Goal: Task Accomplishment & Management: Complete application form

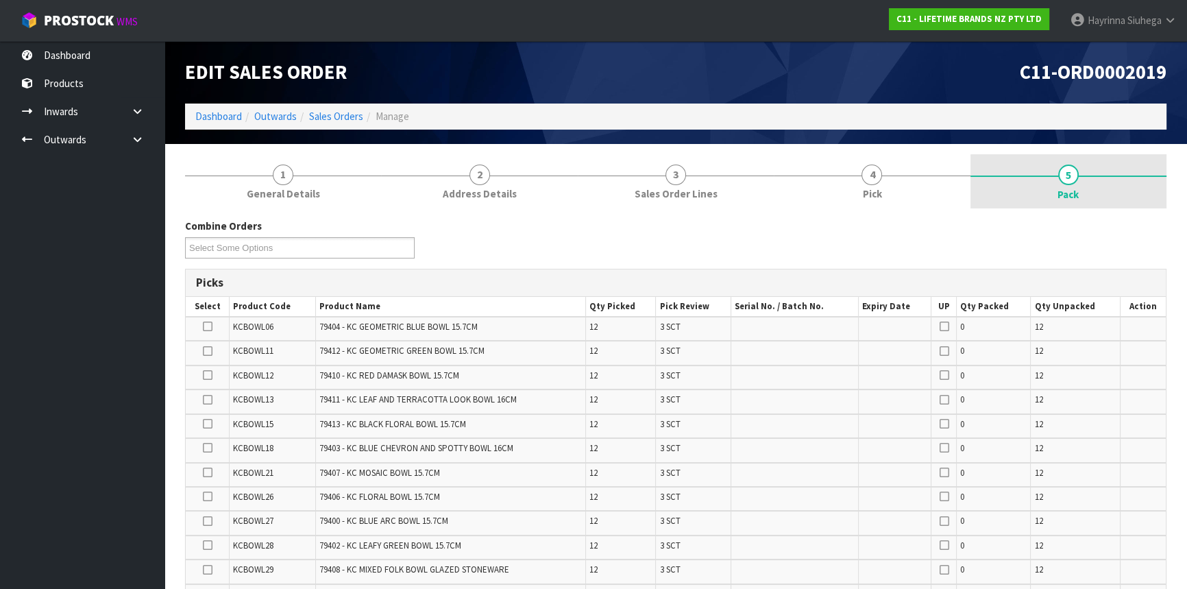
click at [986, 162] on link "5 Pack" at bounding box center [1069, 181] width 196 height 55
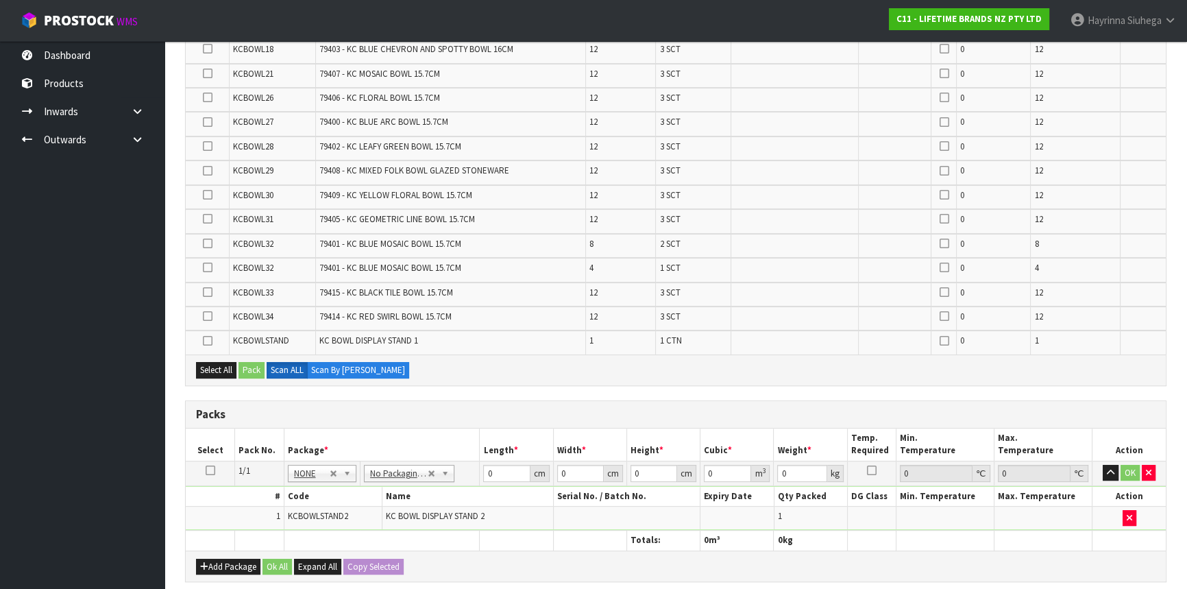
scroll to position [561, 0]
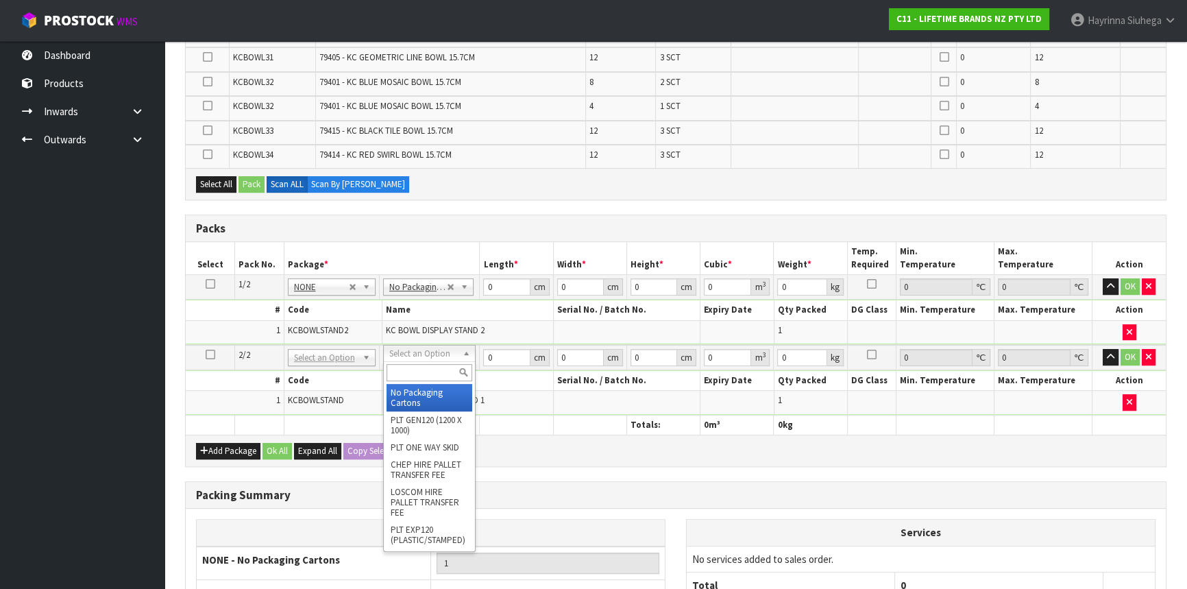
type input "2"
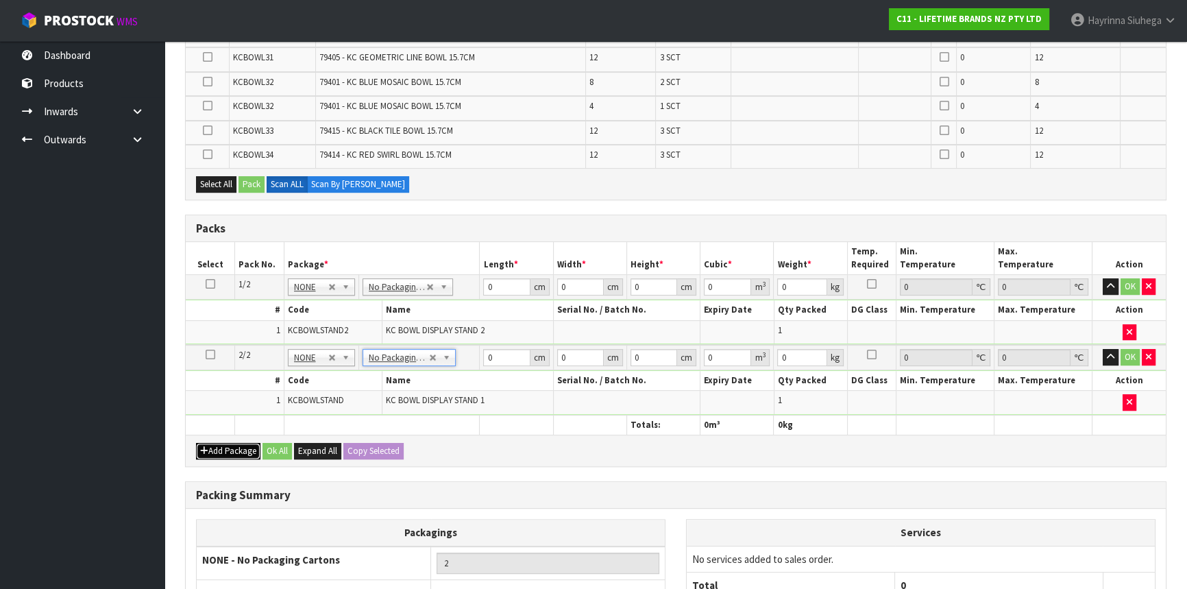
click at [238, 445] on button "Add Package" at bounding box center [228, 451] width 64 height 16
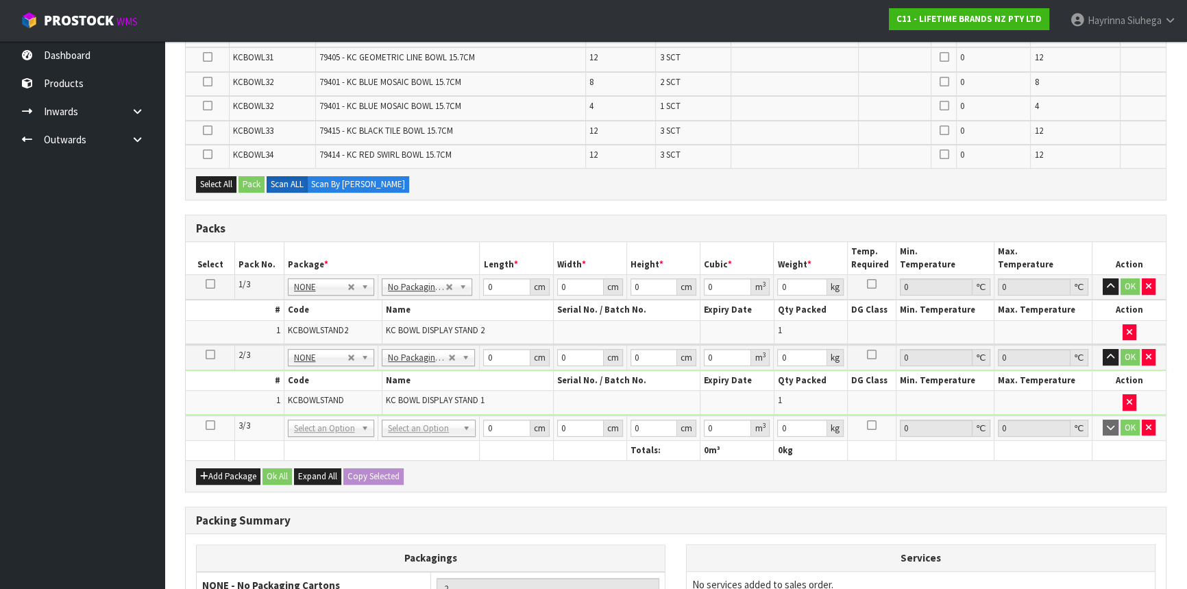
click at [206, 425] on icon at bounding box center [211, 425] width 10 height 1
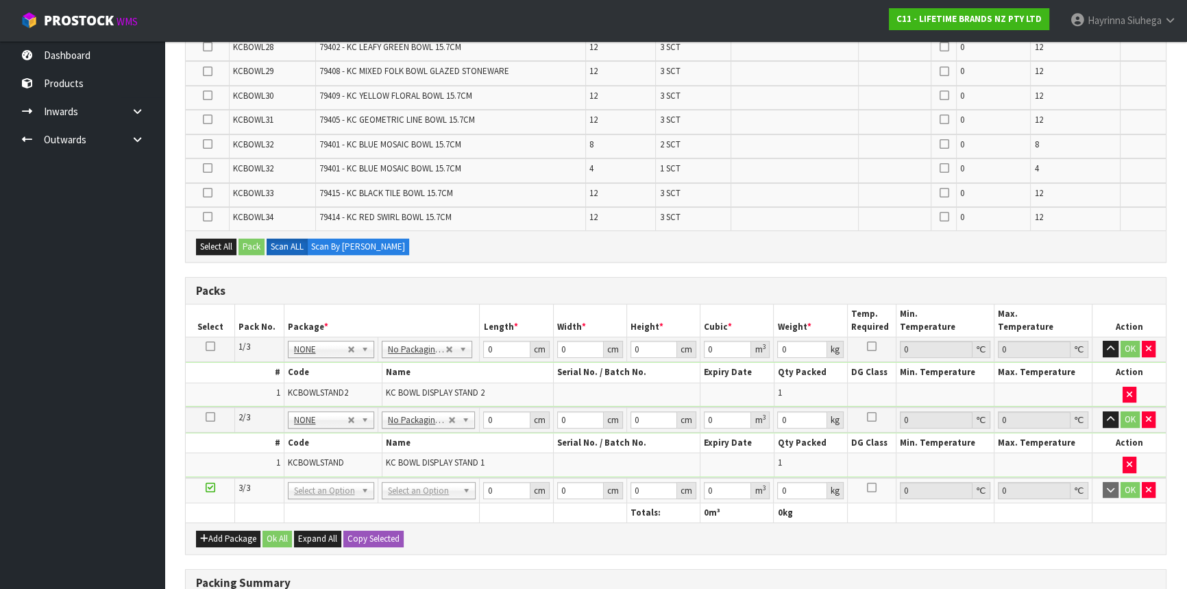
click at [758, 252] on div "Select All Pack Scan ALL Scan By [PERSON_NAME]" at bounding box center [676, 245] width 980 height 31
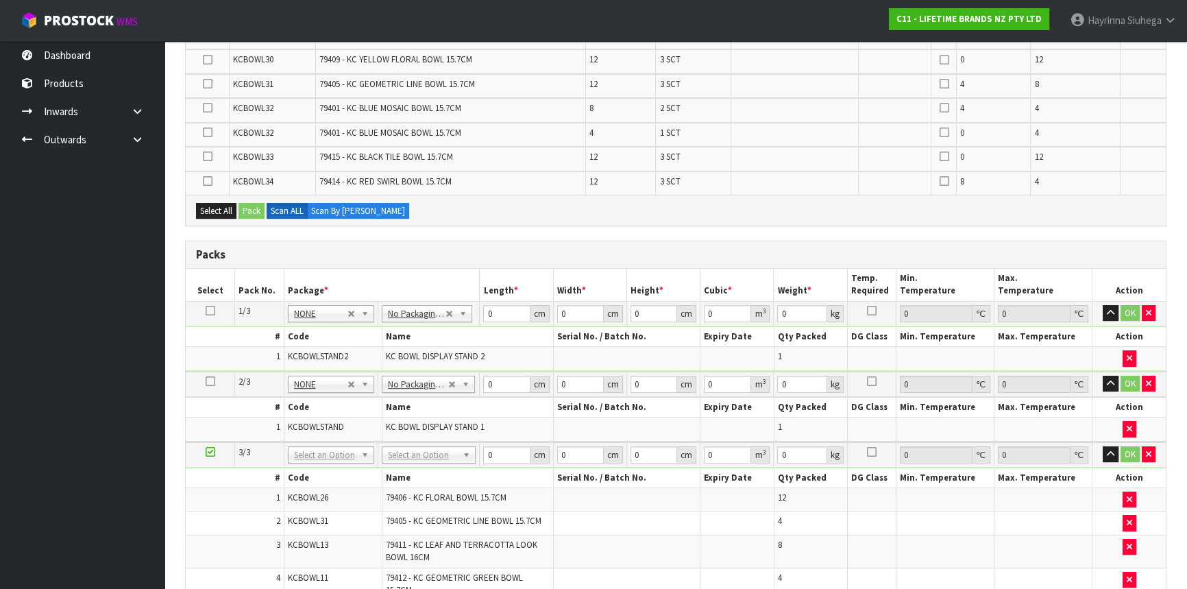
scroll to position [686, 0]
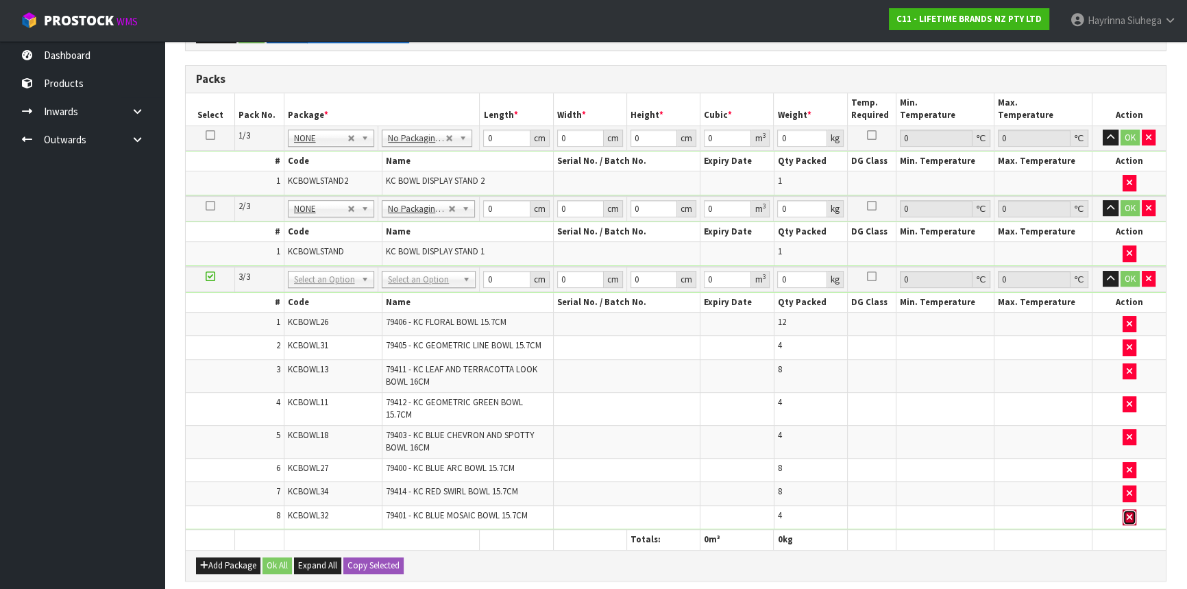
click at [1133, 512] on button "button" at bounding box center [1130, 517] width 14 height 16
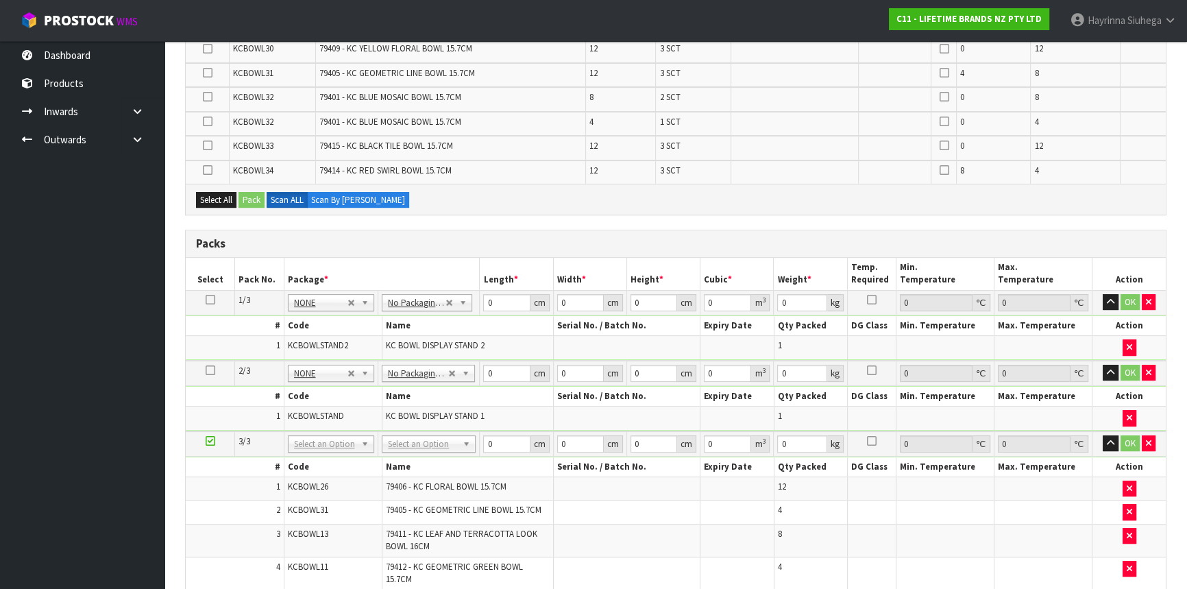
scroll to position [498, 0]
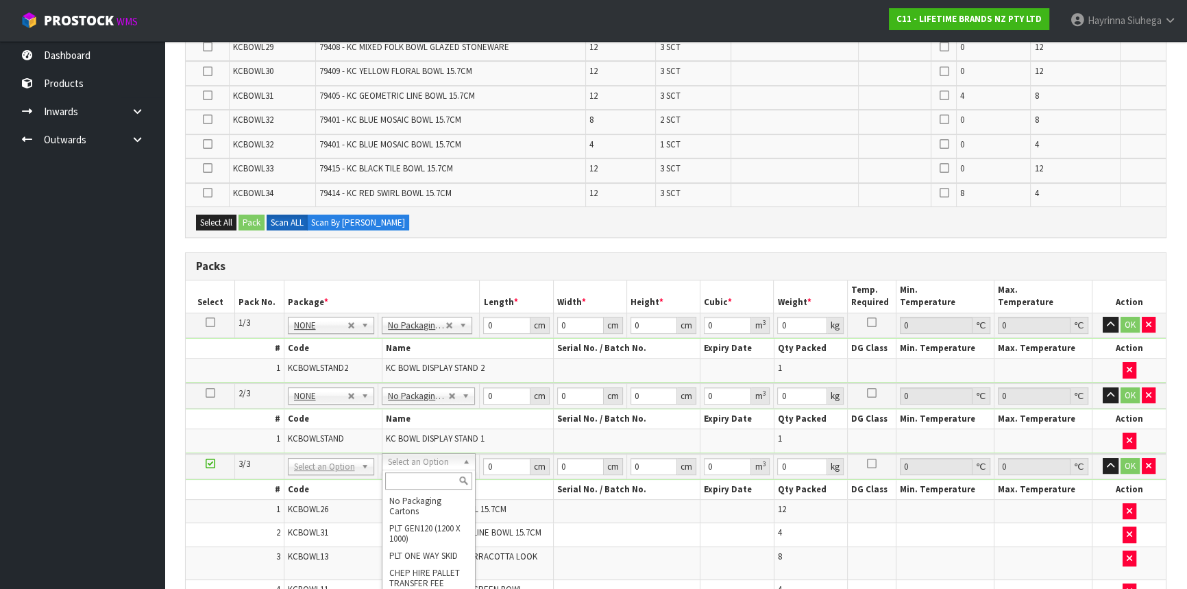
click at [418, 482] on input "text" at bounding box center [428, 480] width 87 height 17
type input "CTN9"
type input "51"
type input "38"
type input "58.5"
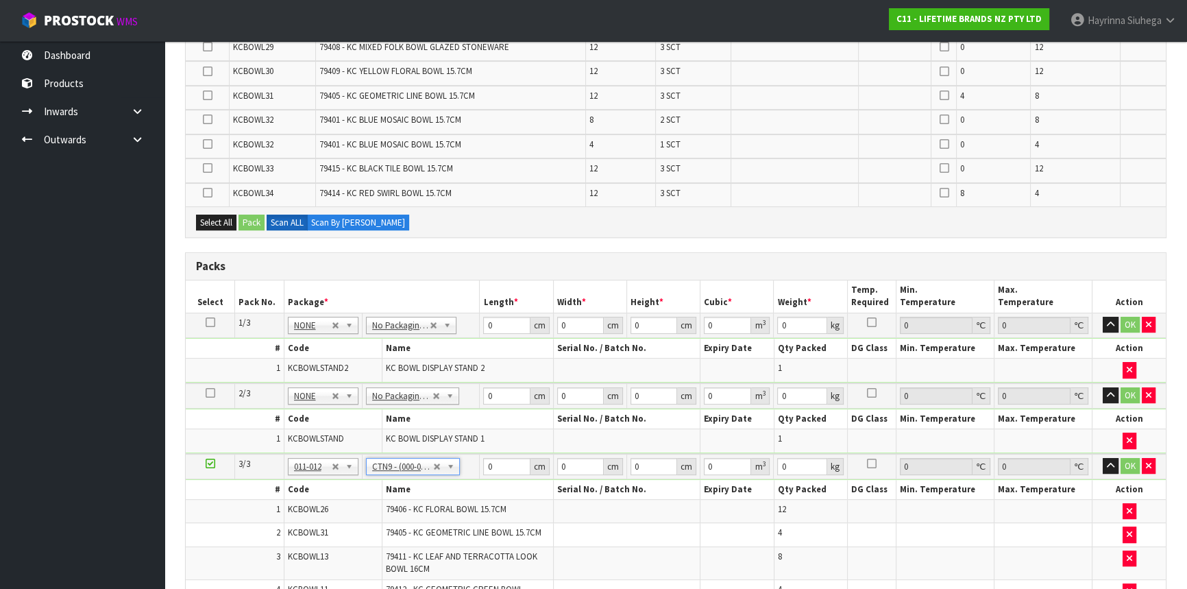
type input "0.113373"
type input "18.08"
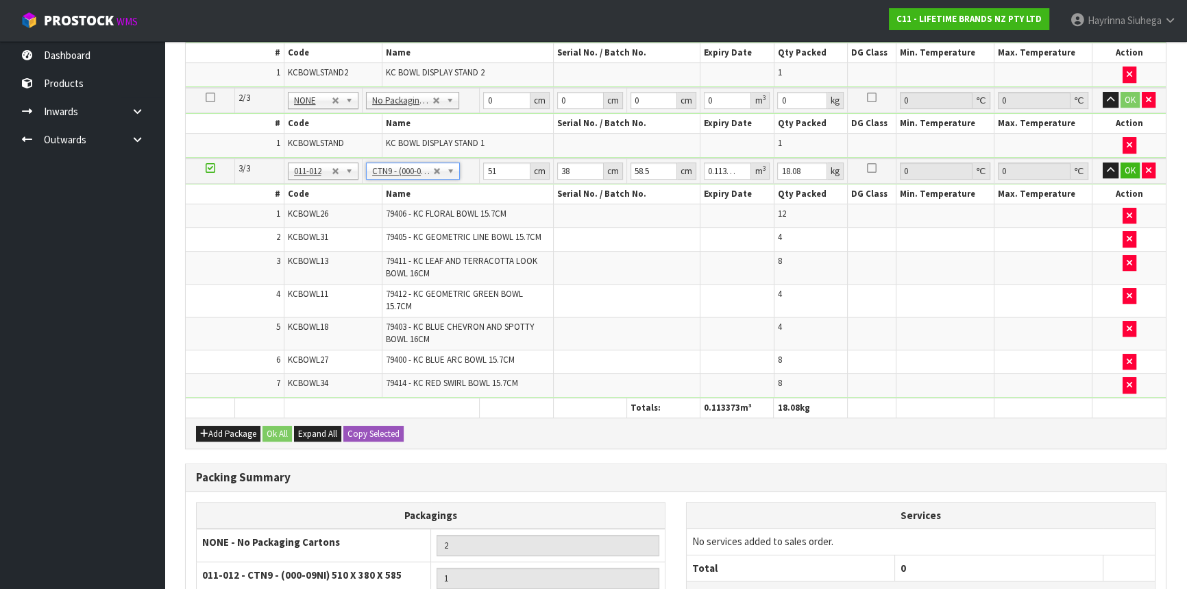
scroll to position [810, 0]
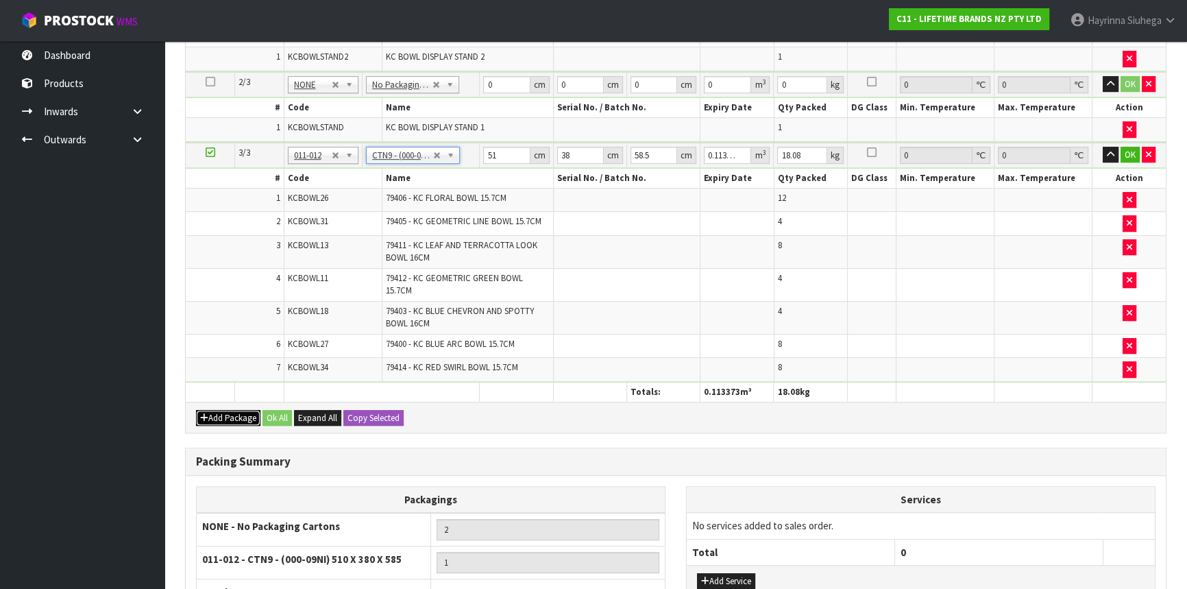
click at [241, 413] on button "Add Package" at bounding box center [228, 418] width 64 height 16
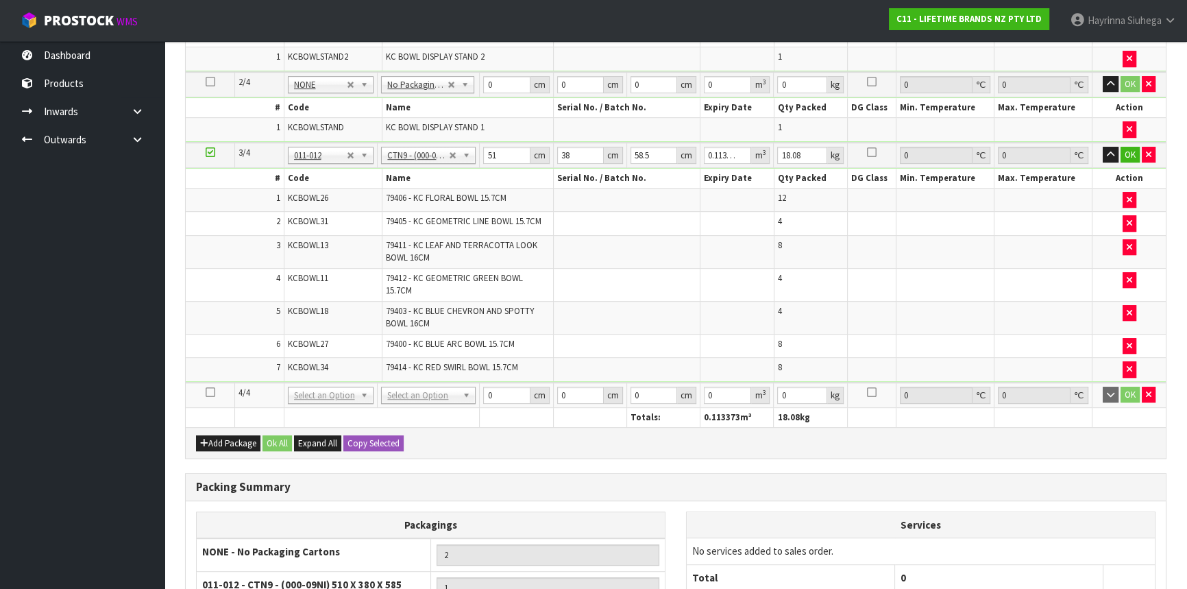
click at [208, 392] on icon at bounding box center [211, 392] width 10 height 1
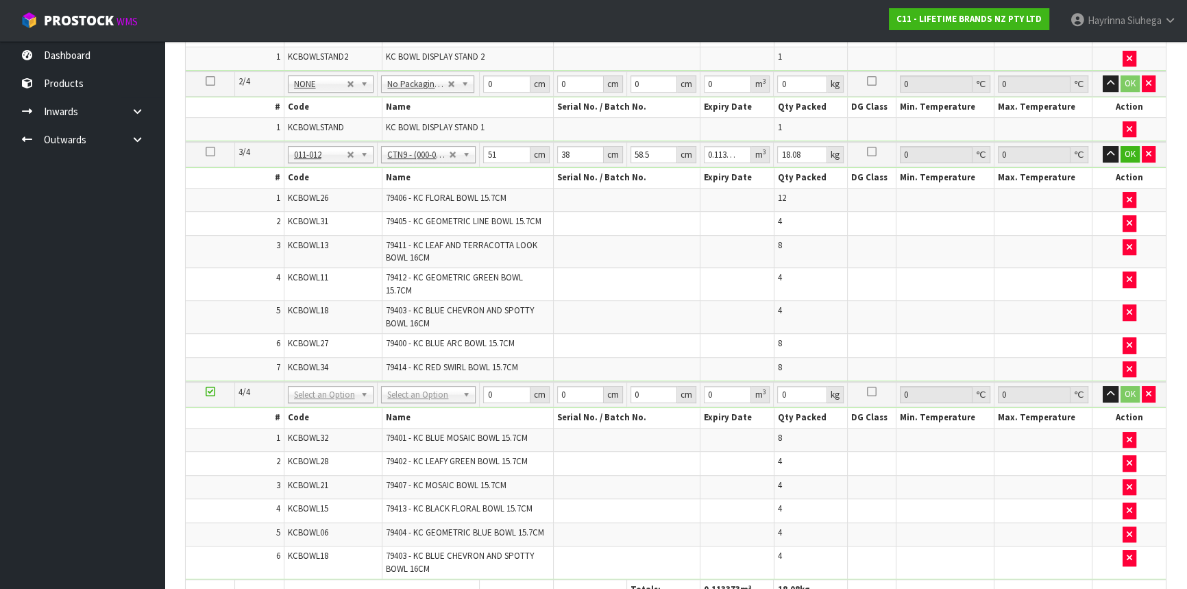
scroll to position [0, 0]
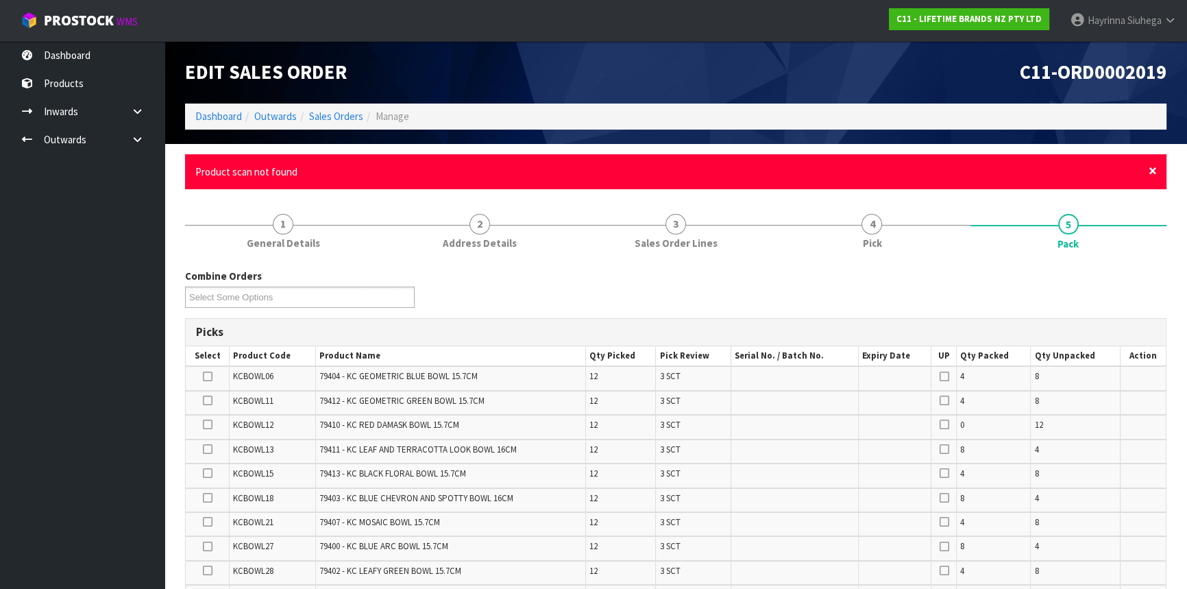
click at [1153, 172] on span "×" at bounding box center [1153, 170] width 8 height 19
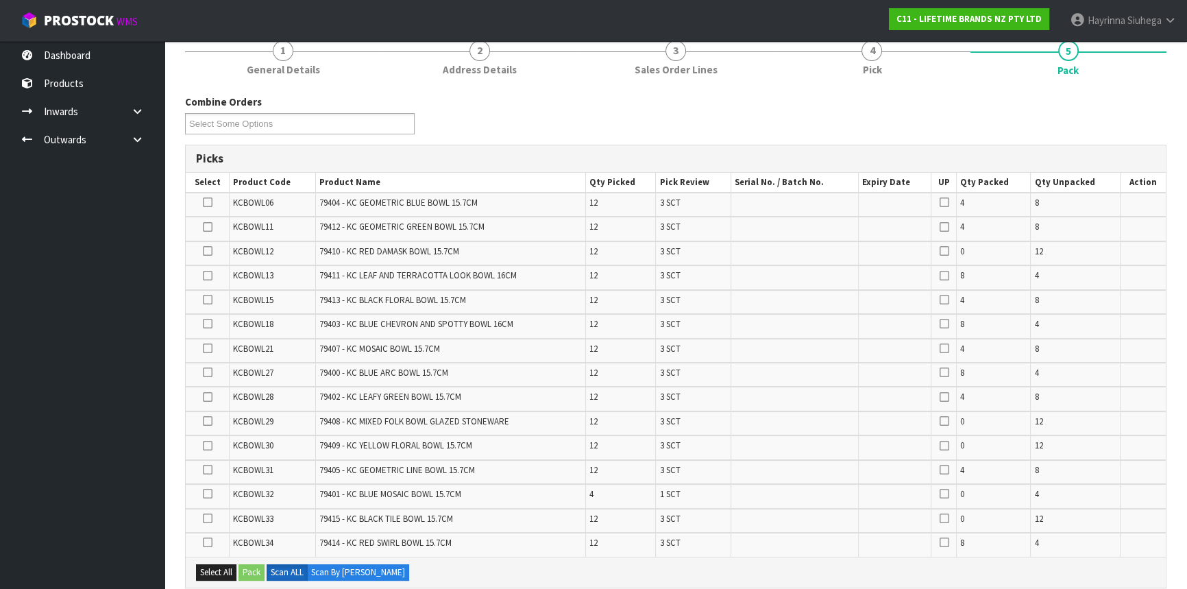
scroll to position [186, 0]
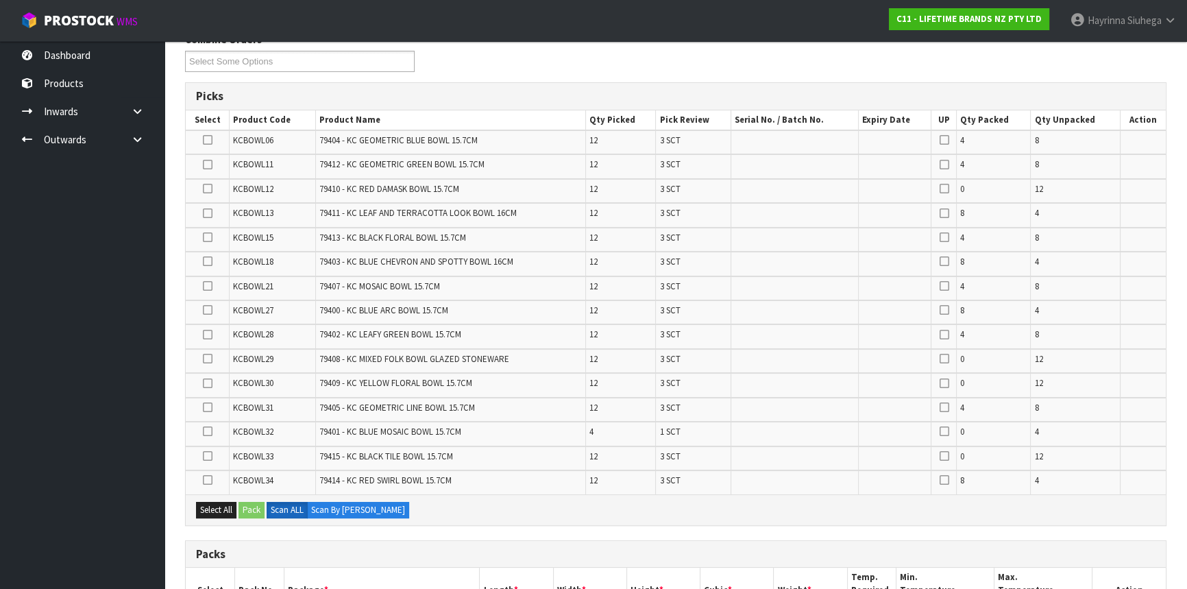
click at [106, 348] on ul "Dashboard Products Categories Serial Numbers Kitsets Packagings Inwards Purchas…" at bounding box center [82, 315] width 165 height 548
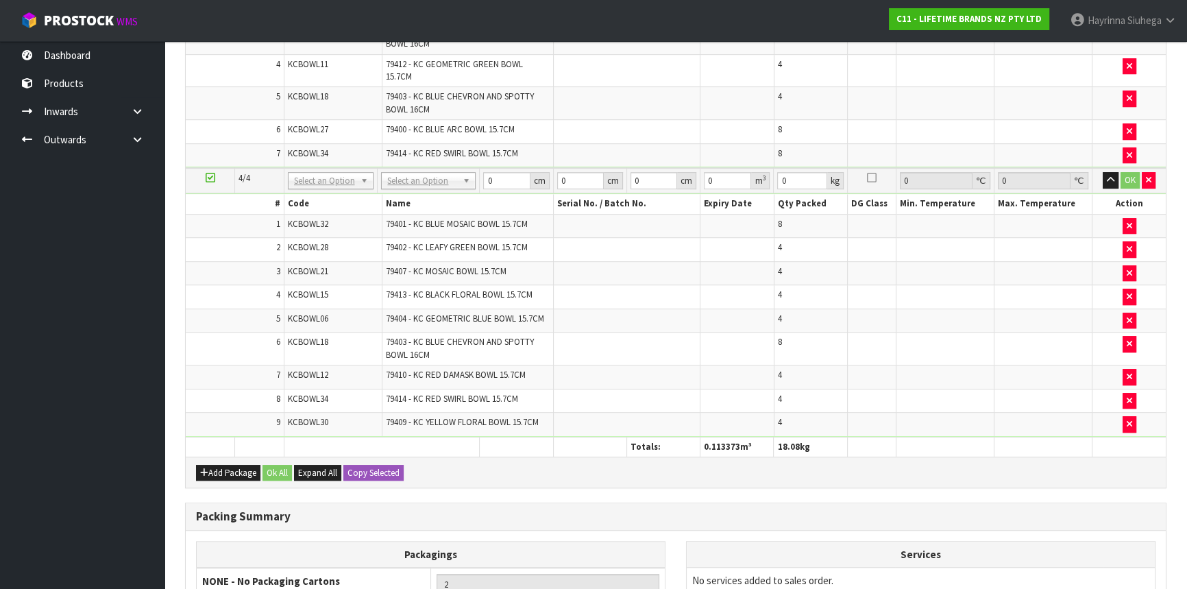
scroll to position [926, 0]
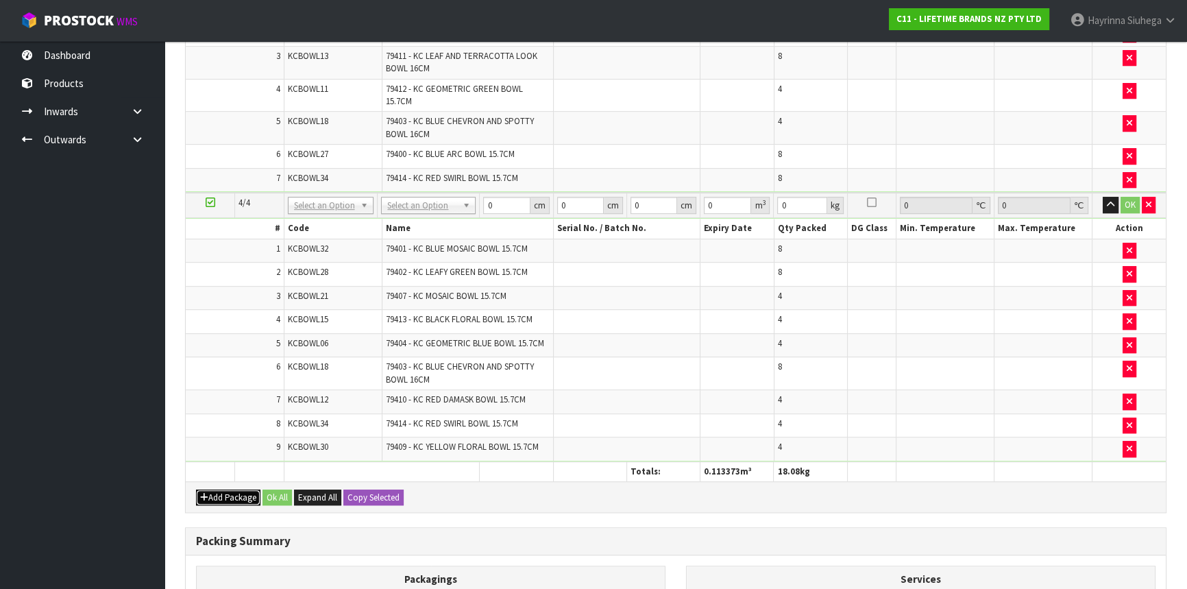
click at [220, 490] on button "Add Package" at bounding box center [228, 498] width 64 height 16
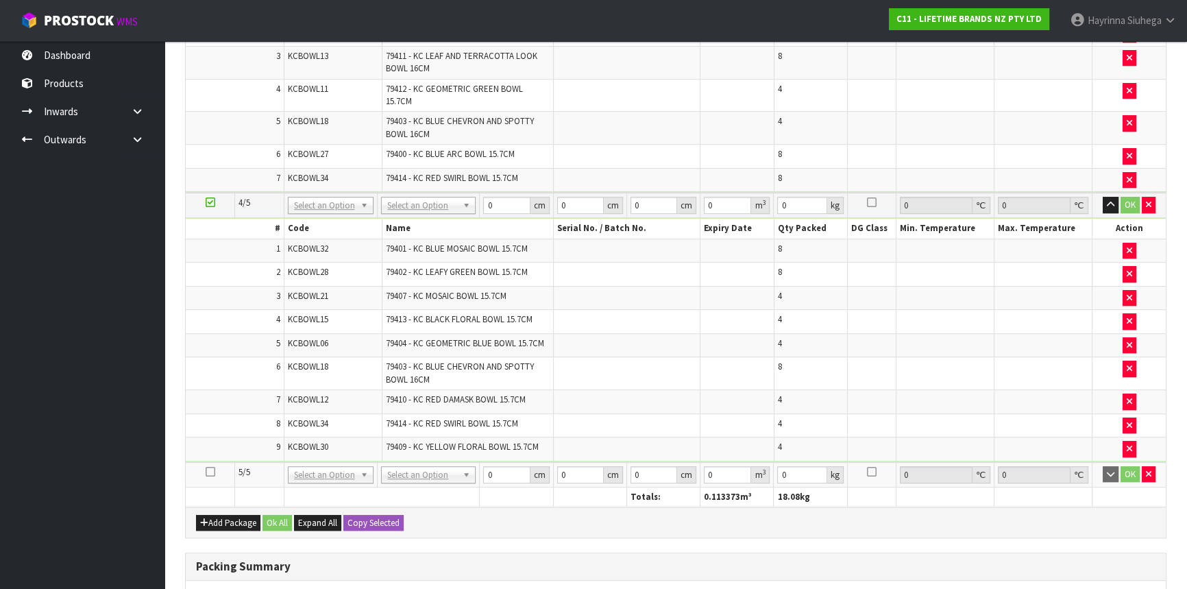
click at [209, 472] on icon at bounding box center [211, 472] width 10 height 1
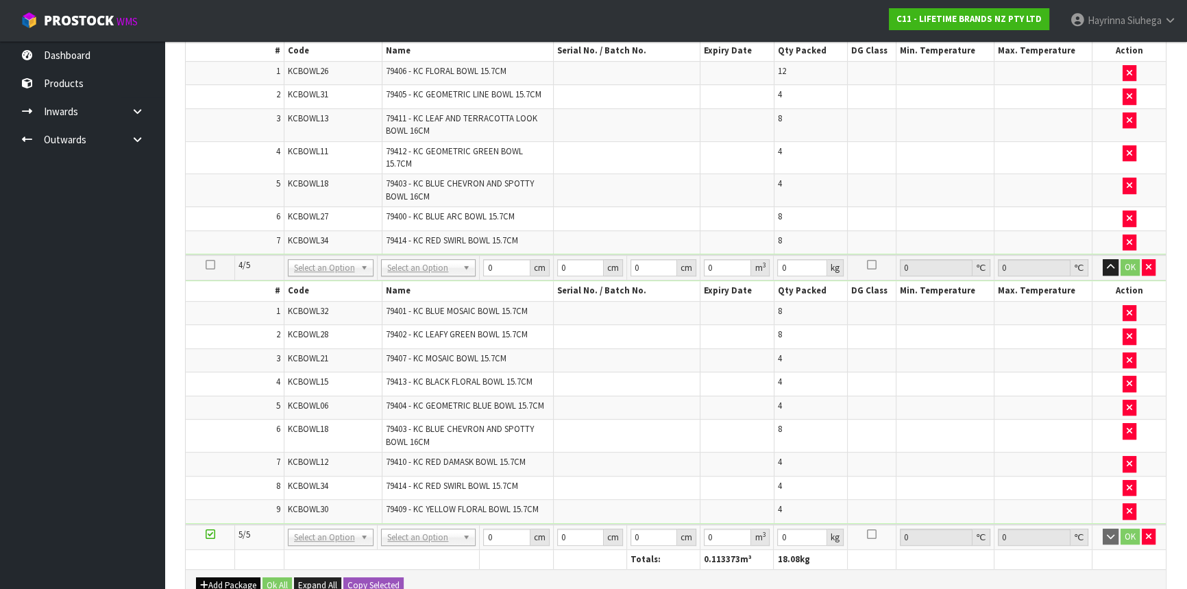
scroll to position [1113, 0]
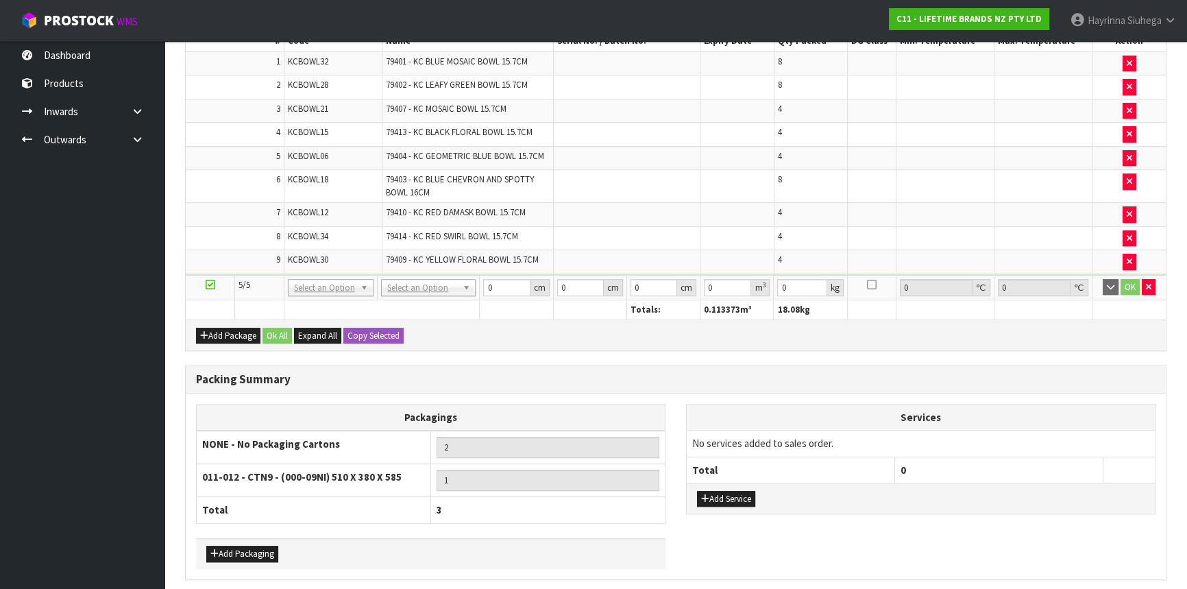
click at [507, 381] on div "Packing Summary" at bounding box center [676, 379] width 980 height 27
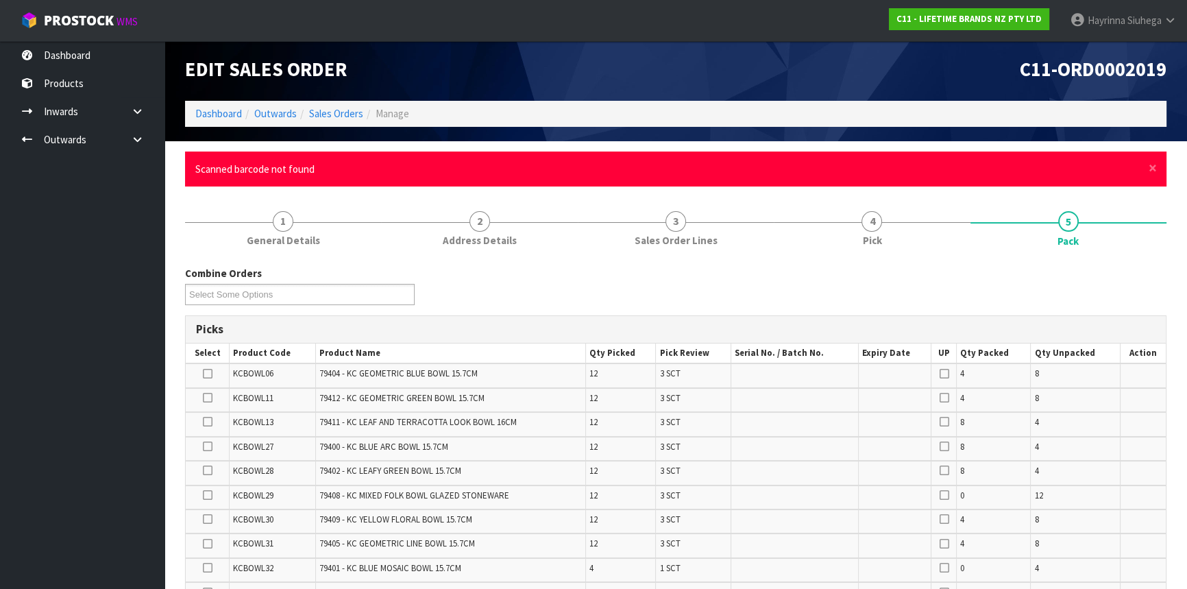
scroll to position [0, 0]
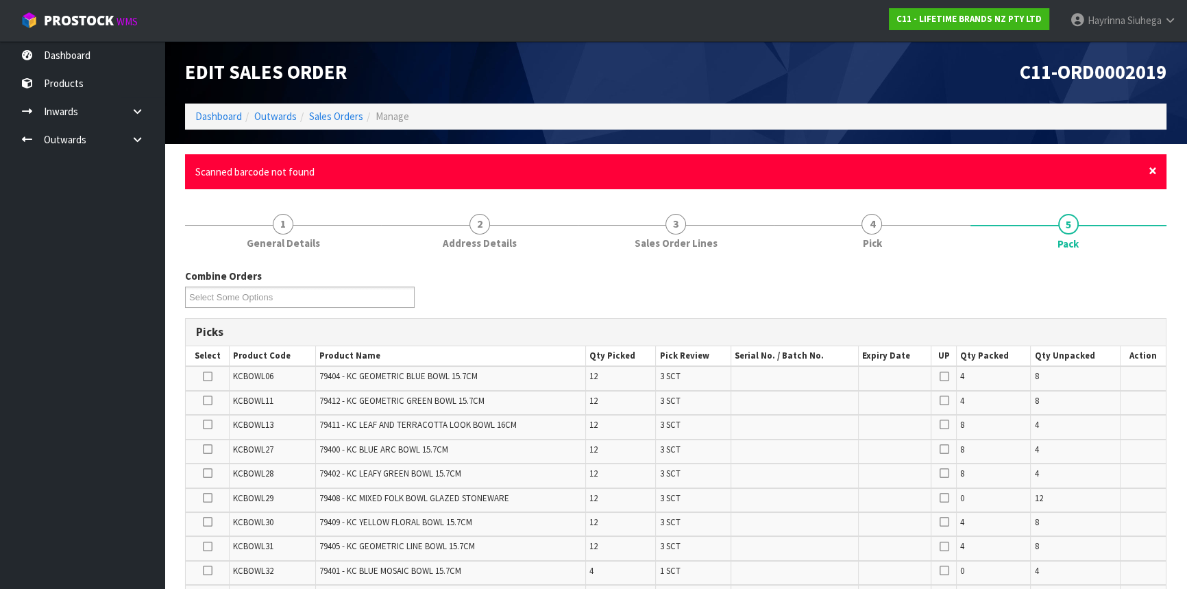
click at [1153, 167] on span "×" at bounding box center [1153, 170] width 8 height 19
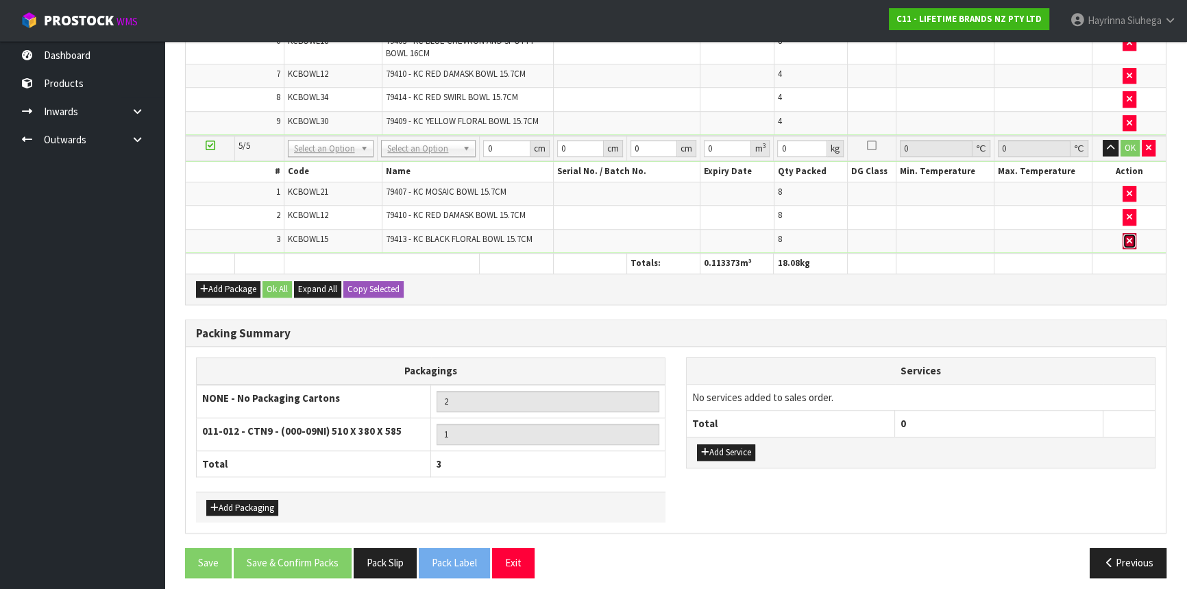
click at [1133, 238] on button "button" at bounding box center [1130, 241] width 14 height 16
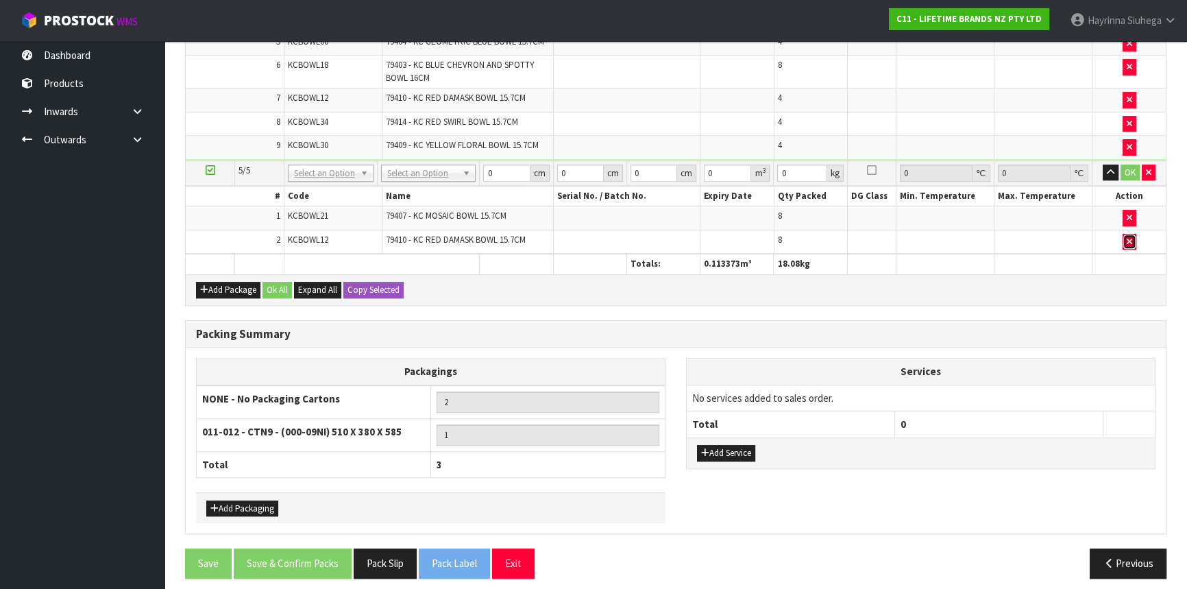
click at [1133, 234] on button "button" at bounding box center [1130, 242] width 14 height 16
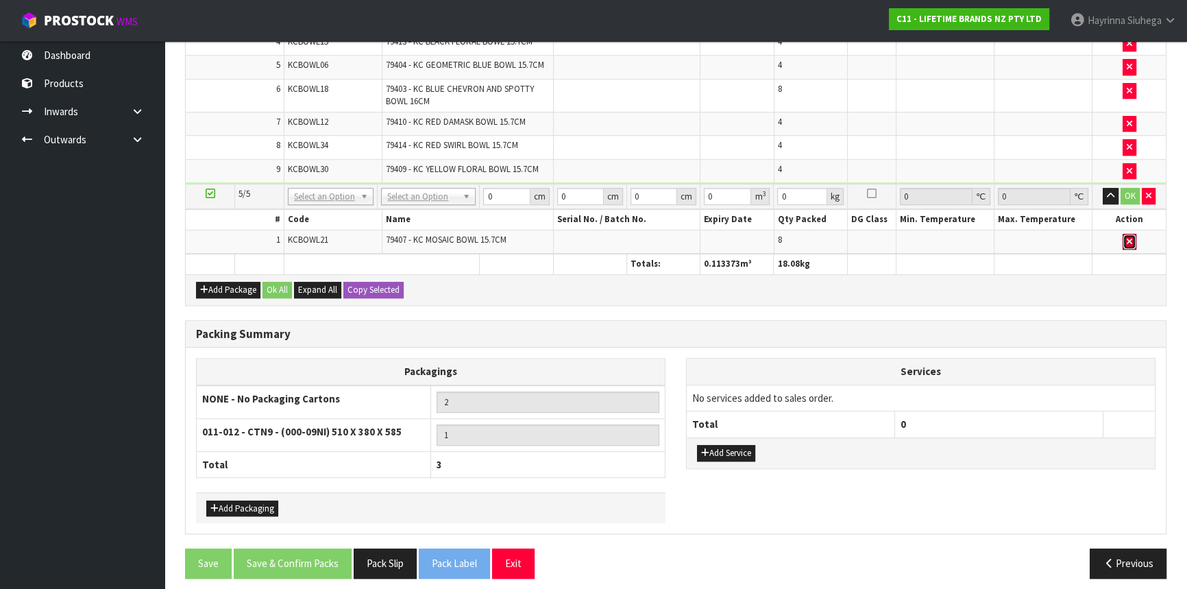
click at [1133, 234] on button "button" at bounding box center [1130, 242] width 14 height 16
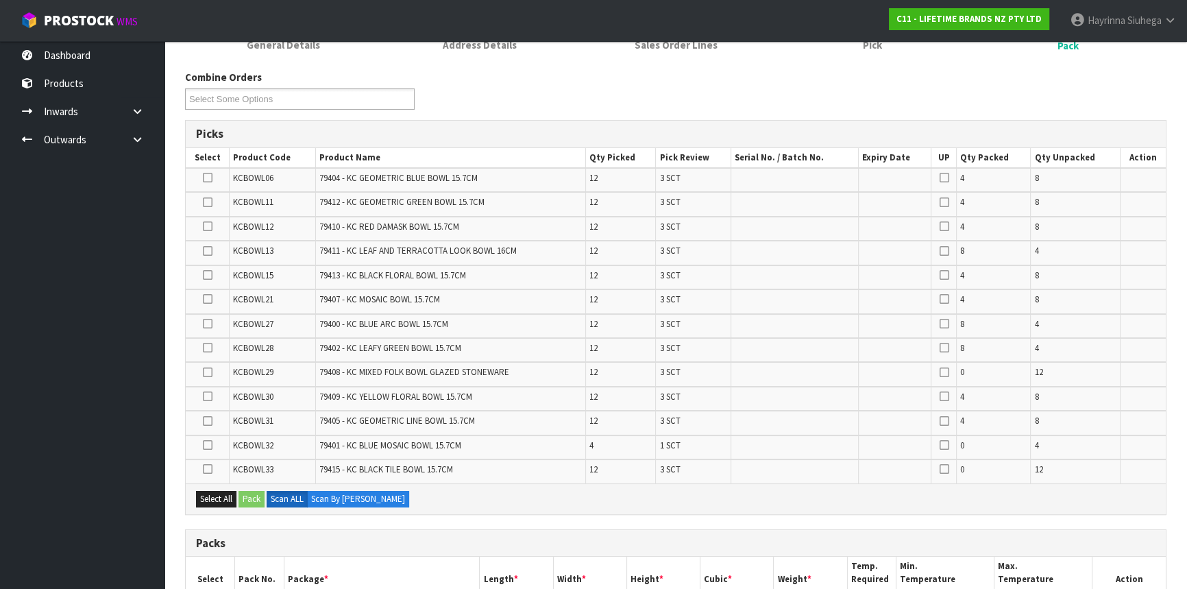
scroll to position [225, 0]
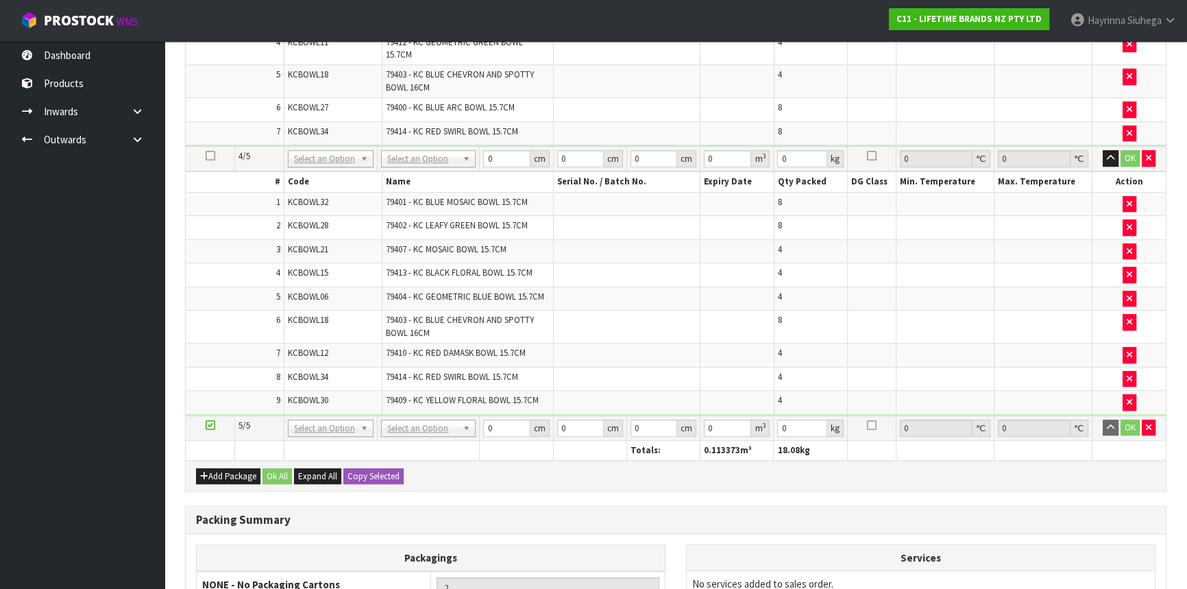
click at [695, 333] on td at bounding box center [626, 327] width 147 height 33
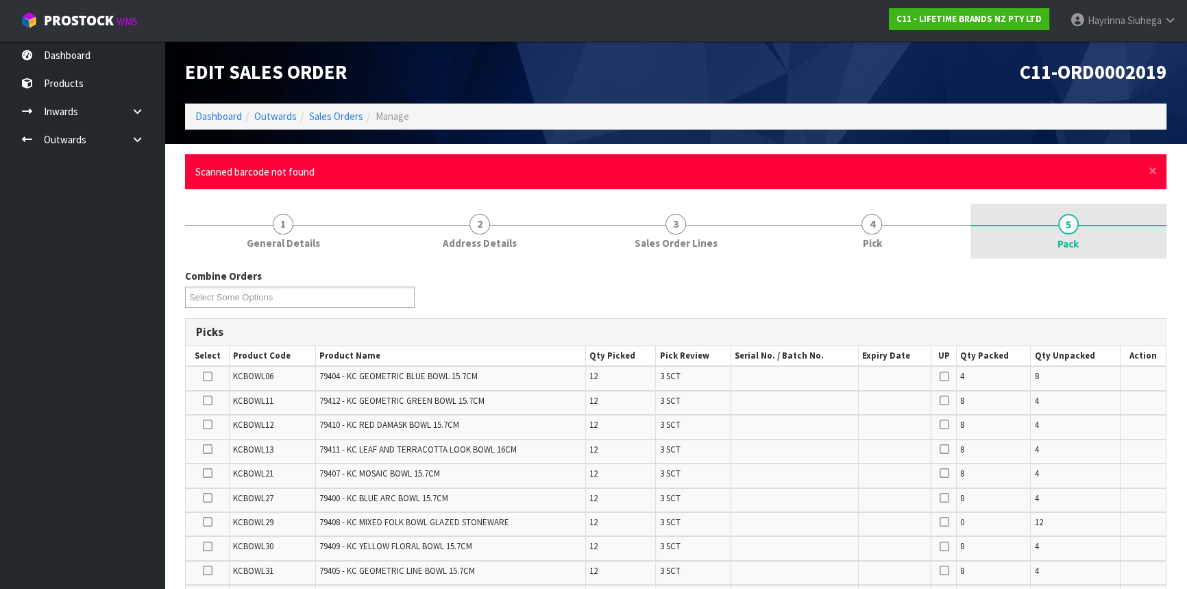
scroll to position [0, 0]
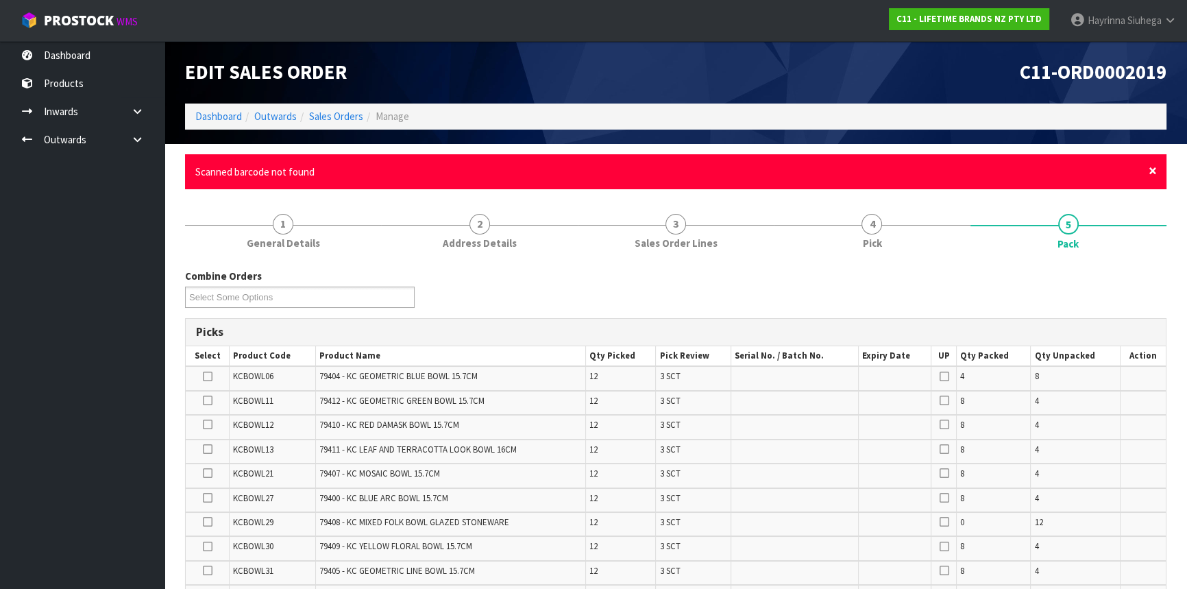
click at [1154, 169] on span "×" at bounding box center [1153, 170] width 8 height 19
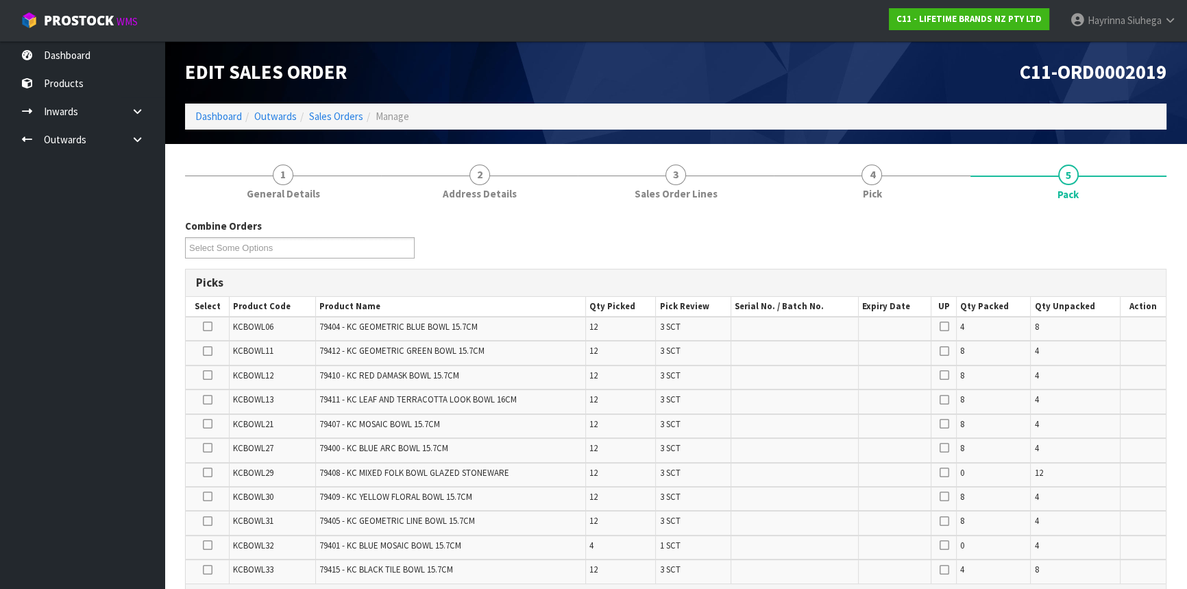
click at [1098, 237] on div "Combine Orders C11-ORD0001821 C11-ORD0001925 C11-ORD0002019 C11-ORD0002021 C11-…" at bounding box center [676, 243] width 1002 height 49
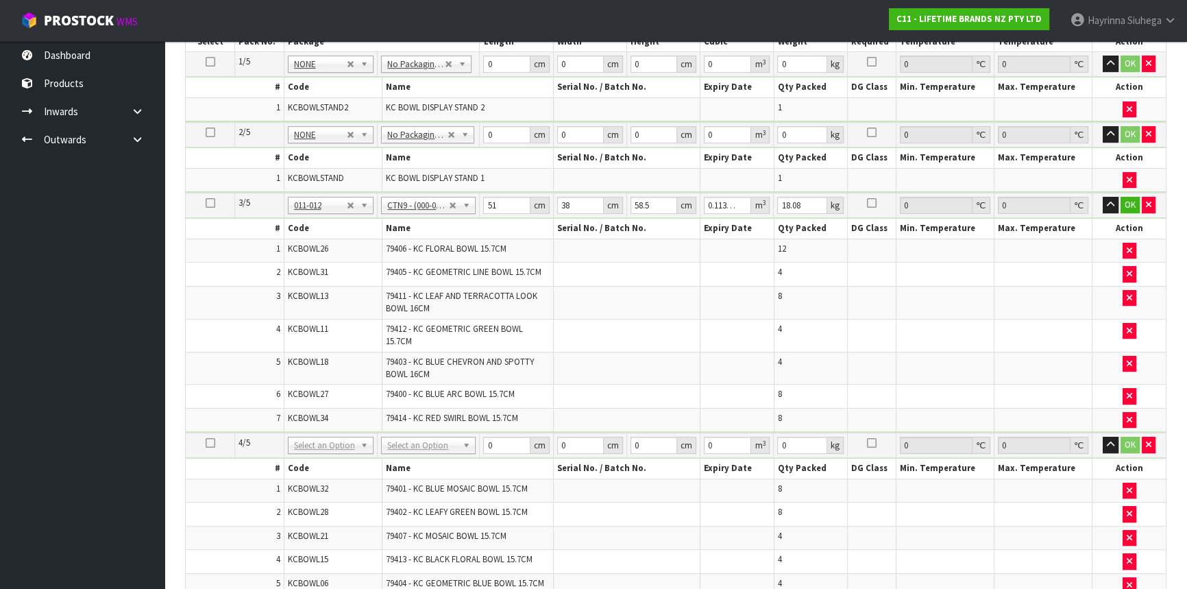
scroll to position [519, 0]
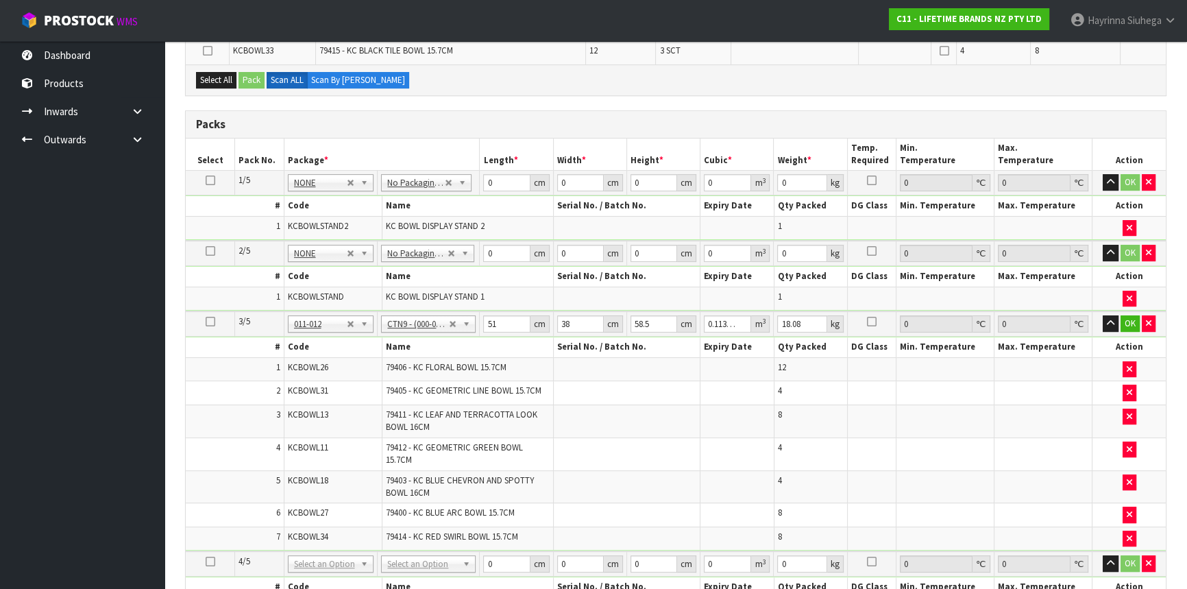
drag, startPoint x: 210, startPoint y: 317, endPoint x: 240, endPoint y: 360, distance: 52.7
click at [209, 322] on icon at bounding box center [211, 322] width 10 height 1
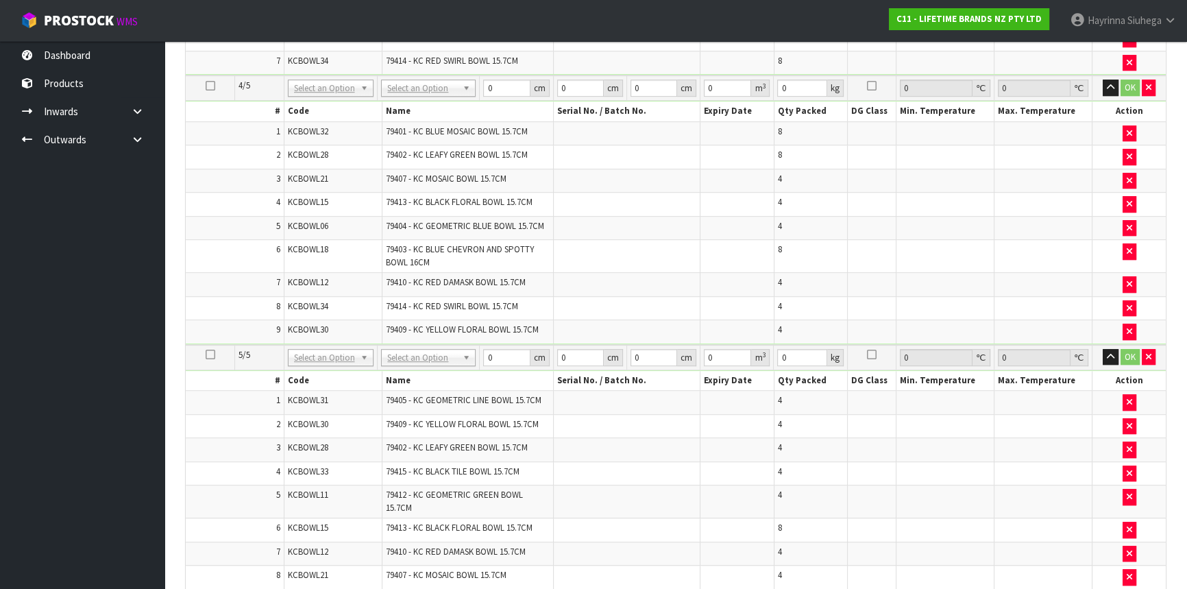
scroll to position [1080, 0]
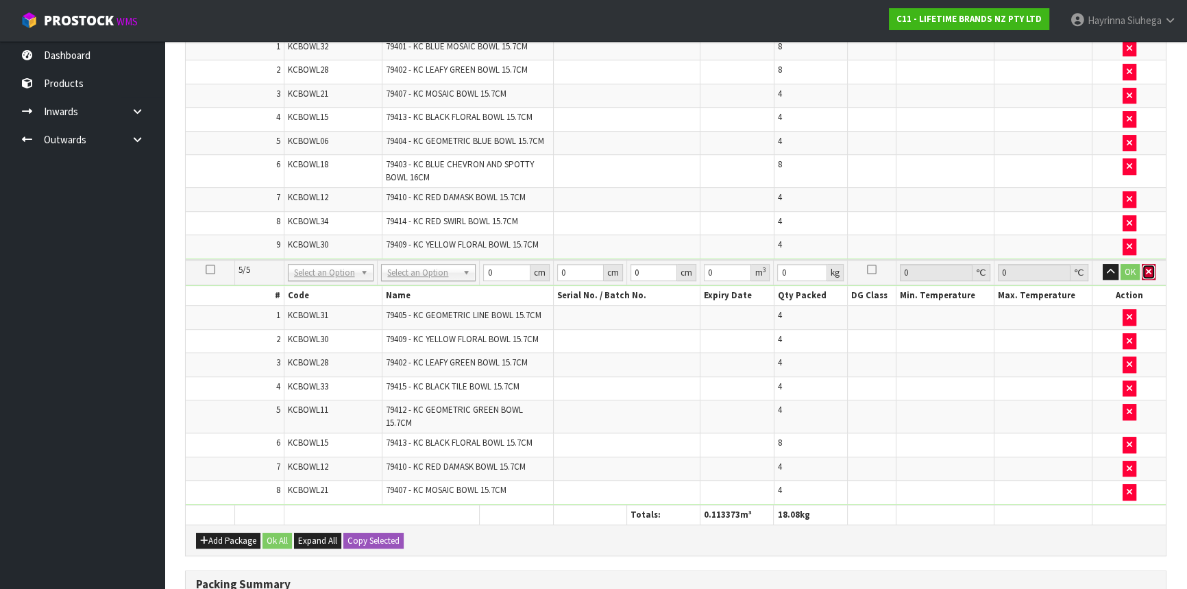
click at [1149, 267] on icon "button" at bounding box center [1148, 271] width 5 height 9
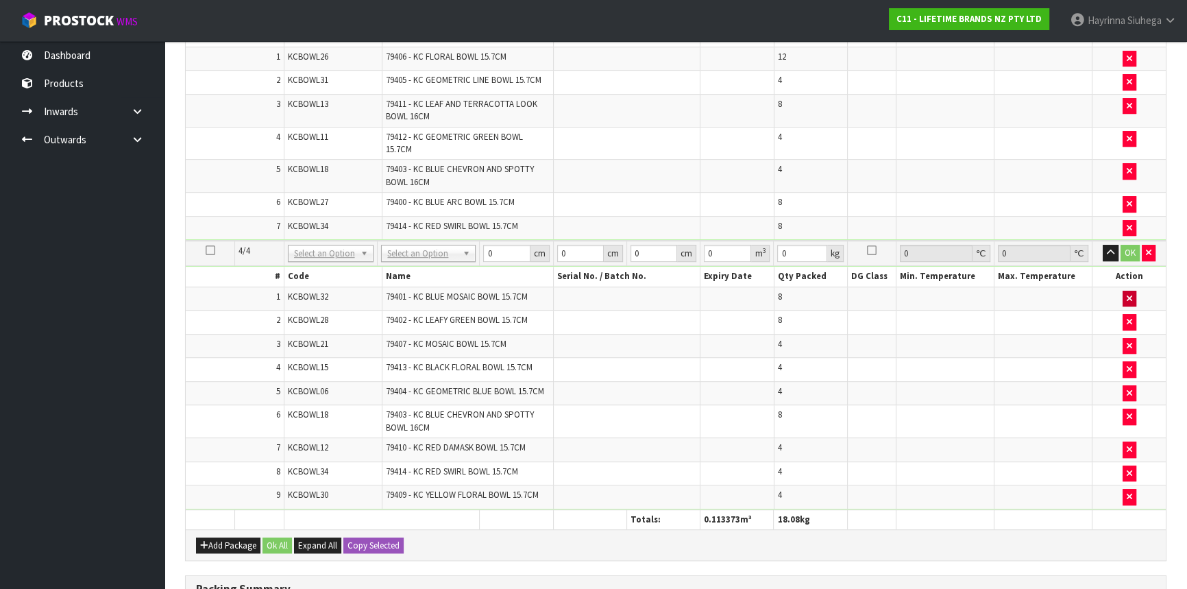
scroll to position [692, 0]
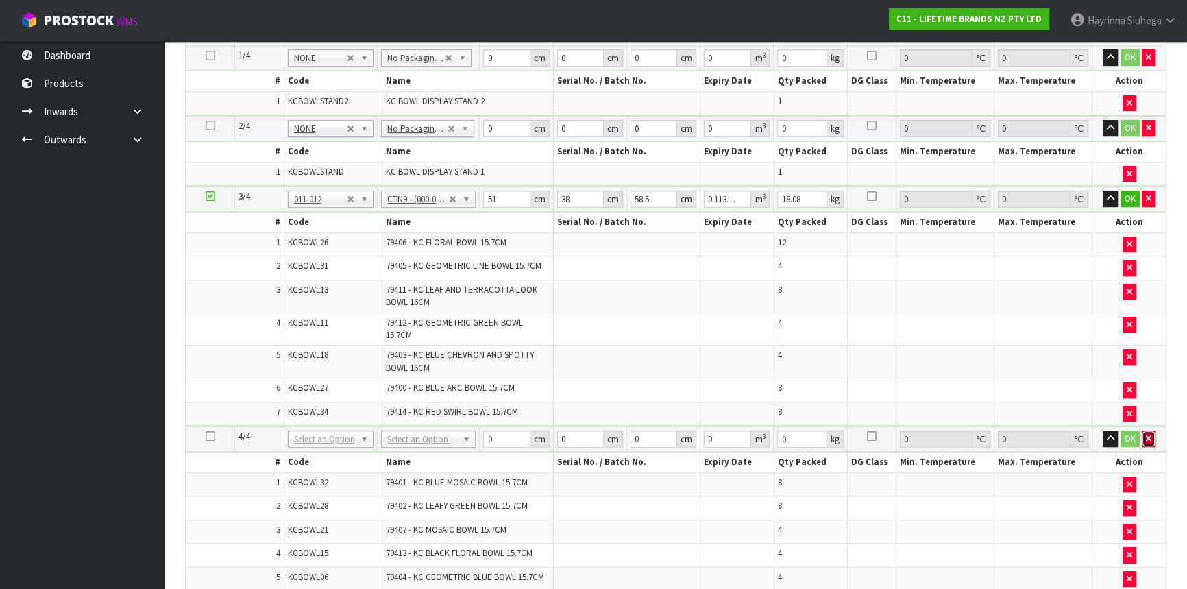
click at [1148, 434] on icon "button" at bounding box center [1148, 438] width 5 height 9
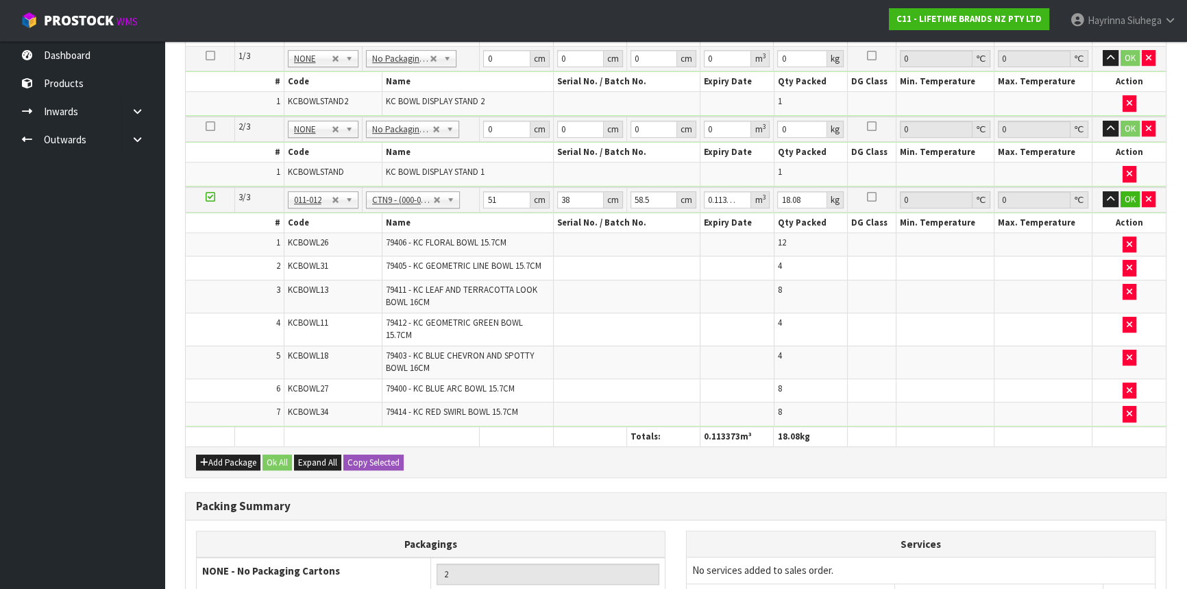
click at [1158, 200] on td "OK" at bounding box center [1129, 199] width 73 height 25
click at [1146, 197] on icon "button" at bounding box center [1148, 199] width 5 height 9
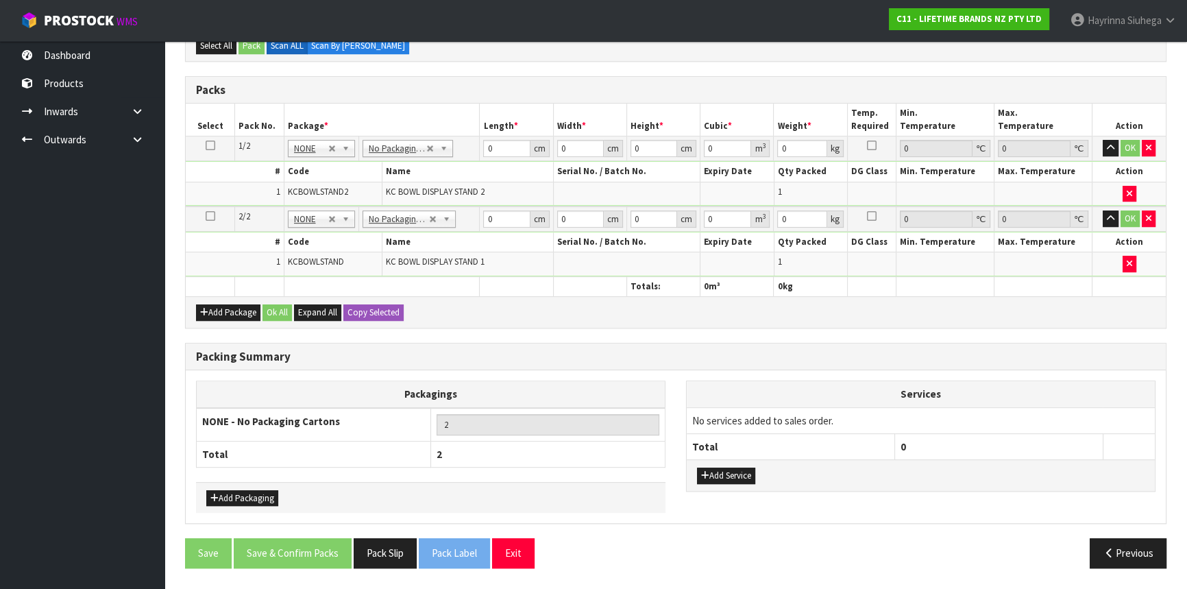
scroll to position [692, 0]
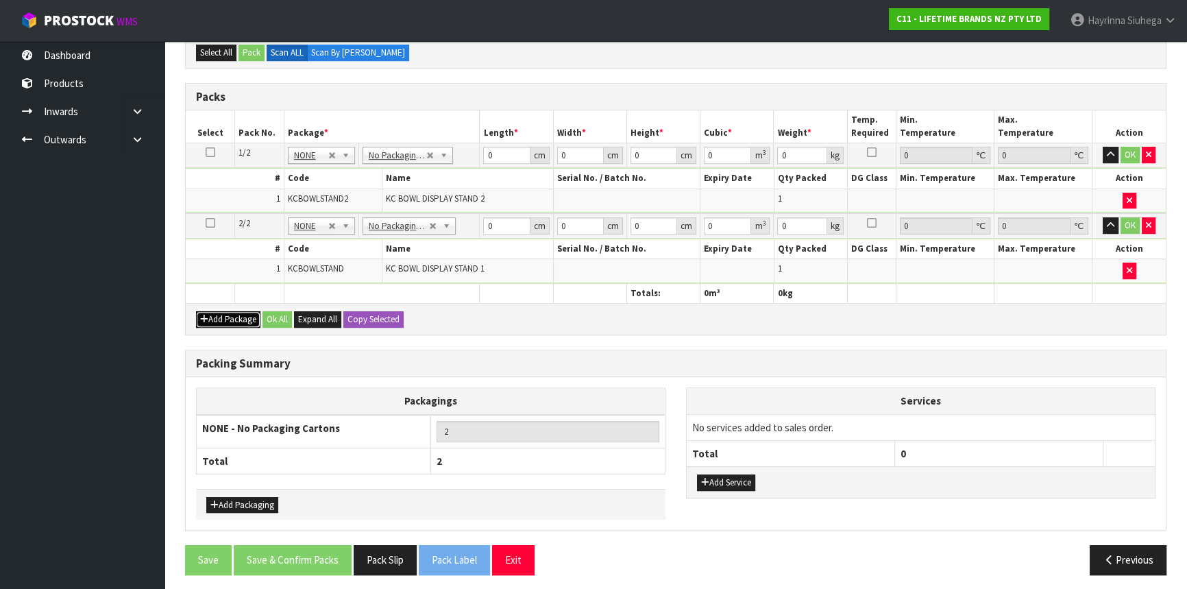
click at [216, 311] on button "Add Package" at bounding box center [228, 319] width 64 height 16
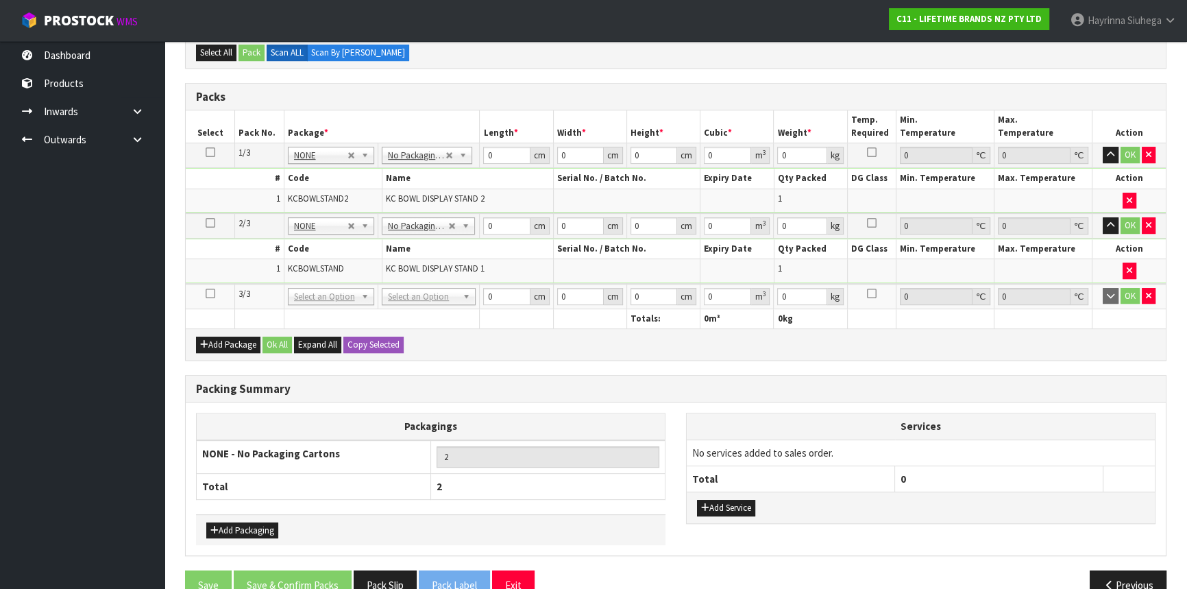
click at [208, 293] on icon at bounding box center [211, 293] width 10 height 1
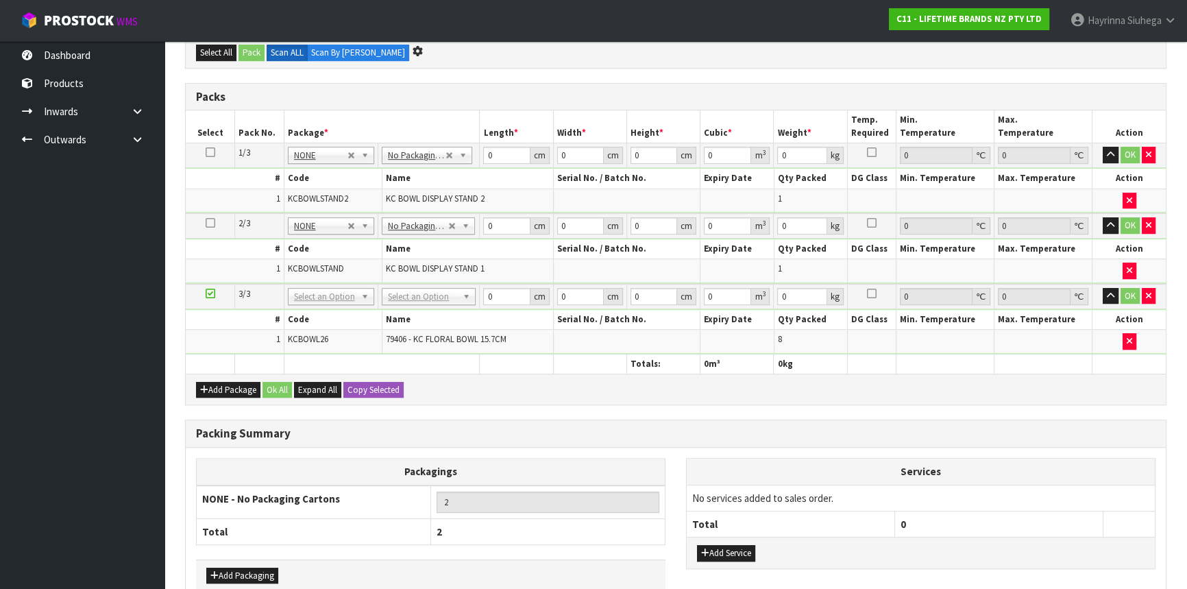
scroll to position [0, 0]
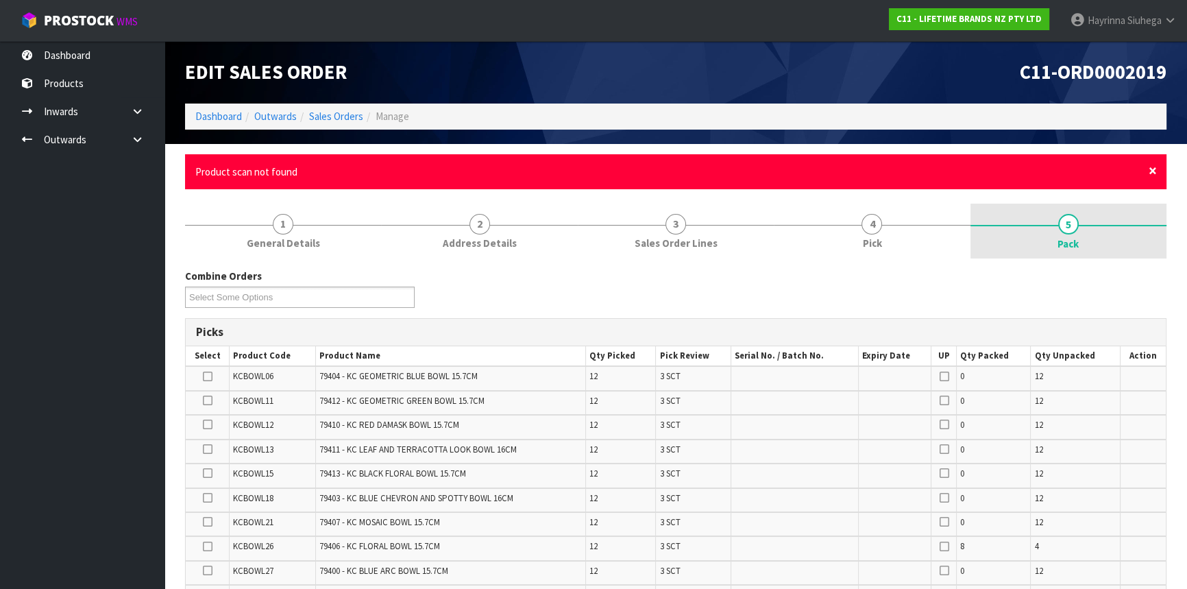
click at [1155, 172] on span "×" at bounding box center [1153, 170] width 8 height 19
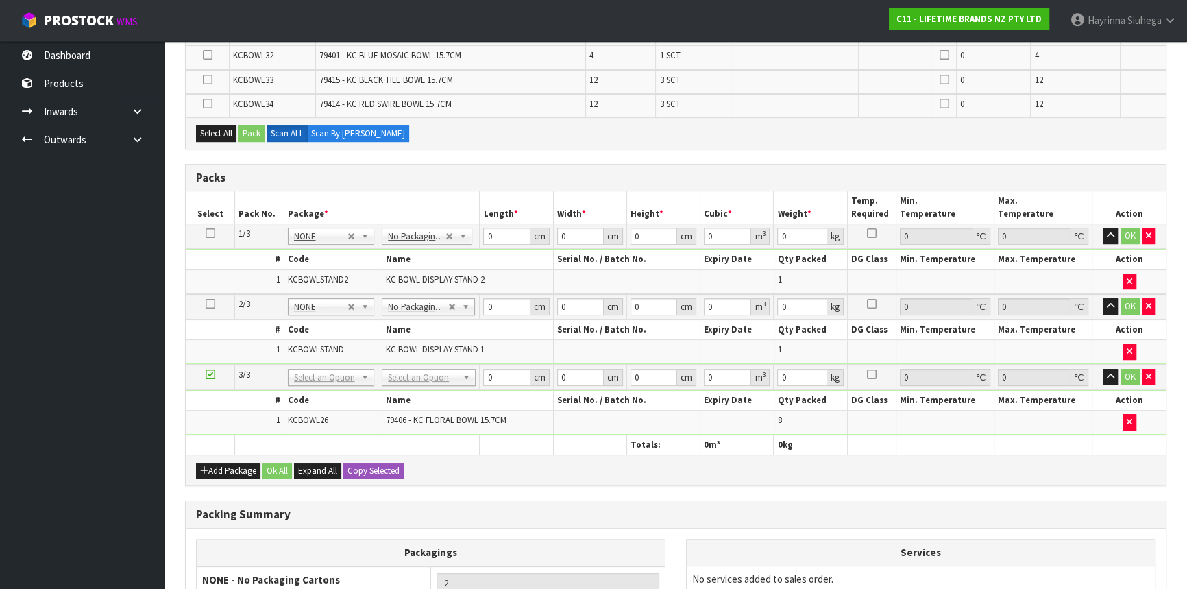
scroll to position [747, 0]
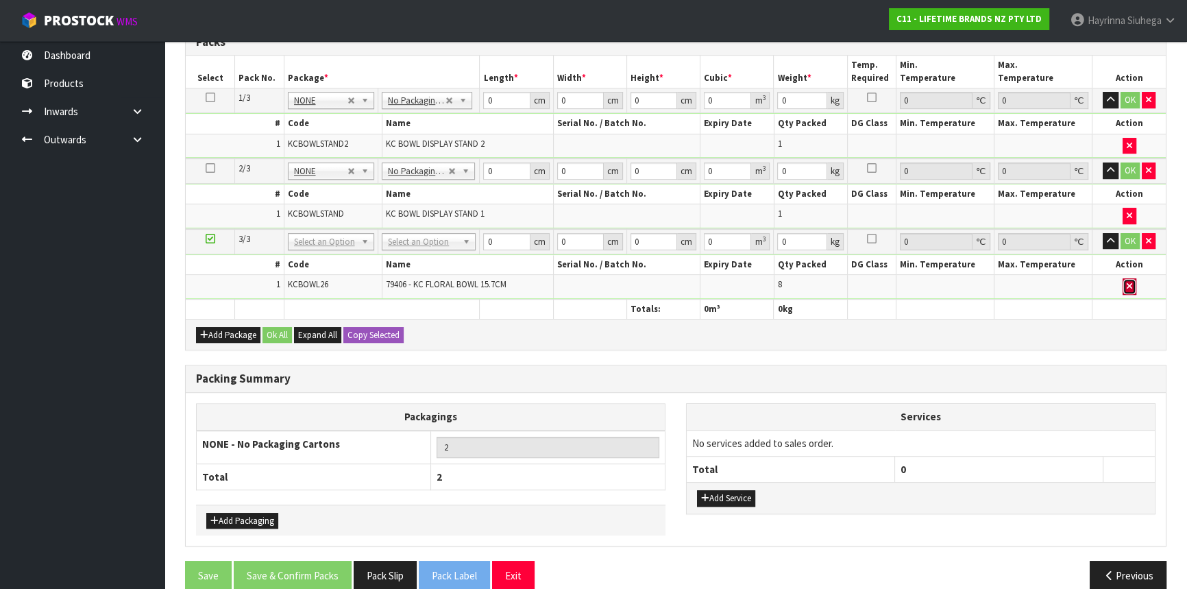
click at [1134, 278] on button "button" at bounding box center [1130, 286] width 14 height 16
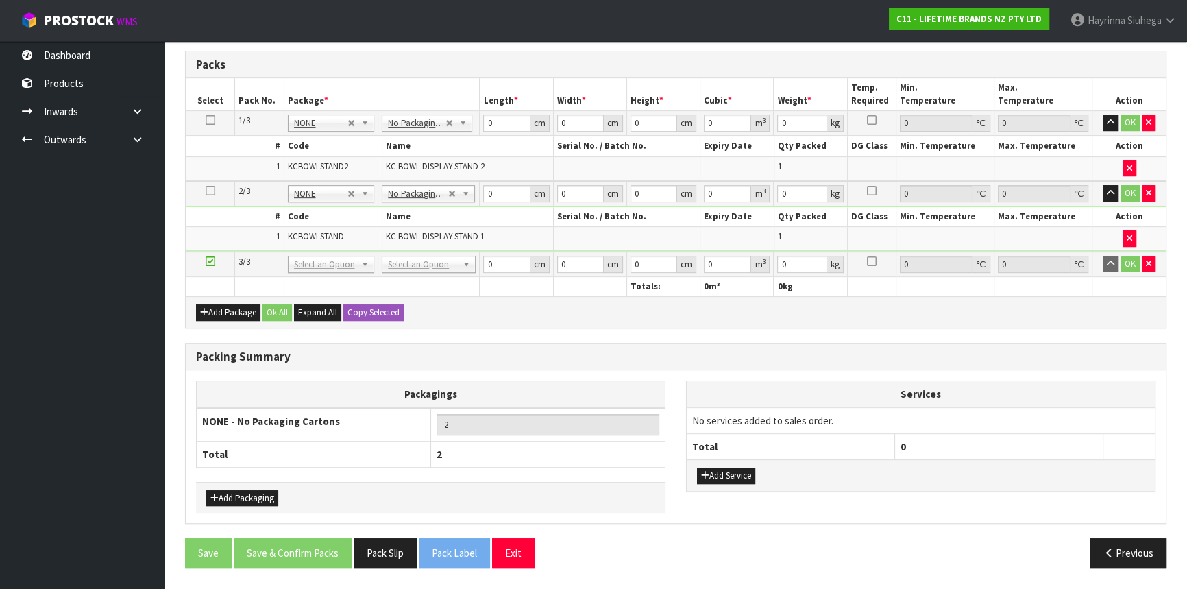
scroll to position [718, 0]
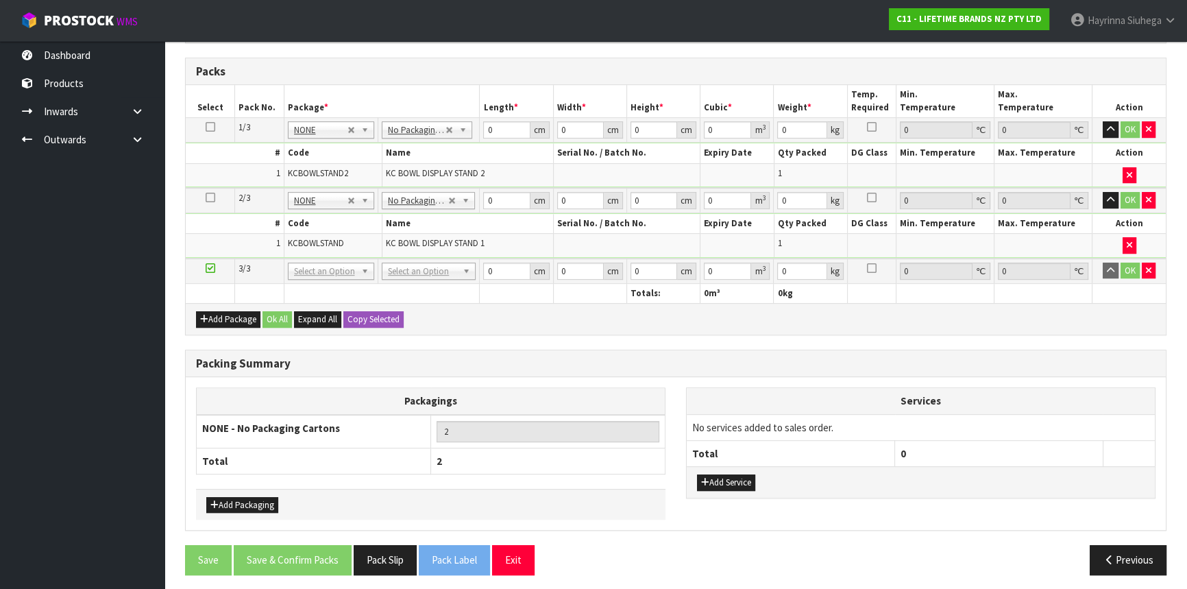
click at [308, 237] on span "KCBOWLSTAND" at bounding box center [316, 243] width 56 height 12
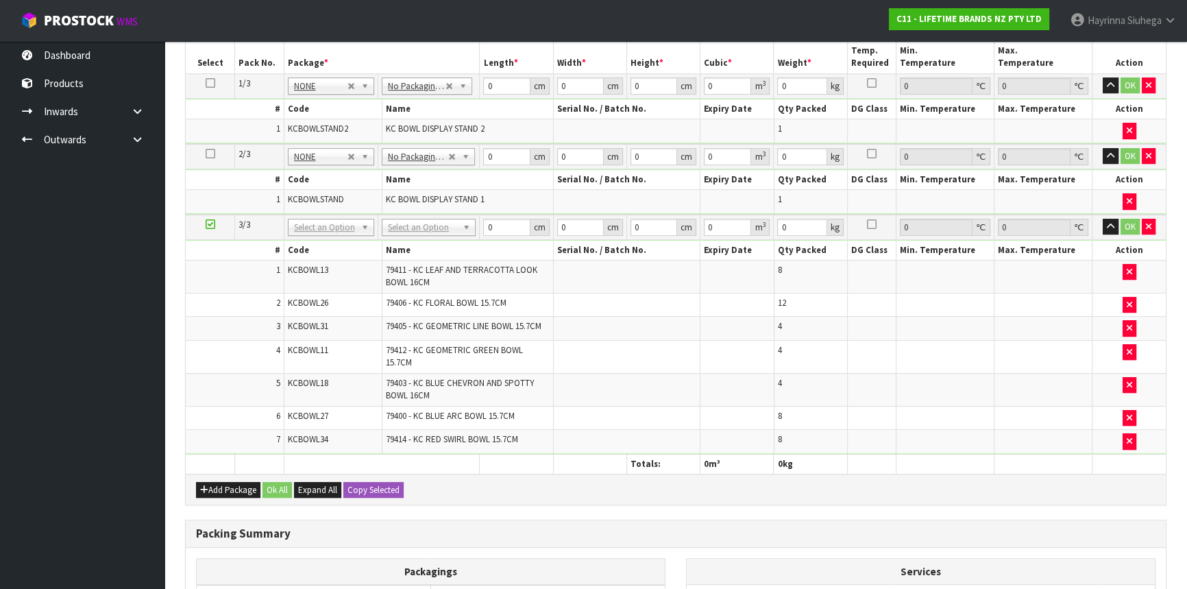
scroll to position [786, 0]
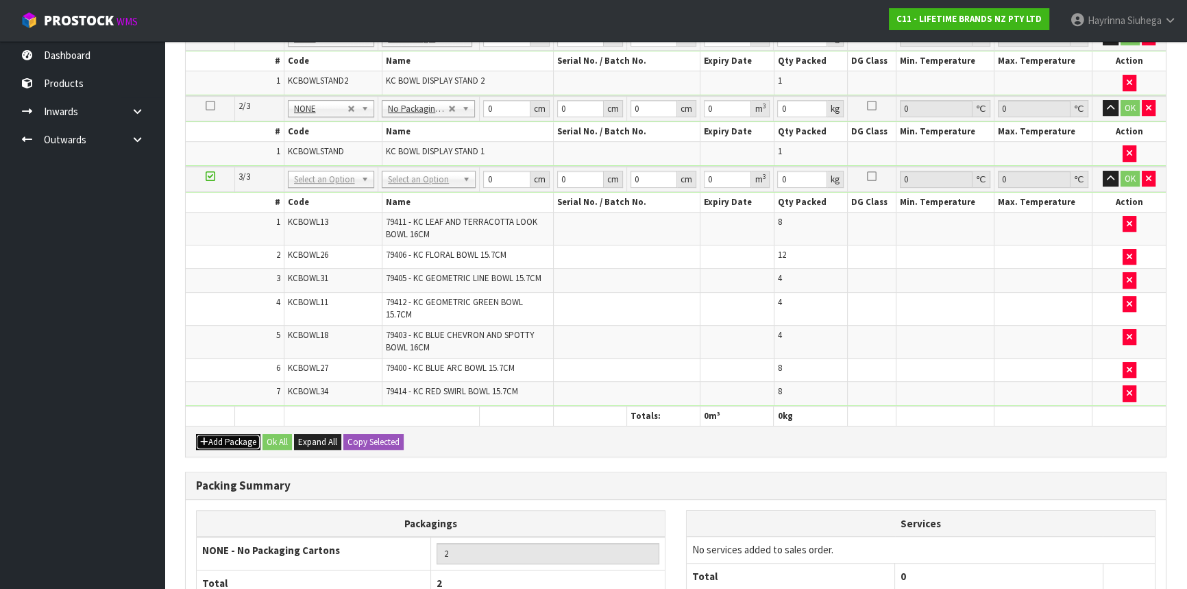
click at [212, 434] on button "Add Package" at bounding box center [228, 442] width 64 height 16
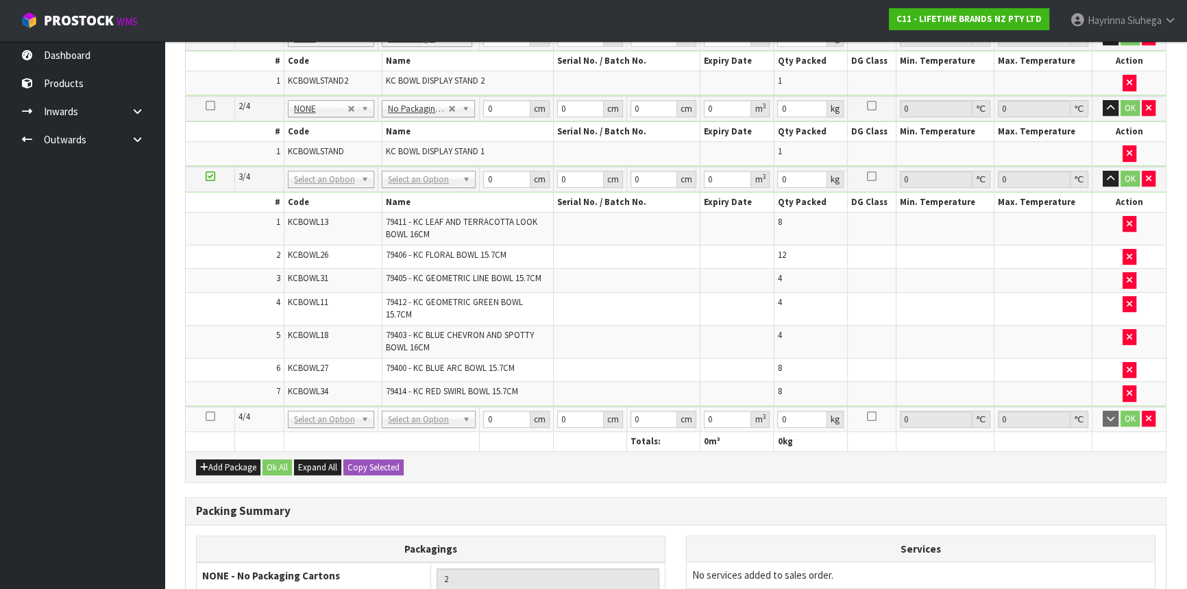
click at [208, 416] on icon at bounding box center [211, 416] width 10 height 1
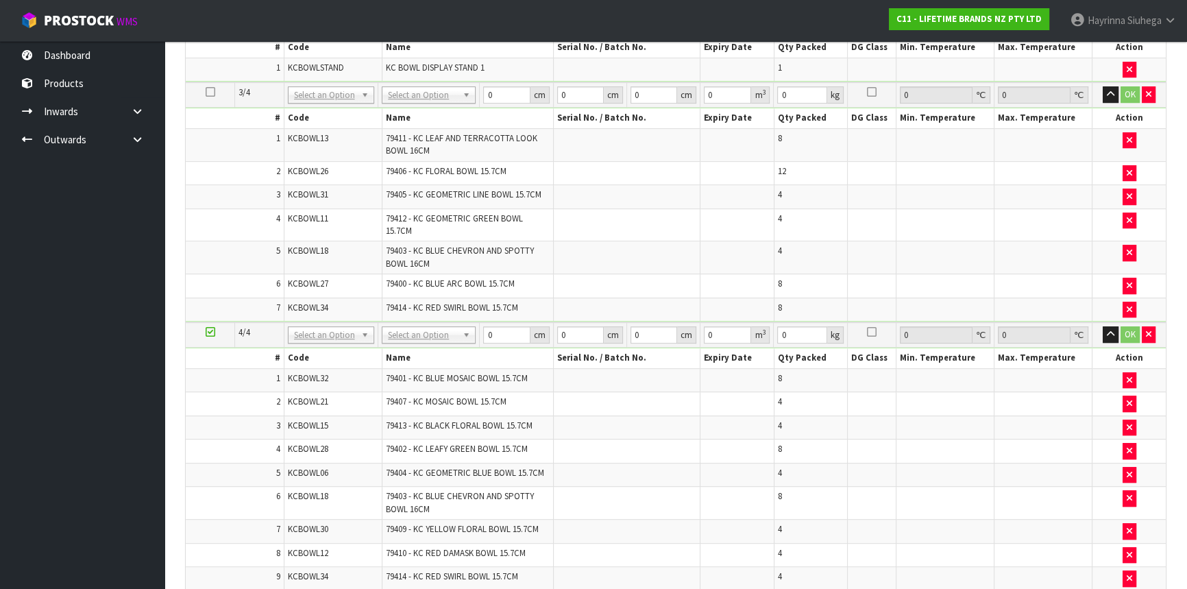
scroll to position [973, 0]
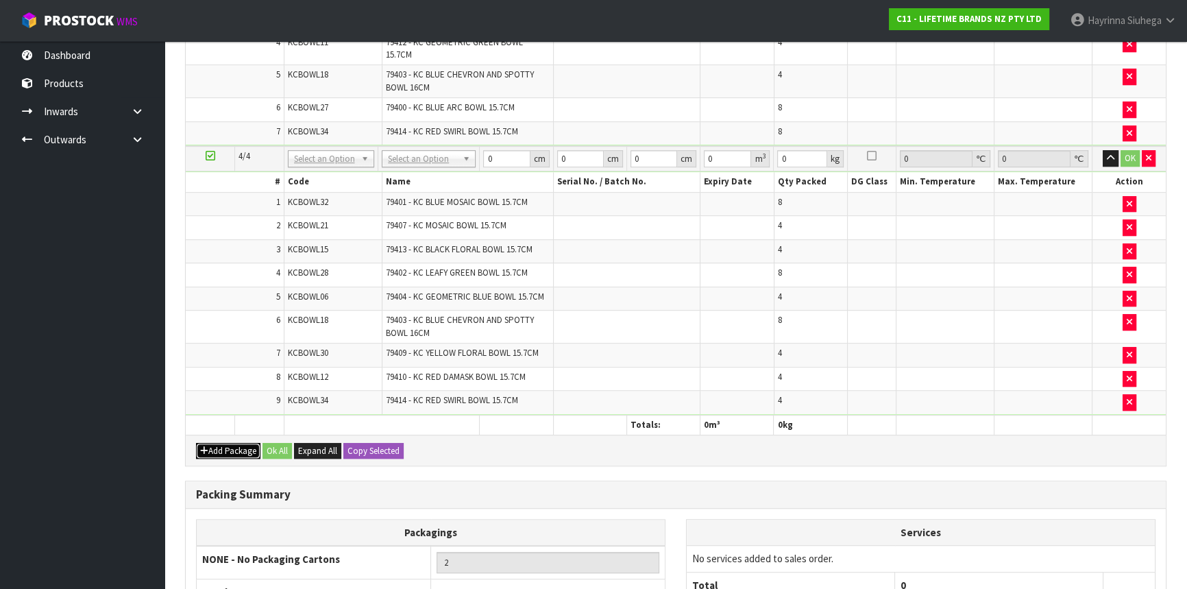
click at [221, 444] on button "Add Package" at bounding box center [228, 451] width 64 height 16
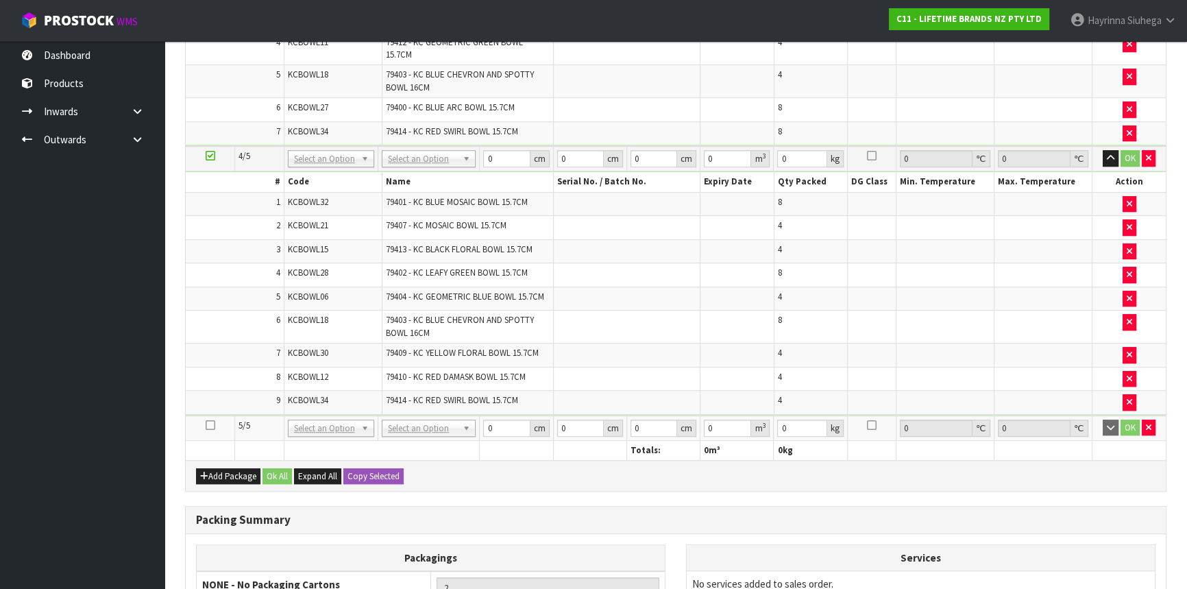
click at [210, 425] on icon at bounding box center [211, 425] width 10 height 1
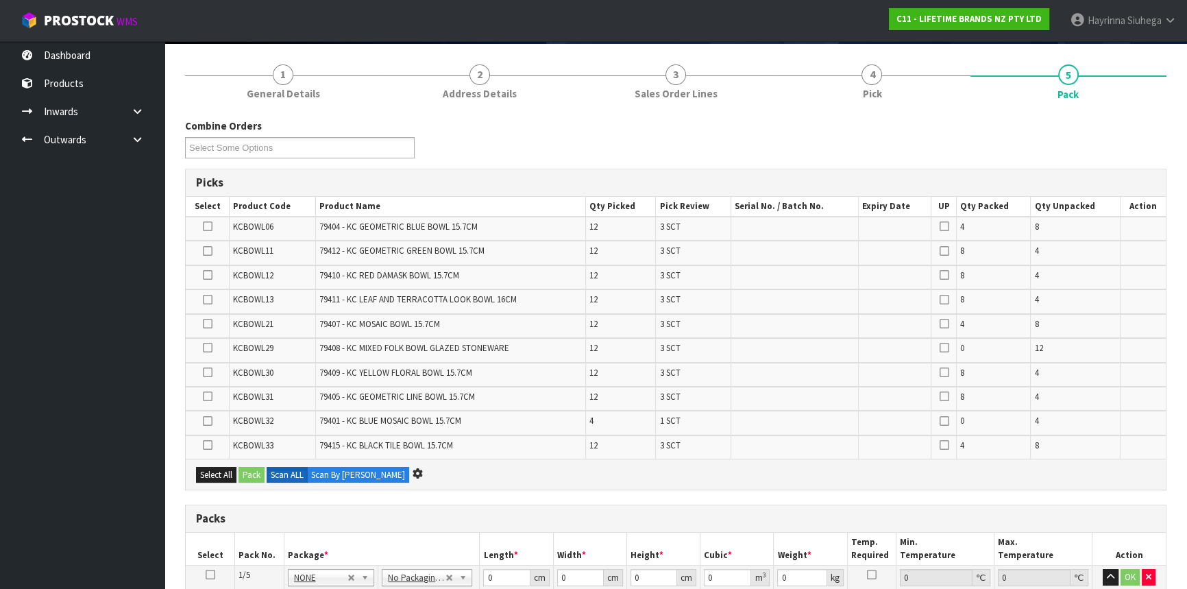
scroll to position [0, 0]
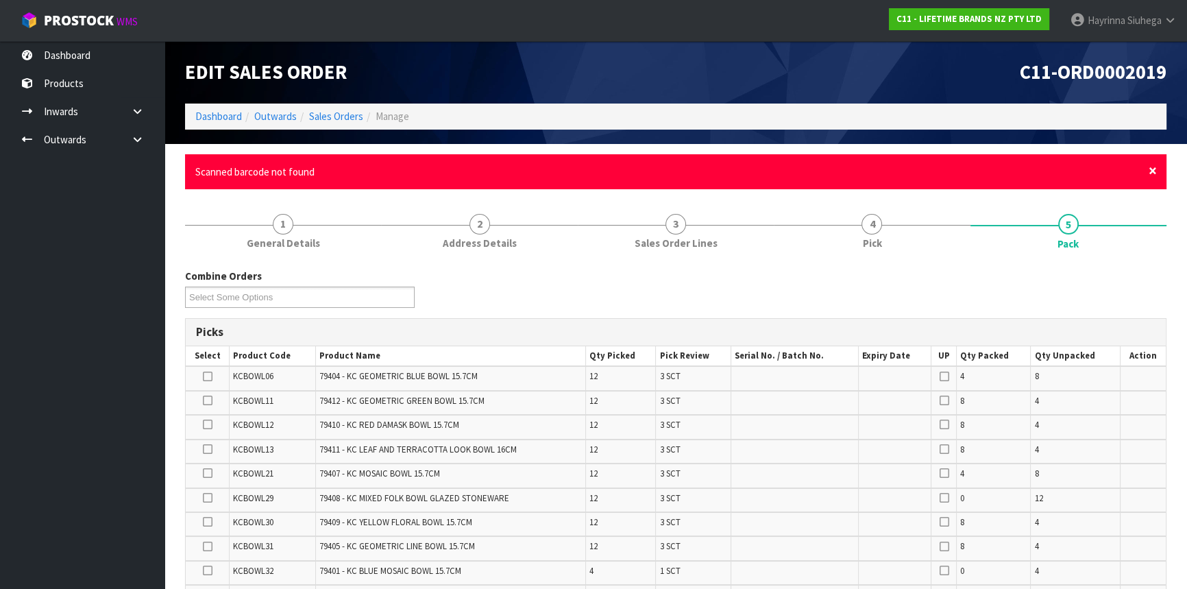
click at [1152, 173] on span "×" at bounding box center [1153, 170] width 8 height 19
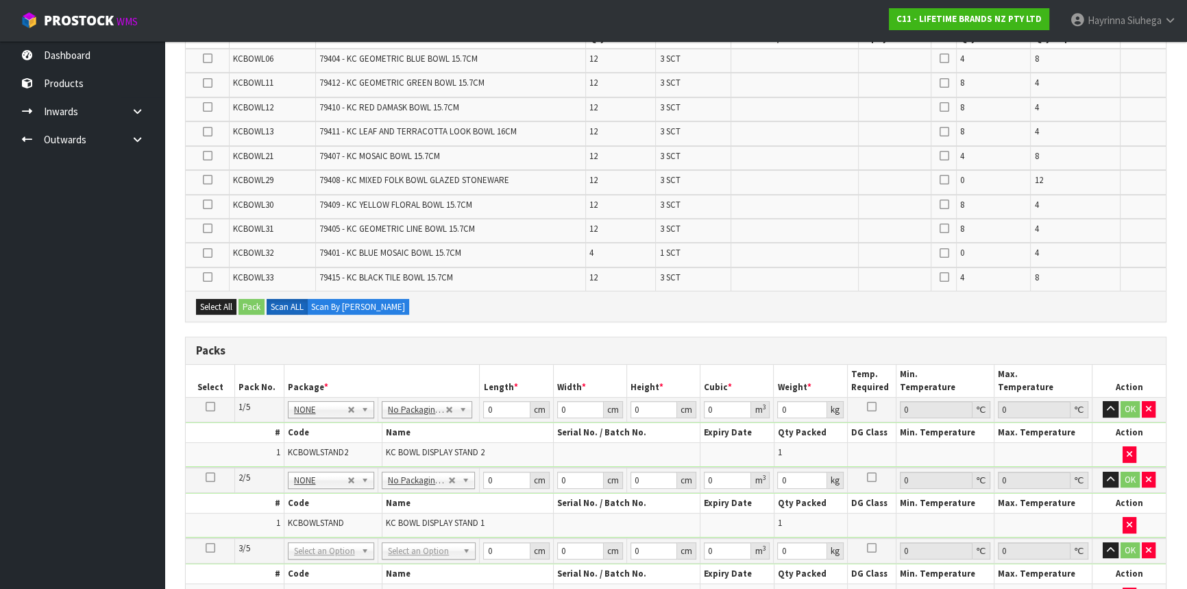
scroll to position [124, 0]
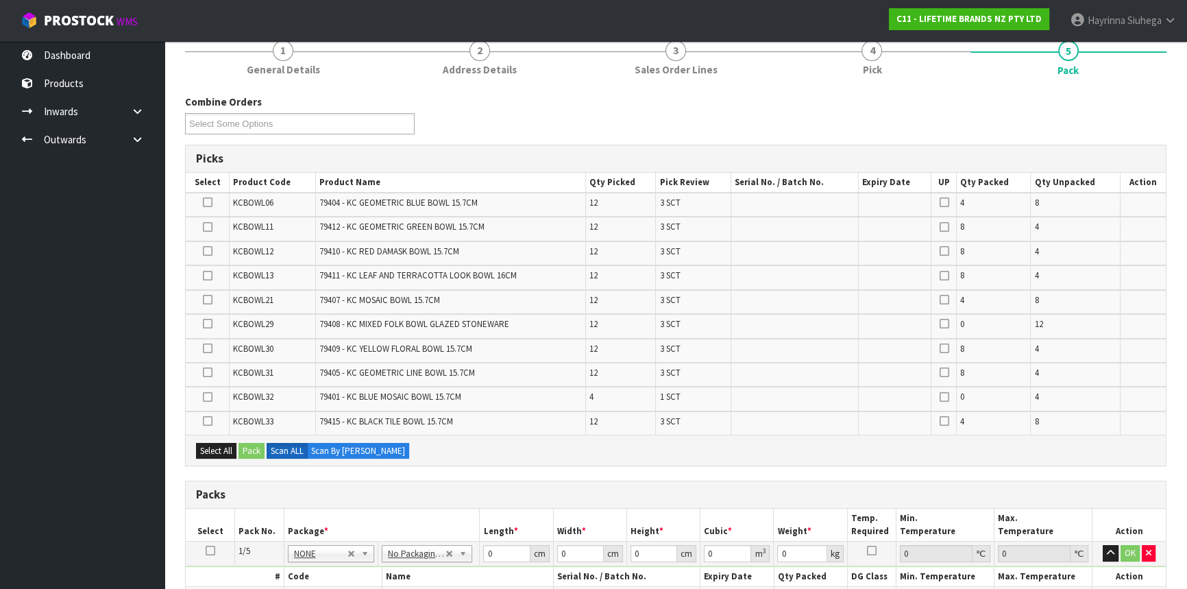
click at [516, 250] on td "79410 - KC RED DAMASK BOWL 15.7CM" at bounding box center [450, 253] width 270 height 24
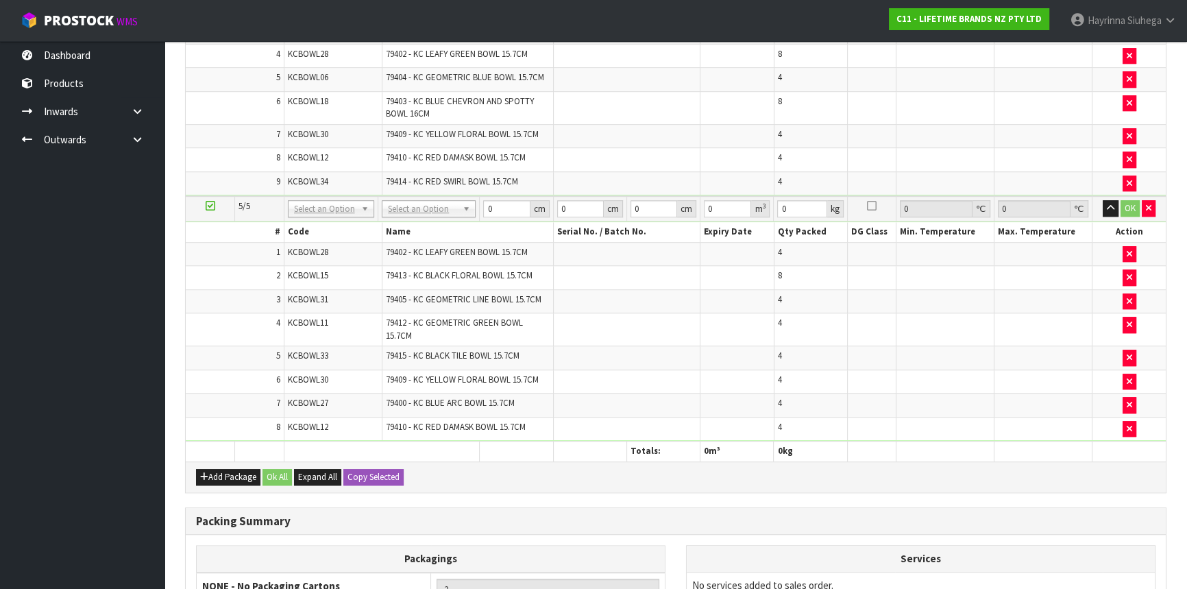
scroll to position [1122, 0]
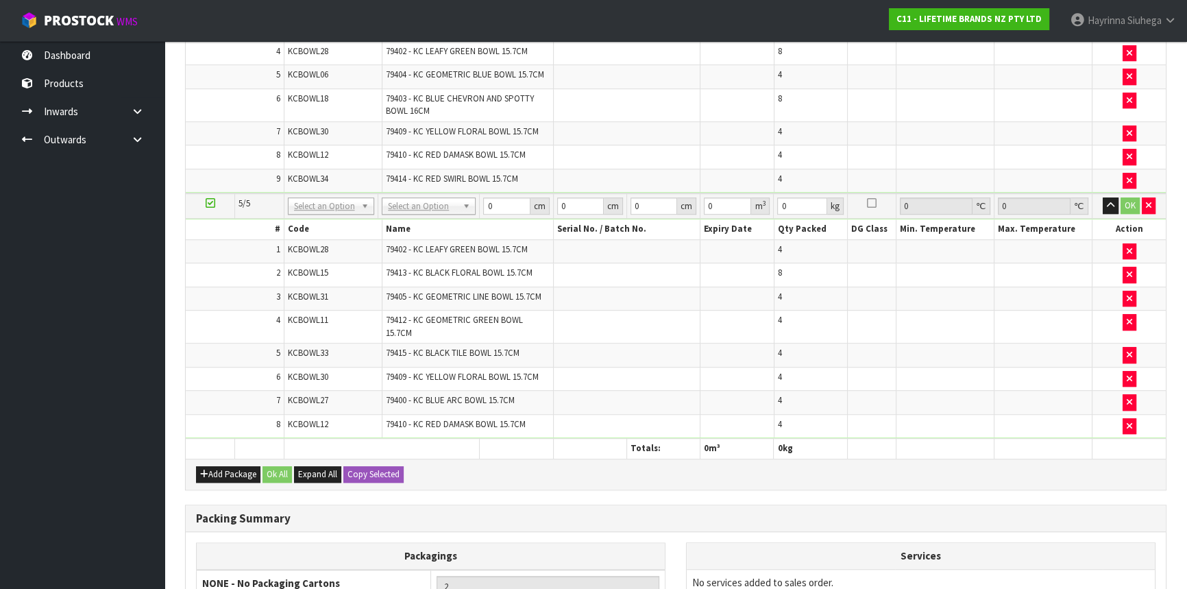
click at [533, 287] on td "79405 - KC GEOMETRIC LINE BOWL 15.7CM" at bounding box center [467, 299] width 171 height 24
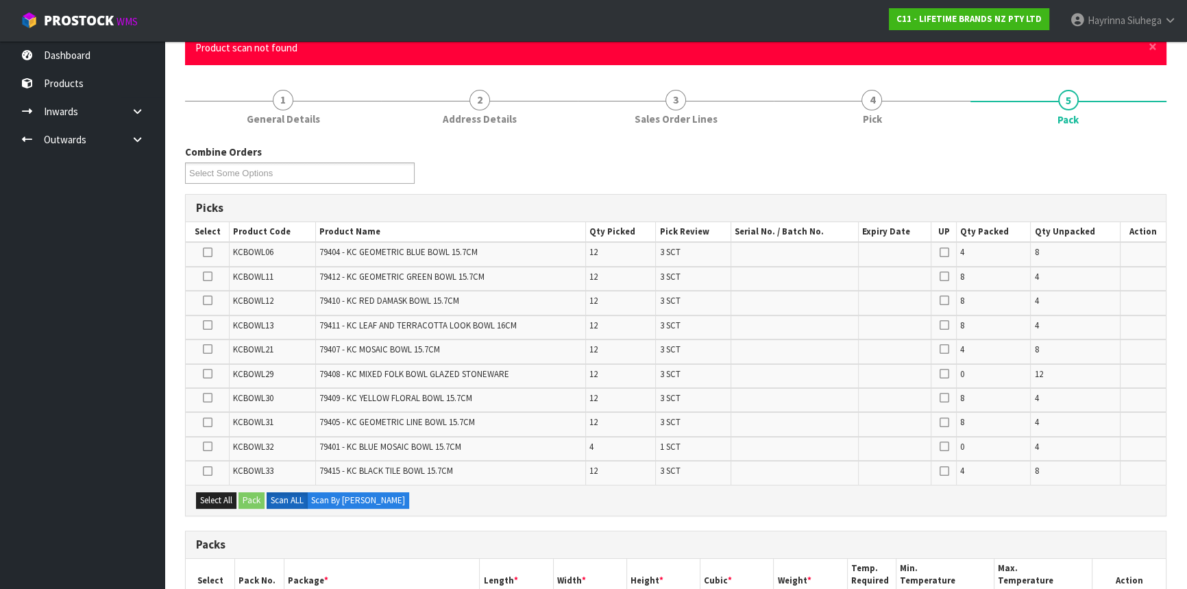
scroll to position [0, 0]
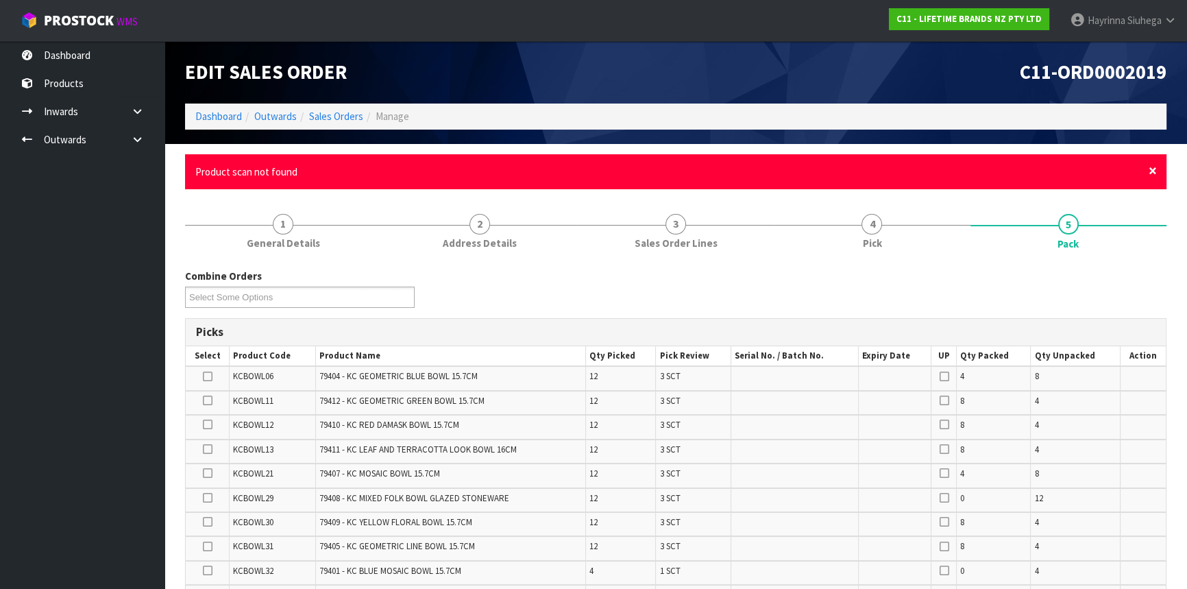
click at [1155, 171] on span "×" at bounding box center [1153, 170] width 8 height 19
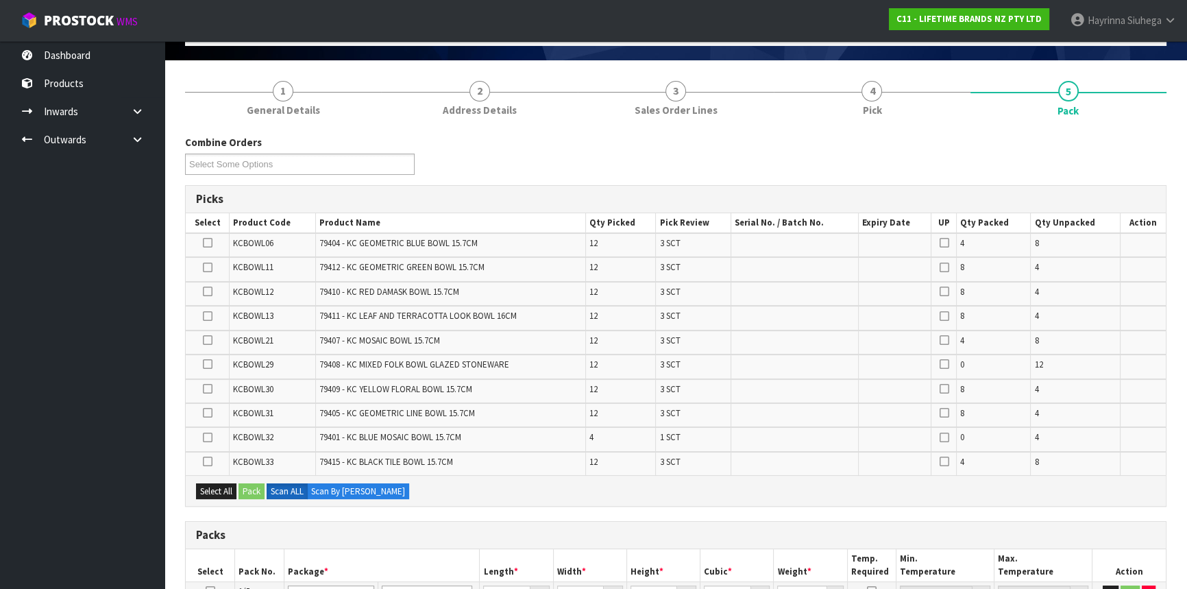
scroll to position [62, 0]
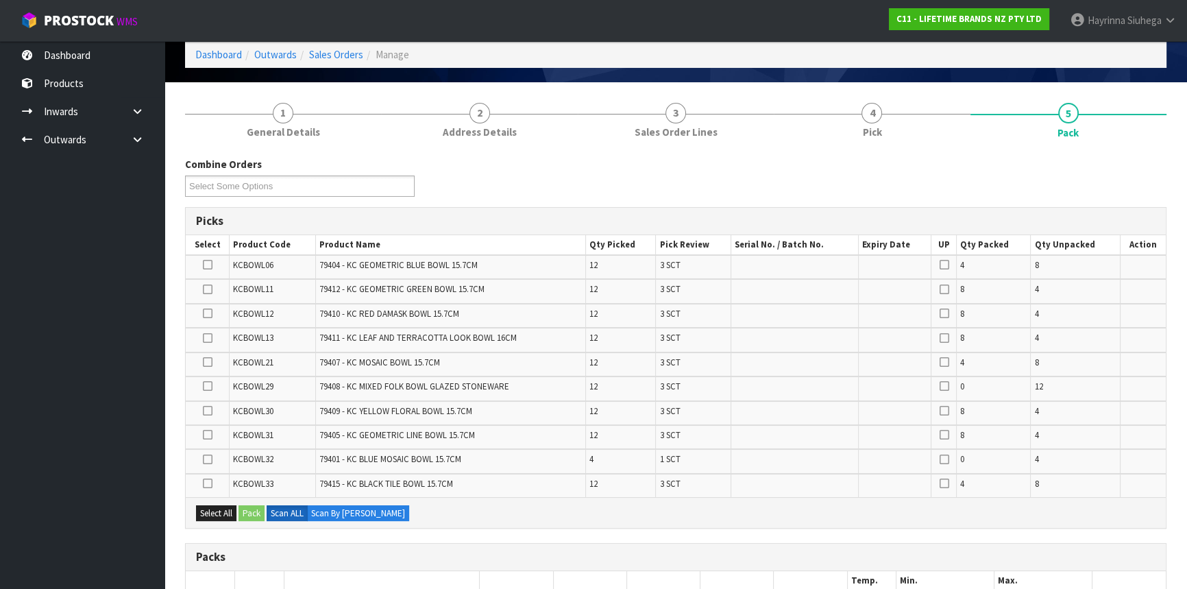
click at [1078, 166] on div "Combine Orders C11-ORD0001821 C11-ORD0001925 C11-ORD0002019 C11-ORD0002021 C11-…" at bounding box center [676, 181] width 1002 height 49
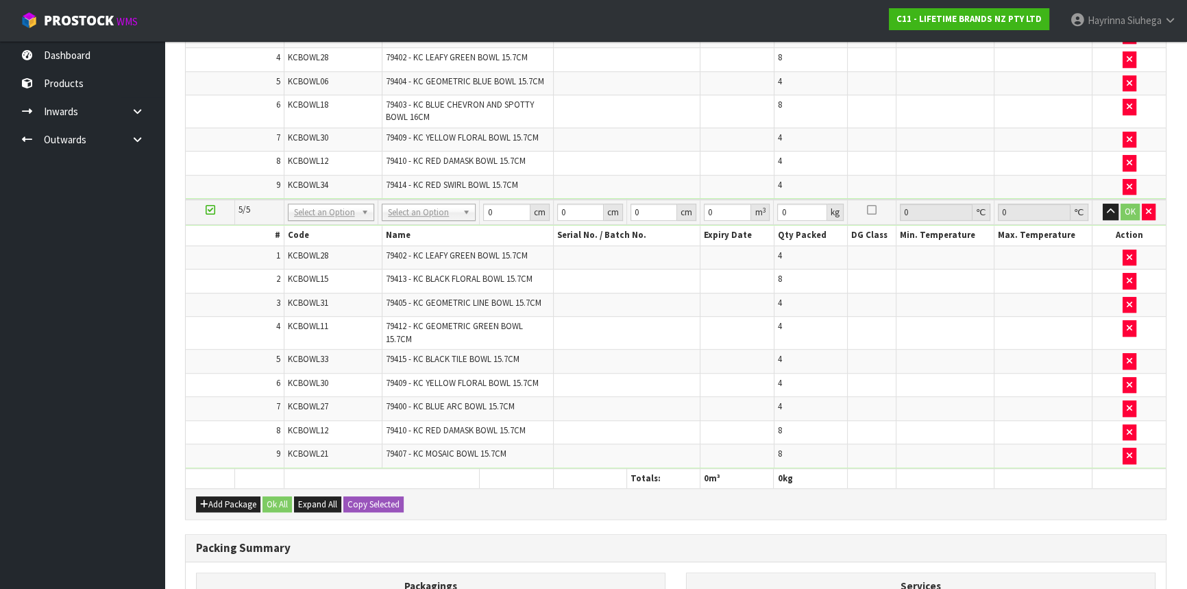
scroll to position [1246, 0]
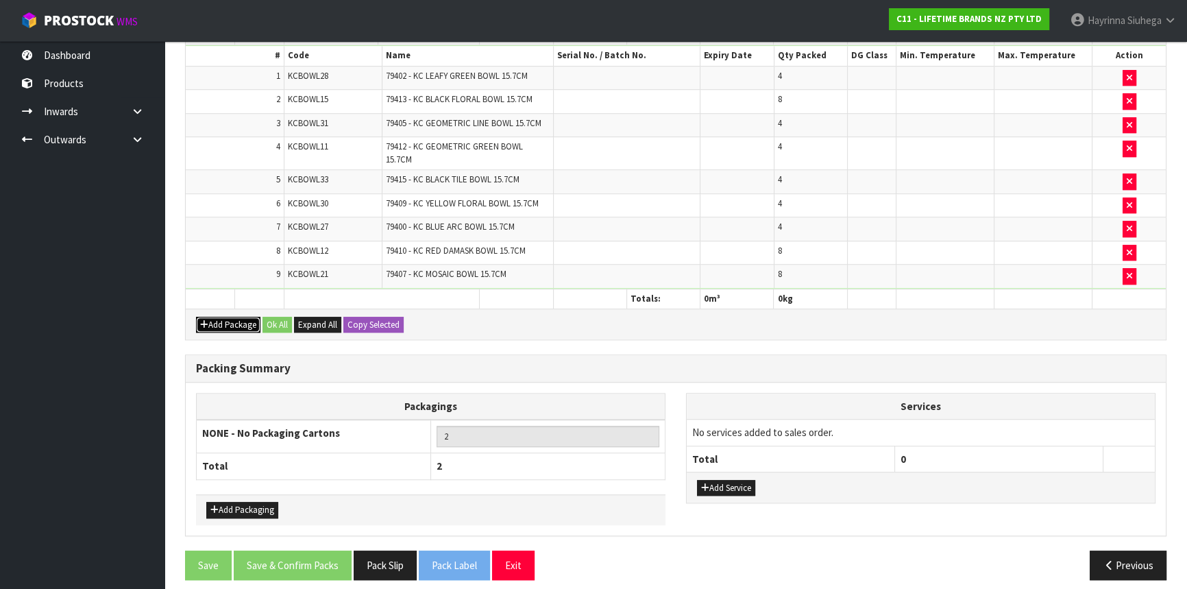
click at [220, 317] on button "Add Package" at bounding box center [228, 325] width 64 height 16
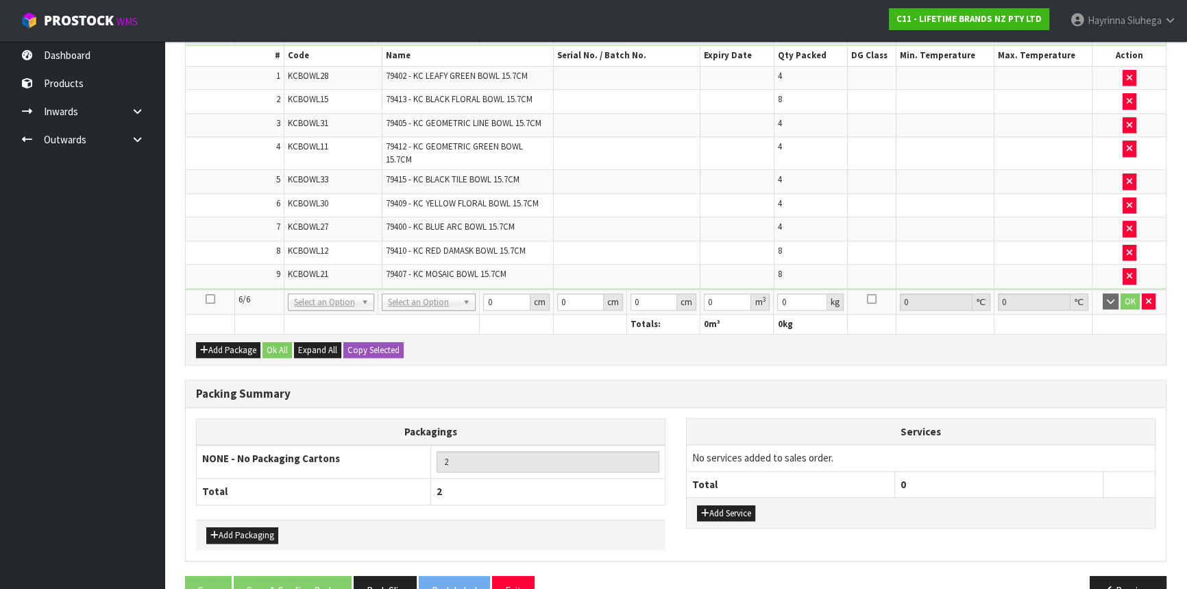
click at [208, 299] on icon at bounding box center [211, 299] width 10 height 1
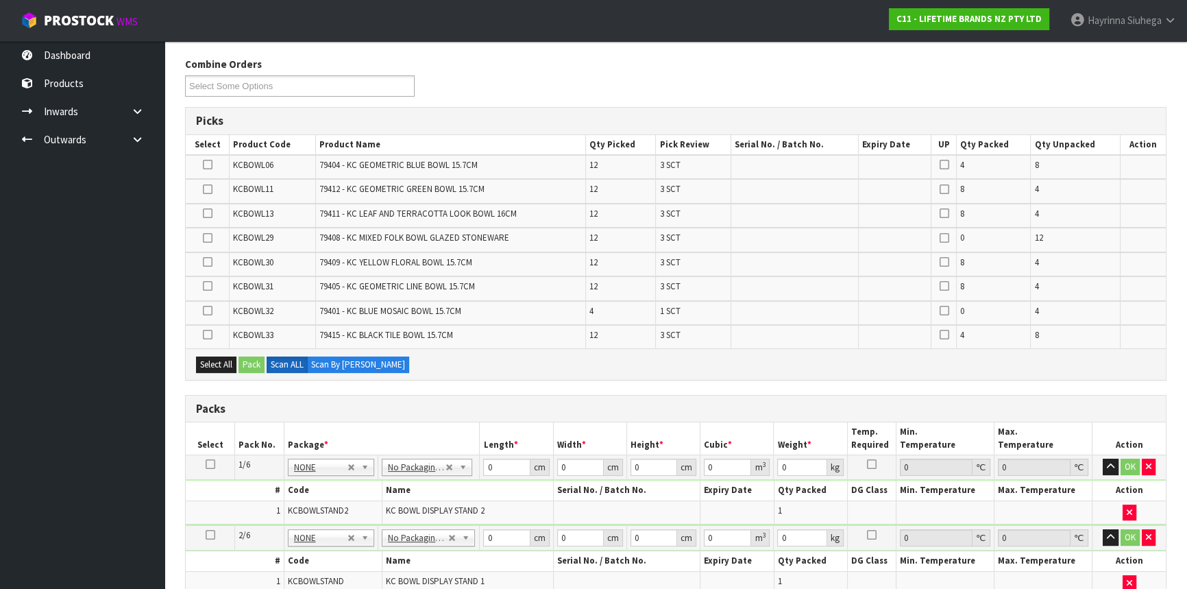
scroll to position [151, 0]
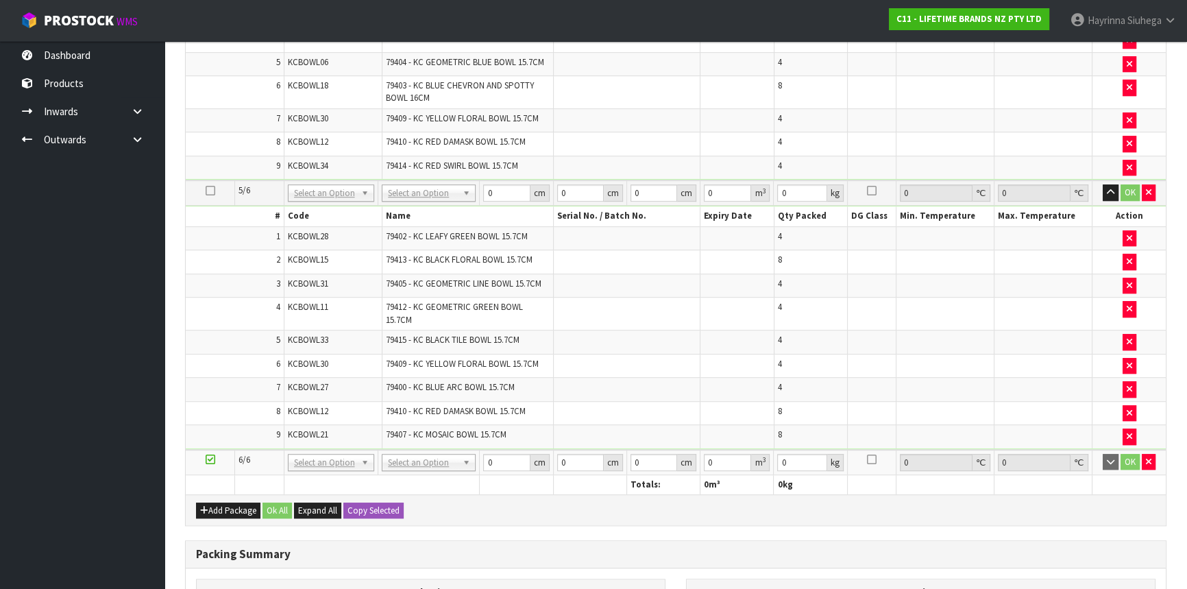
click at [575, 298] on td at bounding box center [626, 314] width 147 height 33
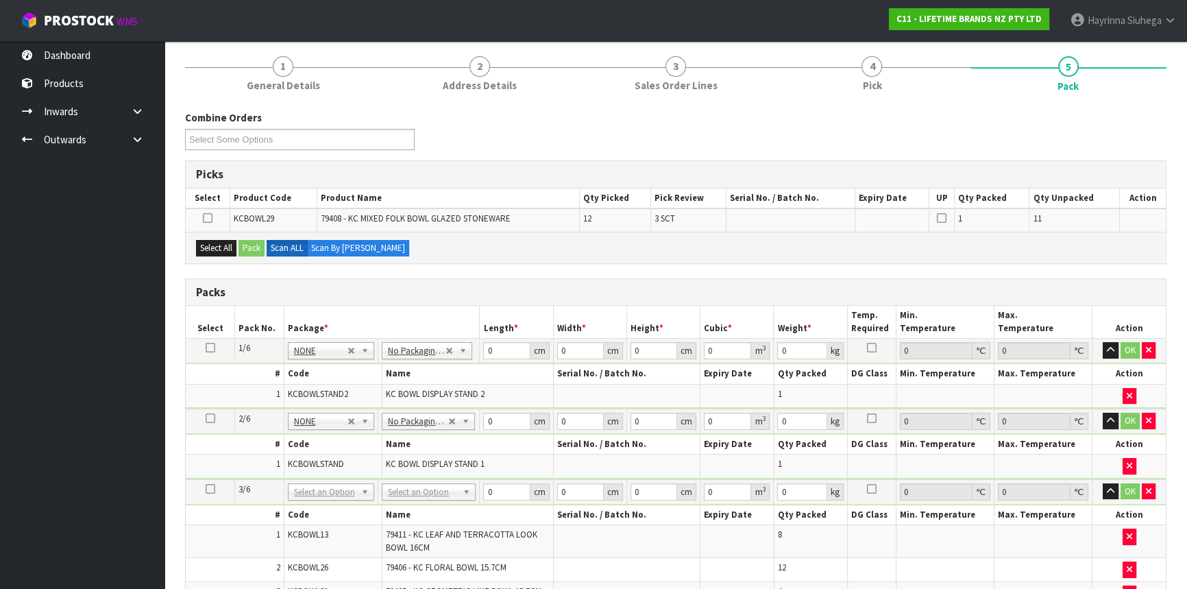
scroll to position [89, 0]
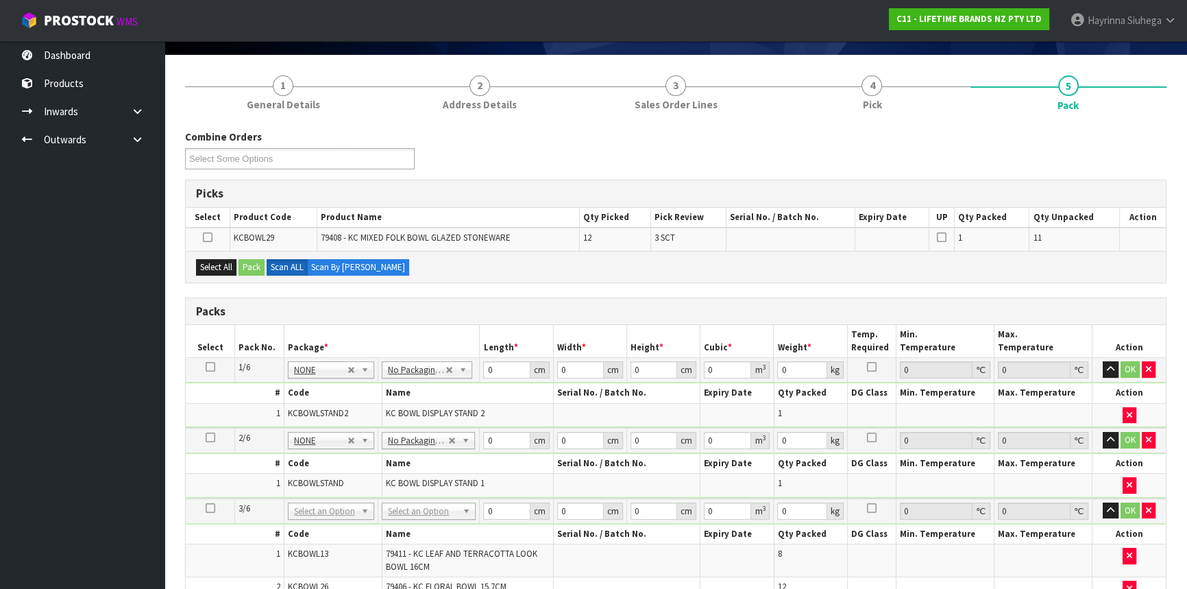
click at [502, 300] on div "Packs" at bounding box center [676, 311] width 980 height 27
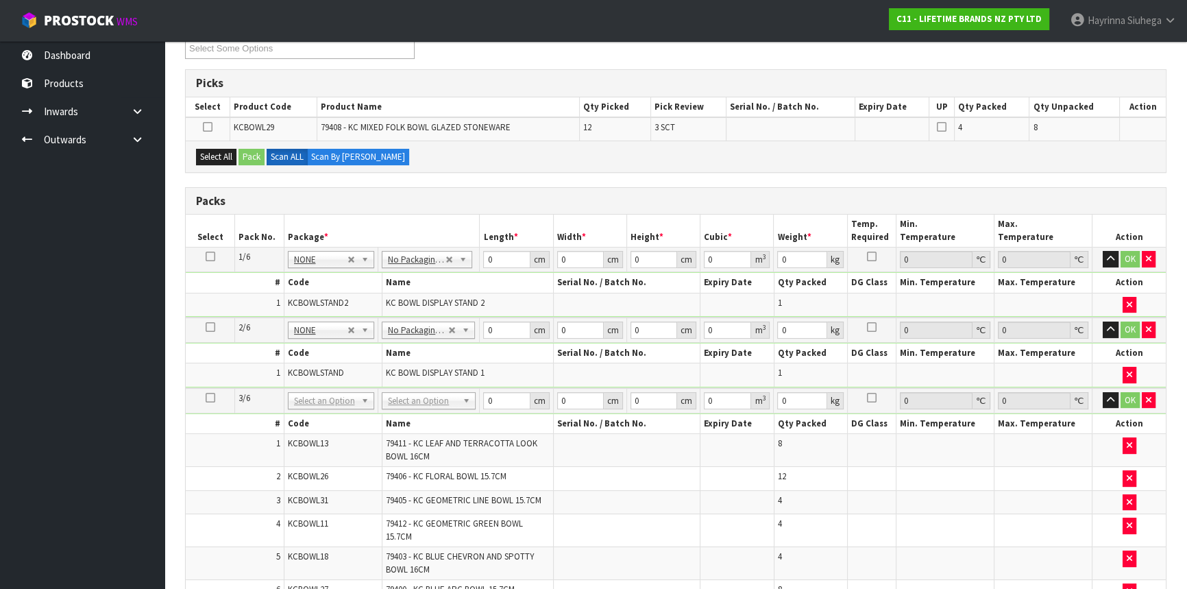
scroll to position [276, 0]
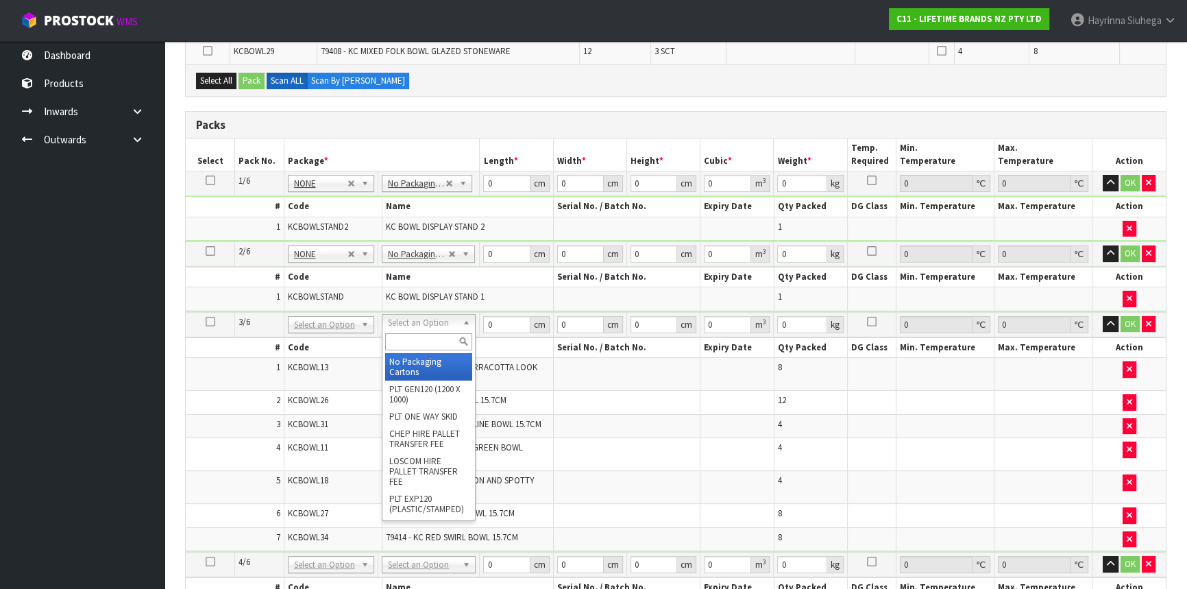
click at [433, 337] on input "text" at bounding box center [428, 341] width 87 height 17
type input "CTN9"
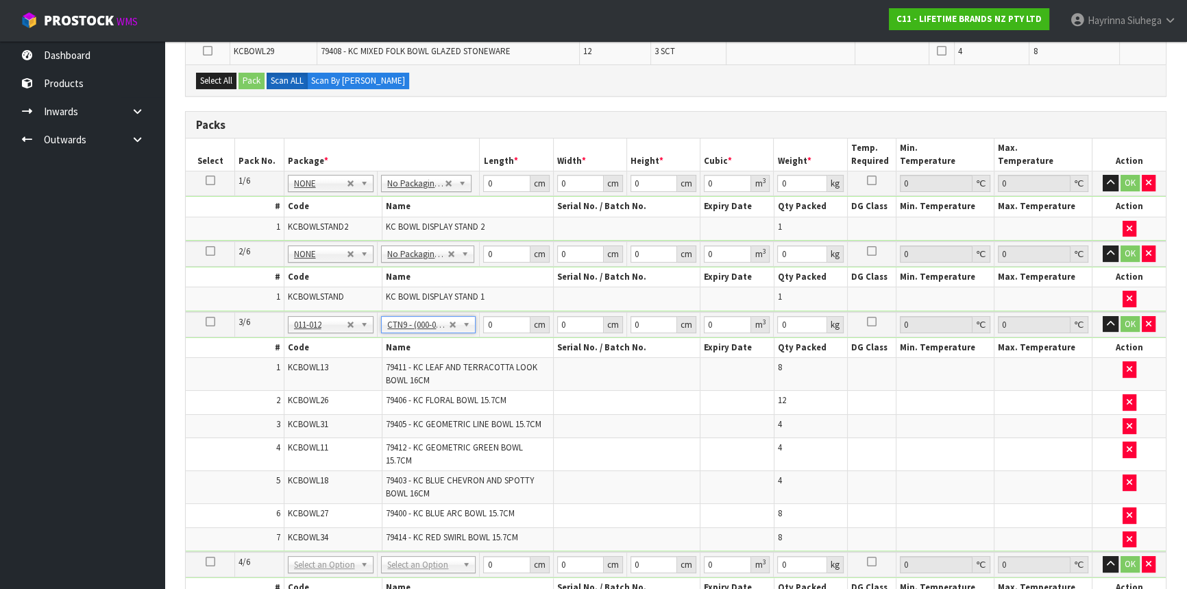
type input "51"
type input "38"
type input "58.5"
type input "0.113373"
type input "18.08"
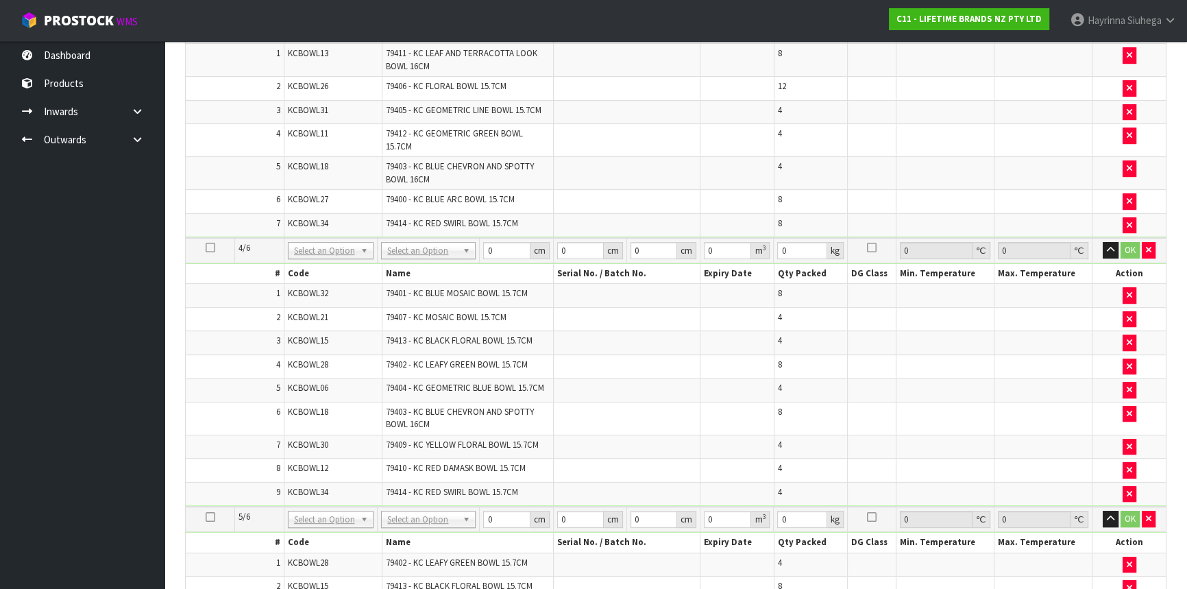
scroll to position [650, 0]
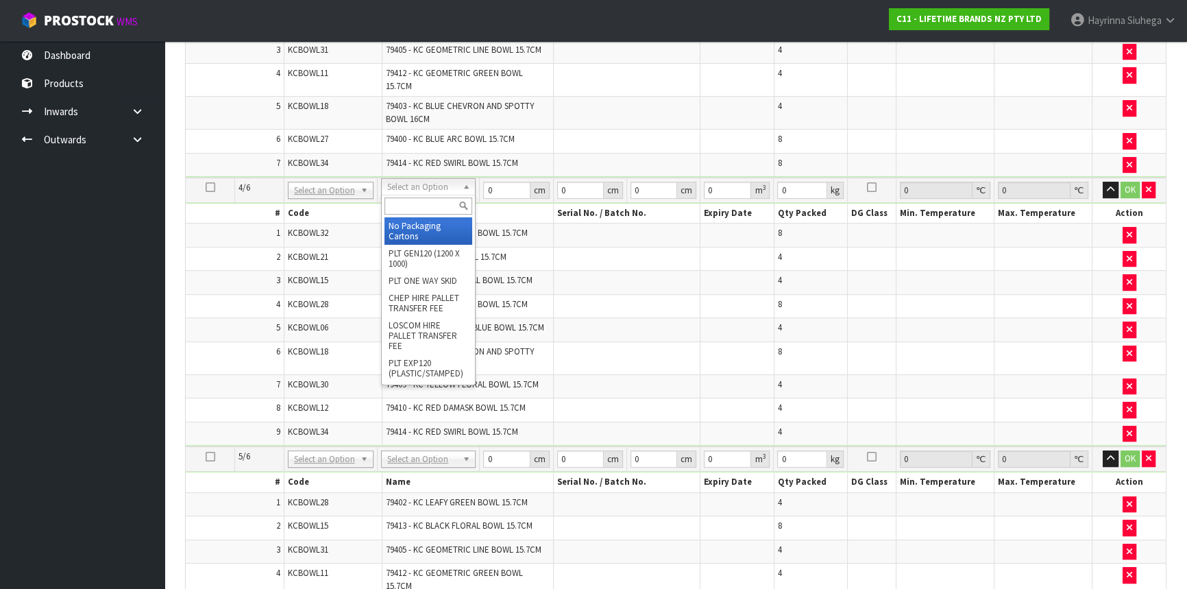
click at [431, 199] on input "text" at bounding box center [429, 205] width 88 height 17
type input "CTN9"
type input "2"
type input "51"
type input "38"
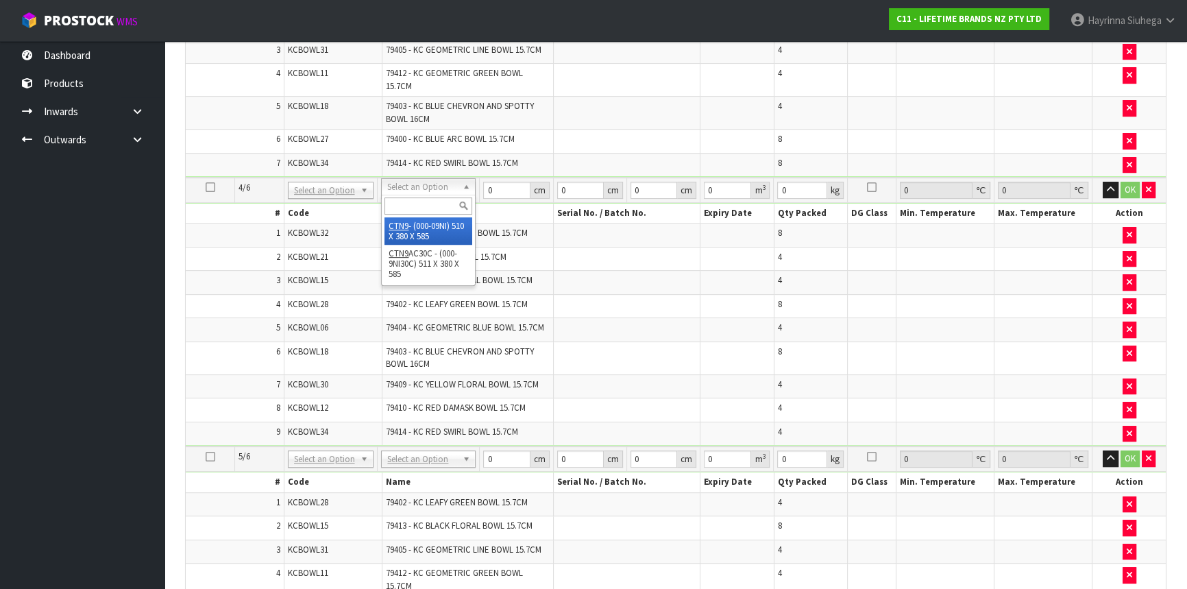
type input "58.5"
type input "0.113373"
type input "18.58"
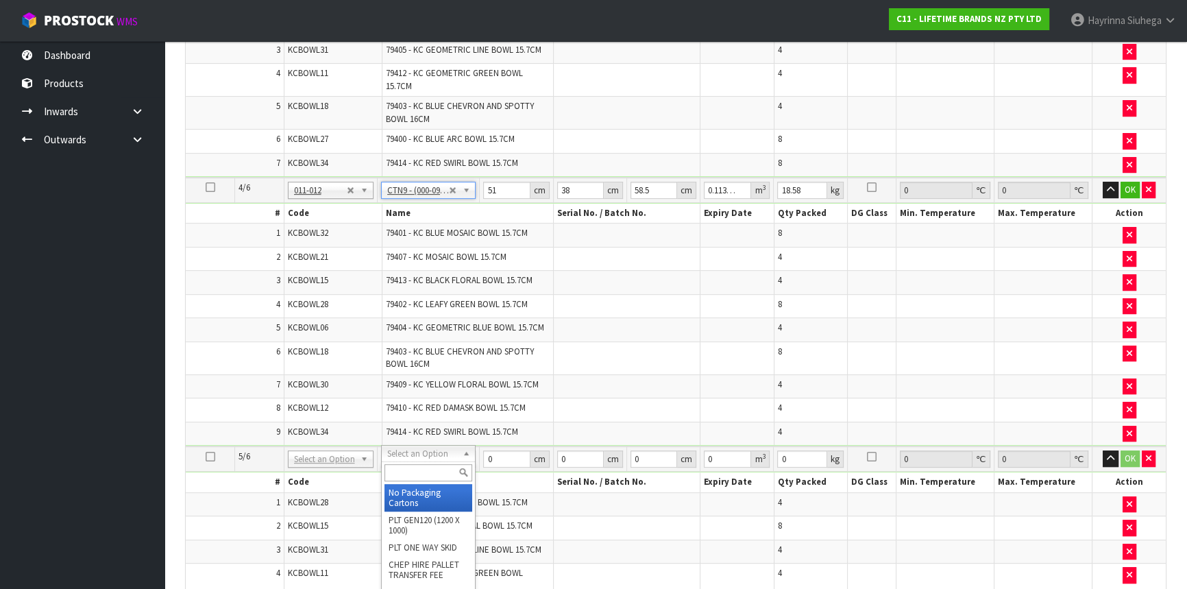
click at [434, 469] on input "text" at bounding box center [429, 472] width 88 height 17
type input "CTN9"
type input "3"
type input "51"
type input "38"
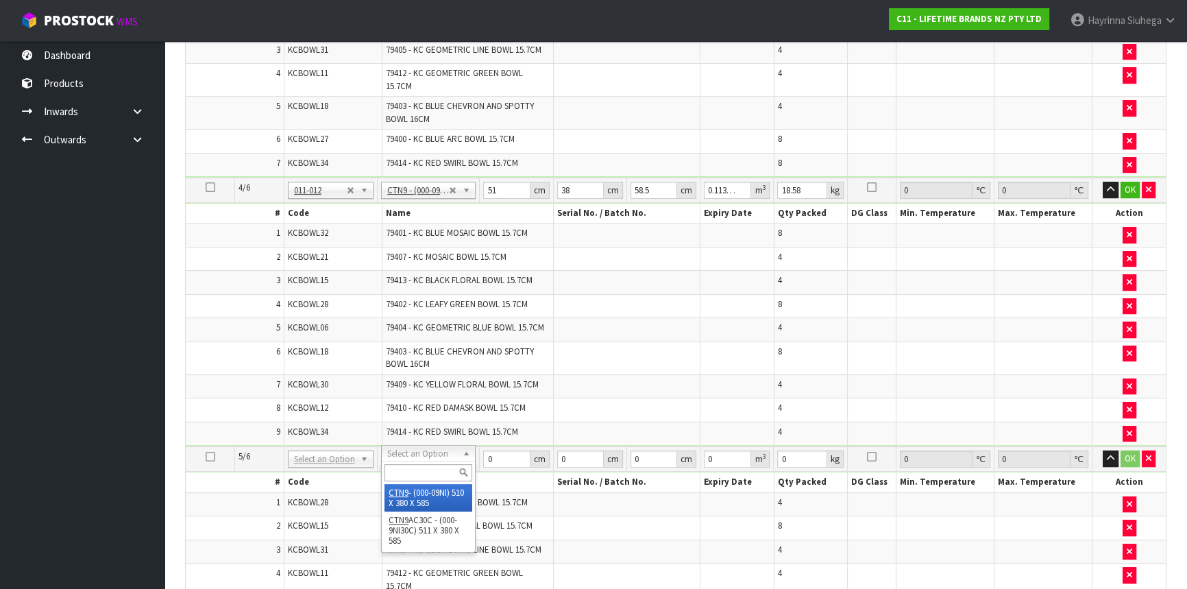
type input "58.5"
type input "0.113373"
type input "18.58"
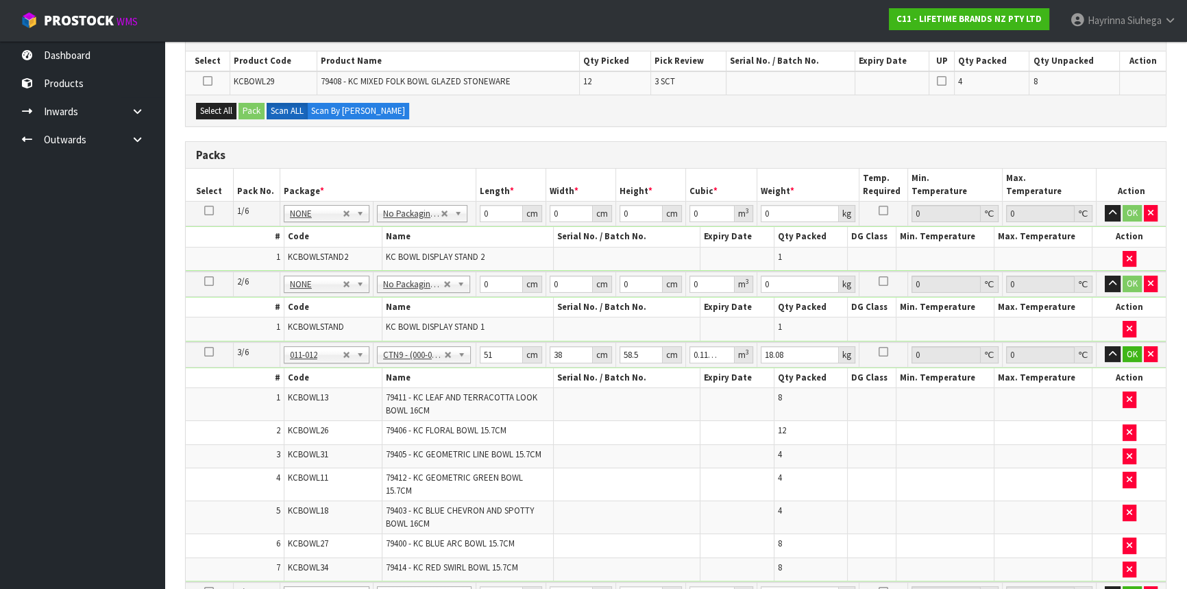
scroll to position [64, 0]
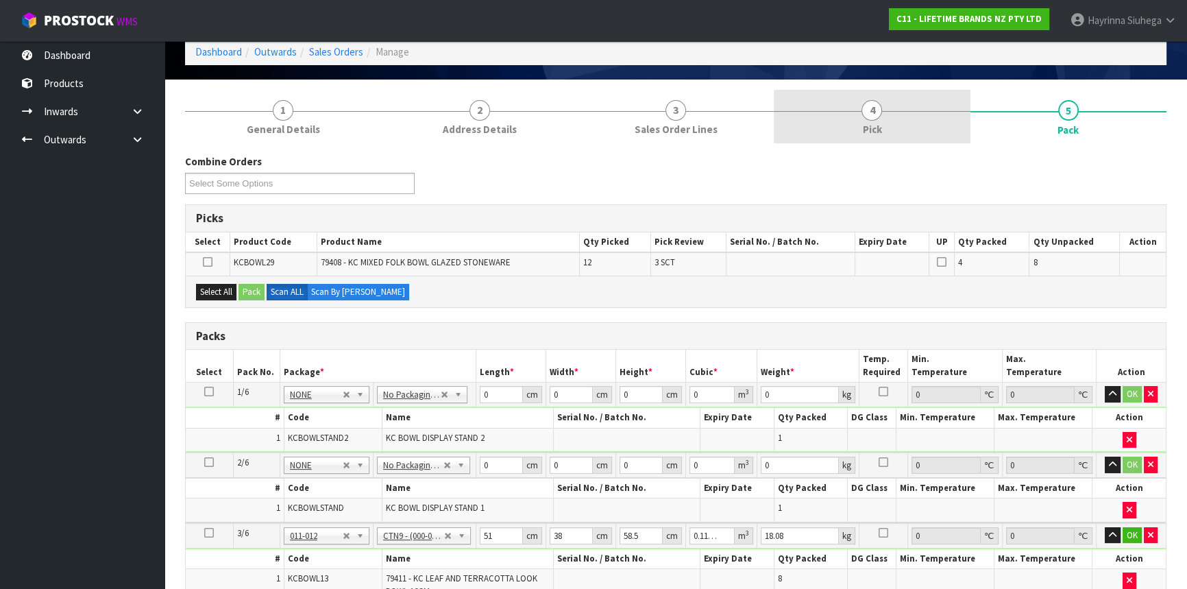
click at [884, 128] on link "4 Pick" at bounding box center [872, 117] width 196 height 54
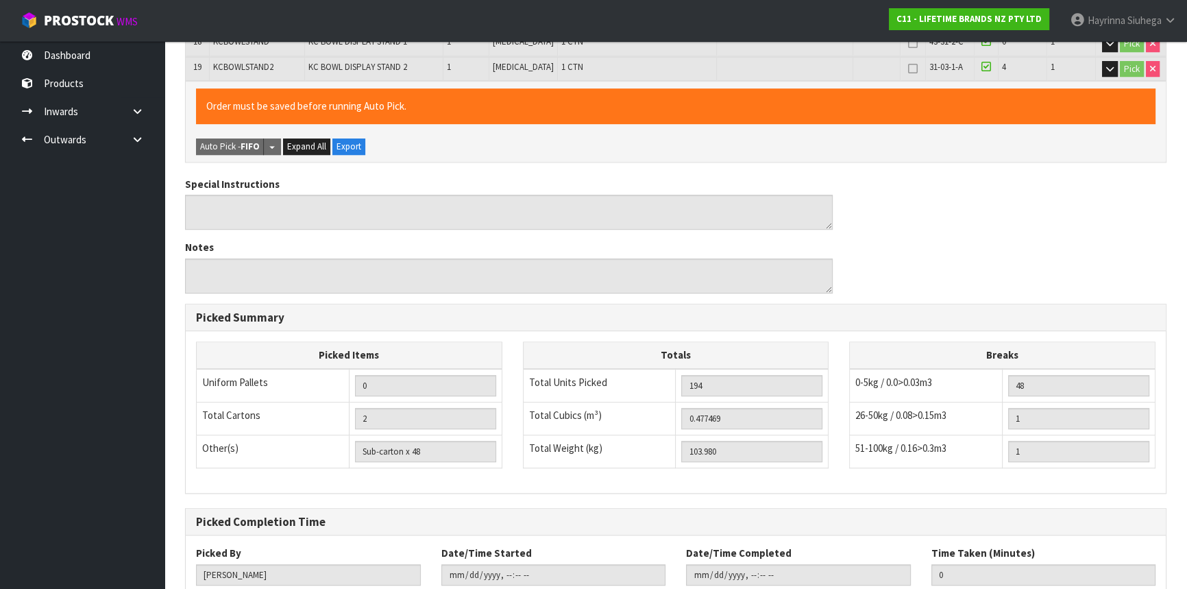
scroll to position [919, 0]
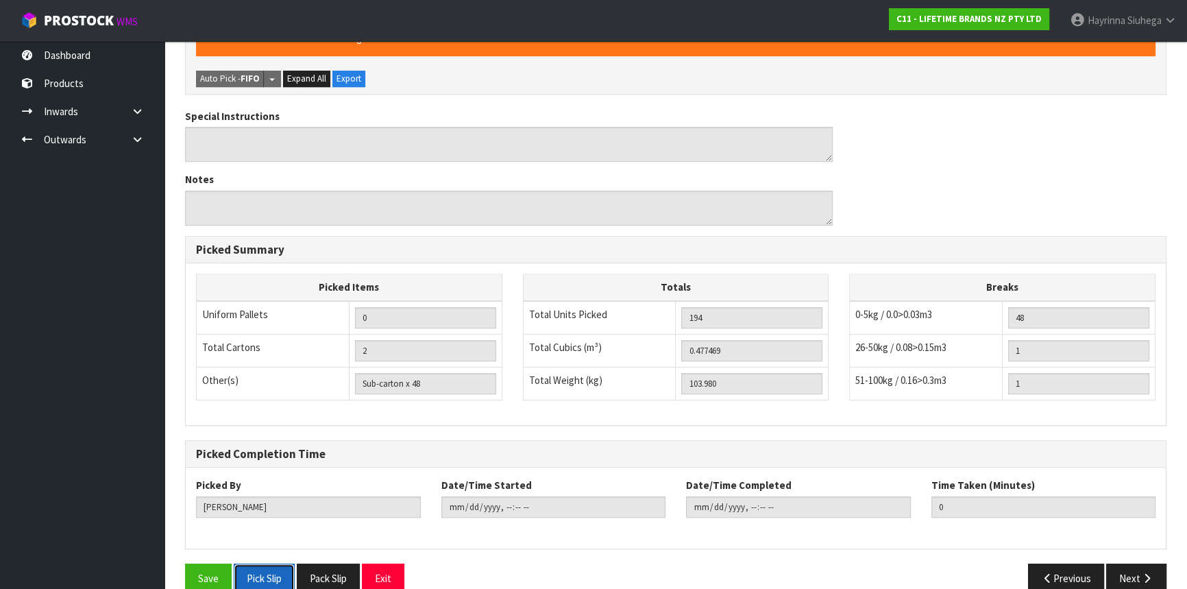
click at [268, 564] on button "Pick Slip" at bounding box center [264, 578] width 61 height 29
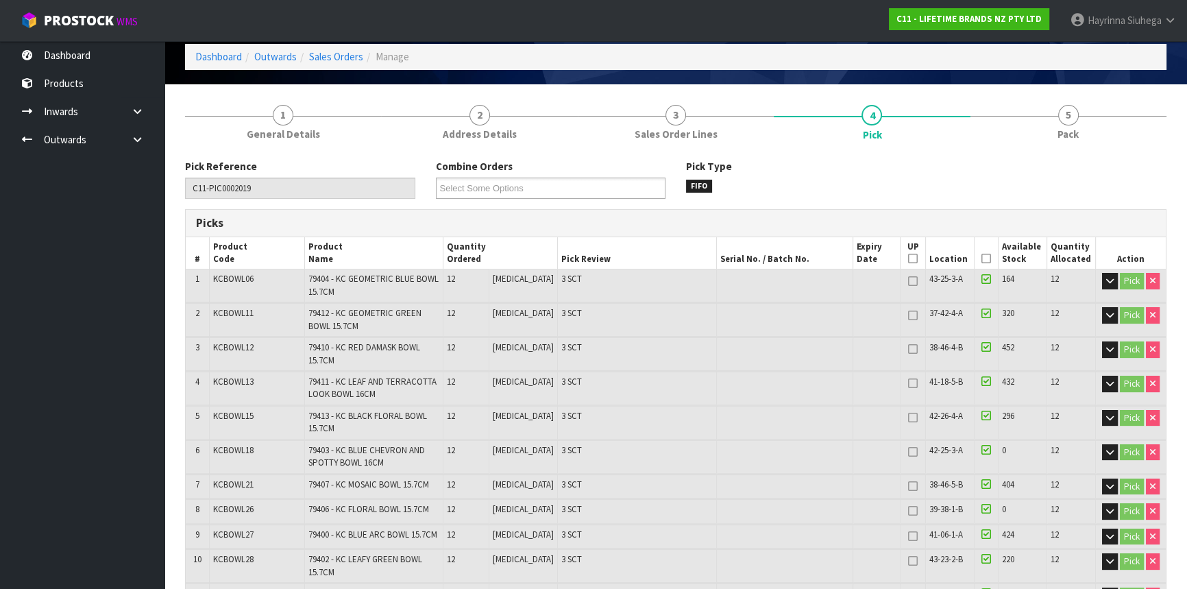
scroll to position [0, 0]
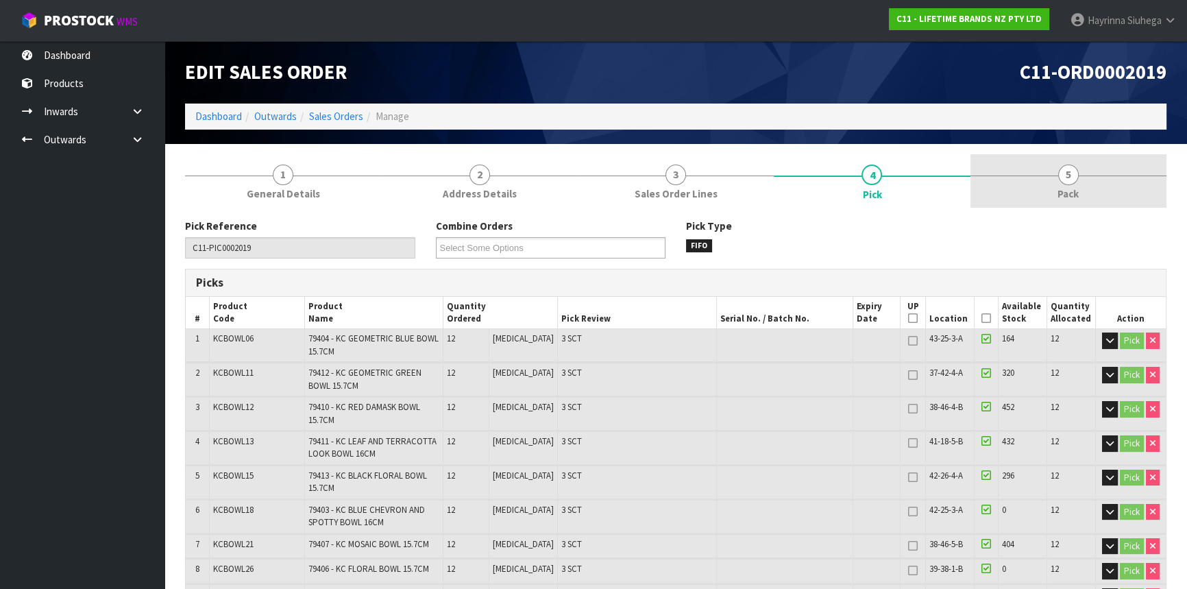
click at [1111, 177] on link "5 Pack" at bounding box center [1069, 181] width 196 height 54
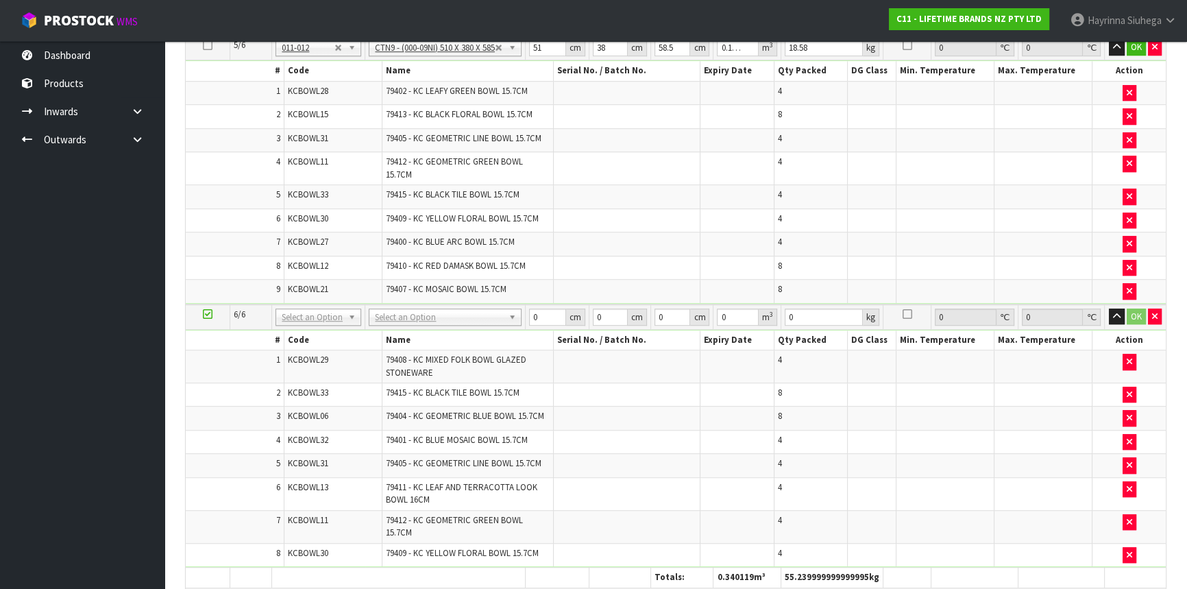
scroll to position [1059, 0]
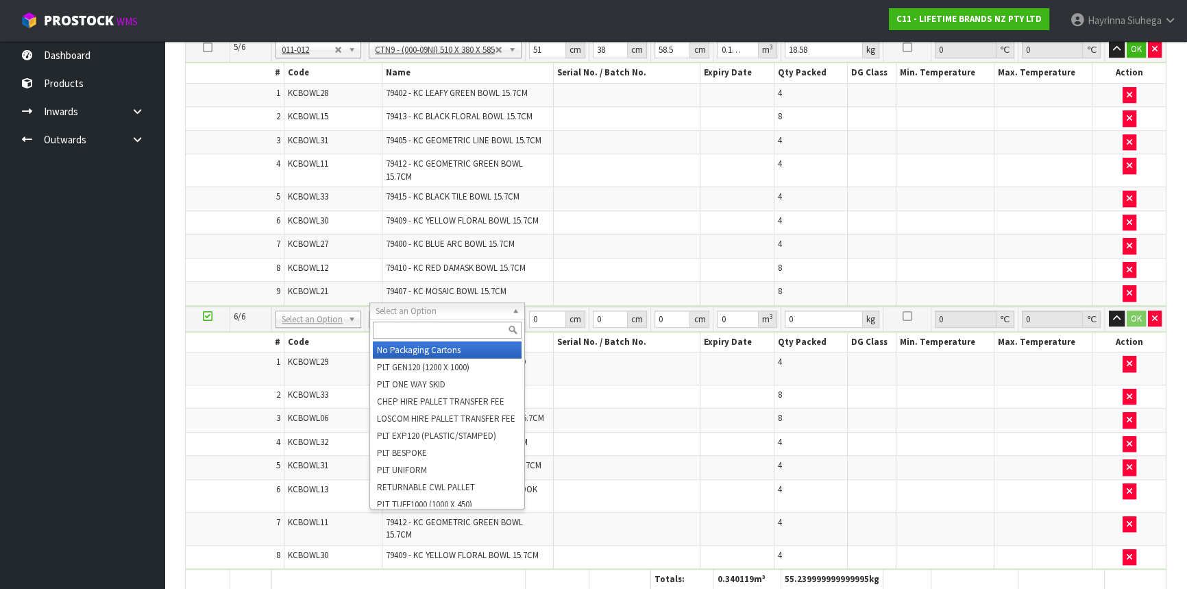
click at [418, 327] on input "text" at bounding box center [447, 330] width 149 height 17
type input "CTN9"
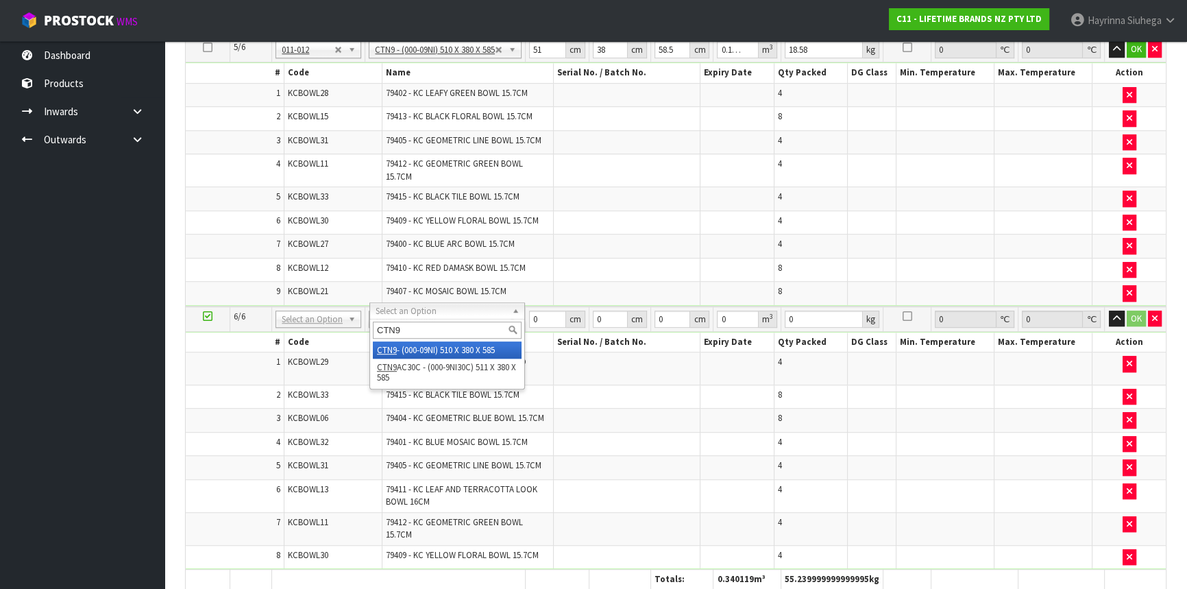
type input "4"
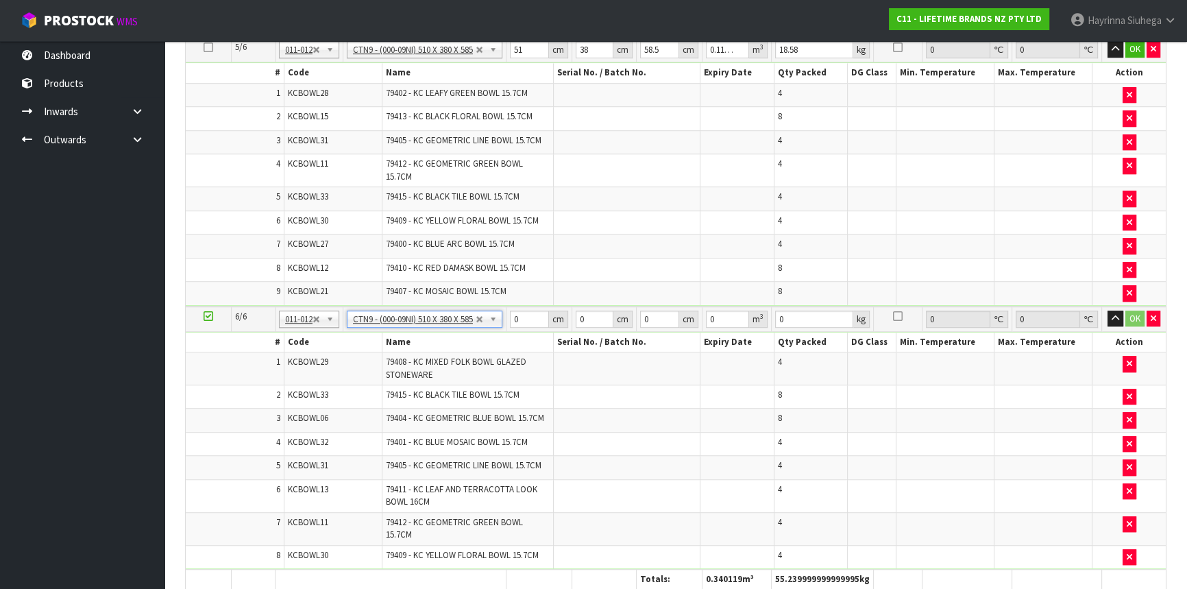
type input "51"
type input "38"
type input "58.5"
type input "0.113373"
type input "15.74"
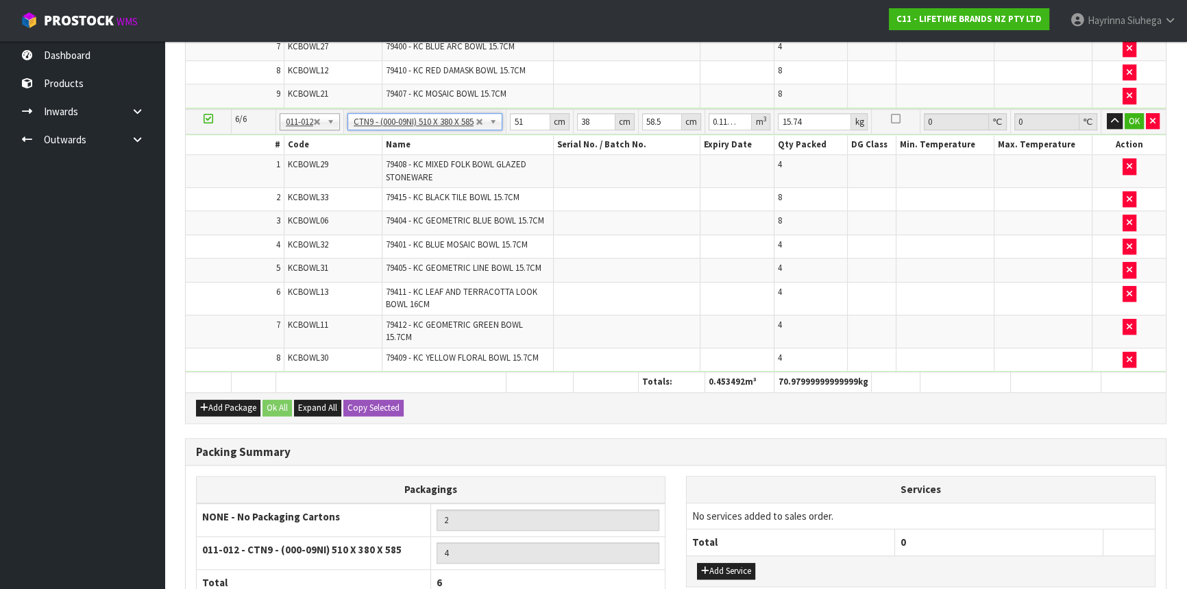
scroll to position [1373, 0]
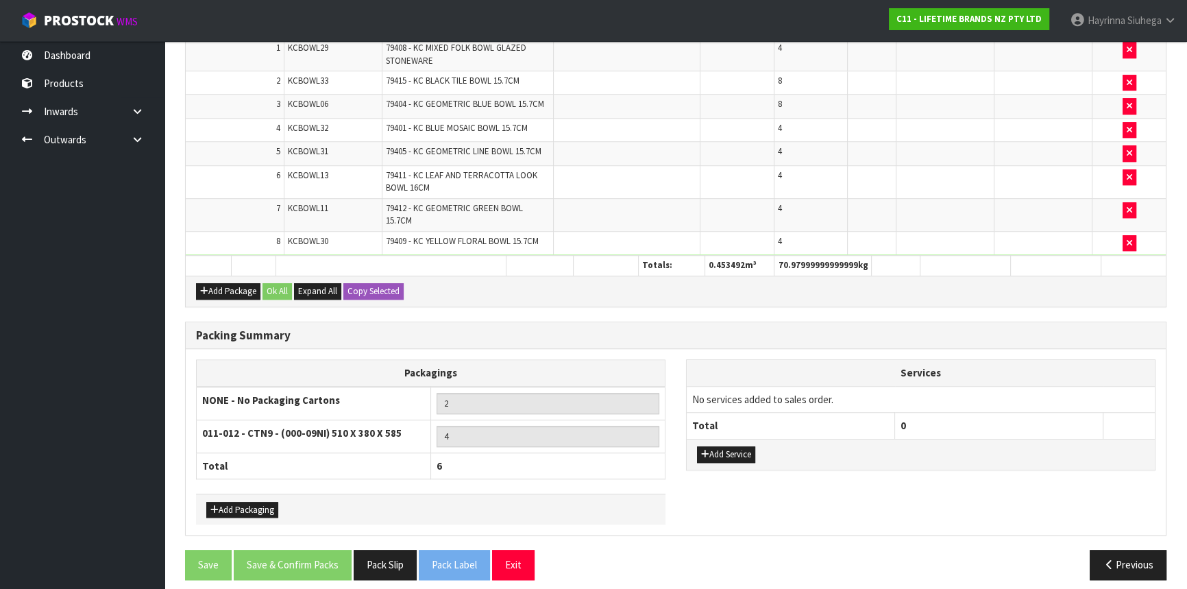
click at [583, 322] on div "Packing Summary" at bounding box center [676, 335] width 980 height 27
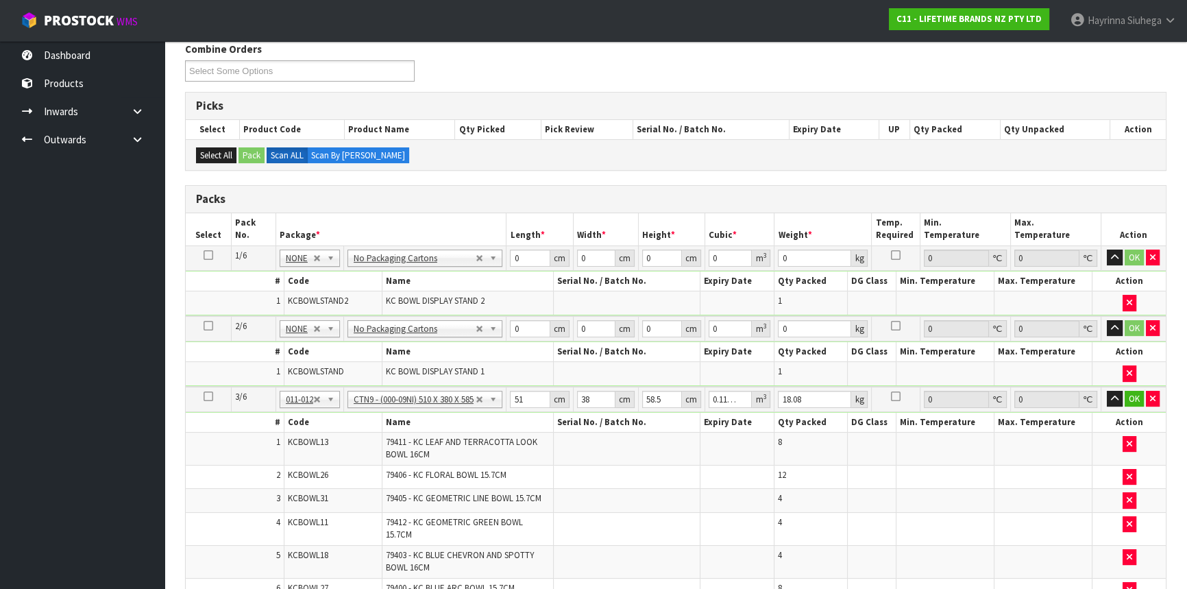
scroll to position [40, 0]
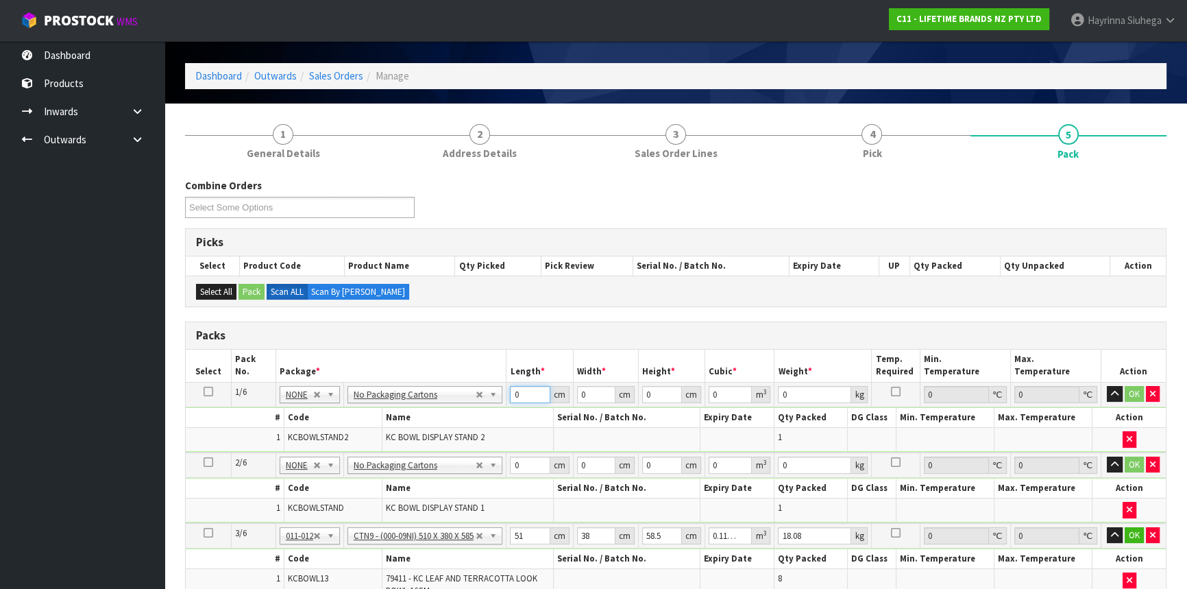
click at [516, 394] on input "0" at bounding box center [530, 394] width 40 height 17
type input "151"
type input "37"
type input "3"
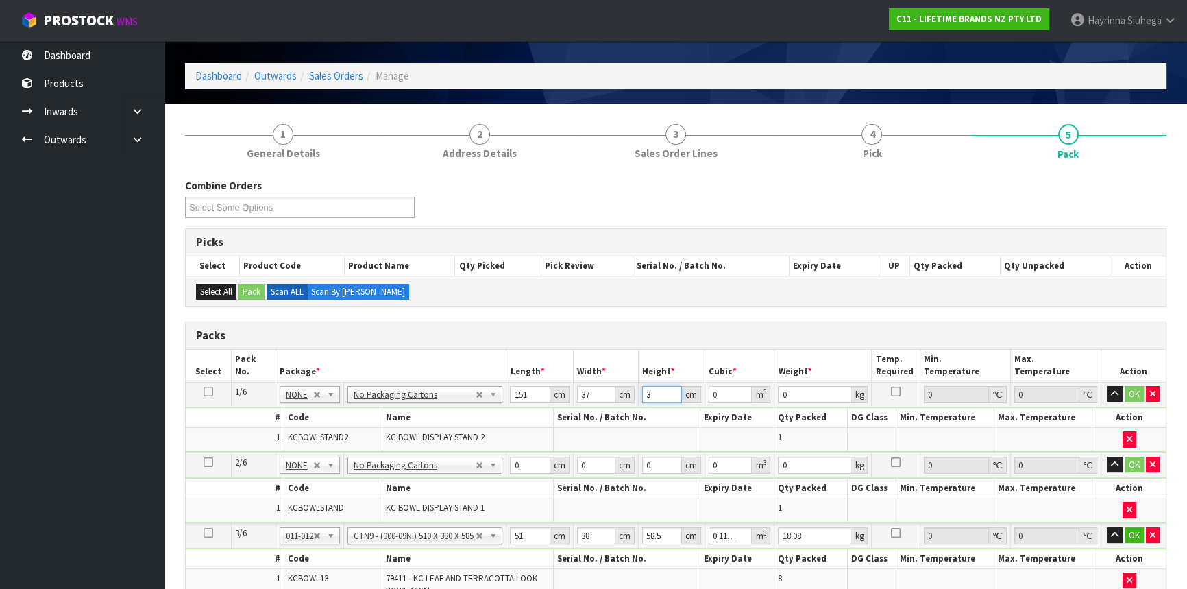
type input "0.016761"
type input "37"
type input "0.206719"
type input "37"
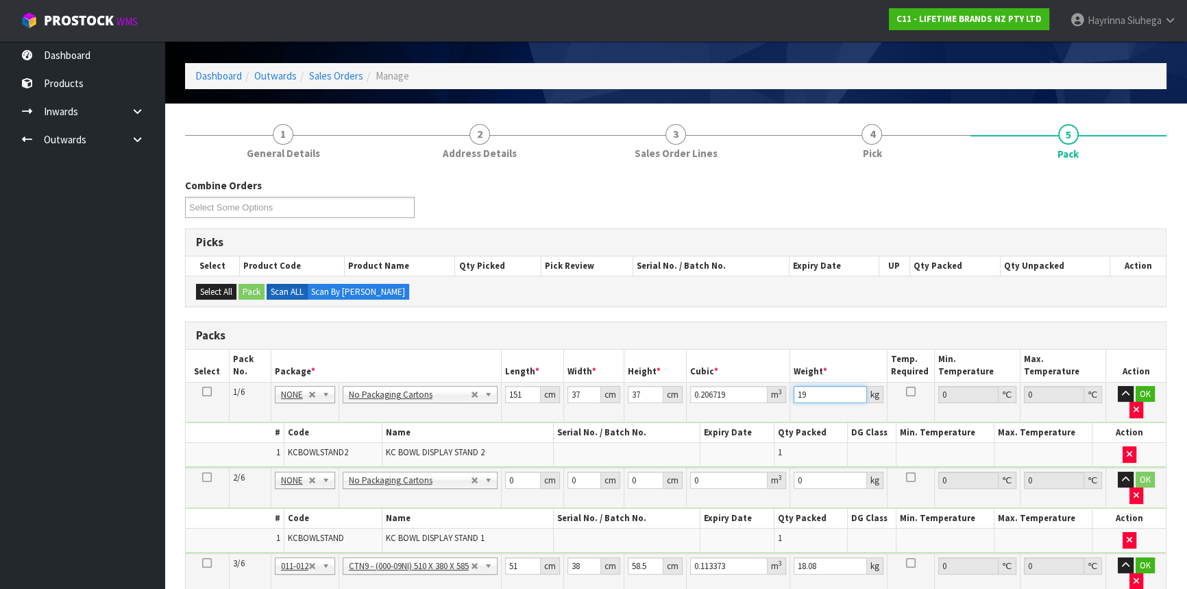
type input "19"
click button "OK" at bounding box center [1145, 394] width 19 height 16
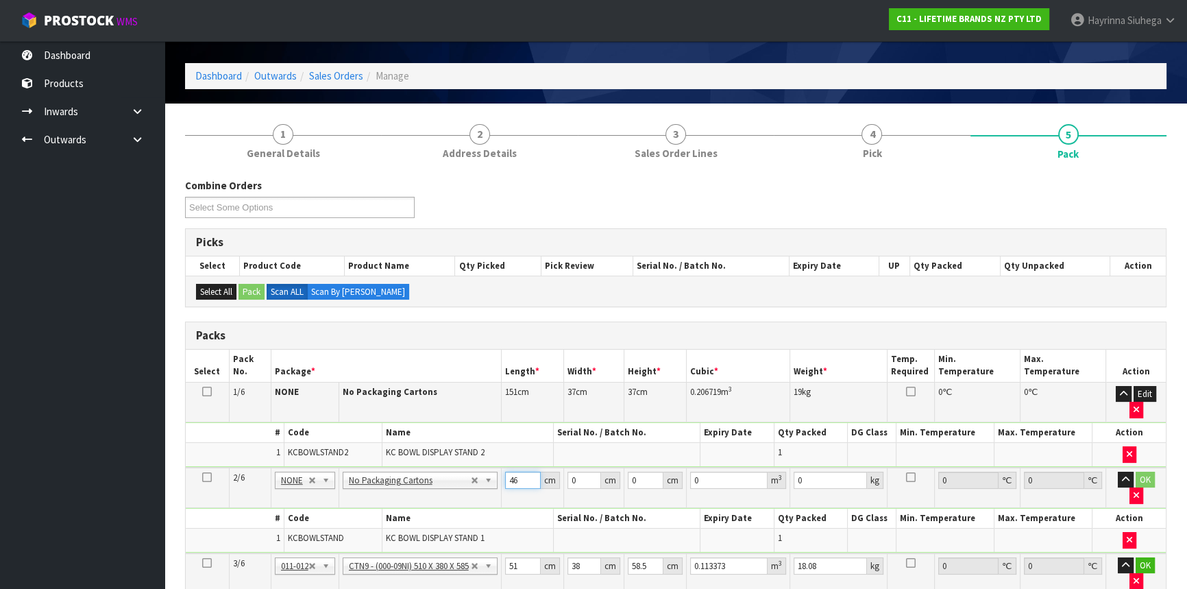
type input "46"
type input "4"
type input "0.008464"
type input "40"
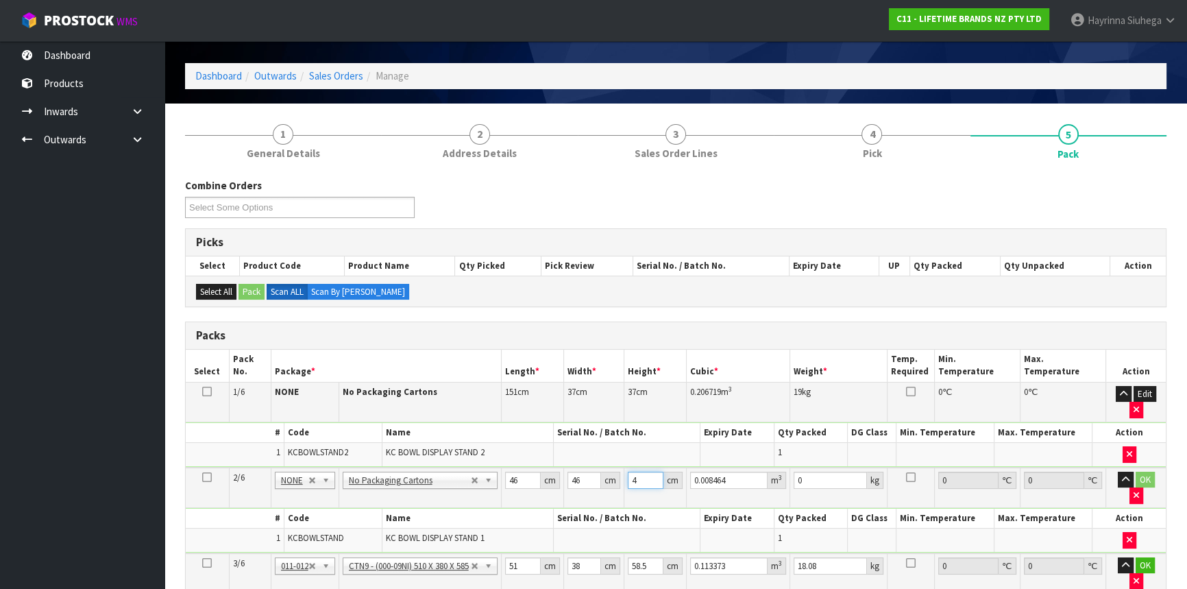
type input "0.08464"
type input "40"
type input "14"
click button "OK" at bounding box center [1145, 480] width 19 height 16
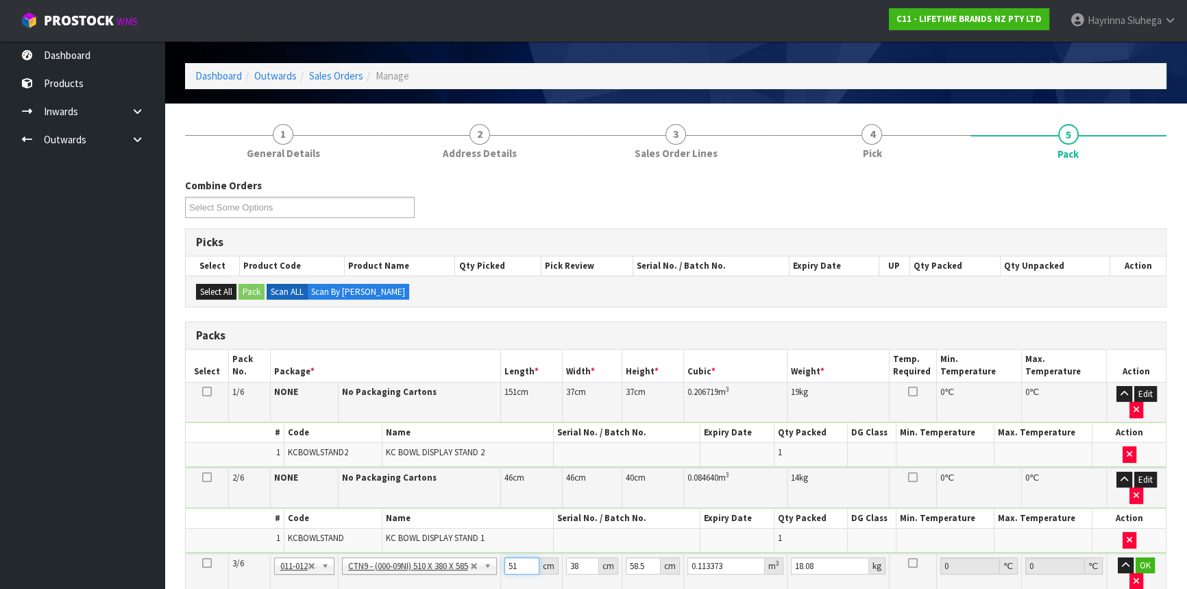
type input "5"
type input "0.011115"
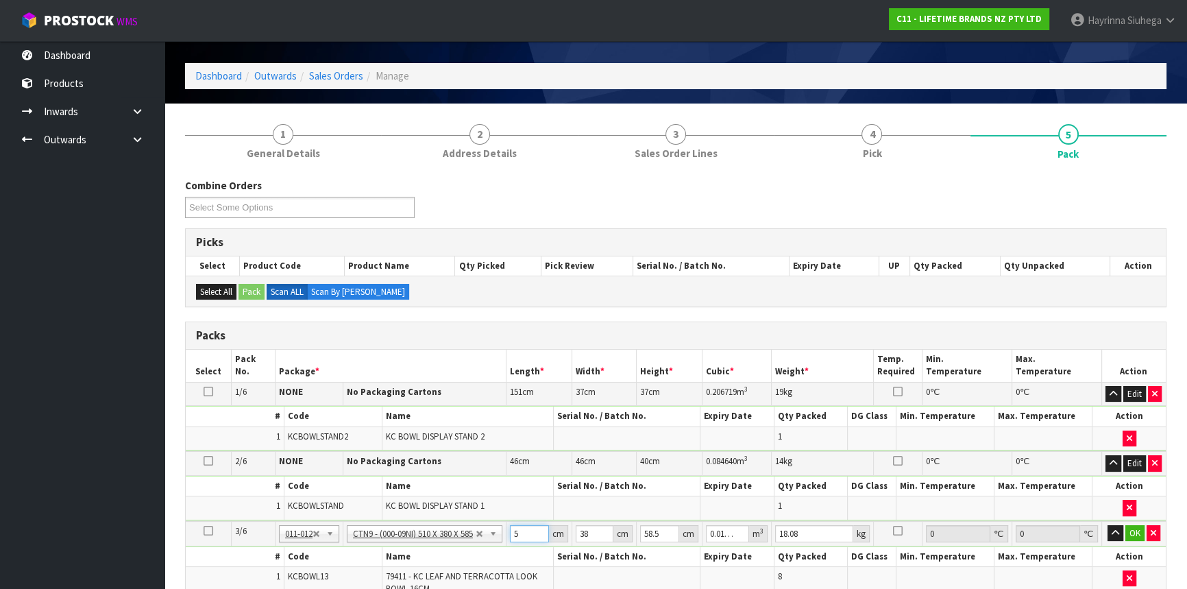
type input "52"
type input "0.115596"
type input "52"
type input "4"
type input "0.012168"
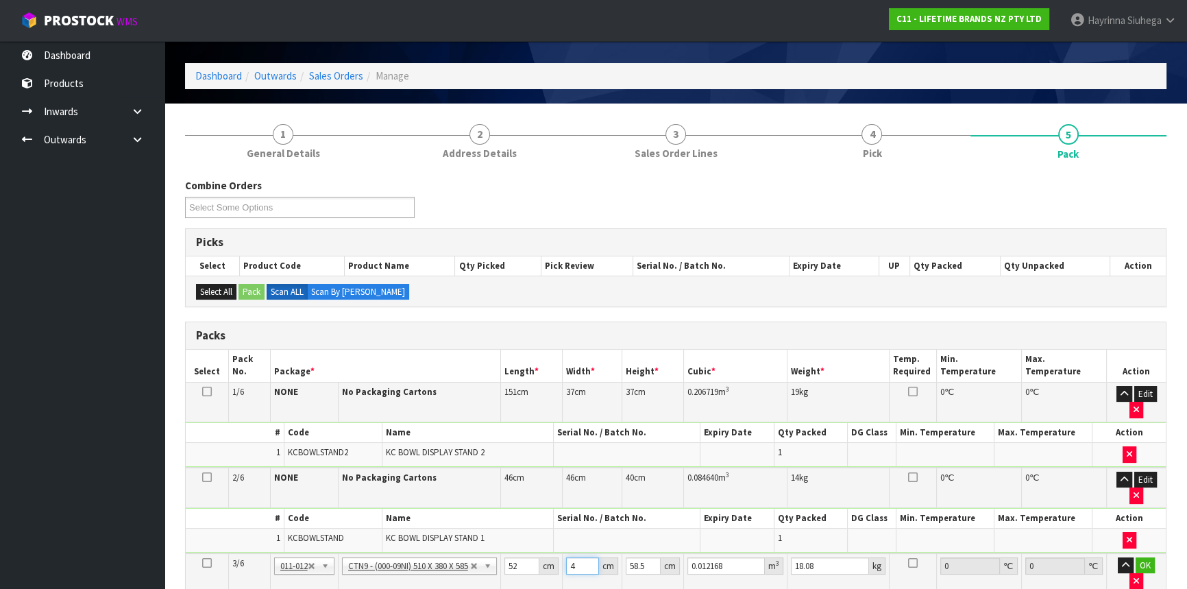
type input "40"
type input "0.12168"
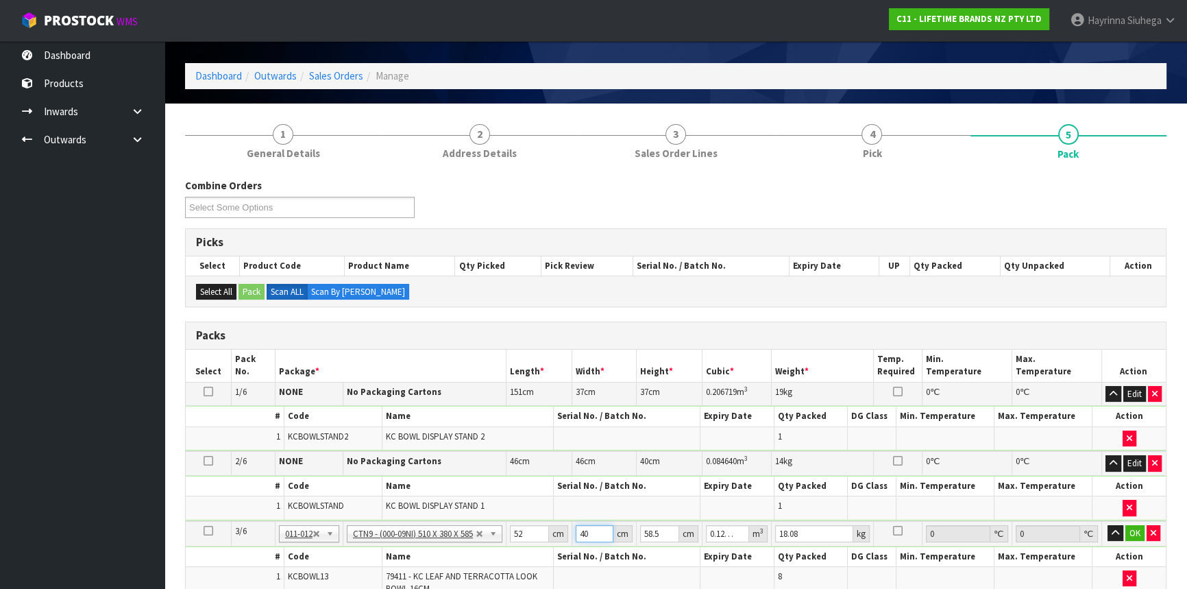
type input "40"
type input "3"
type input "0.00624"
type input "33"
type input "0.06864"
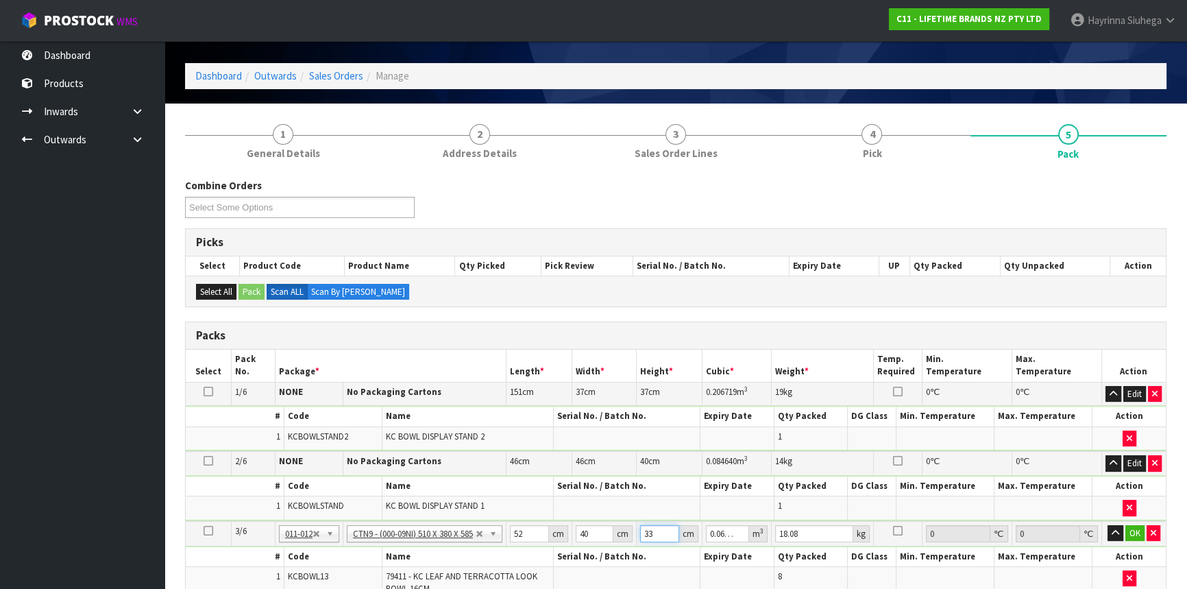
type input "33"
type input "19"
click button "OK" at bounding box center [1135, 533] width 19 height 16
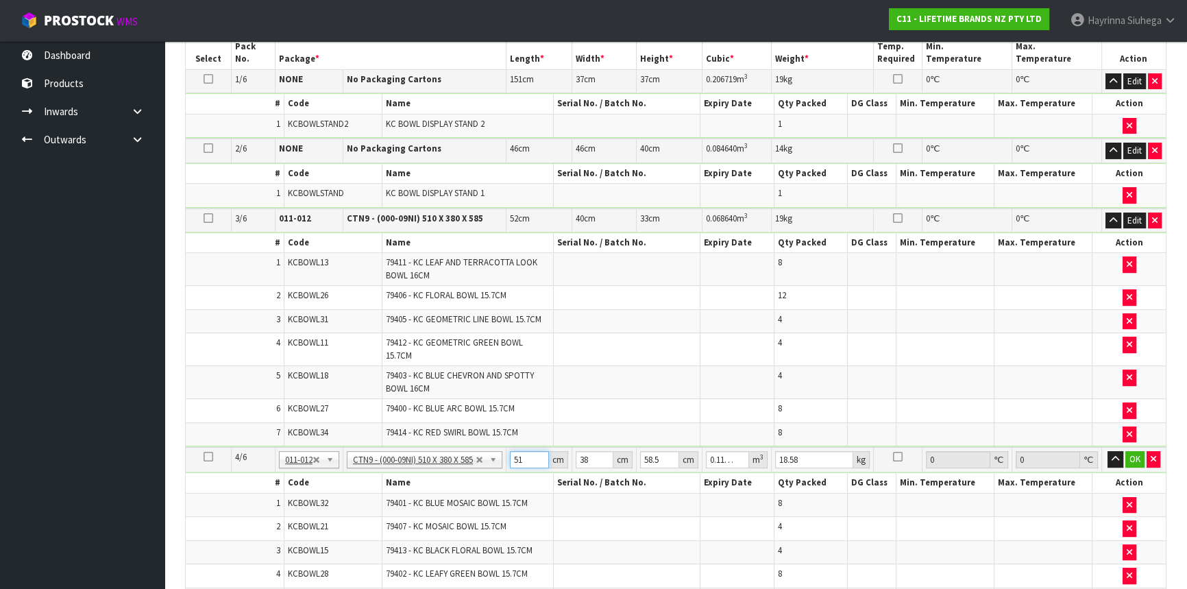
type input "5"
type input "0.011115"
type input "52"
type input "0.115596"
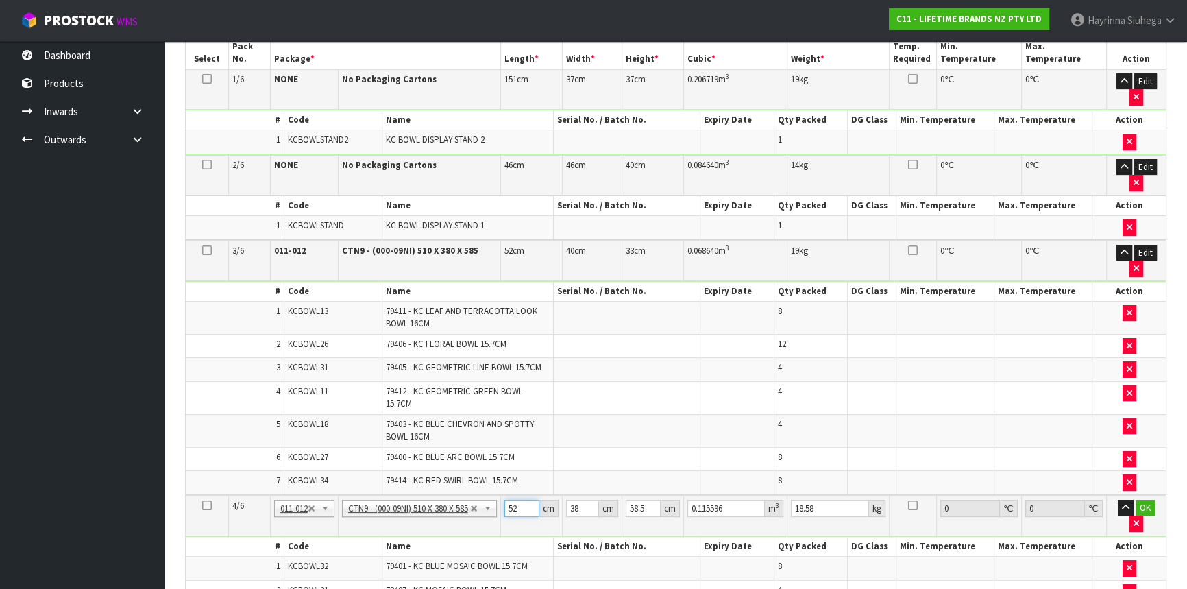
type input "52"
type input "4"
type input "0.012168"
type input "40"
type input "0.12168"
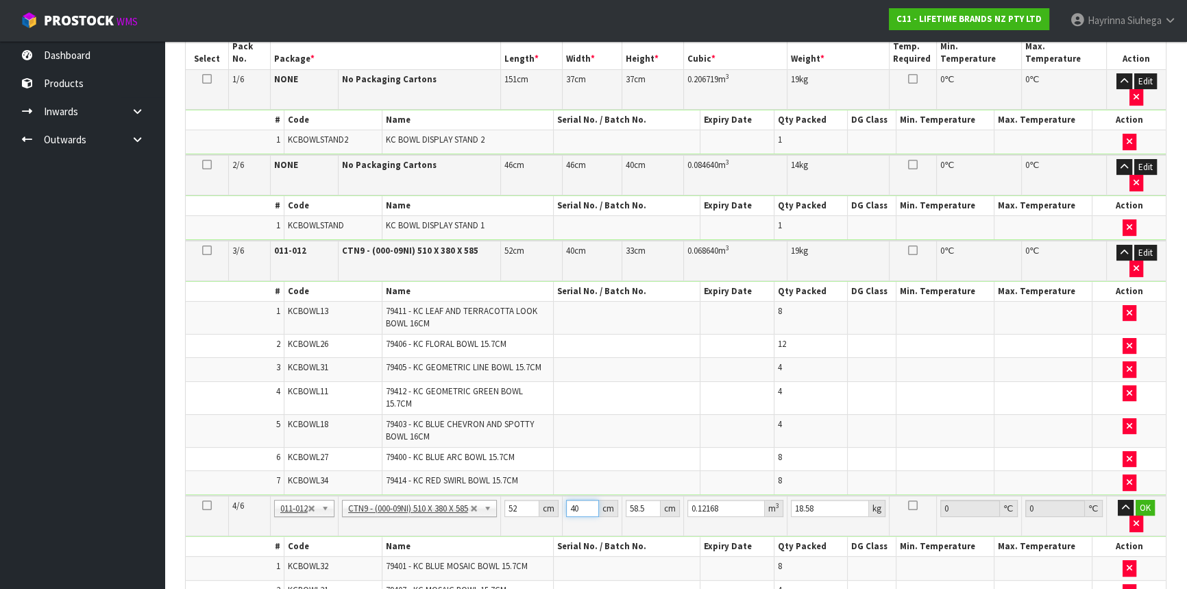
type input "40"
type input "3"
type input "0.00624"
type input "33"
type input "0.06864"
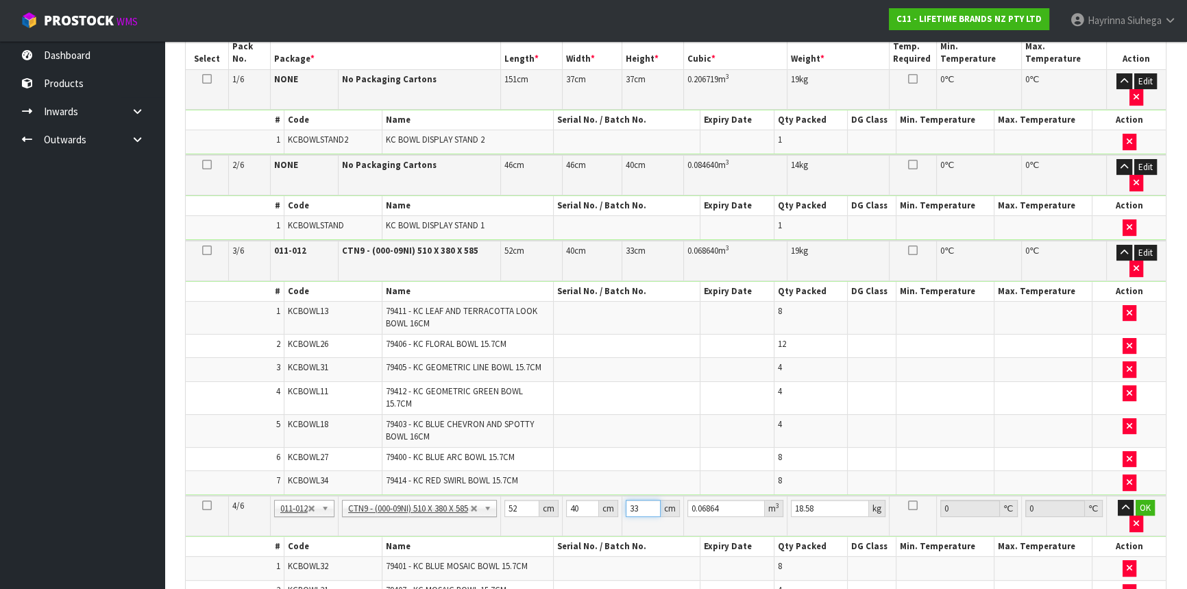
type input "33"
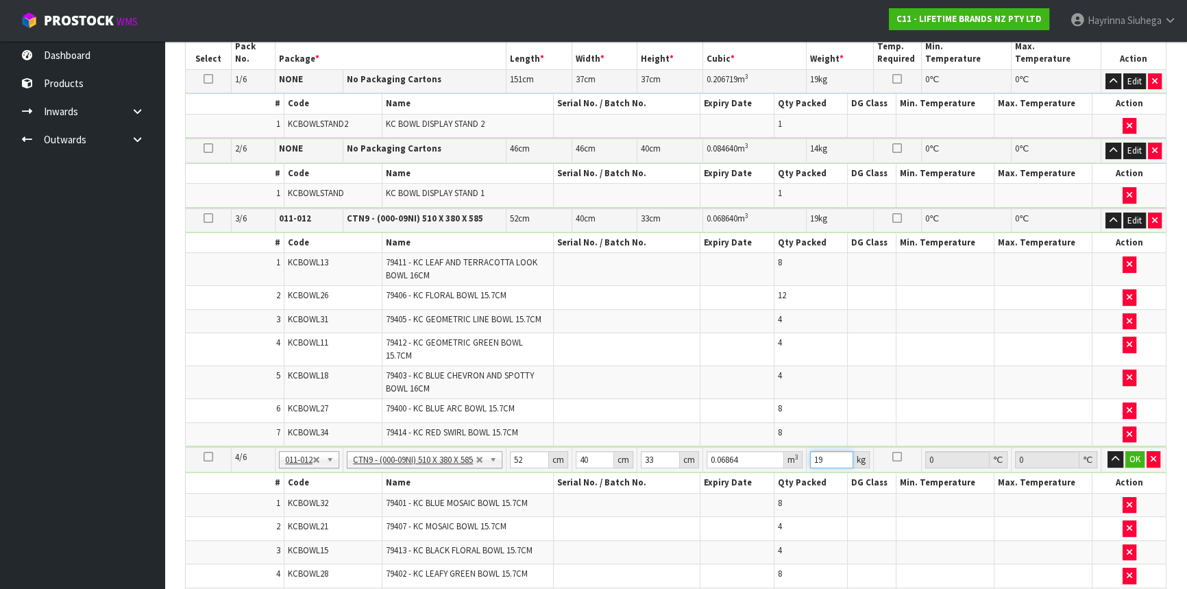
type input "19"
click button "OK" at bounding box center [1135, 459] width 19 height 16
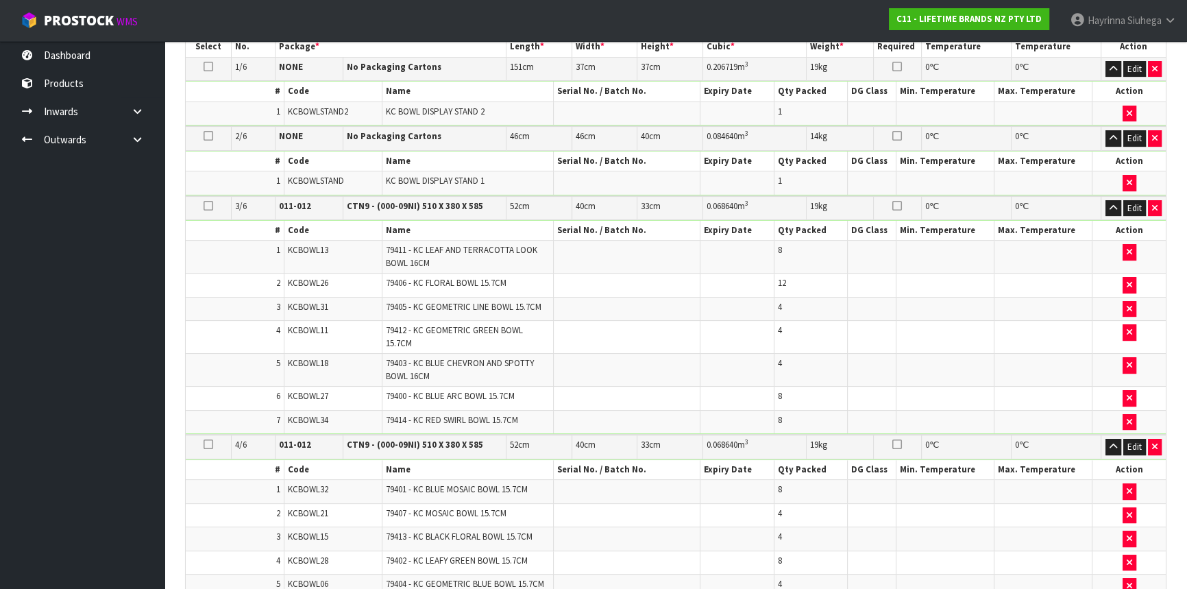
scroll to position [675, 0]
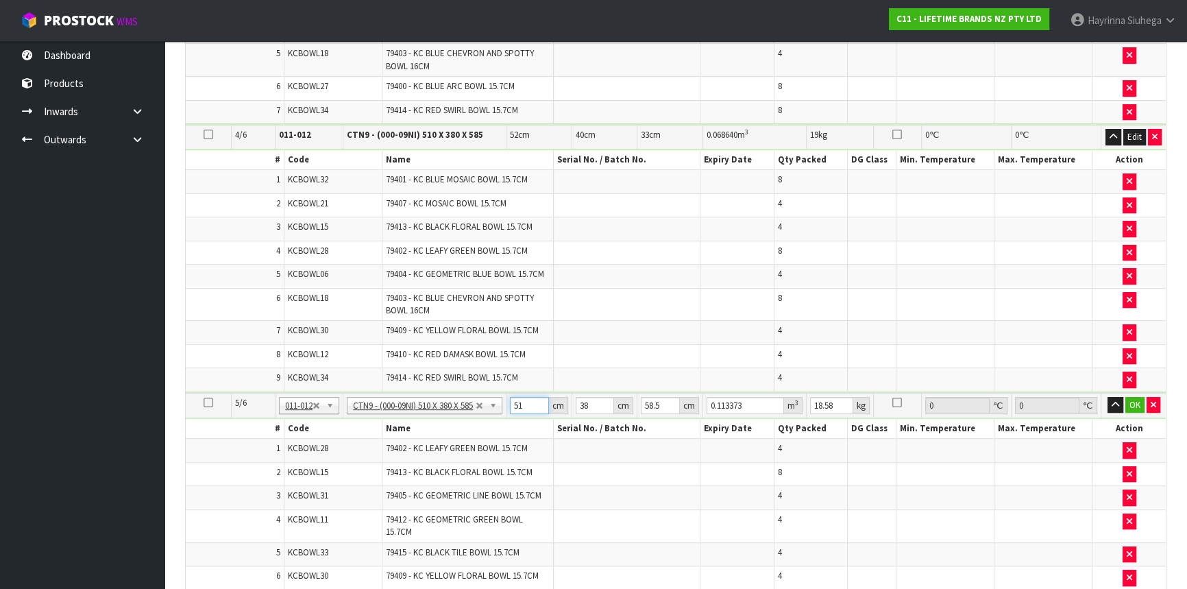
type input "5"
type input "0.011115"
type input "52"
type input "0.115596"
type input "52"
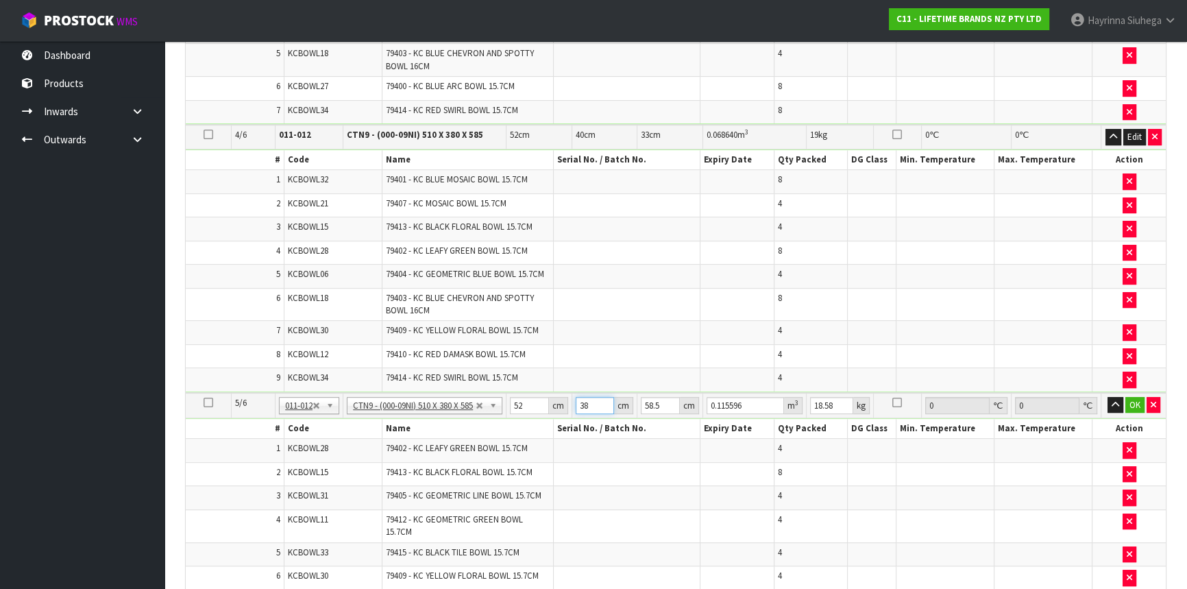
type input "4"
type input "0.012168"
type input "40"
type input "0.12168"
type input "40"
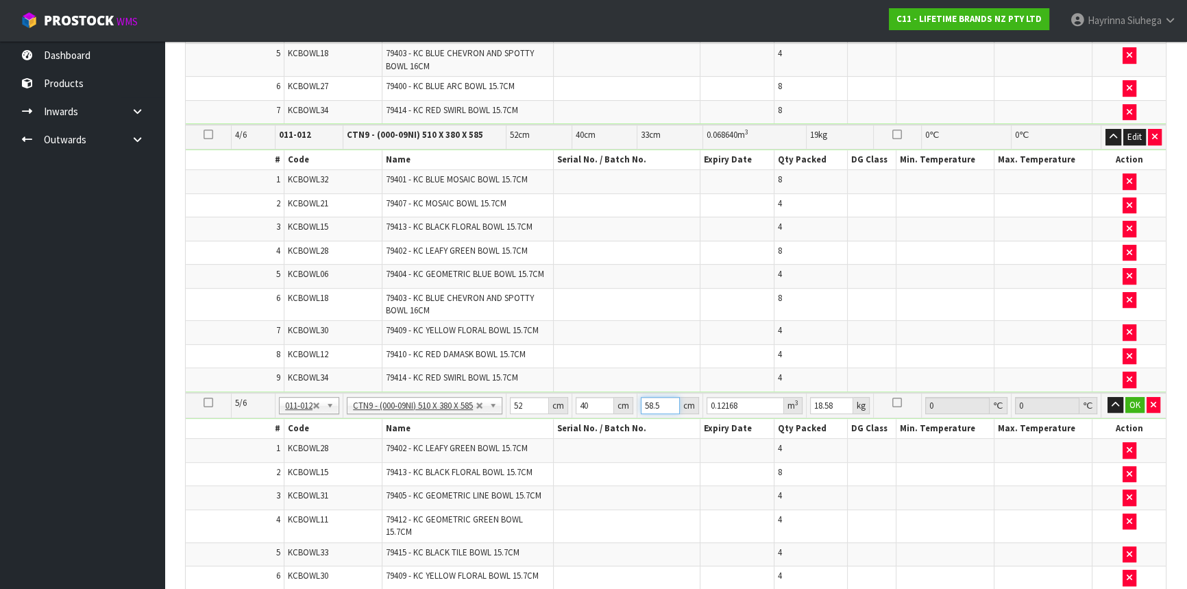
type input "3"
type input "0.00624"
type input "33"
type input "0.06864"
type input "33"
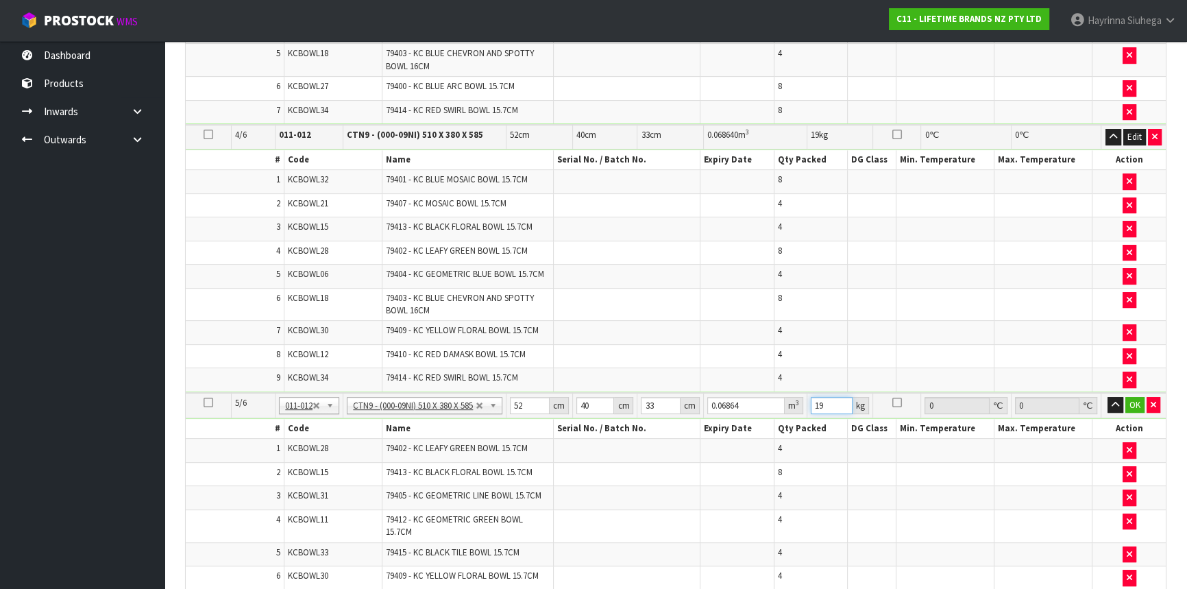
type input "19"
click button "OK" at bounding box center [1135, 405] width 19 height 16
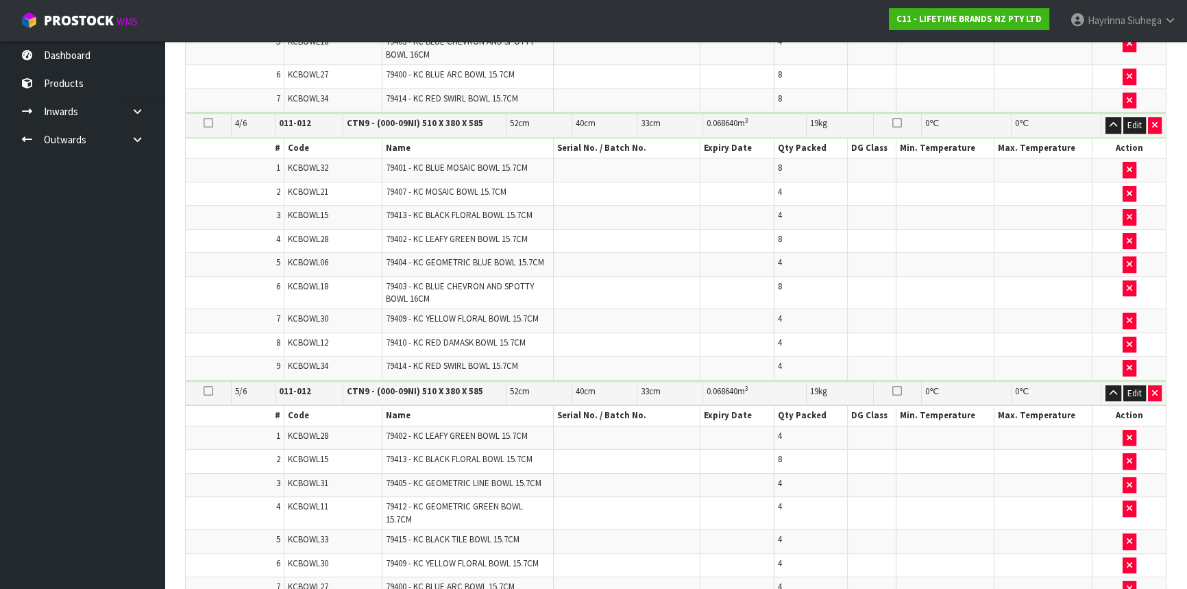
scroll to position [998, 0]
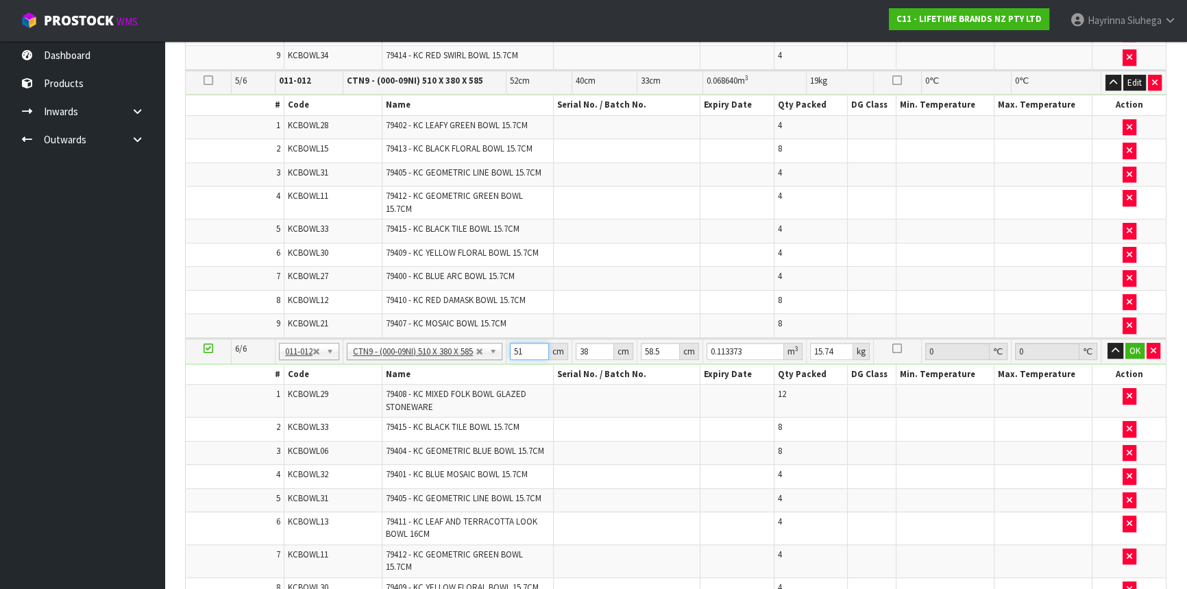
type input "5"
type input "0.011115"
type input "52"
type input "0.115596"
type input "52"
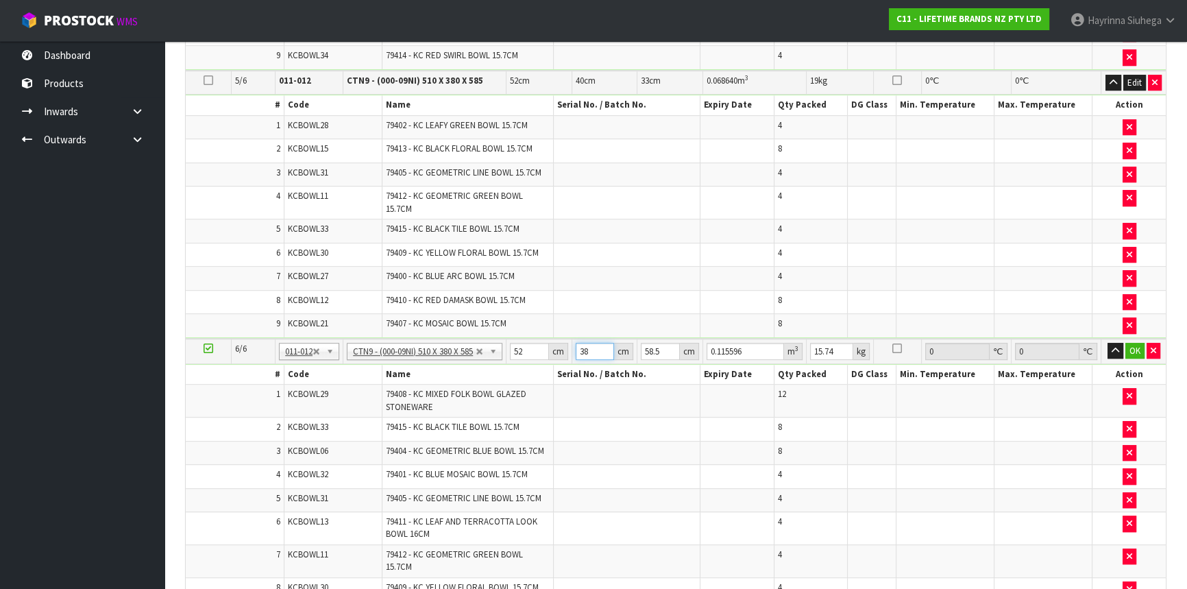
type input "4"
type input "0.012168"
type input "40"
type input "0.12168"
type input "40"
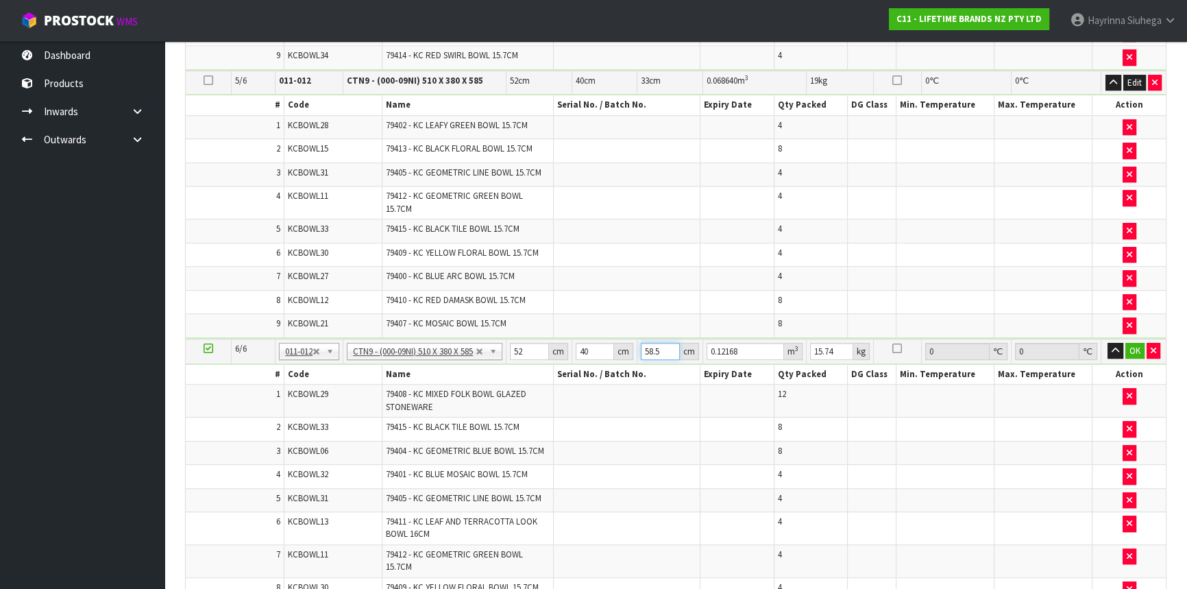
type input "3"
type input "0.00624"
type input "30"
type input "0.0624"
type input "30"
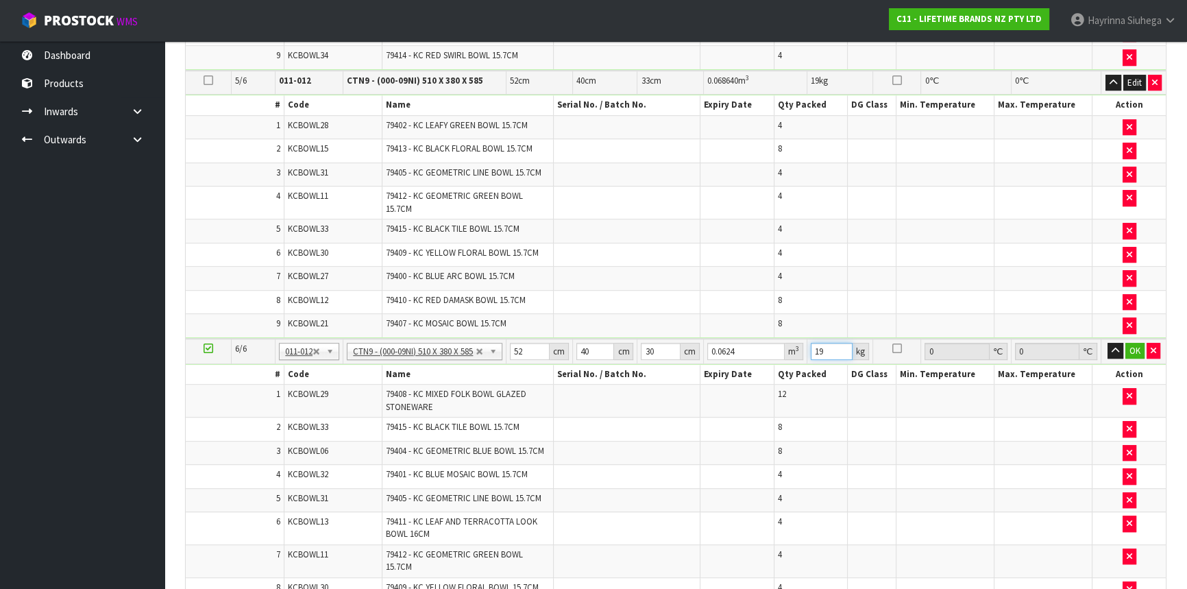
type input "19"
click button "OK" at bounding box center [1135, 351] width 19 height 16
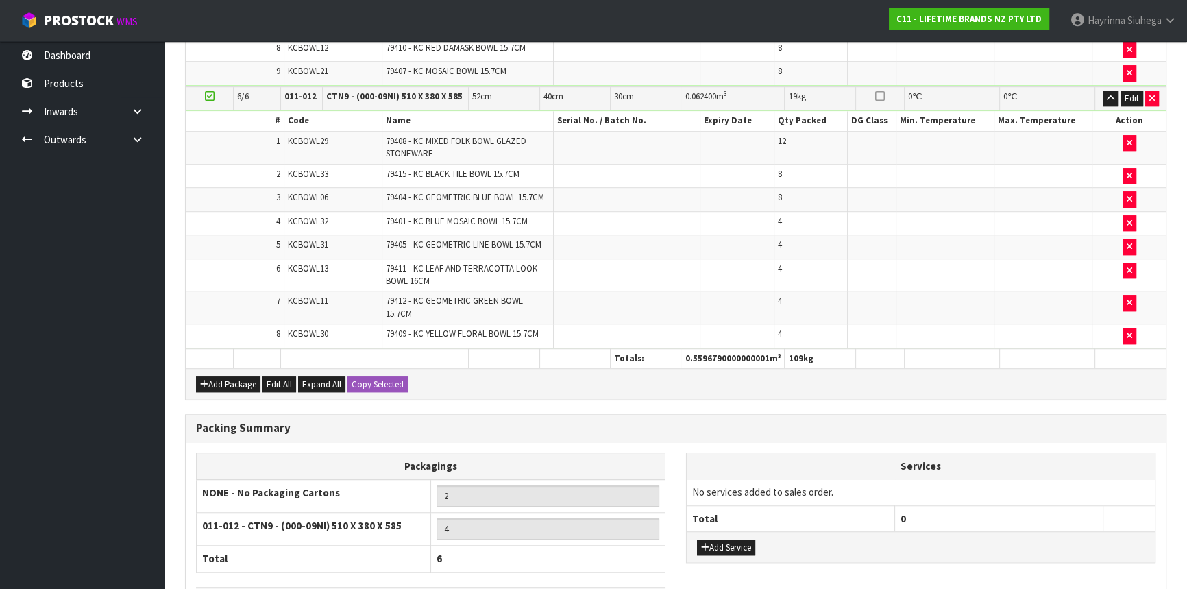
scroll to position [1343, 0]
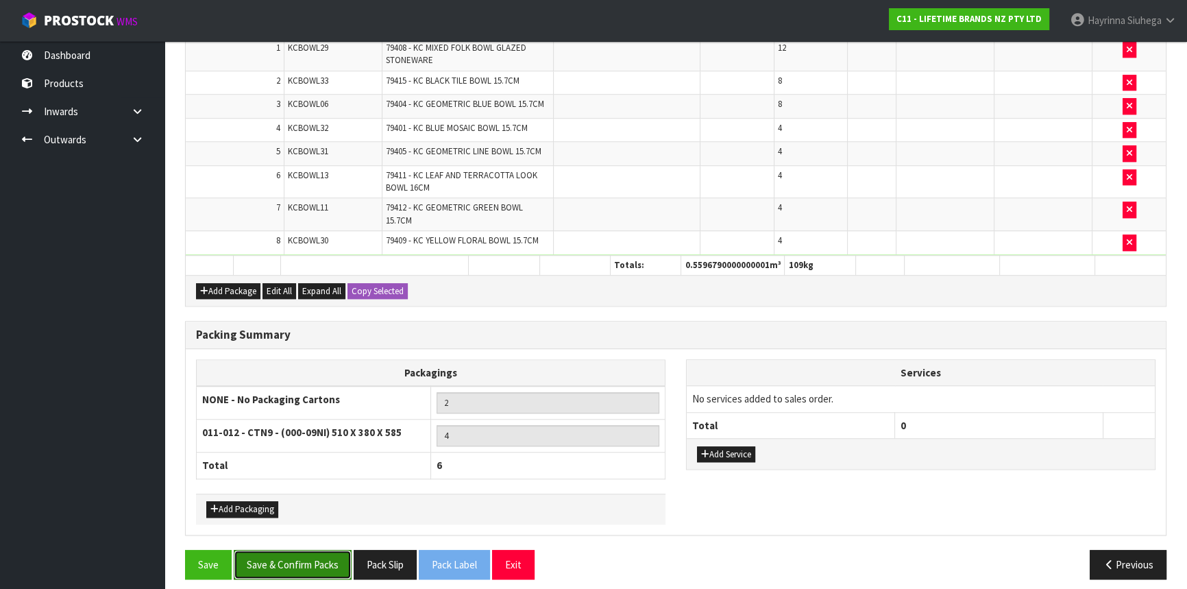
click at [316, 552] on button "Save & Confirm Packs" at bounding box center [293, 564] width 118 height 29
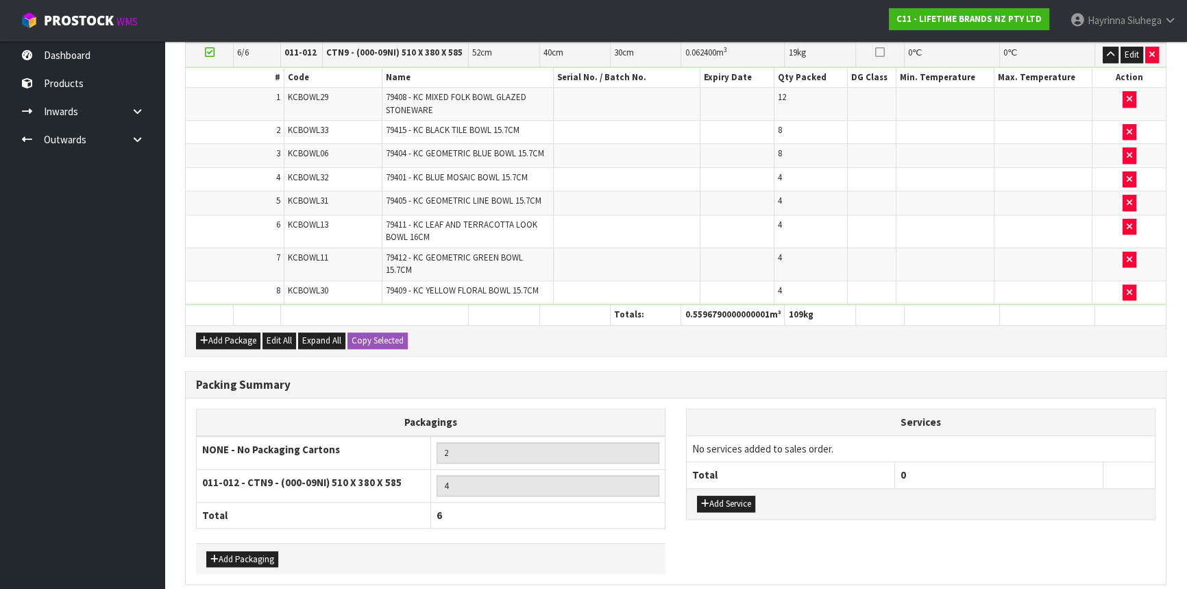
scroll to position [0, 0]
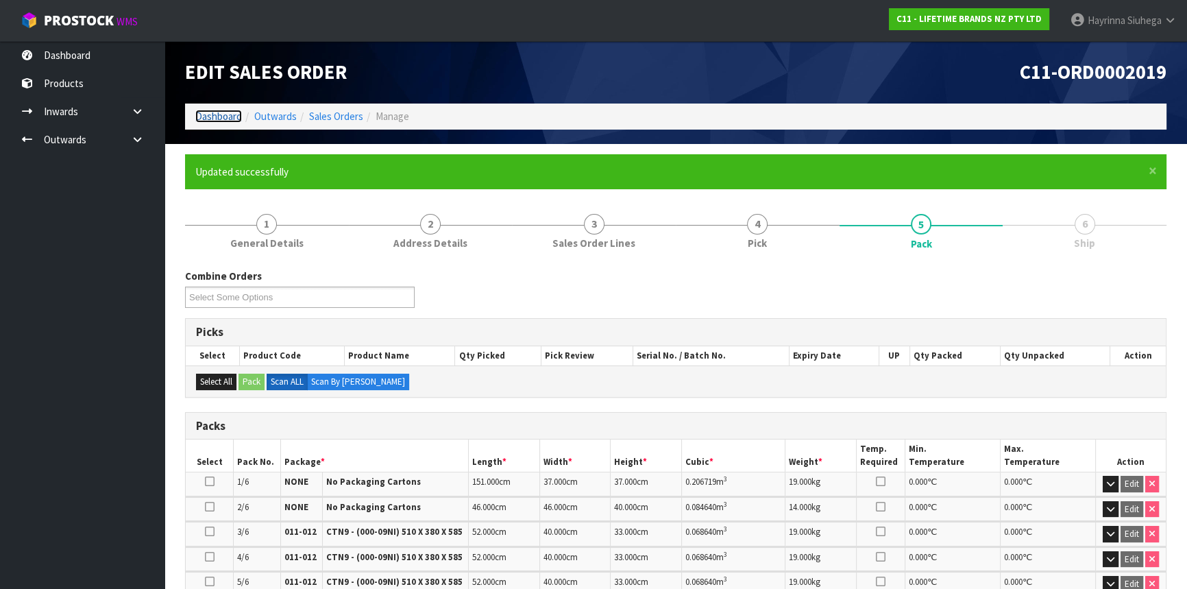
click at [213, 119] on link "Dashboard" at bounding box center [218, 116] width 47 height 13
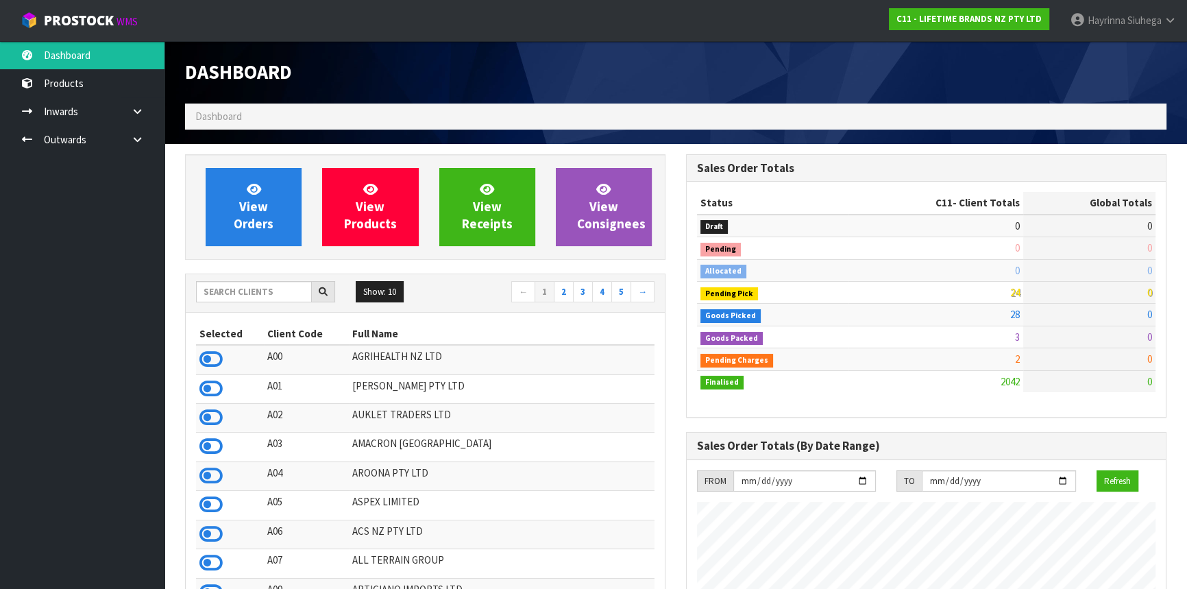
scroll to position [1037, 500]
click at [247, 287] on input "text" at bounding box center [254, 291] width 116 height 21
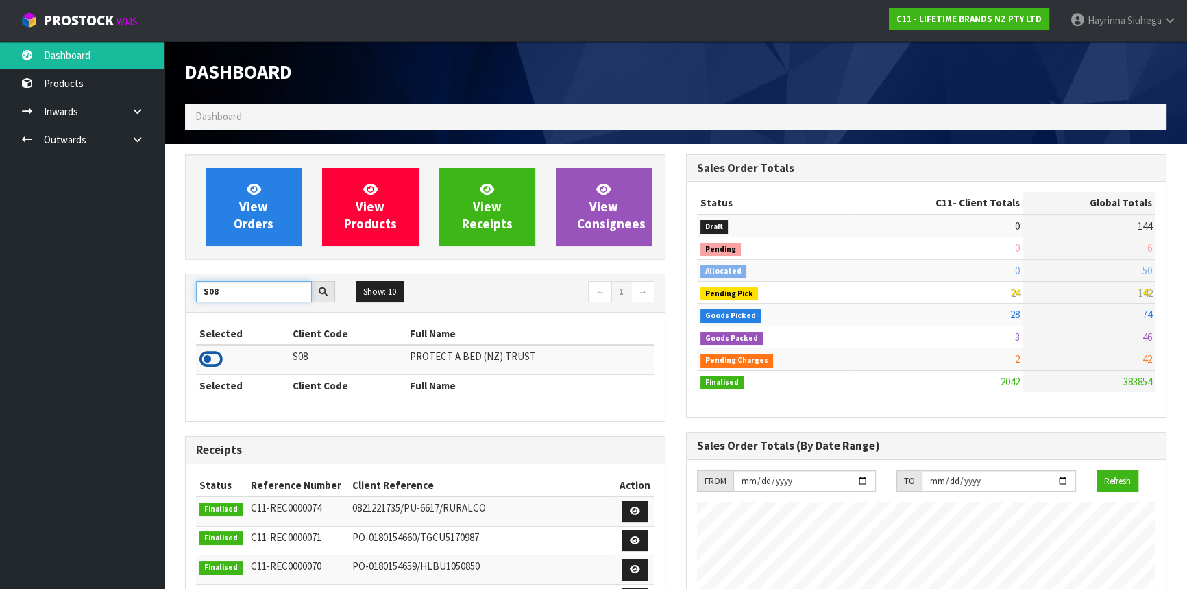
type input "S08"
click at [213, 365] on icon at bounding box center [211, 359] width 23 height 21
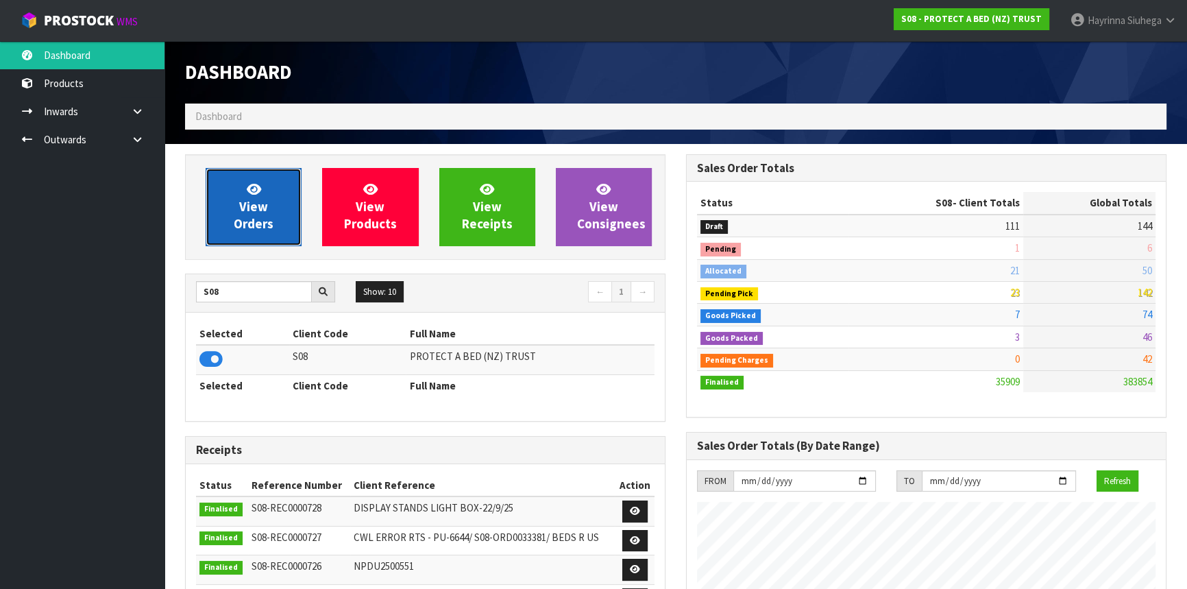
click at [243, 200] on span "View Orders" at bounding box center [254, 206] width 40 height 51
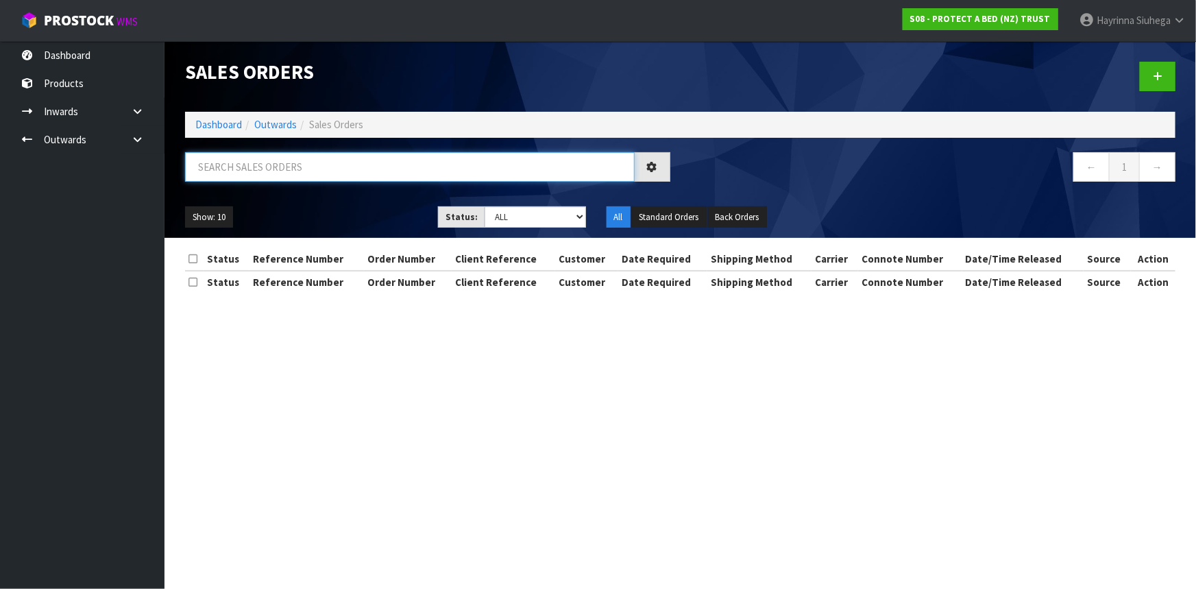
click at [265, 180] on input "text" at bounding box center [410, 166] width 450 height 29
type input "JOB-0415051"
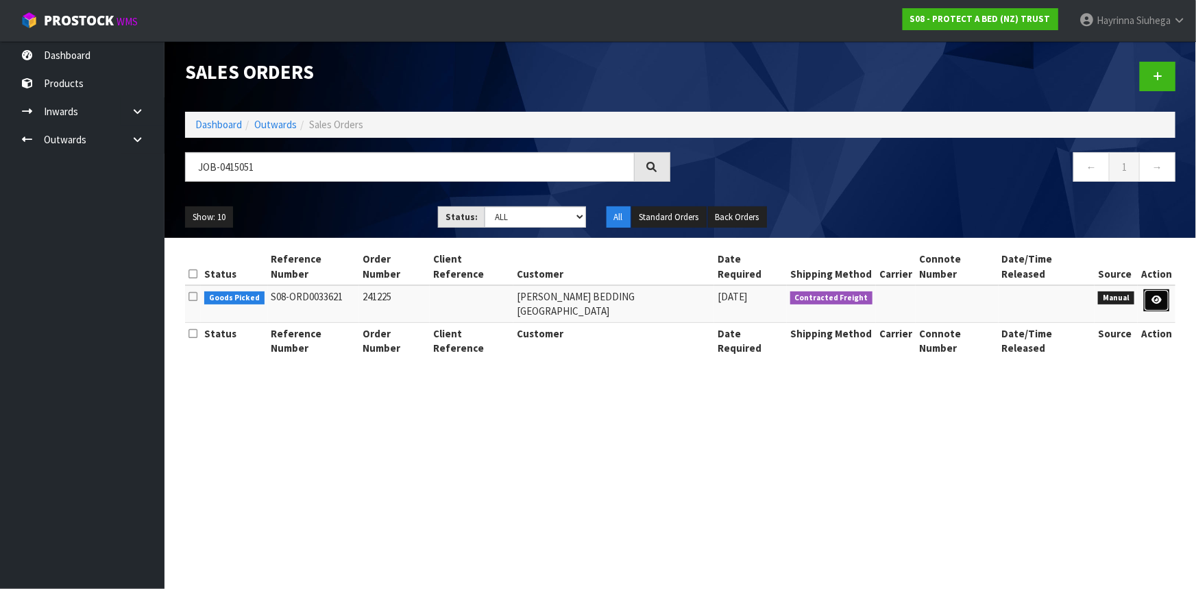
click at [1158, 295] on icon at bounding box center [1157, 299] width 10 height 9
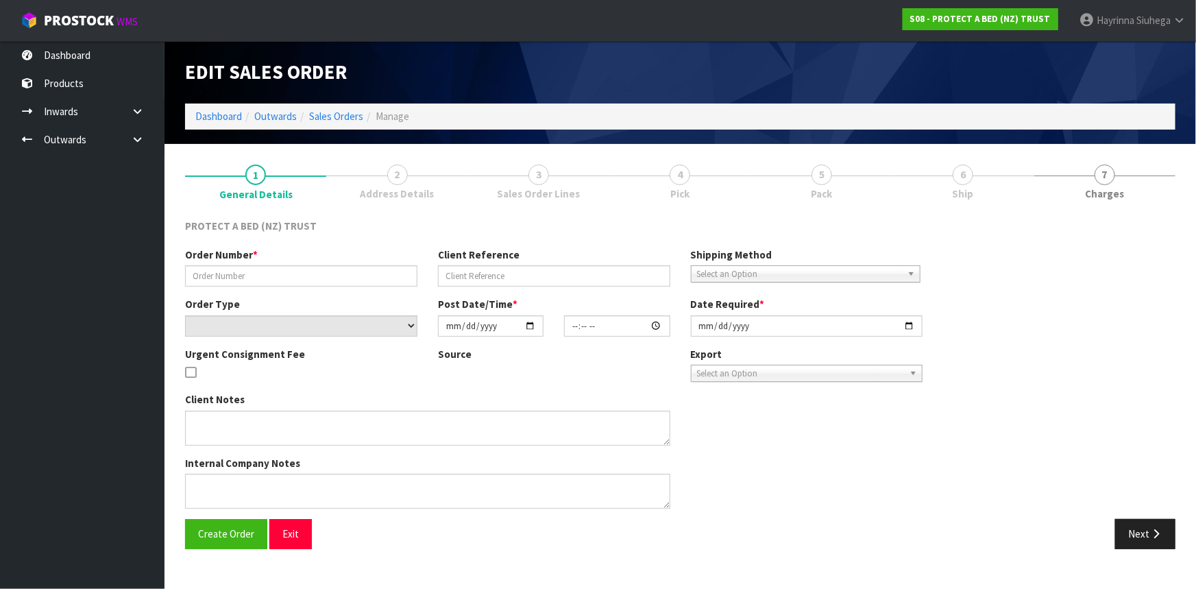
type input "241225"
select select "number:0"
type input "[DATE]"
type input "15:30:00.000"
type input "[DATE]"
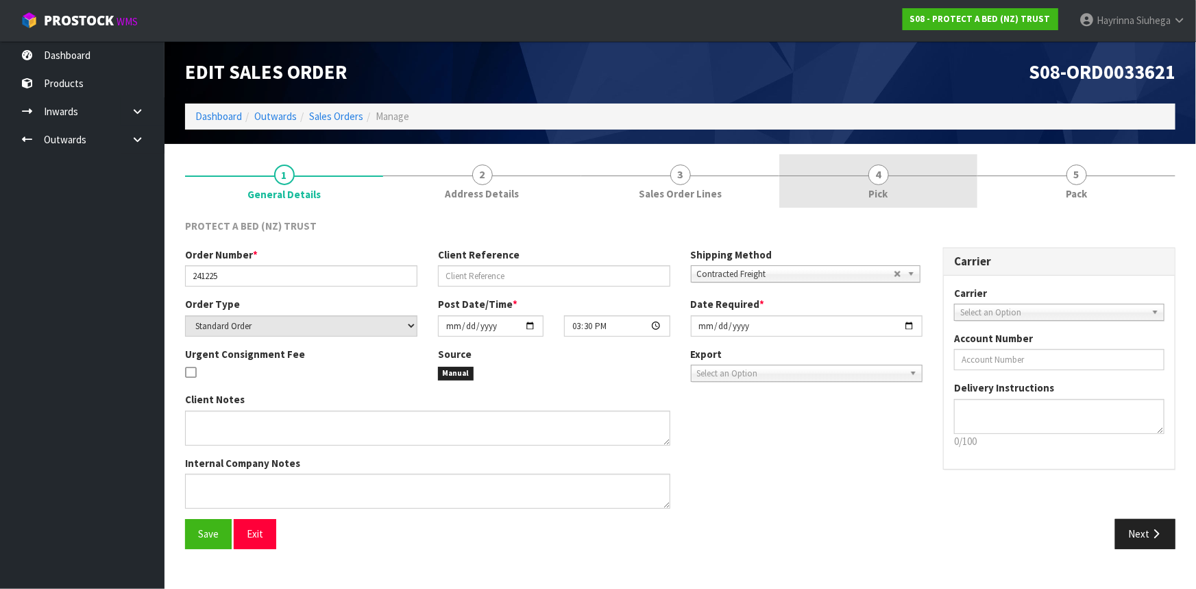
click at [878, 172] on span "4" at bounding box center [879, 175] width 21 height 21
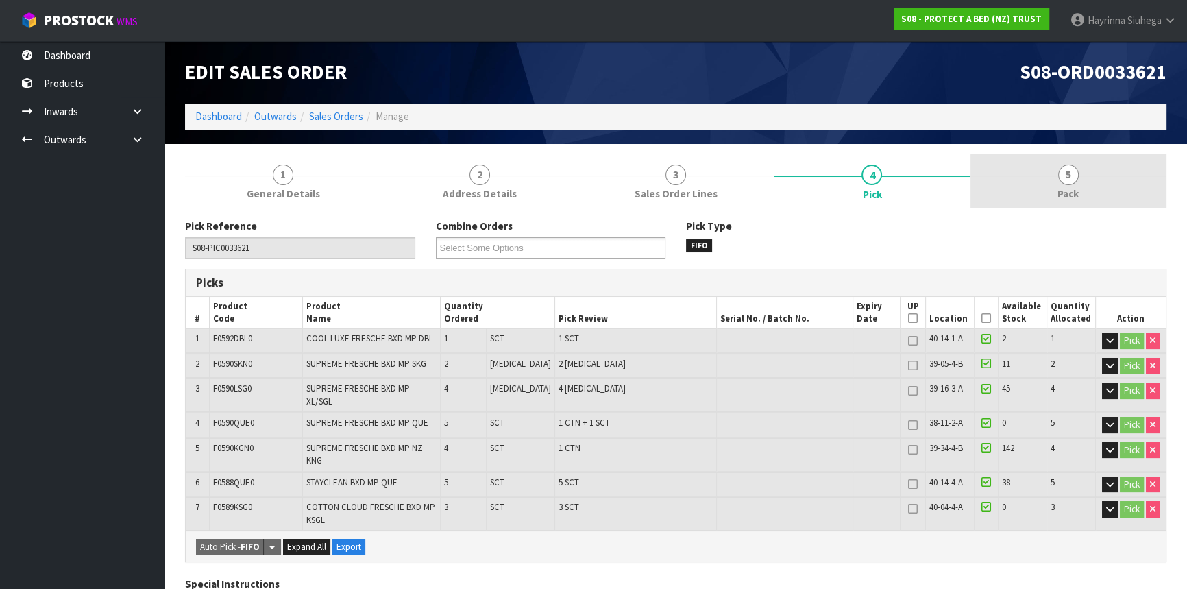
click at [1016, 171] on link "5 Pack" at bounding box center [1069, 181] width 196 height 54
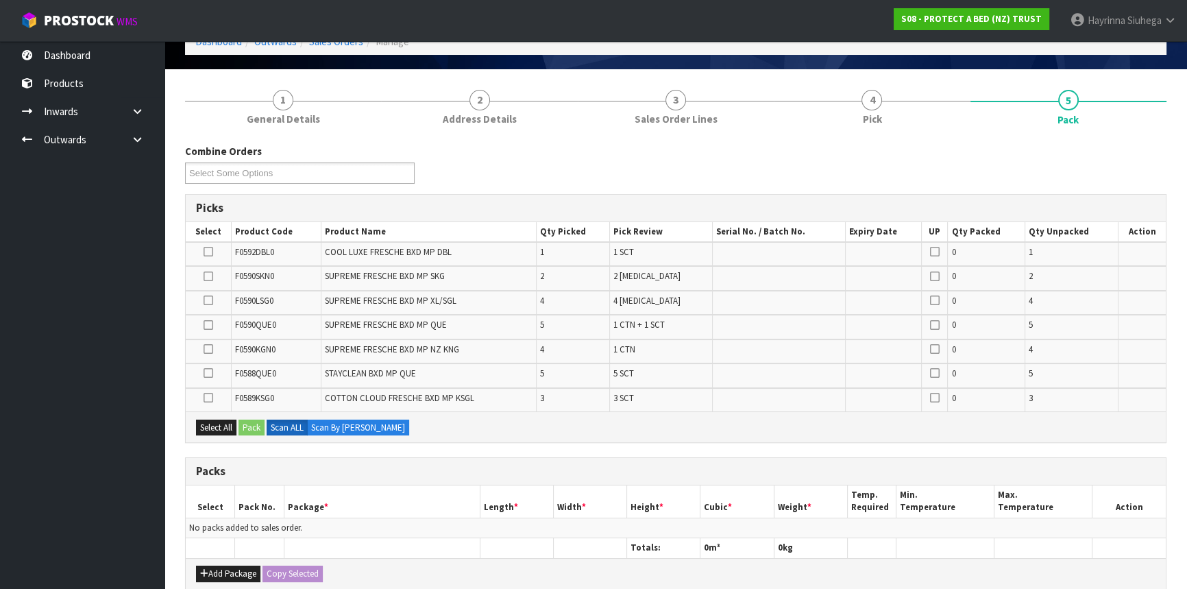
scroll to position [249, 0]
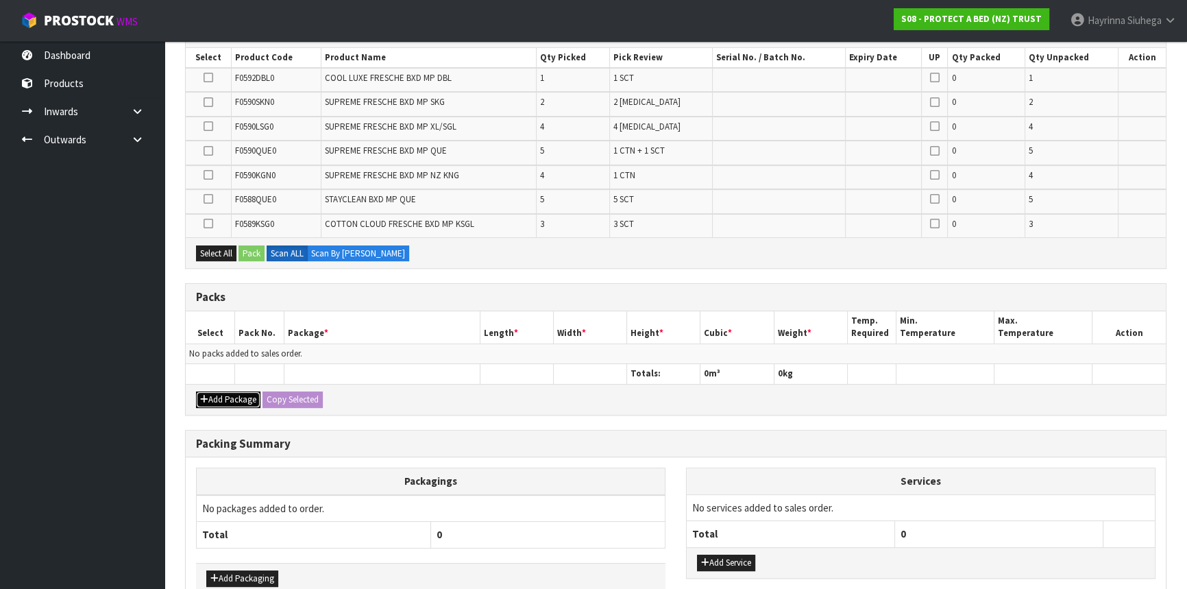
click at [233, 391] on button "Add Package" at bounding box center [228, 399] width 64 height 16
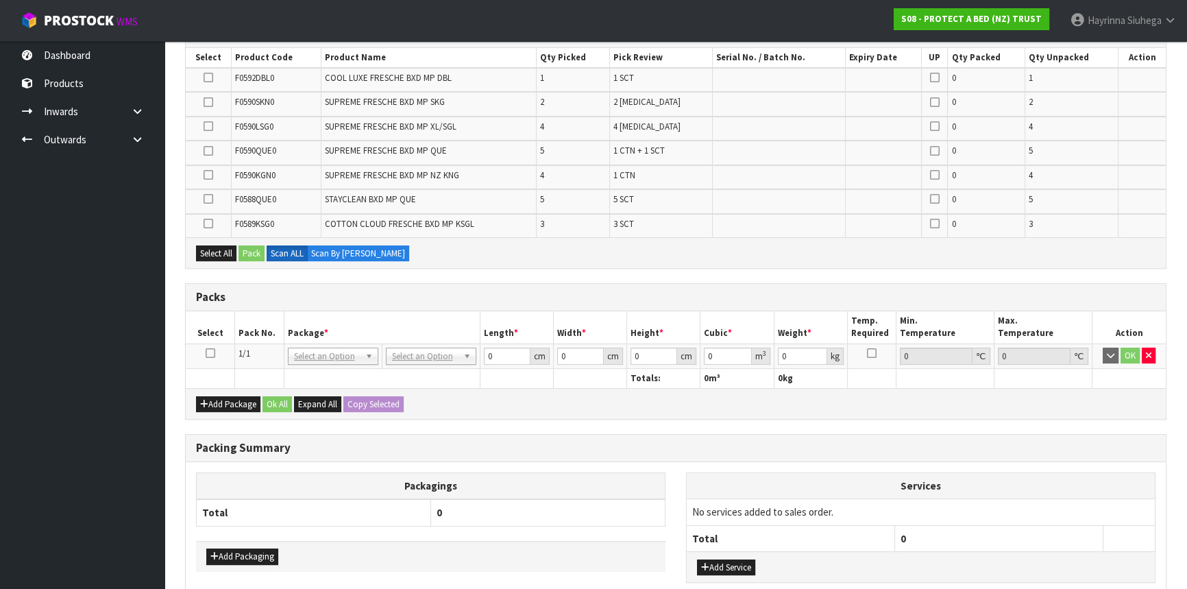
click at [206, 353] on icon at bounding box center [211, 353] width 10 height 1
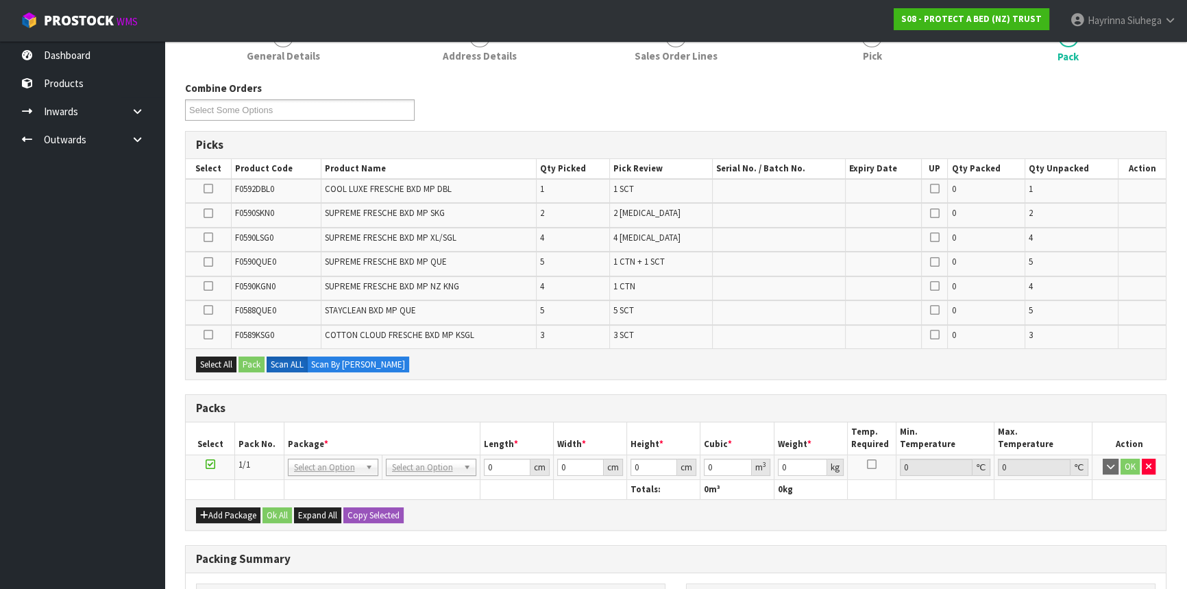
scroll to position [0, 0]
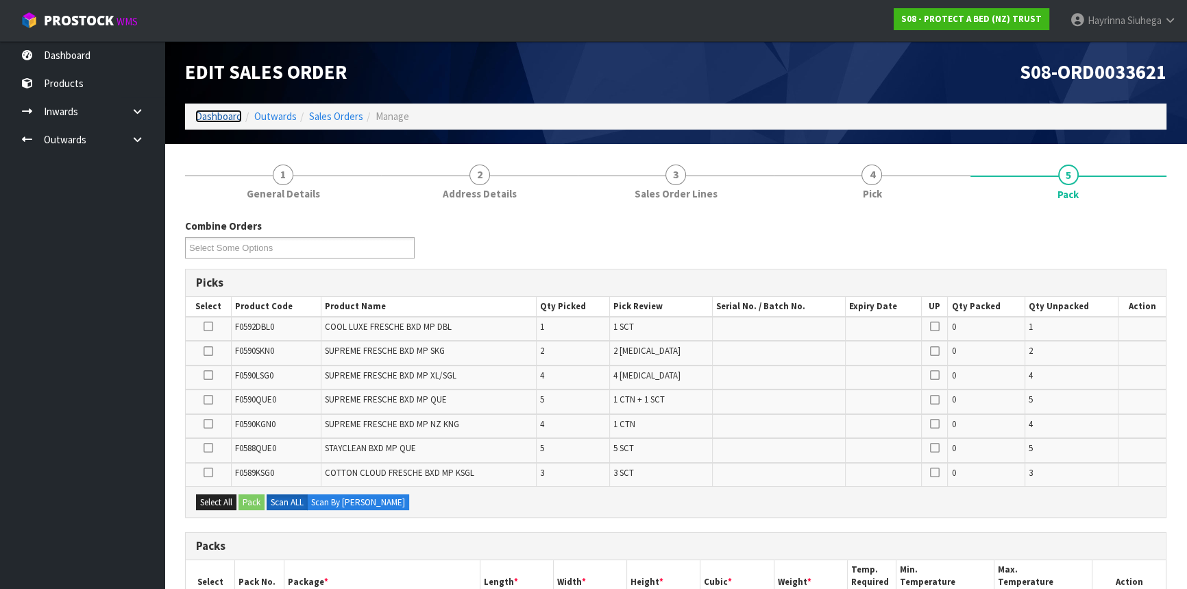
click at [218, 117] on link "Dashboard" at bounding box center [218, 116] width 47 height 13
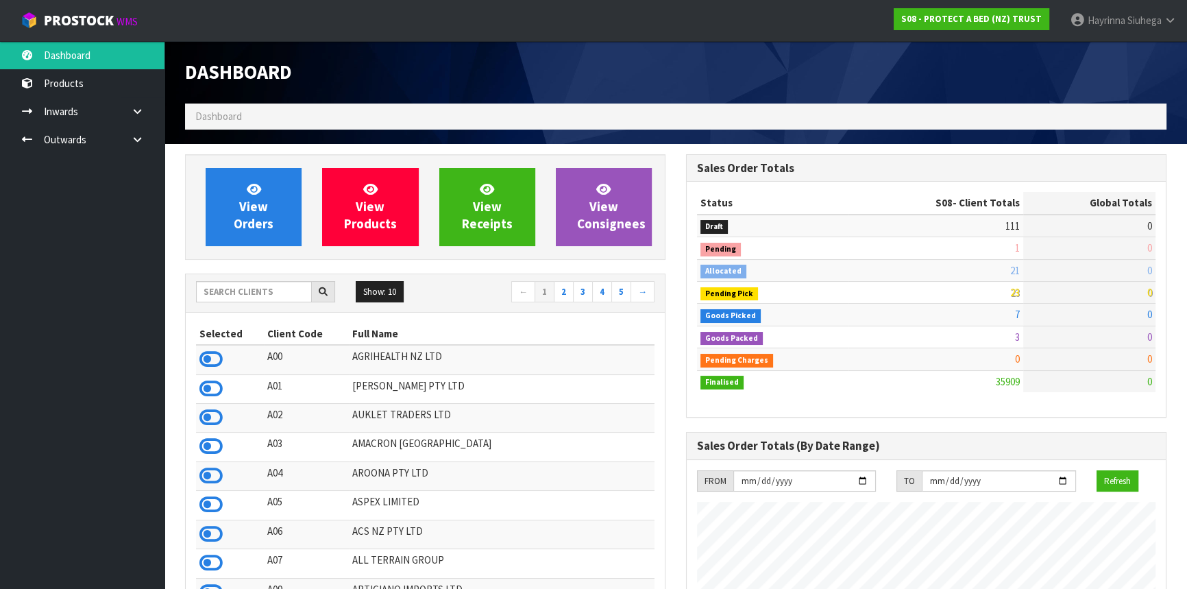
scroll to position [1037, 500]
click at [269, 288] on input "text" at bounding box center [254, 291] width 116 height 21
type input "S"
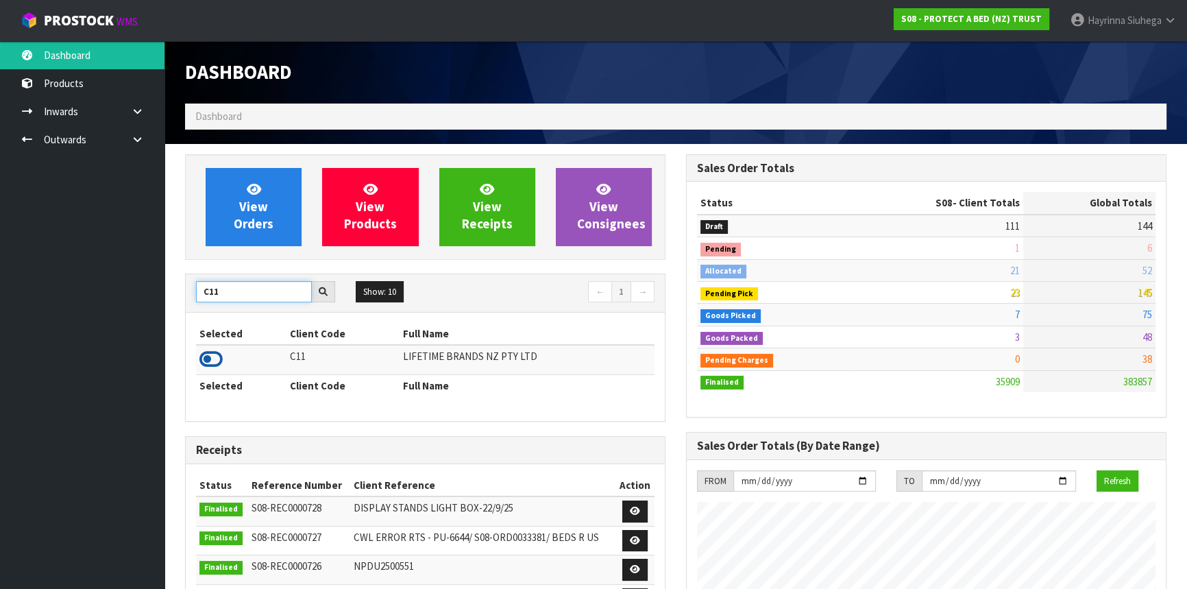
type input "C11"
click at [209, 360] on icon at bounding box center [211, 359] width 23 height 21
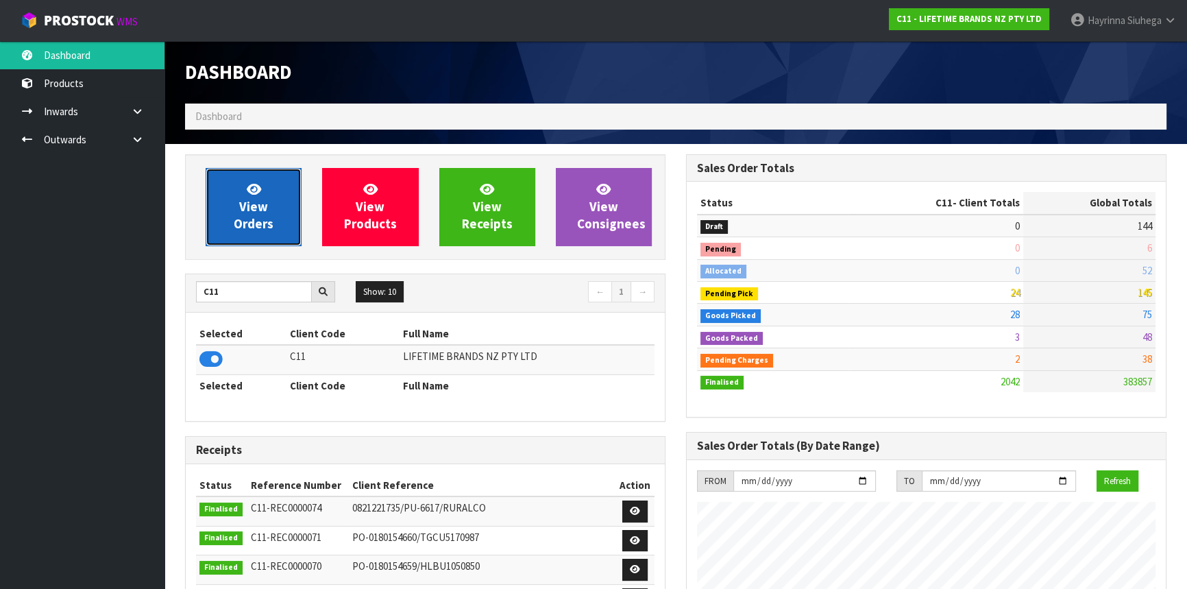
click at [289, 189] on link "View Orders" at bounding box center [254, 207] width 96 height 78
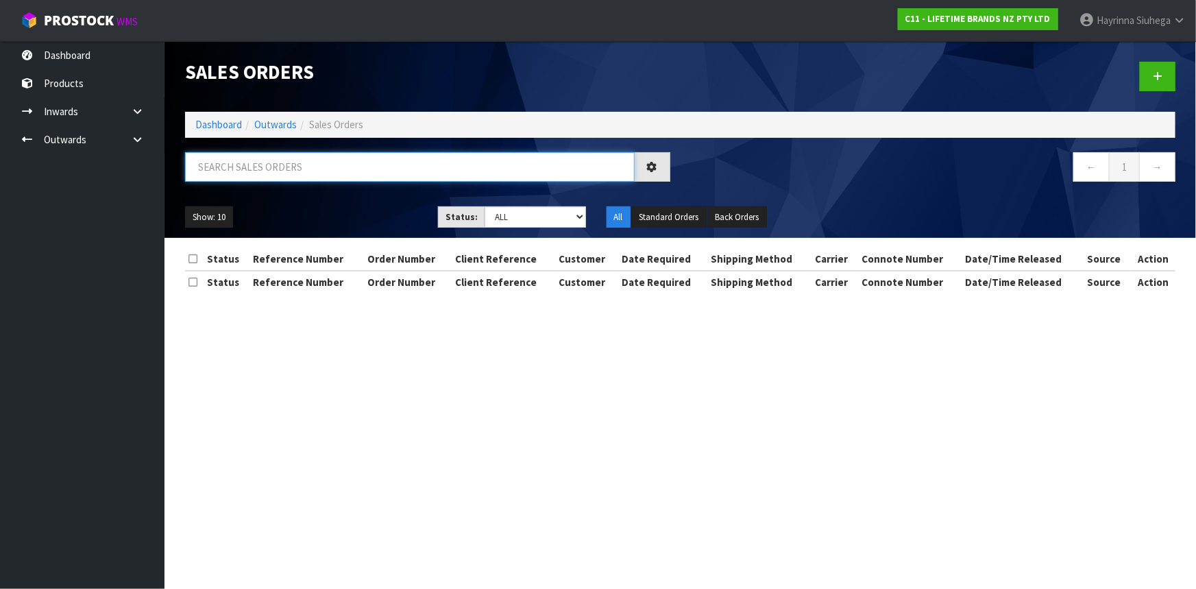
click at [339, 162] on input "text" at bounding box center [410, 166] width 450 height 29
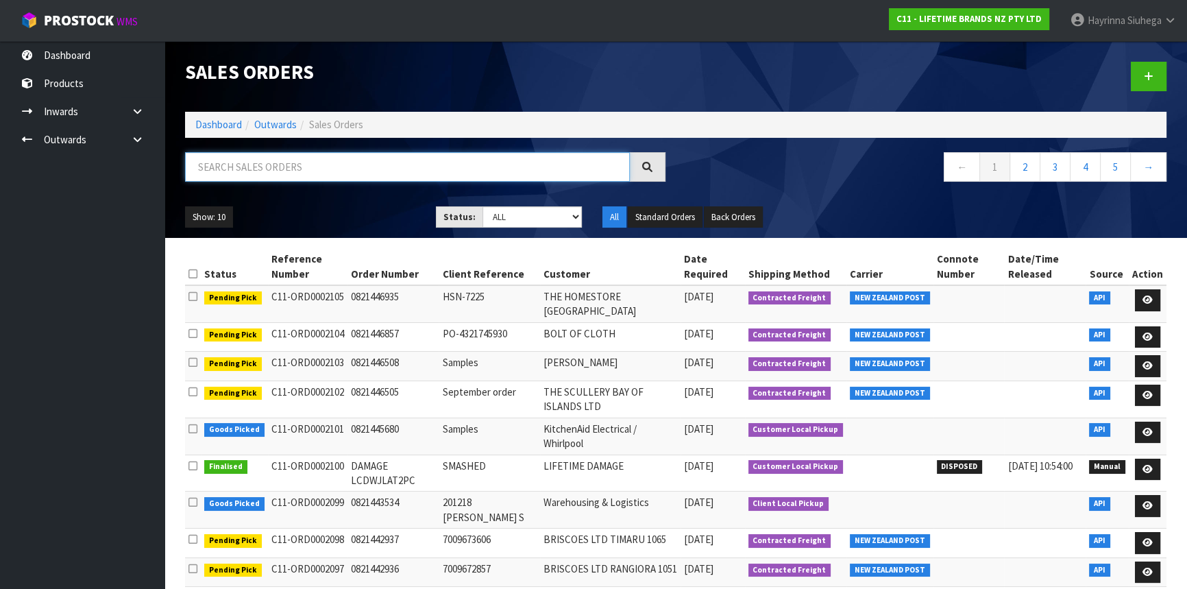
click at [235, 173] on input "text" at bounding box center [407, 166] width 445 height 29
type input "JOB-0415113"
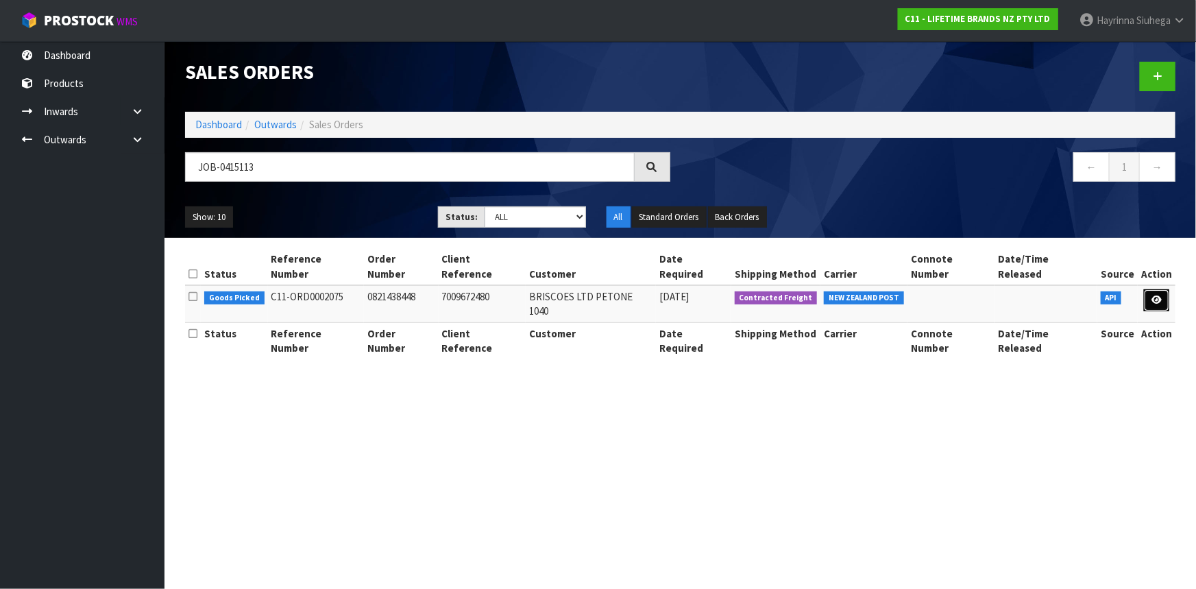
click at [1157, 295] on icon at bounding box center [1157, 299] width 10 height 9
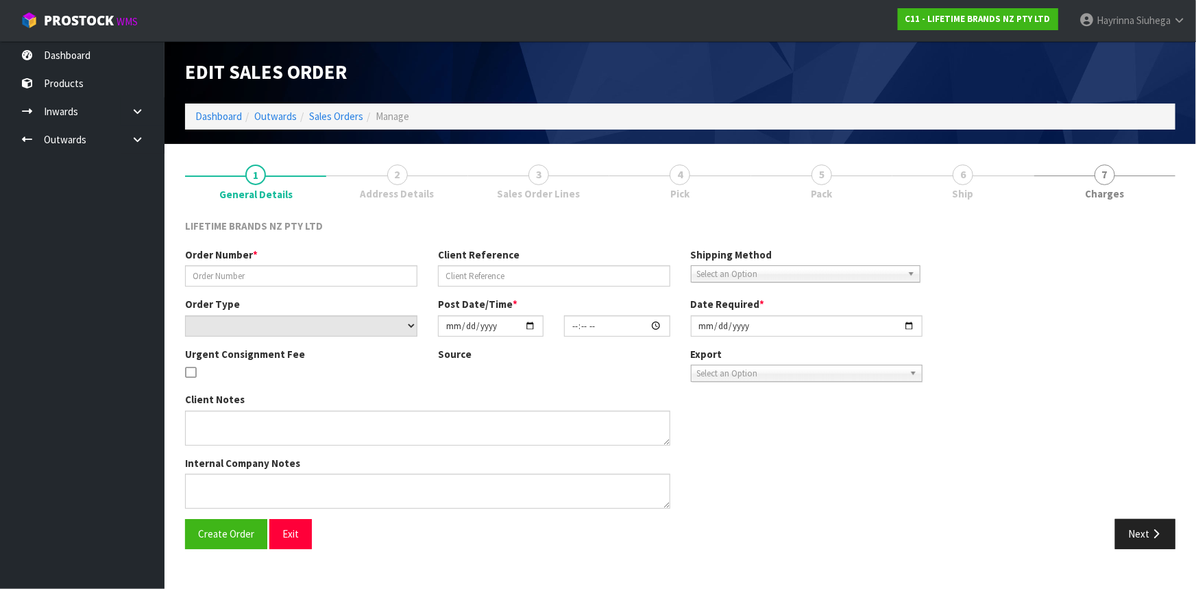
type input "0821438448"
type input "7009672480"
select select "number:0"
type input "[DATE]"
type input "17:14:32.000"
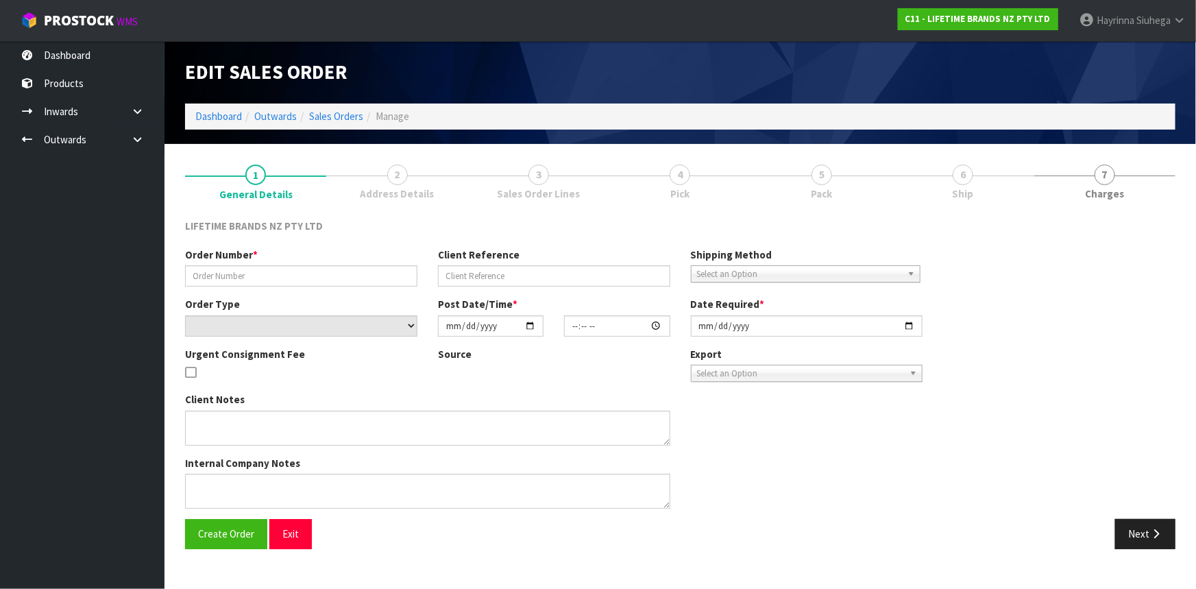
type input "[DATE]"
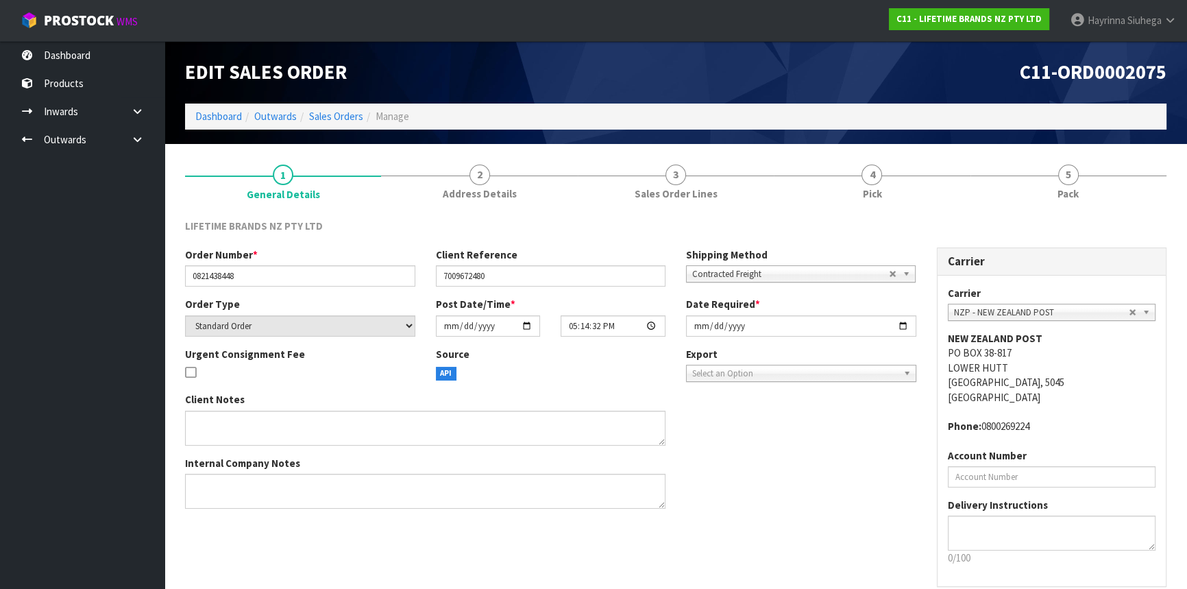
drag, startPoint x: 961, startPoint y: 215, endPoint x: 953, endPoint y: 213, distance: 8.7
click at [961, 215] on div "LIFETIME BRANDS NZ PTY LTD Order Number * 0821438448 Client Reference 700967248…" at bounding box center [676, 424] width 982 height 433
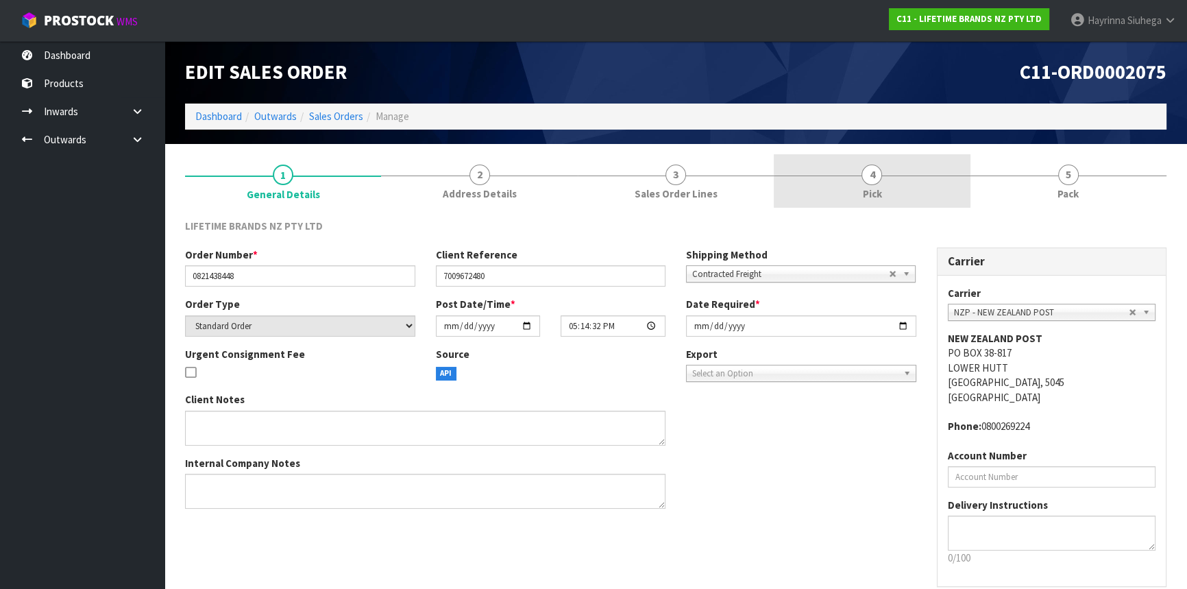
click at [881, 178] on span "4" at bounding box center [872, 175] width 21 height 21
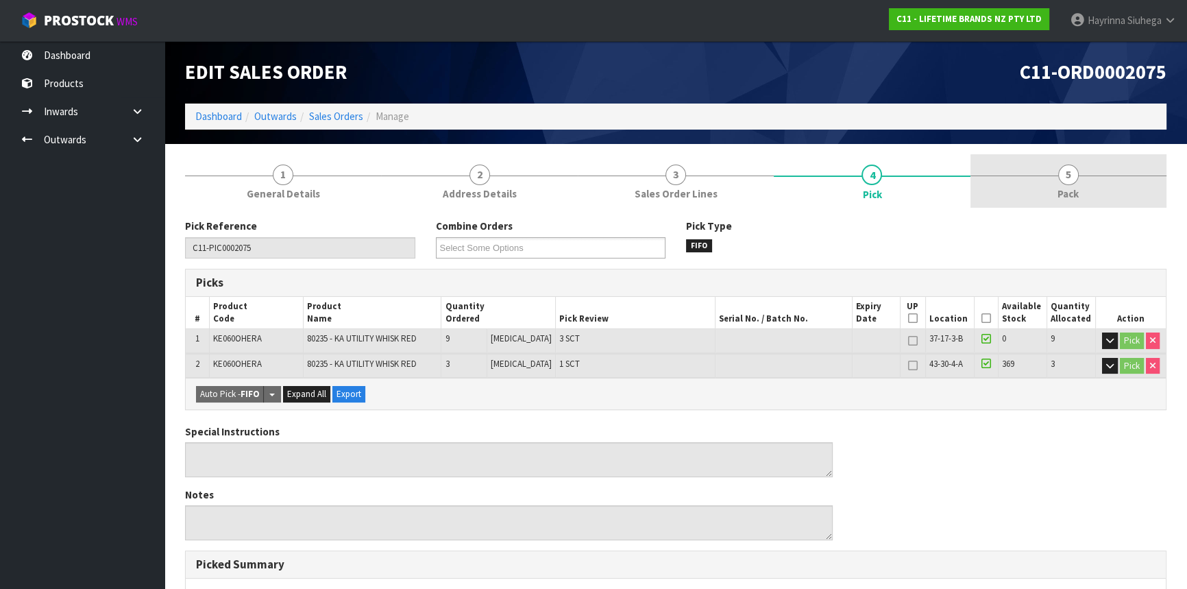
click at [1030, 165] on link "5 Pack" at bounding box center [1069, 181] width 196 height 54
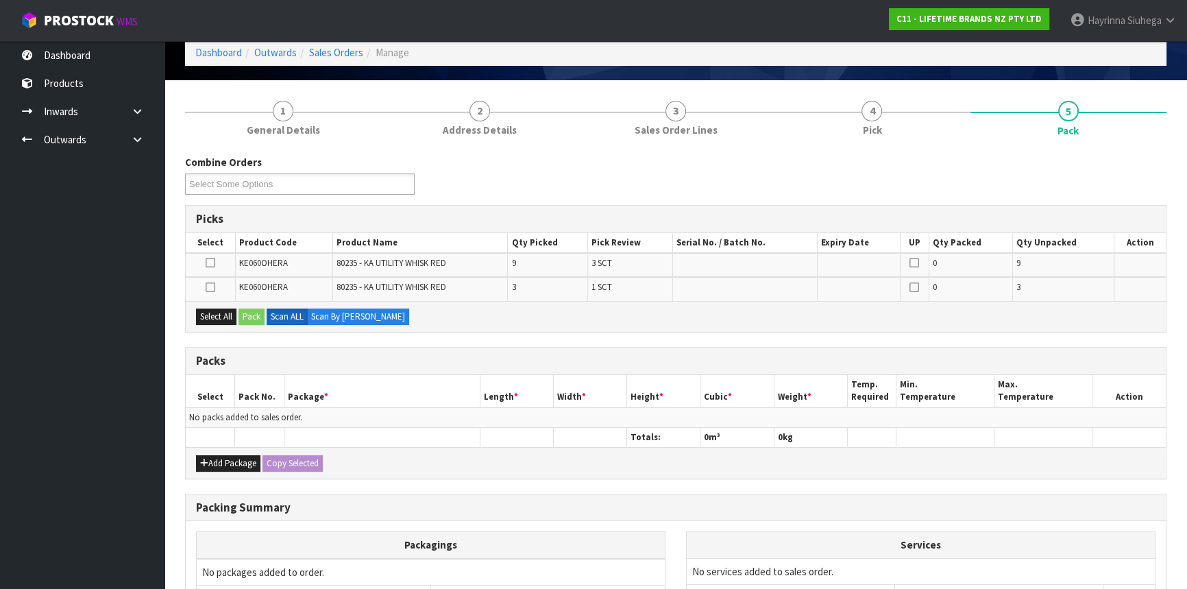
scroll to position [124, 0]
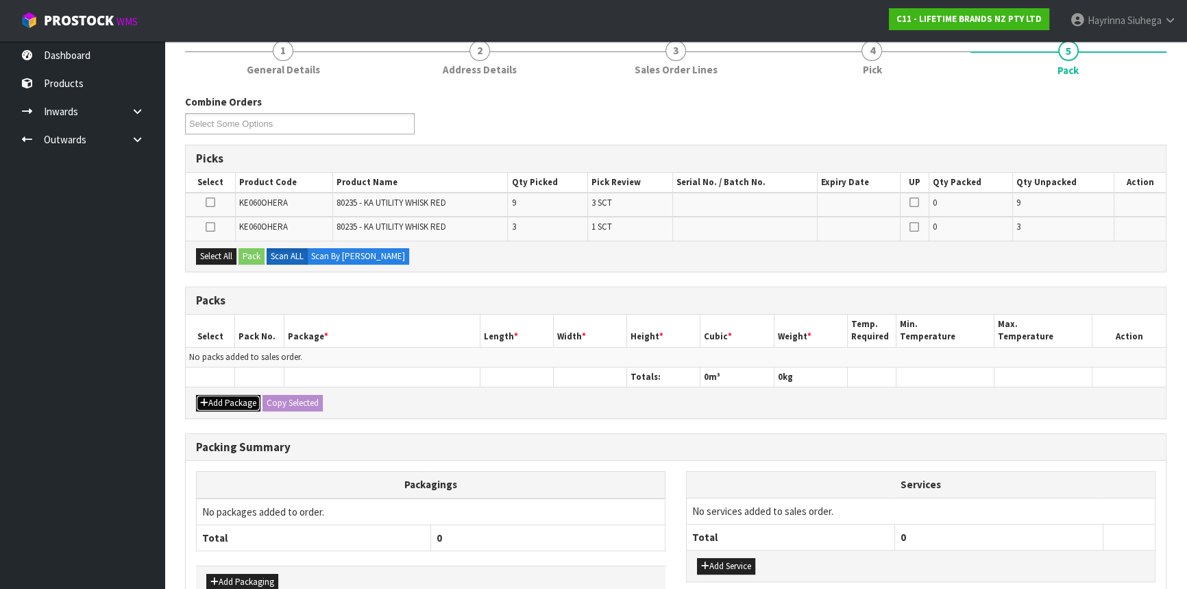
click at [234, 396] on button "Add Package" at bounding box center [228, 403] width 64 height 16
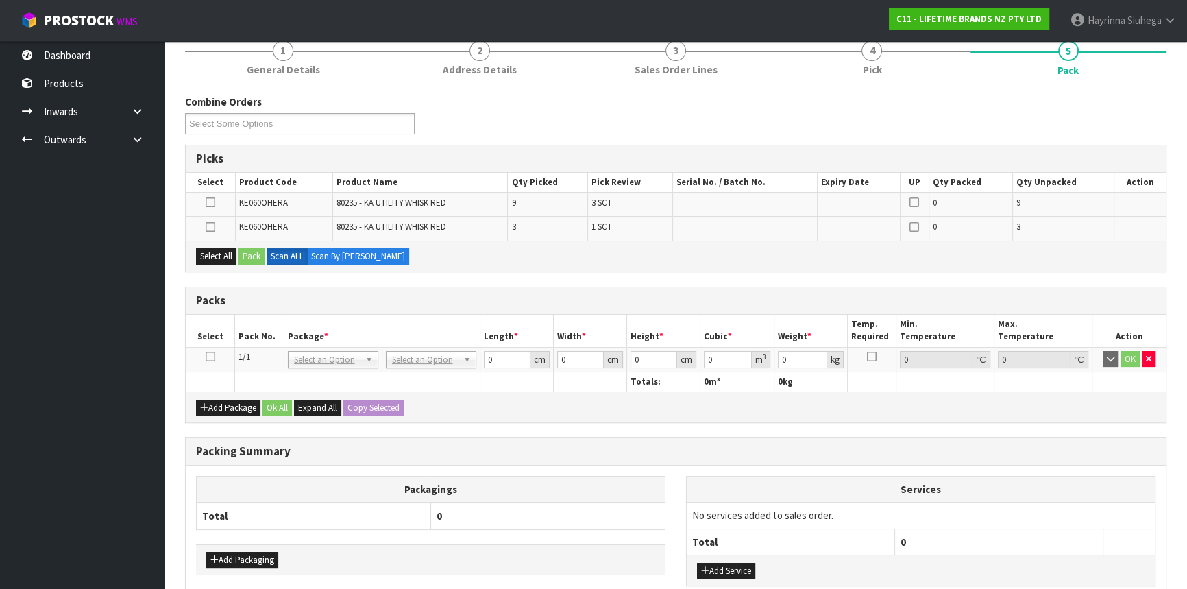
click at [210, 357] on icon at bounding box center [211, 357] width 10 height 1
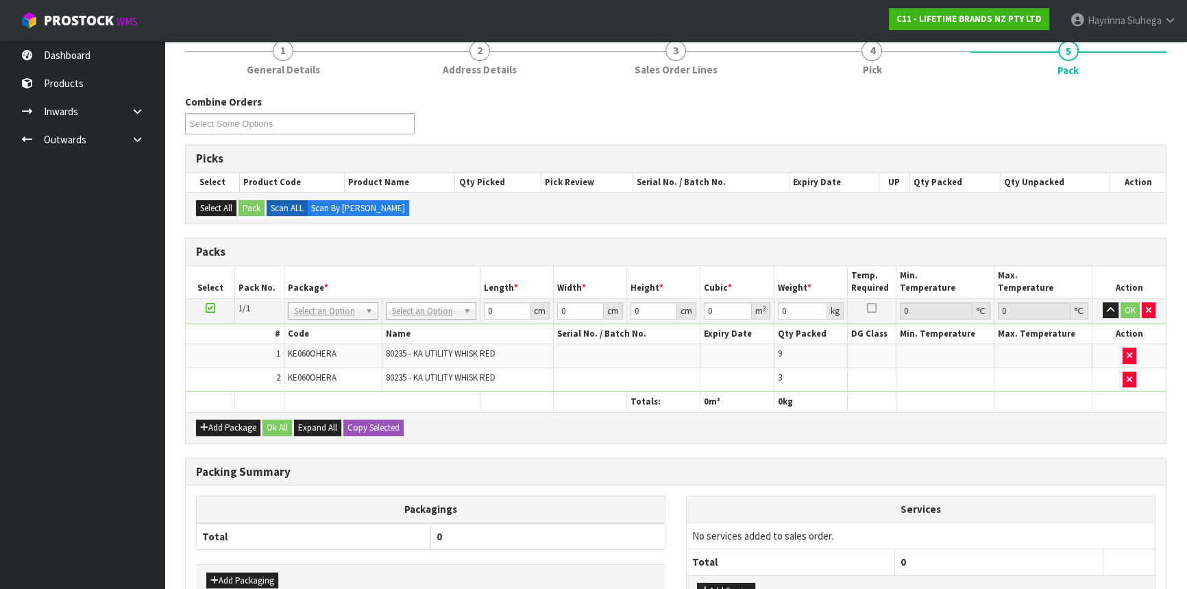
drag, startPoint x: 411, startPoint y: 299, endPoint x: 411, endPoint y: 328, distance: 28.8
click at [411, 299] on td "No Packaging Cartons PLT GEN120 (1200 X 1000) PLT ONE WAY SKID CHEP HIRE PALLET…" at bounding box center [431, 310] width 98 height 25
click at [409, 320] on td "No Packaging Cartons PLT GEN120 (1200 X 1000) PLT ONE WAY SKID CHEP HIRE PALLET…" at bounding box center [431, 310] width 98 height 25
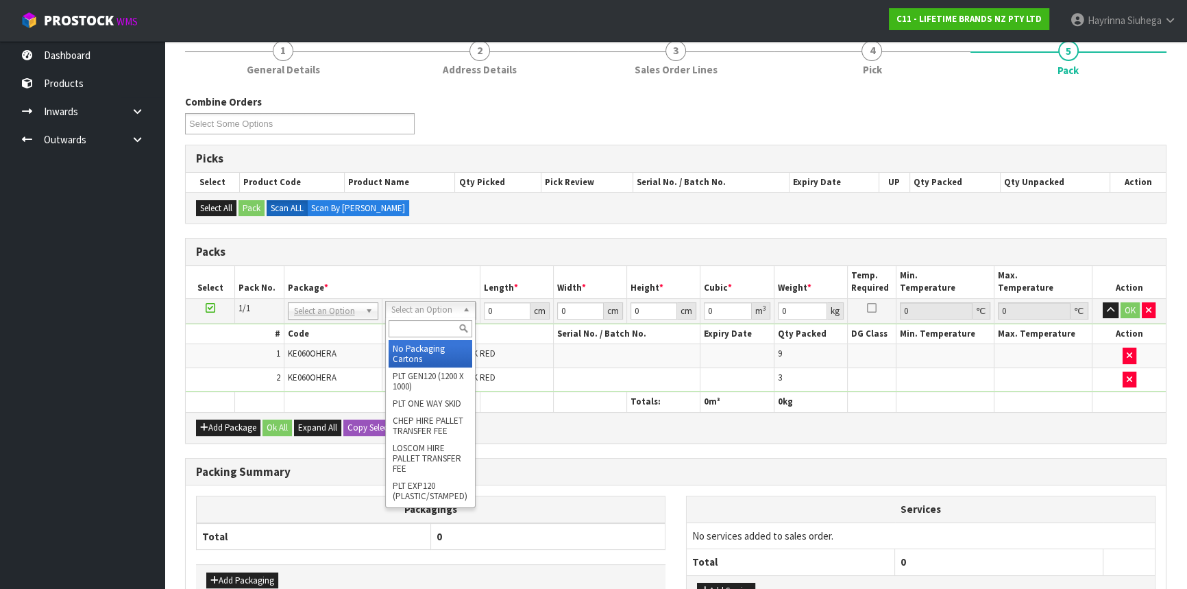
drag, startPoint x: 415, startPoint y: 341, endPoint x: 485, endPoint y: 315, distance: 74.9
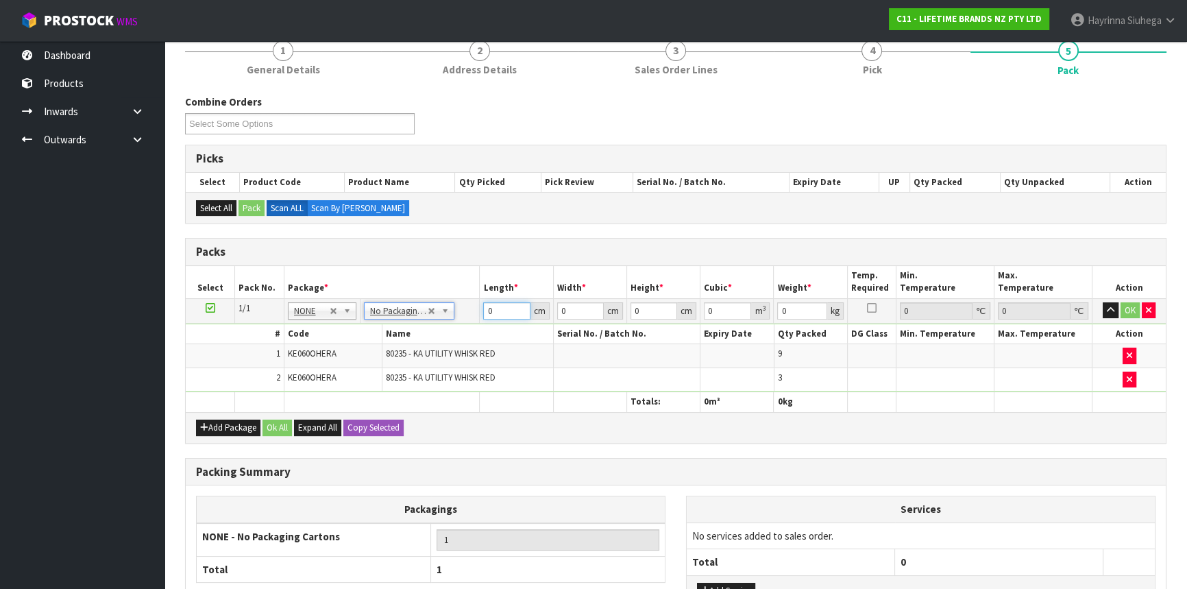
click at [487, 309] on input "0" at bounding box center [506, 310] width 47 height 17
type input "34"
type input "31"
type input "1"
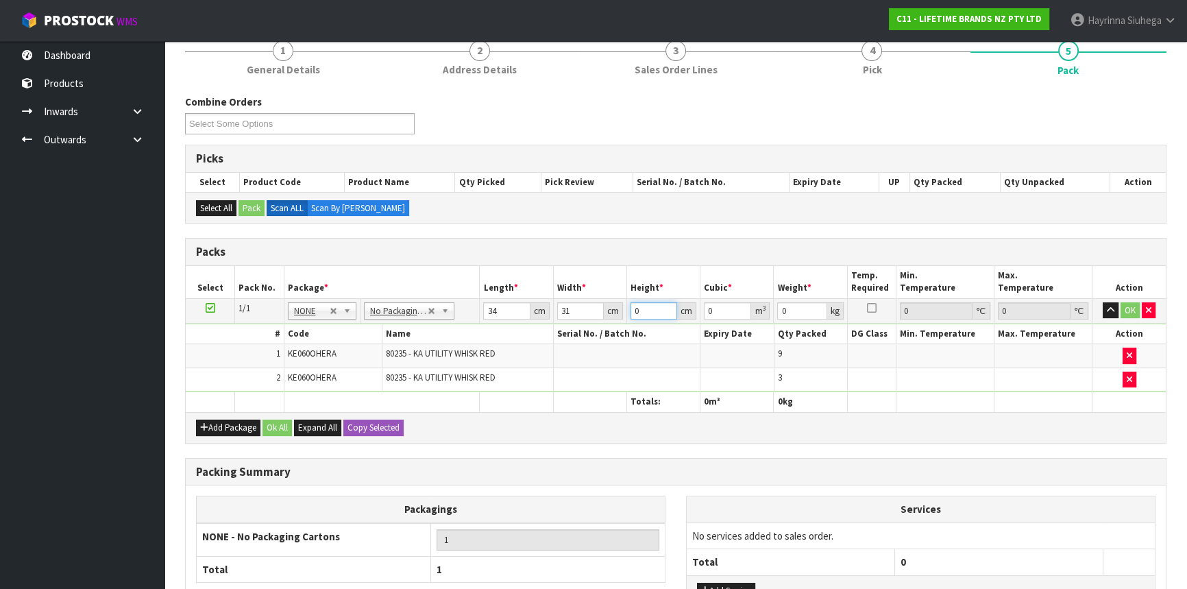
type input "0.001054"
type input "17"
type input "0.017918"
type input "17"
type input "3"
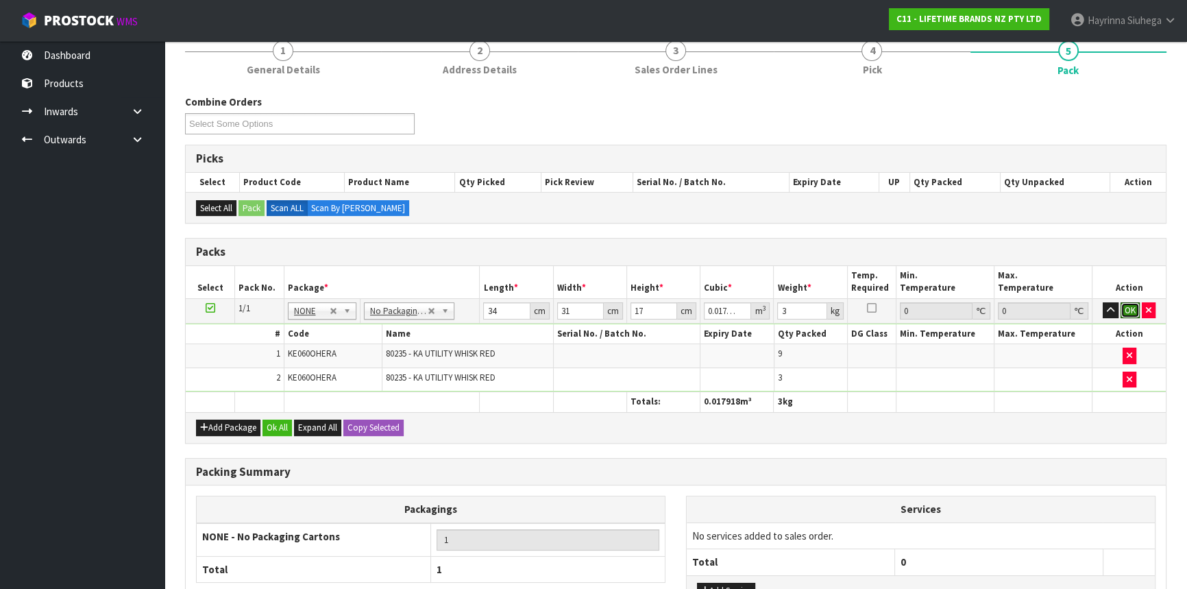
click button "OK" at bounding box center [1130, 310] width 19 height 16
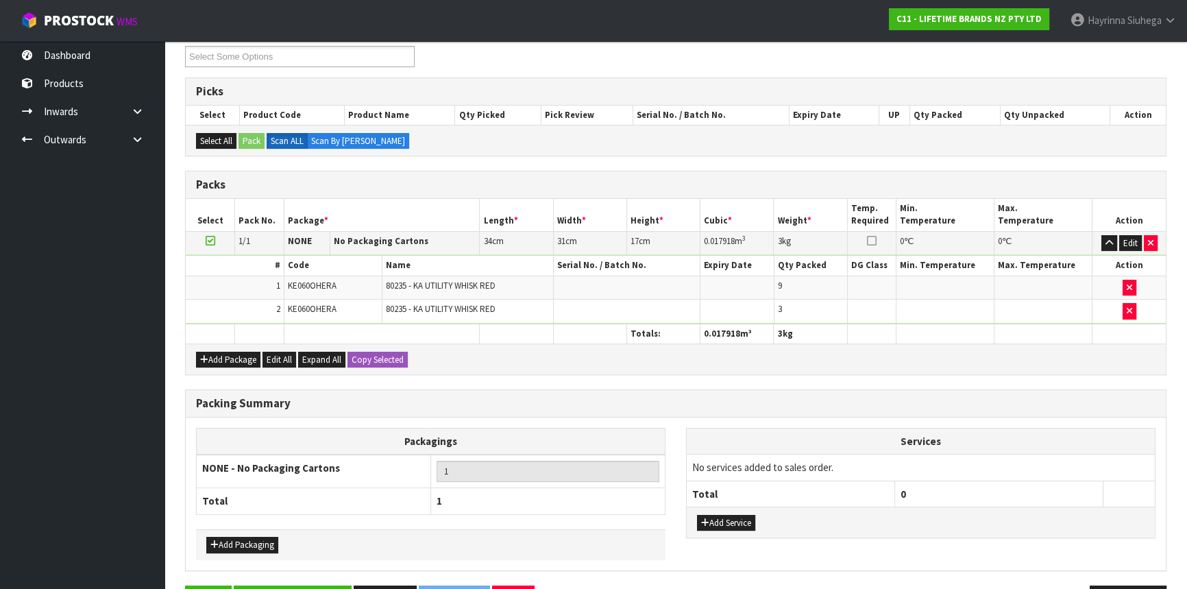
scroll to position [234, 0]
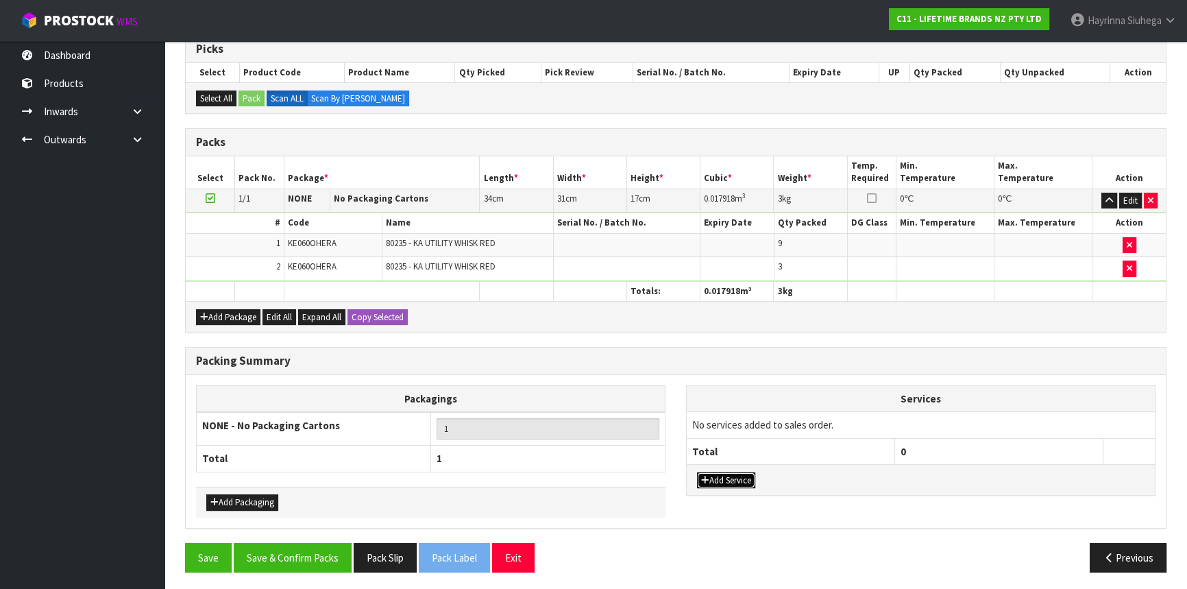
click at [733, 474] on button "Add Service" at bounding box center [726, 480] width 58 height 16
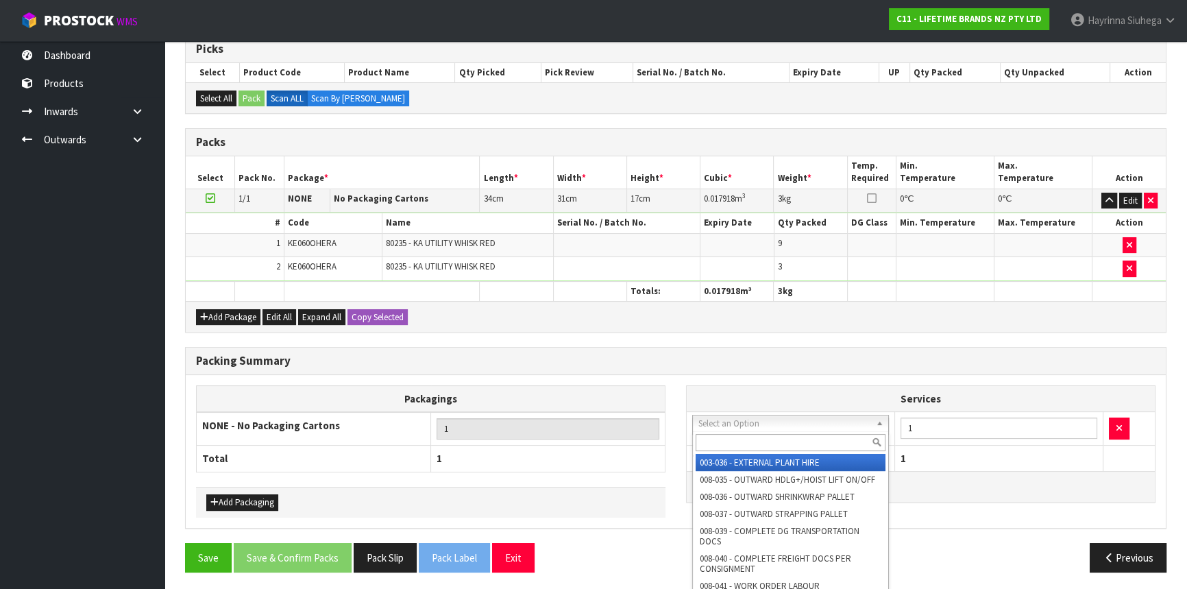
click at [753, 450] on input "text" at bounding box center [791, 442] width 190 height 17
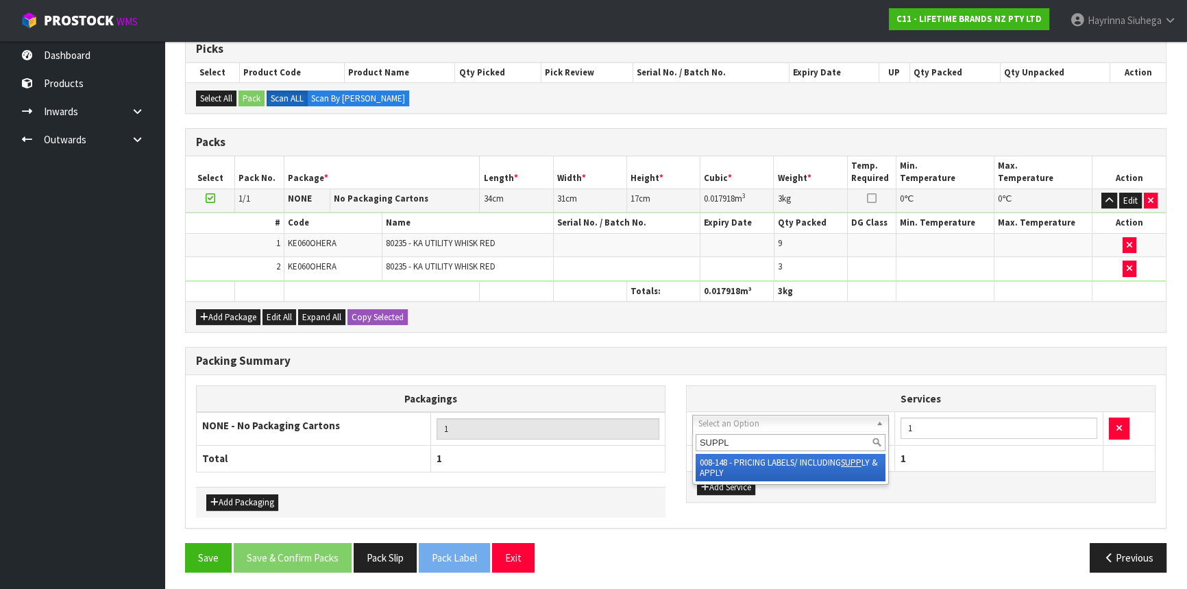
type input "SUPPLY"
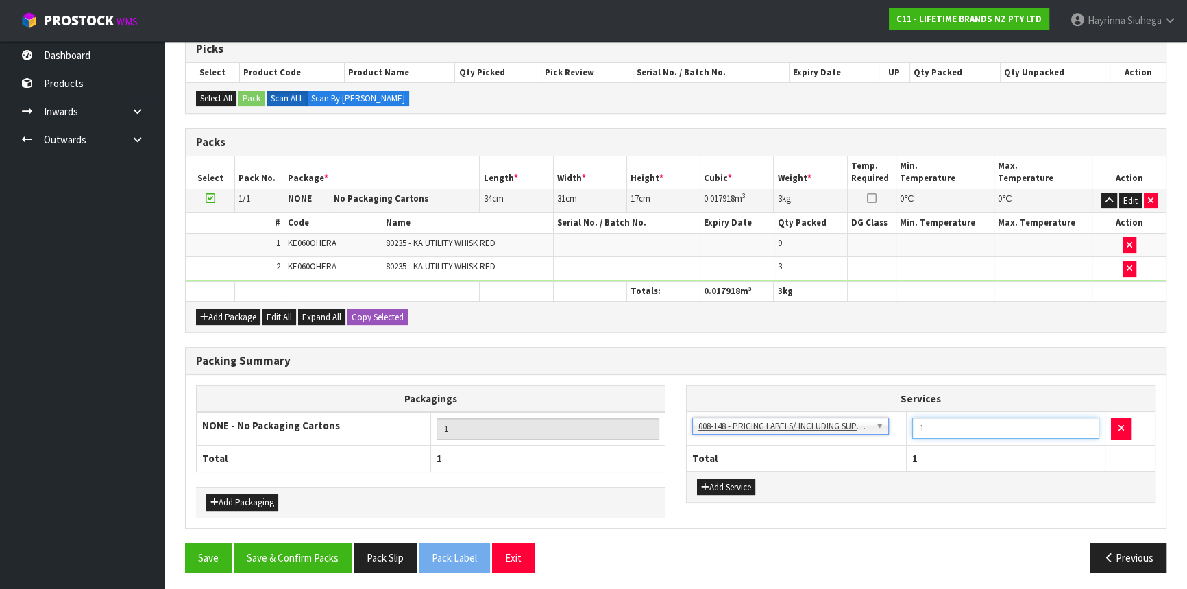
drag, startPoint x: 931, startPoint y: 423, endPoint x: 913, endPoint y: 428, distance: 18.6
click at [913, 428] on input "1" at bounding box center [1006, 428] width 187 height 21
type input "12"
click at [319, 544] on button "Save & Confirm Packs" at bounding box center [293, 557] width 118 height 29
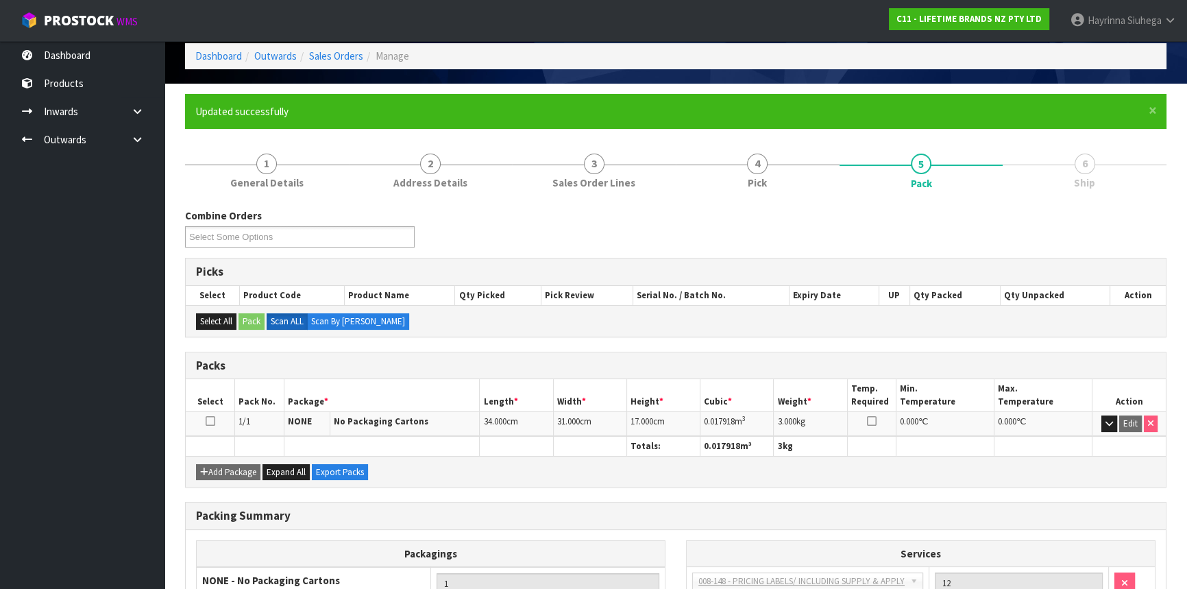
scroll to position [185, 0]
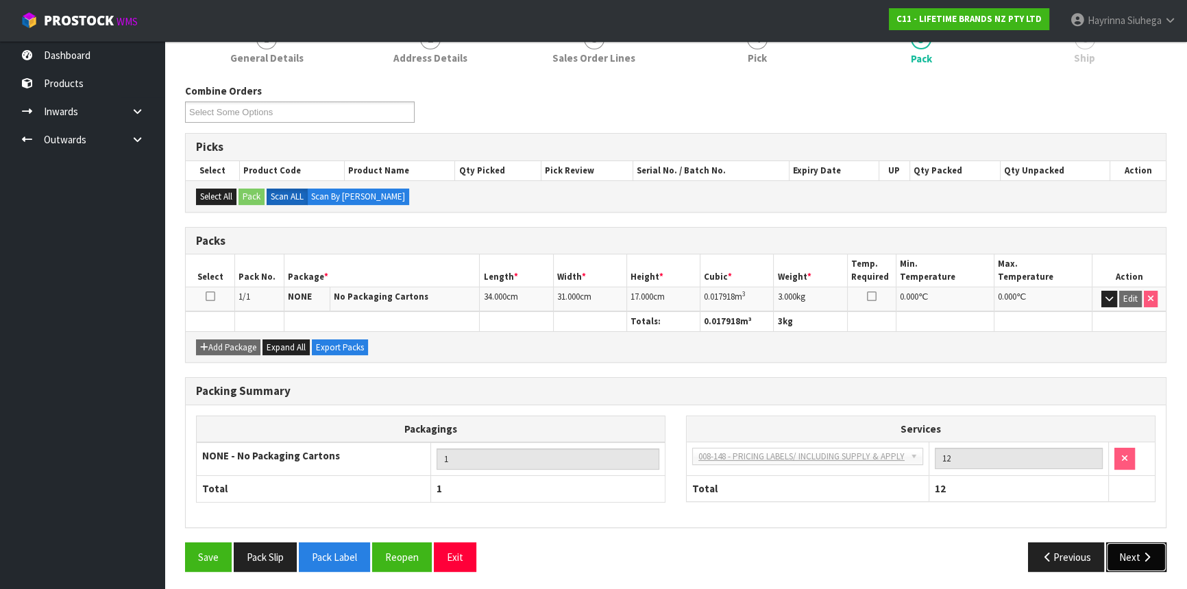
click at [1131, 547] on button "Next" at bounding box center [1137, 556] width 60 height 29
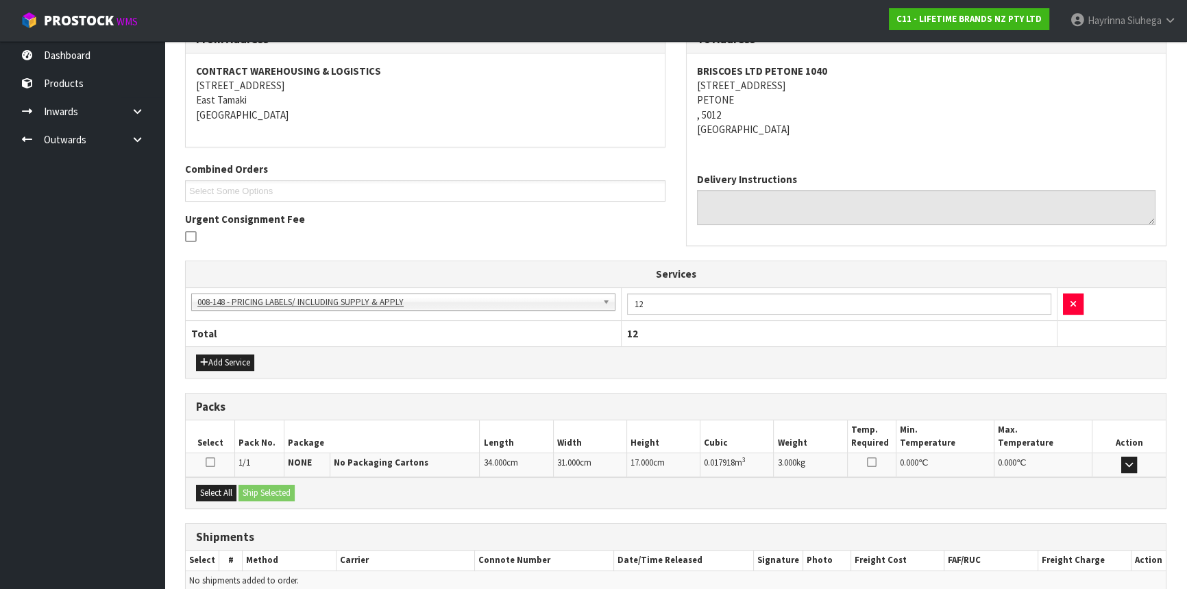
scroll to position [308, 0]
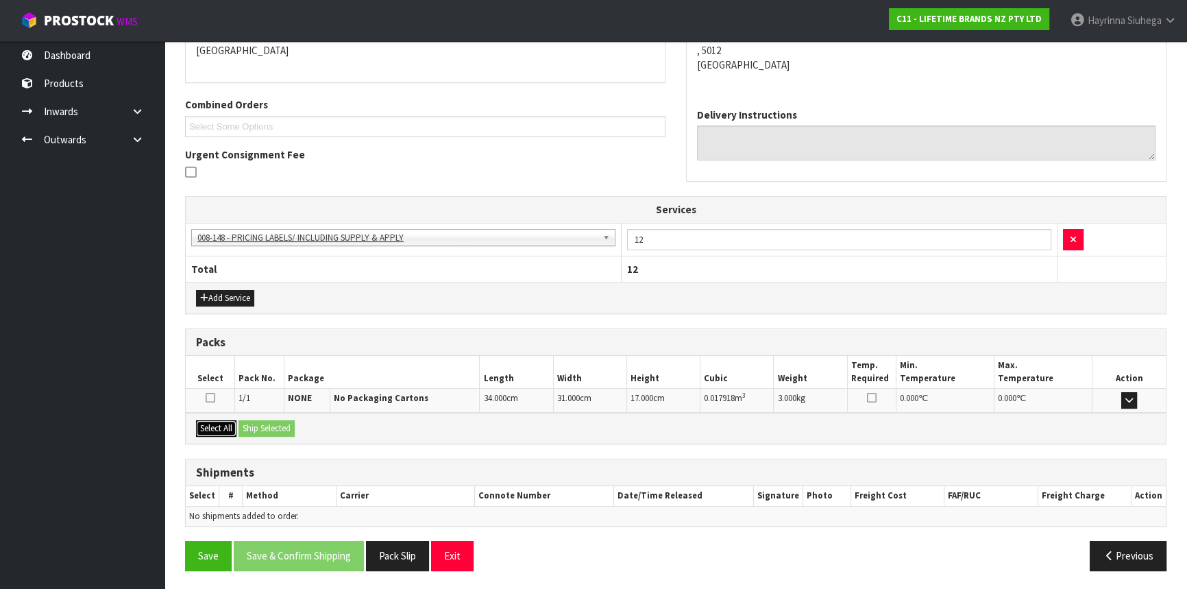
click at [213, 427] on button "Select All" at bounding box center [216, 428] width 40 height 16
click at [274, 424] on button "Ship Selected" at bounding box center [267, 428] width 56 height 16
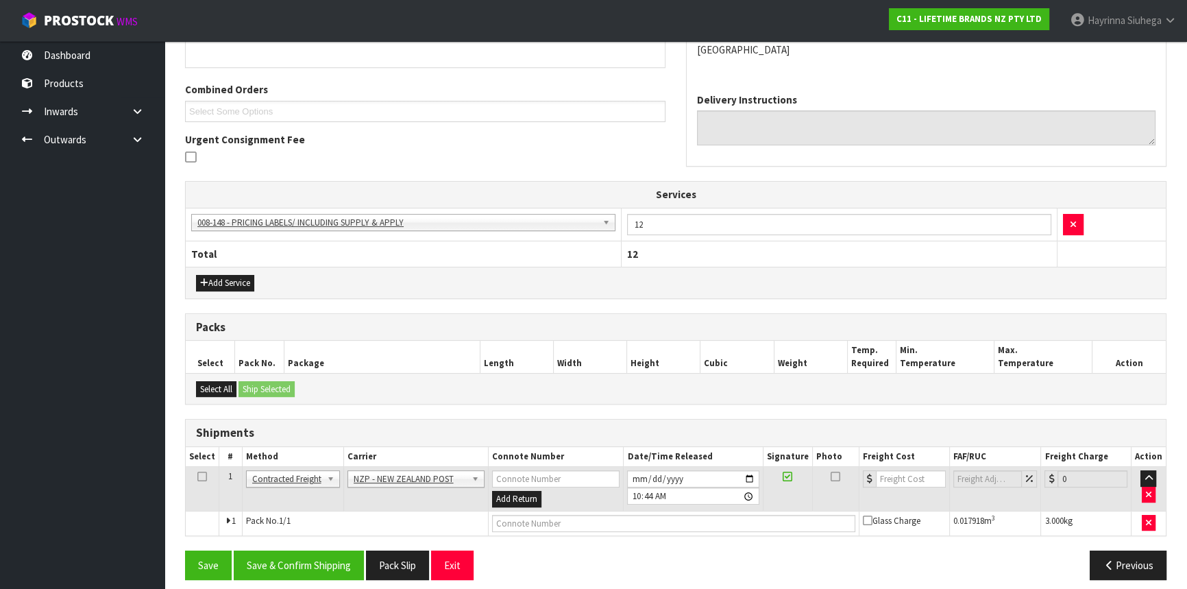
scroll to position [332, 0]
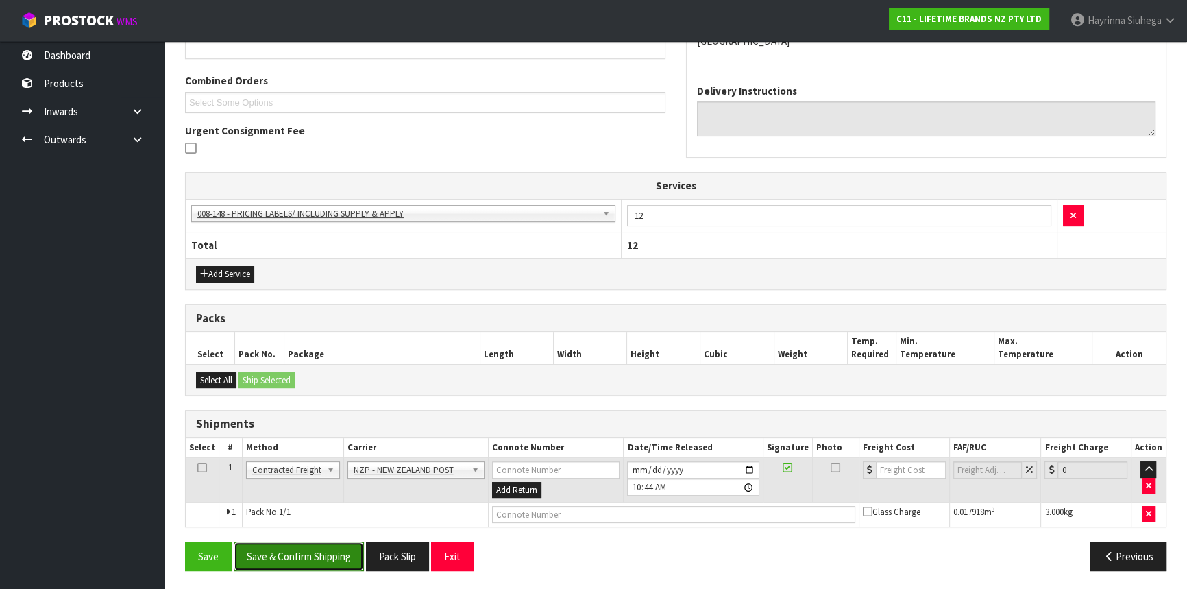
click at [317, 556] on button "Save & Confirm Shipping" at bounding box center [299, 556] width 130 height 29
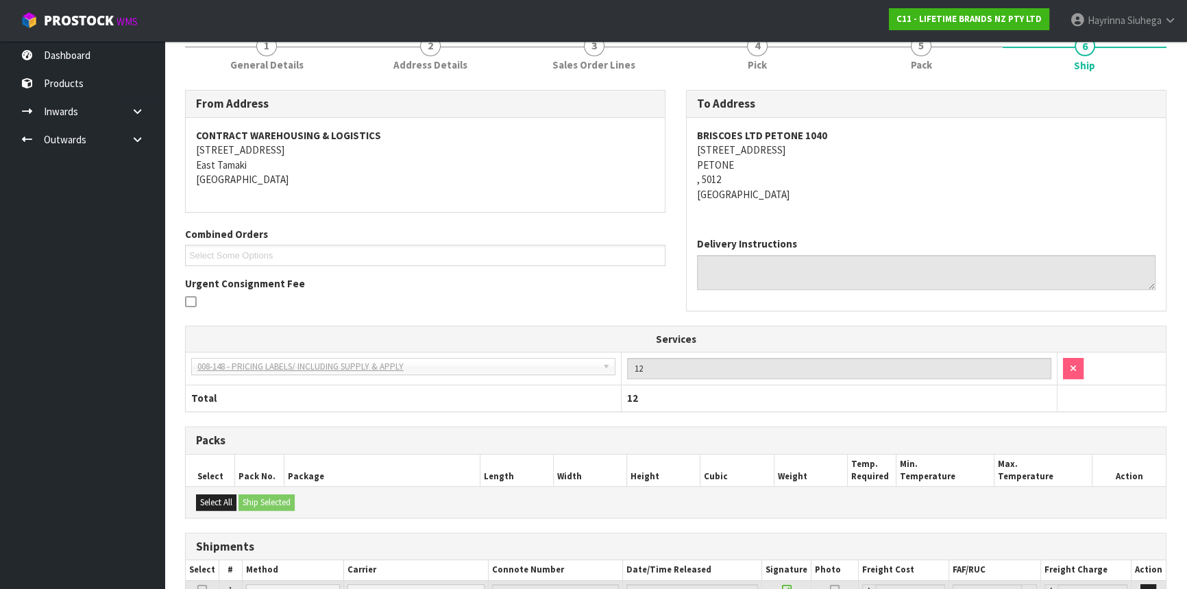
scroll to position [313, 0]
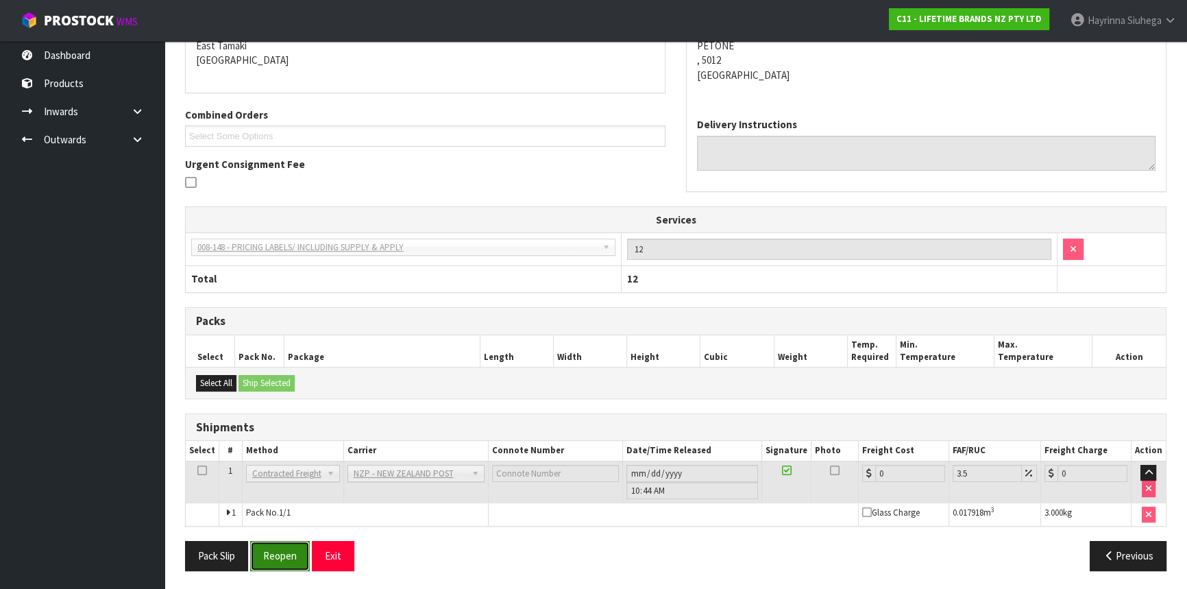
click at [302, 554] on button "Reopen" at bounding box center [280, 555] width 60 height 29
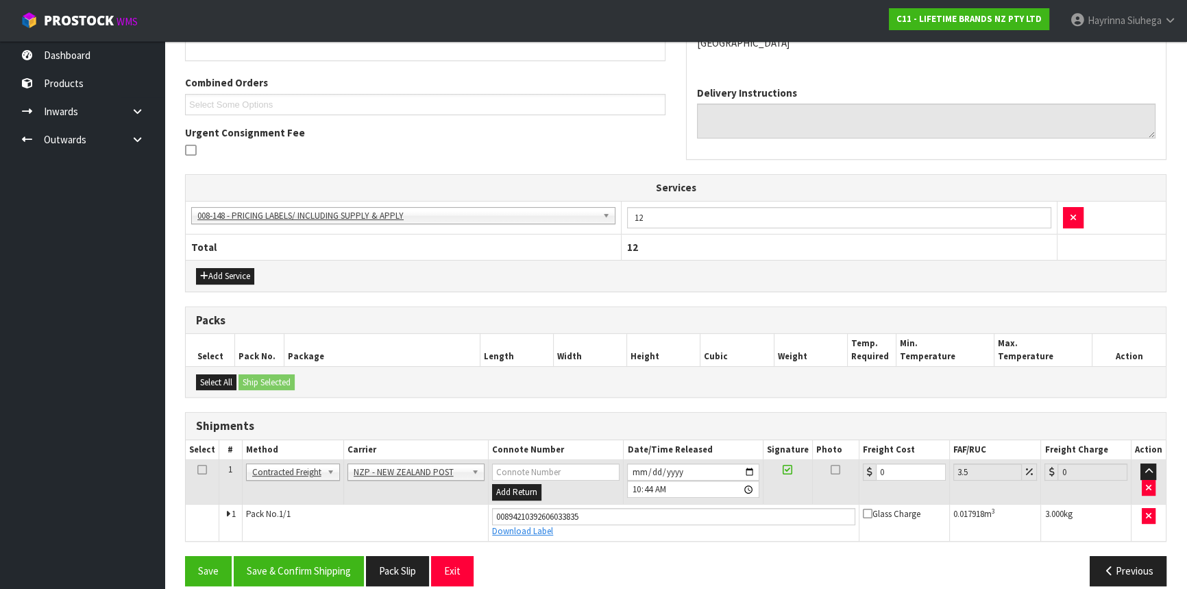
scroll to position [344, 0]
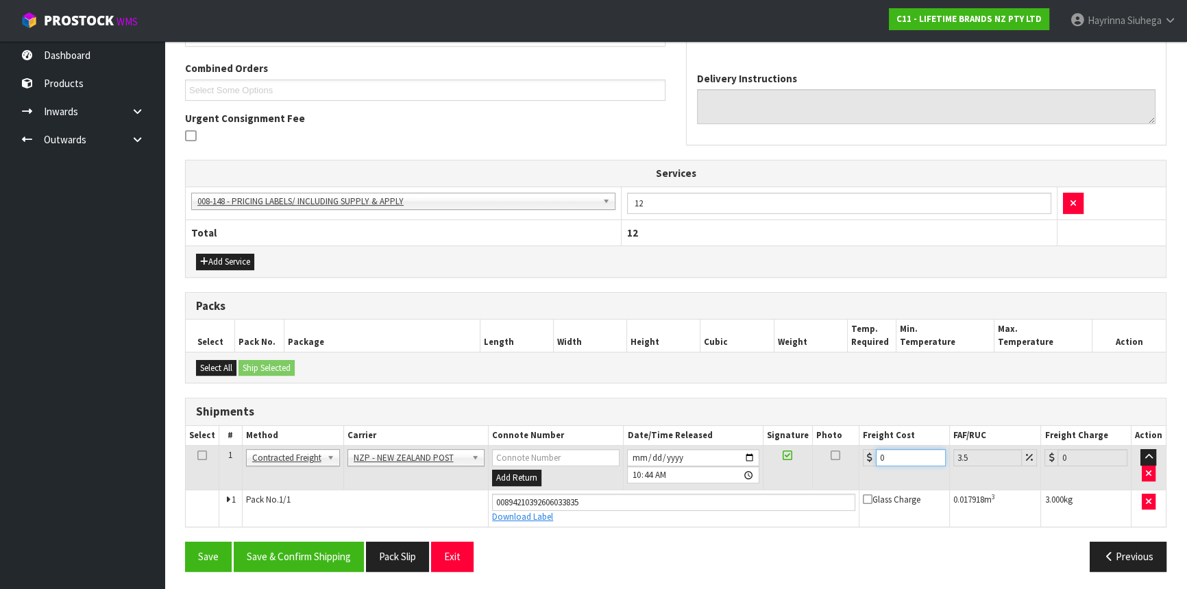
drag, startPoint x: 897, startPoint y: 459, endPoint x: 796, endPoint y: 459, distance: 100.8
click at [797, 459] on tr "1 Client Local Pickup Customer Local Pickup Company Freight Contracted Freight …" at bounding box center [676, 468] width 980 height 45
type input "8"
type input "8.28"
type input "8.4"
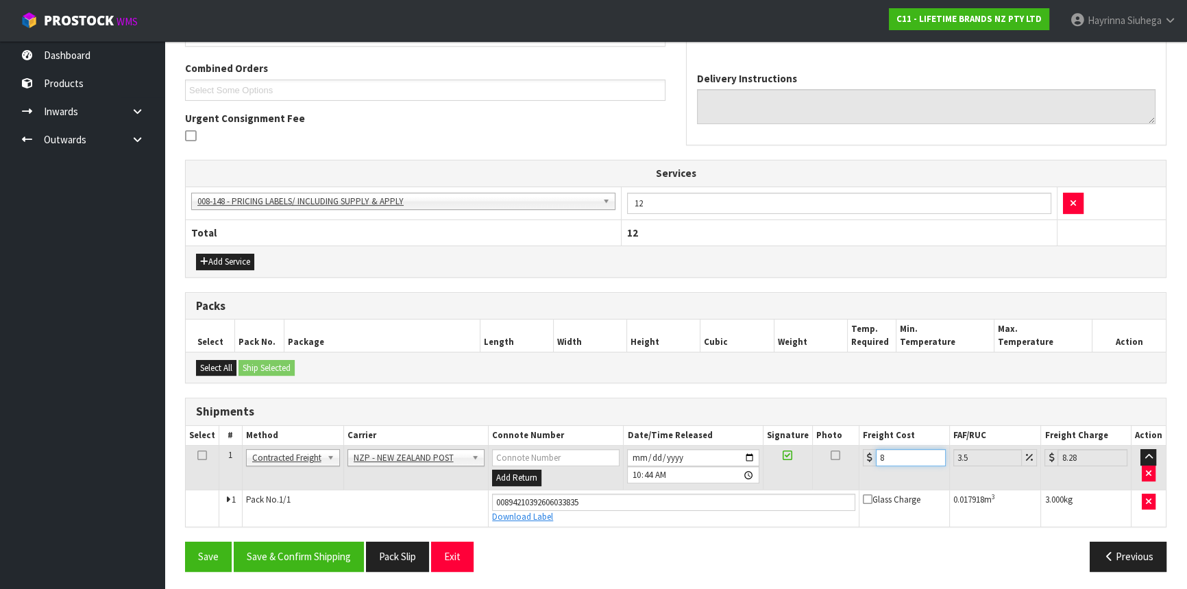
type input "8.69"
type input "8.45"
type input "8.75"
type input "8.45"
click at [185, 542] on button "Save" at bounding box center [208, 556] width 47 height 29
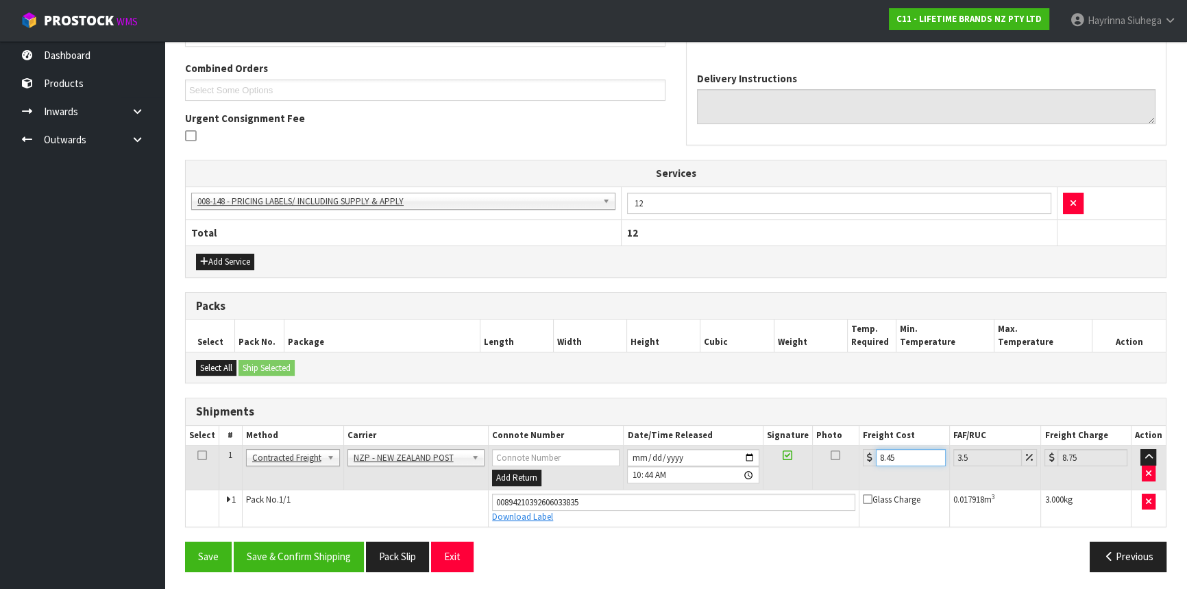
scroll to position [0, 0]
click at [302, 544] on button "Save & Confirm Shipping" at bounding box center [299, 556] width 130 height 29
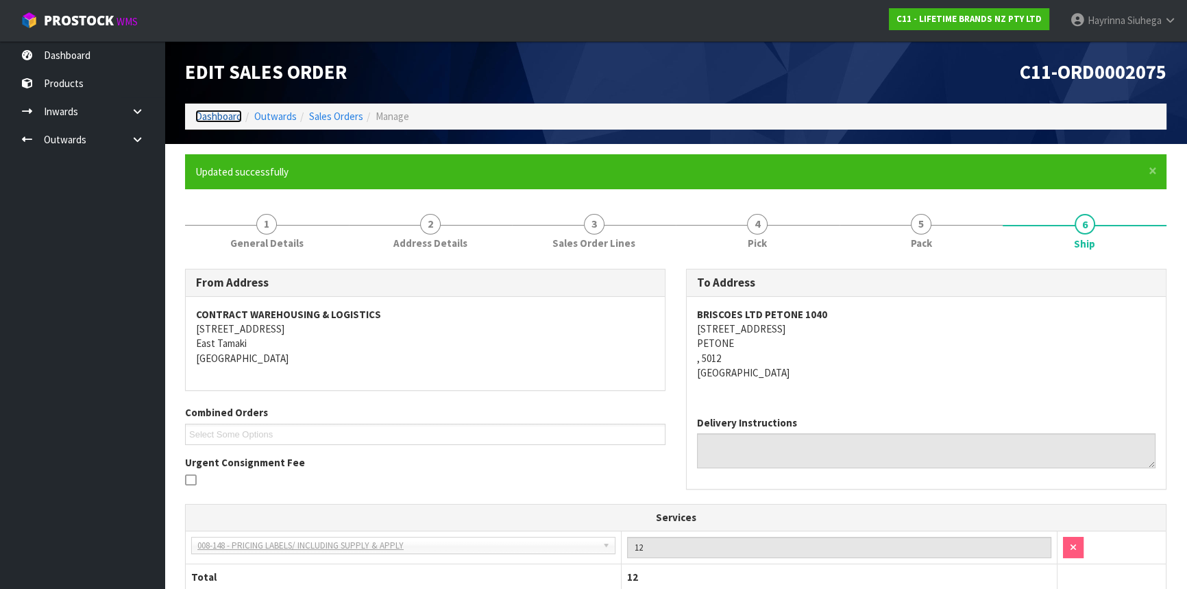
click at [228, 112] on link "Dashboard" at bounding box center [218, 116] width 47 height 13
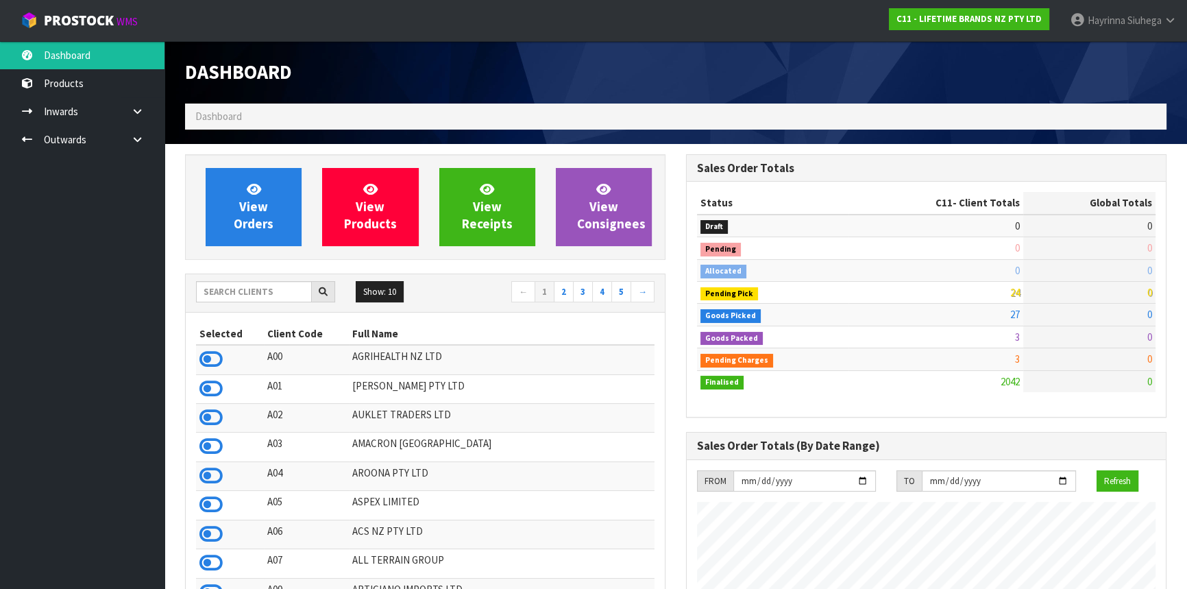
scroll to position [1037, 500]
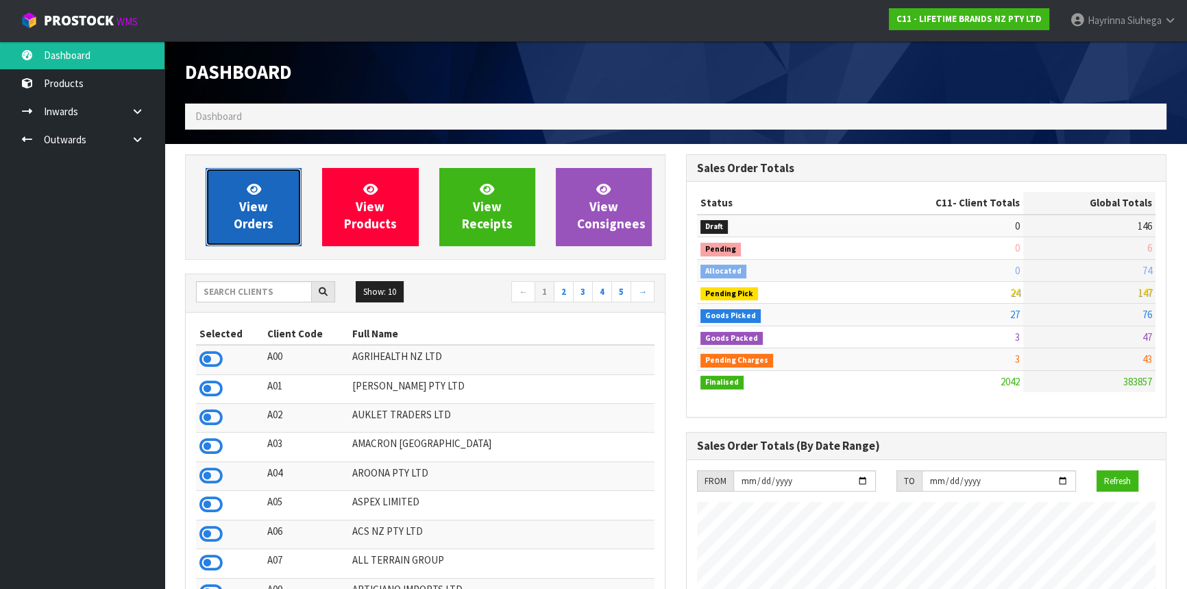
click at [255, 186] on icon at bounding box center [254, 188] width 14 height 13
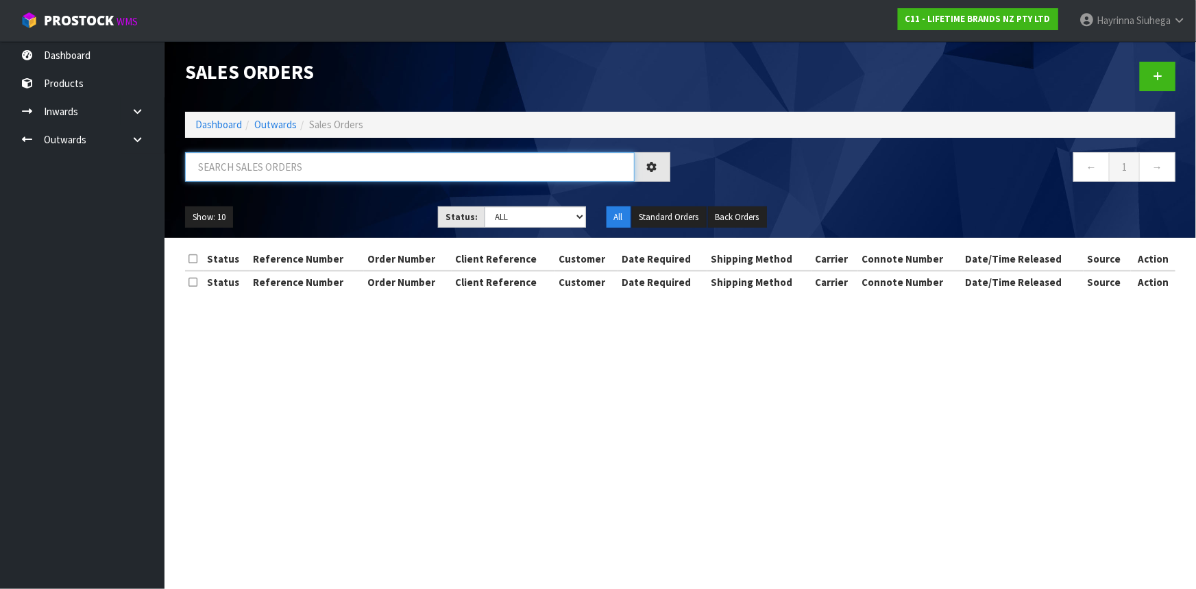
click at [263, 169] on input "text" at bounding box center [410, 166] width 450 height 29
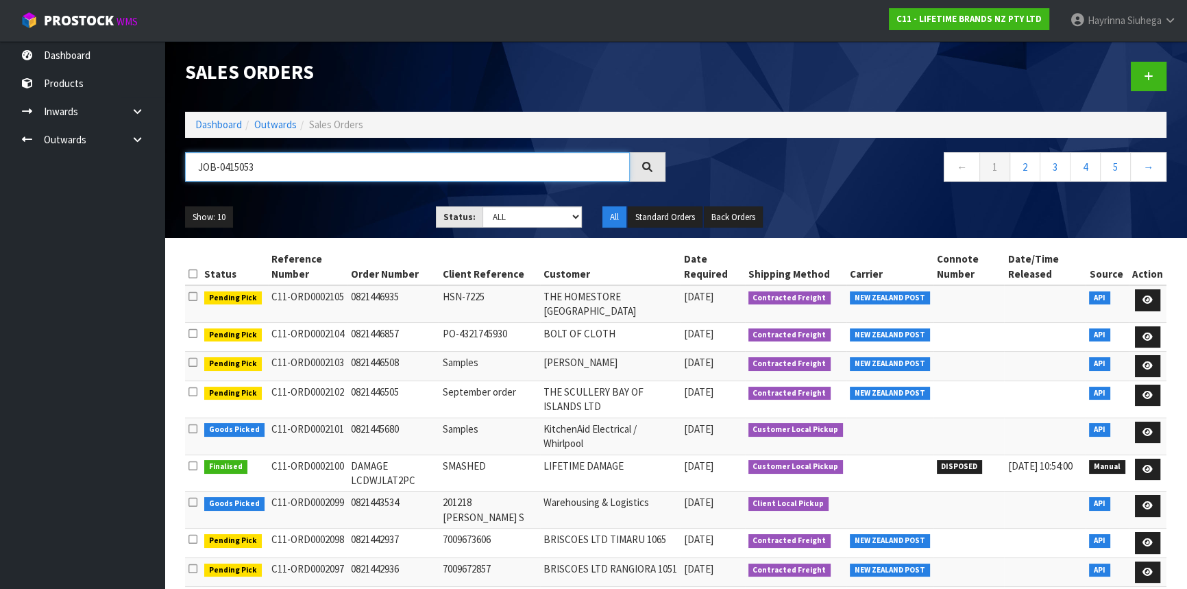
type input "JOB-0415053"
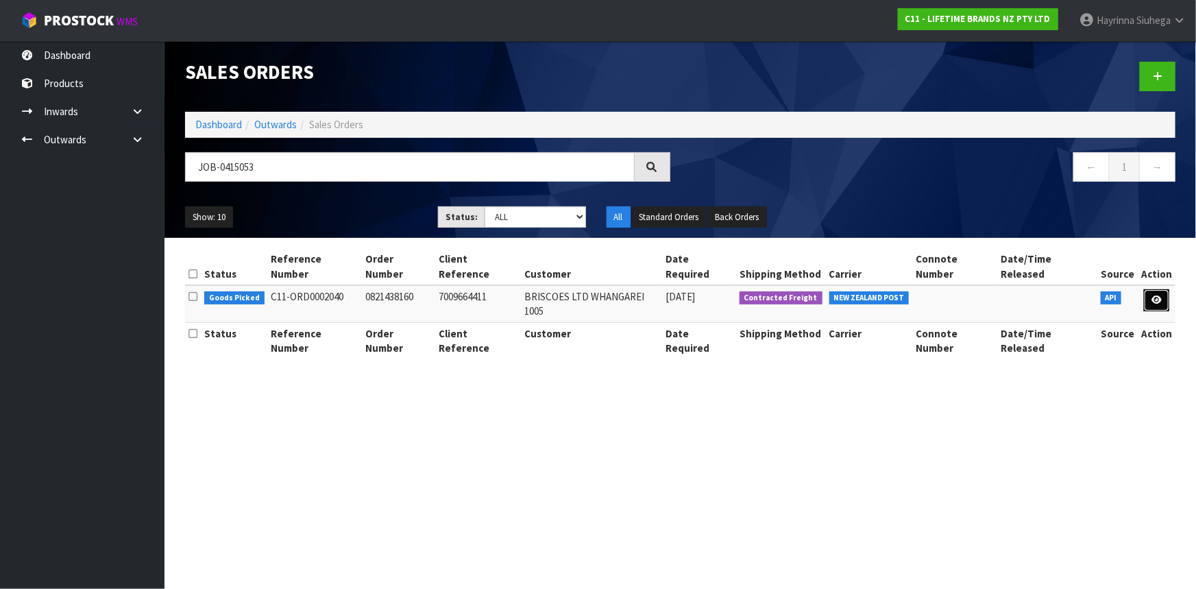
click at [1167, 289] on link at bounding box center [1156, 300] width 25 height 22
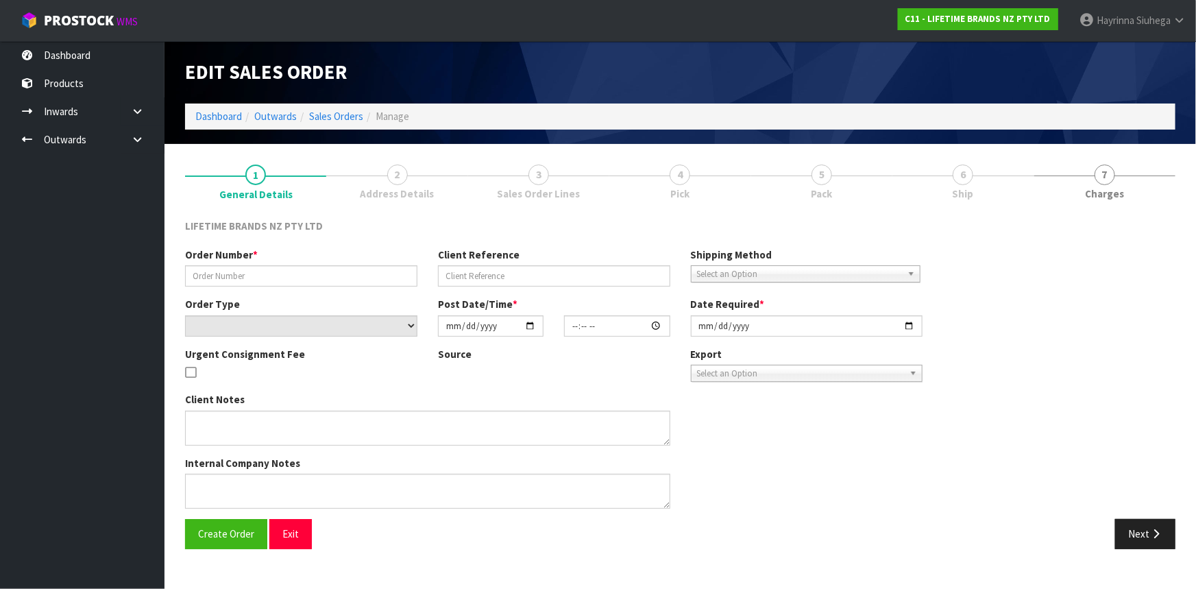
type input "0821438160"
type input "7009664411"
select select "number:0"
type input "[DATE]"
type input "15:34:32.000"
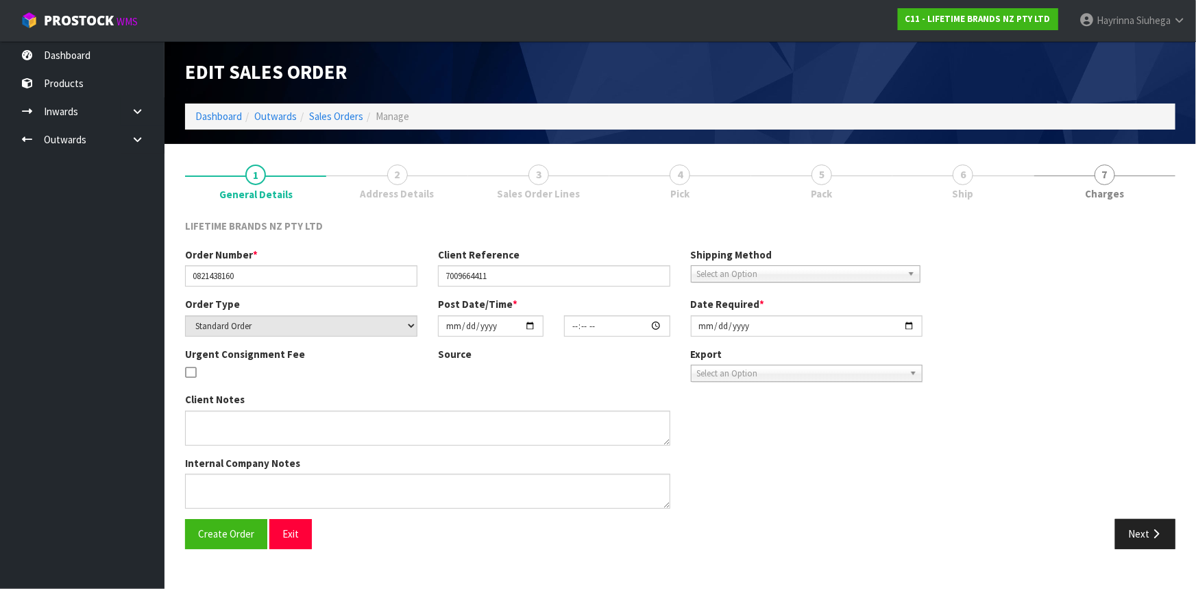
type input "[DATE]"
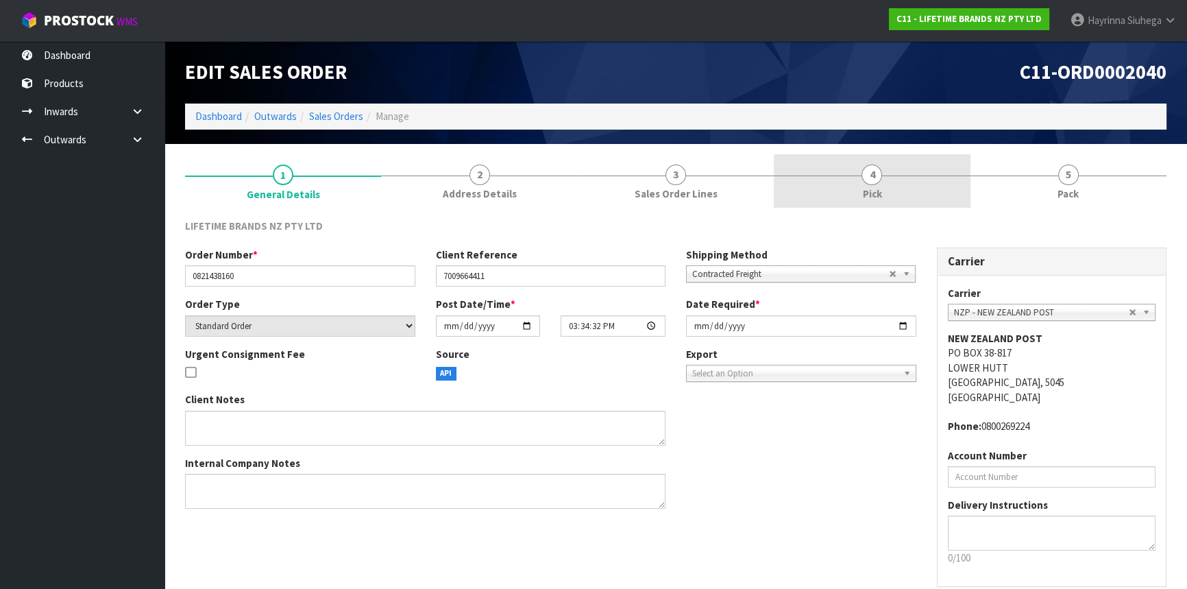
click at [887, 171] on link "4 Pick" at bounding box center [872, 181] width 196 height 54
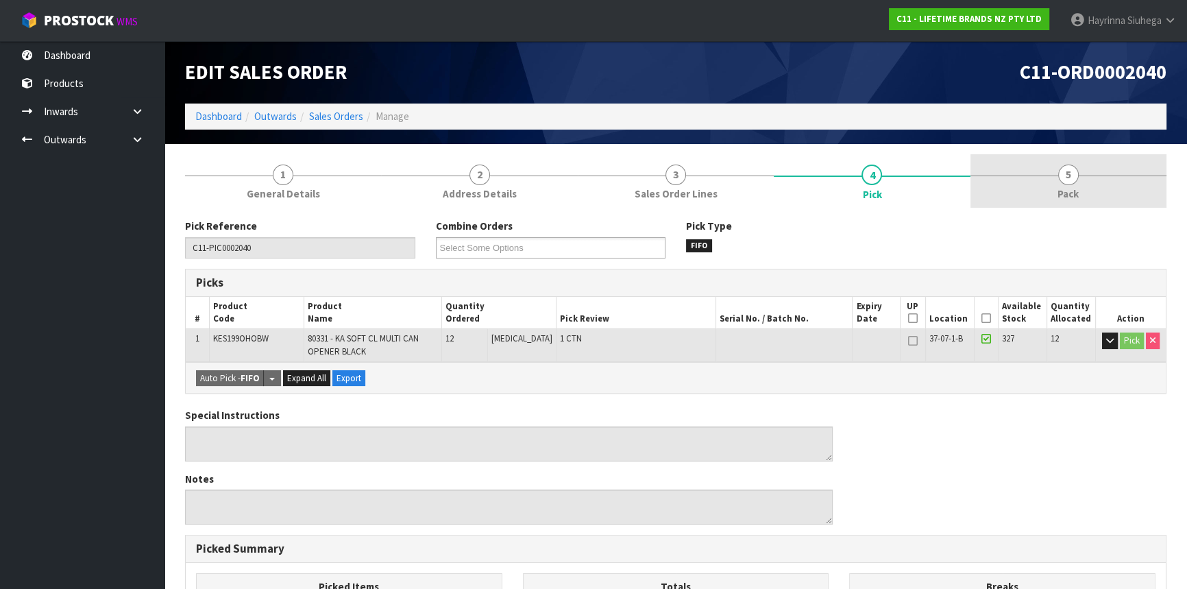
click at [1066, 202] on link "5 Pack" at bounding box center [1069, 181] width 196 height 54
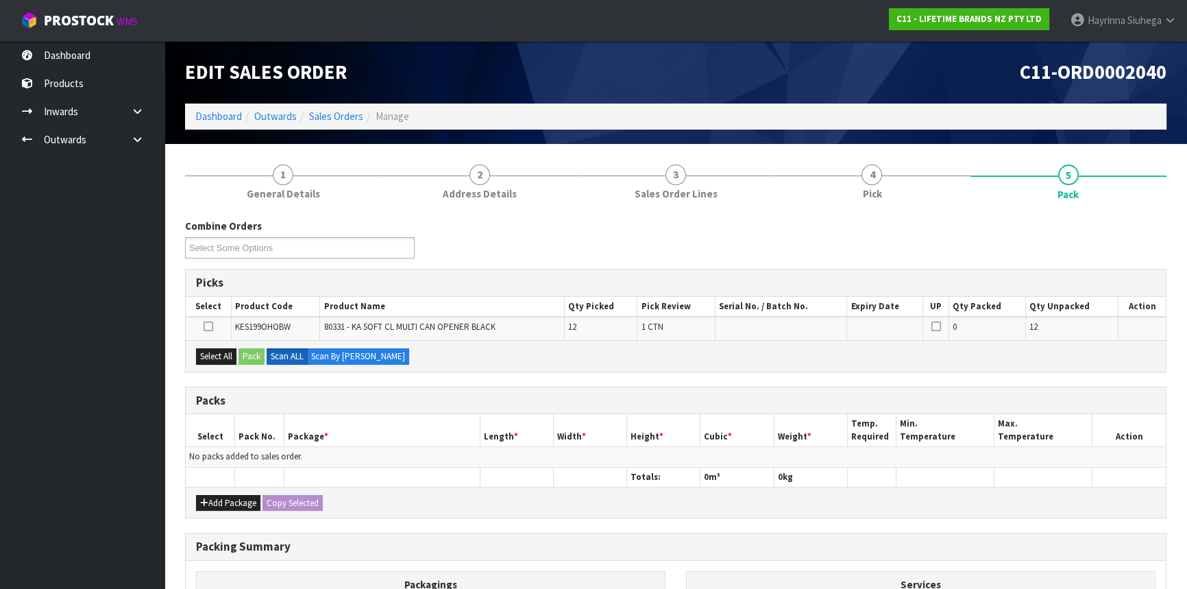
click at [937, 226] on div "Combine Orders C11-ORD0001821 C11-ORD0001925 C11-ORD0002019 C11-ORD0002021 C11-…" at bounding box center [676, 243] width 1002 height 49
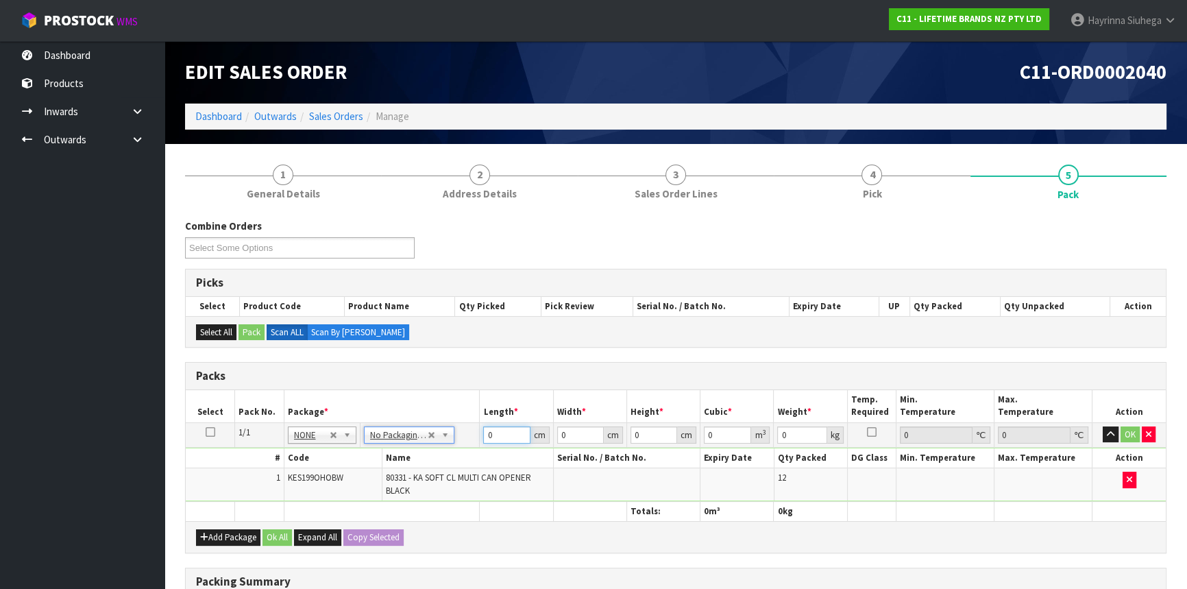
click at [487, 428] on input "0" at bounding box center [506, 434] width 47 height 17
type input "30"
type input "2"
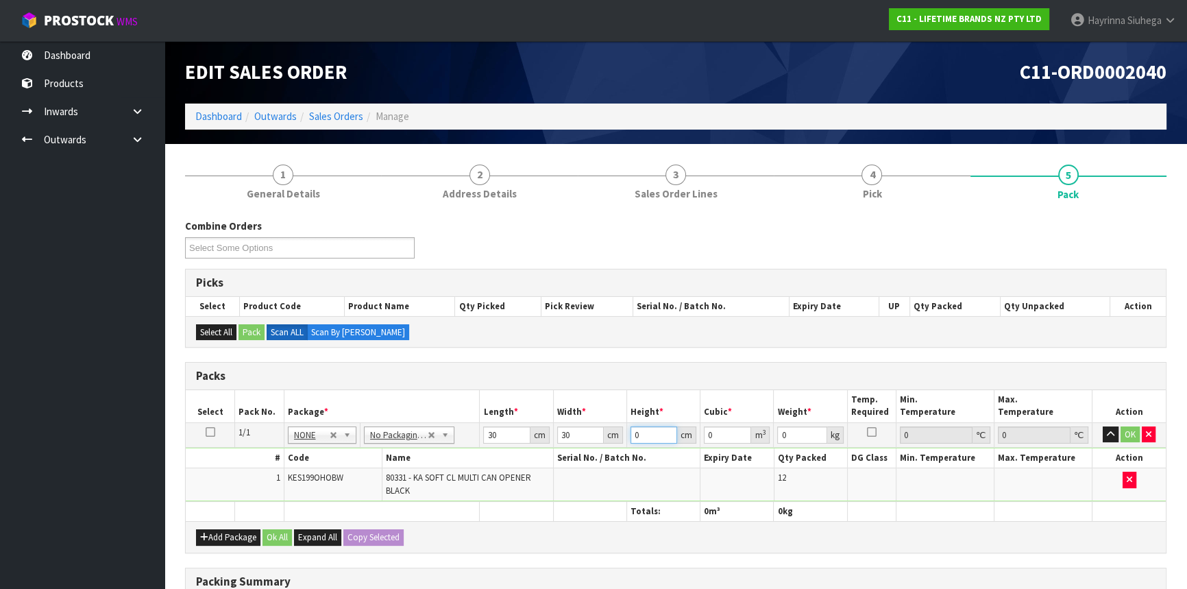
type input "0.0018"
type input "20"
type input "0.018"
type input "20"
type input "5"
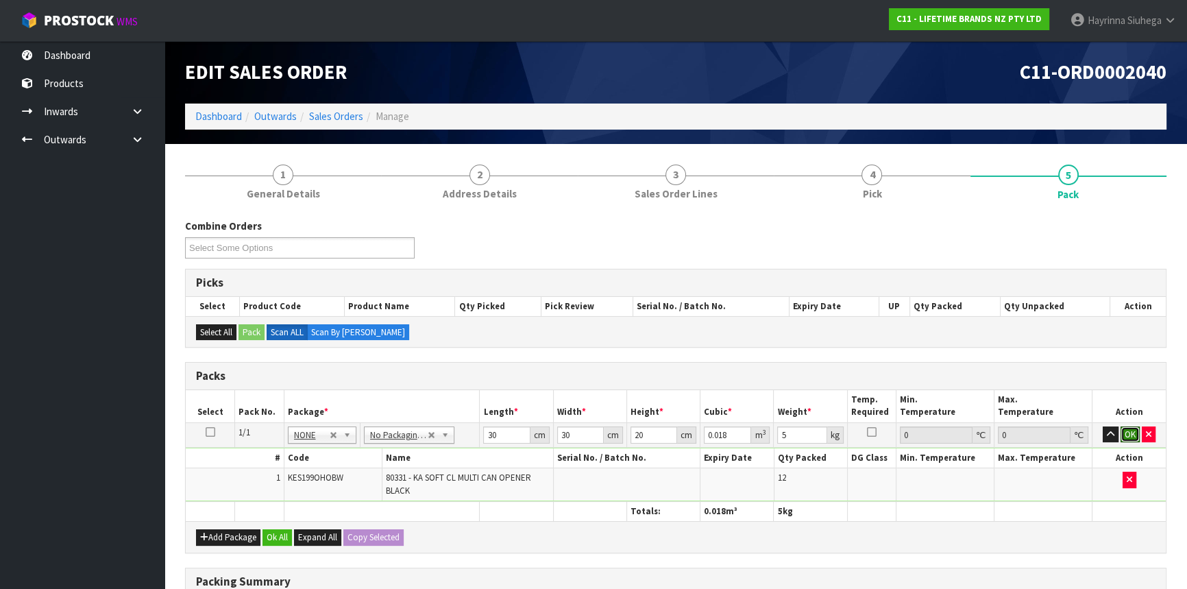
click button "OK" at bounding box center [1130, 434] width 19 height 16
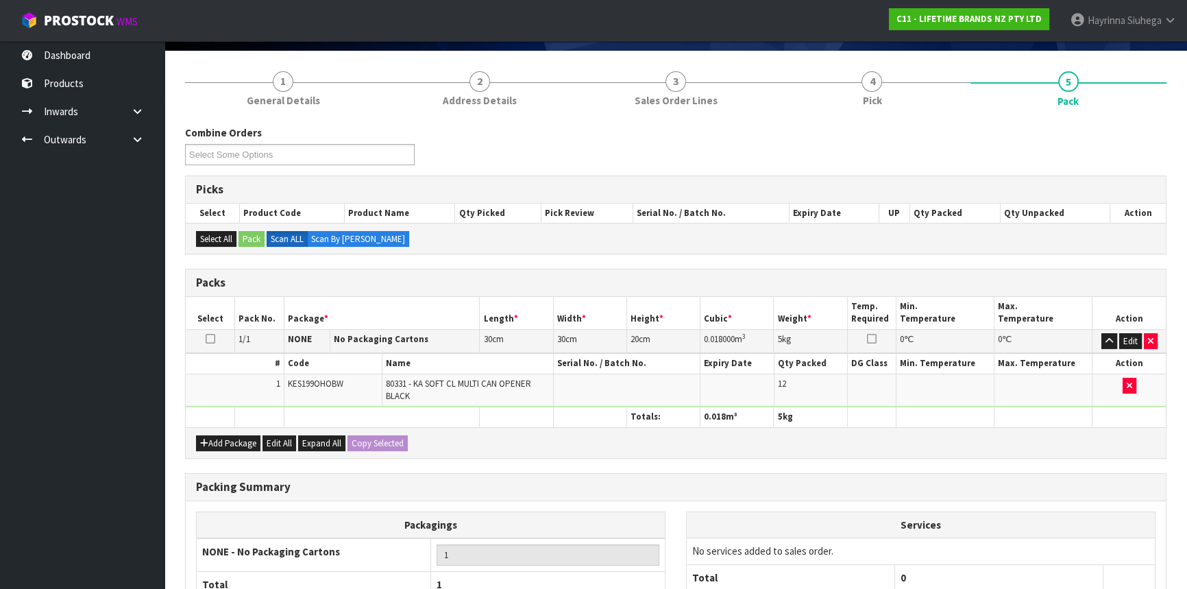
scroll to position [219, 0]
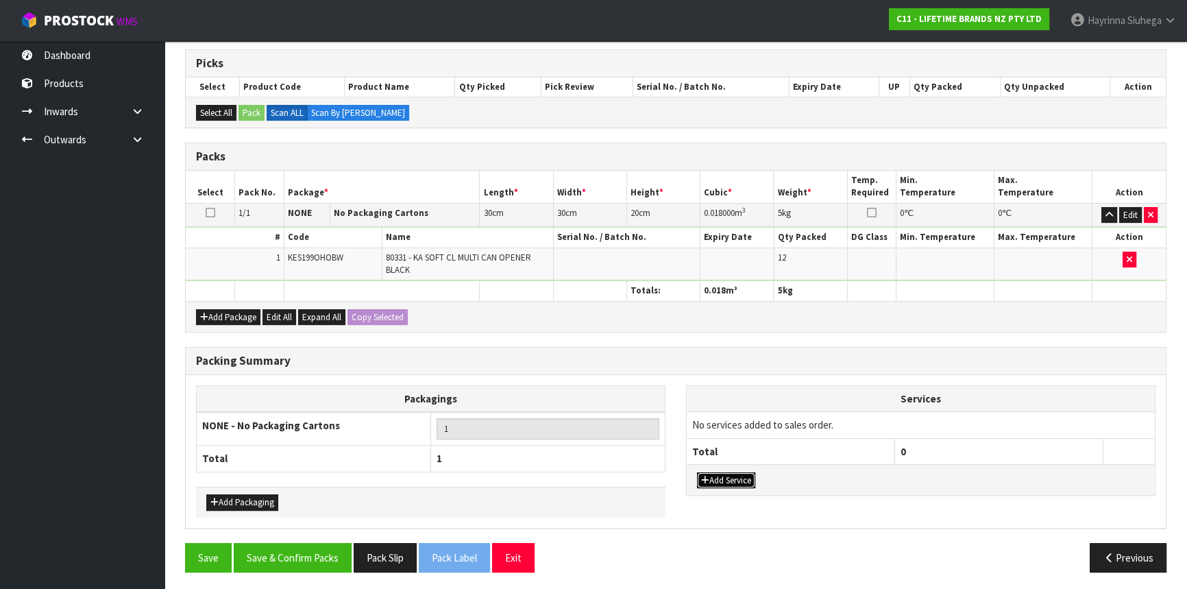
click at [732, 477] on button "Add Service" at bounding box center [726, 480] width 58 height 16
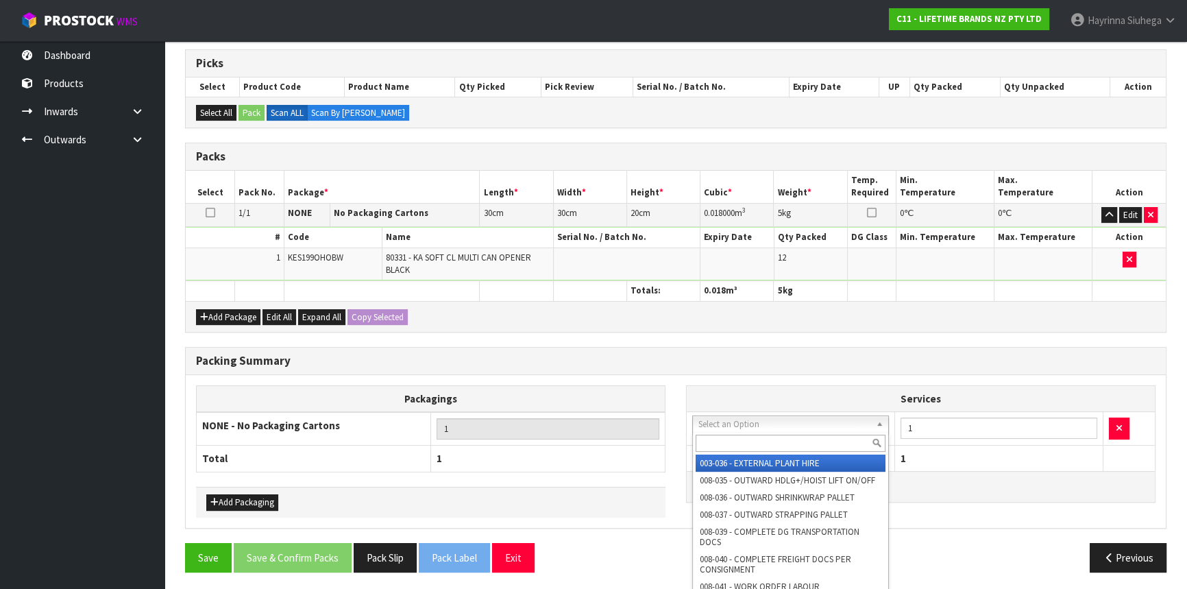
click at [754, 442] on input "text" at bounding box center [791, 443] width 190 height 17
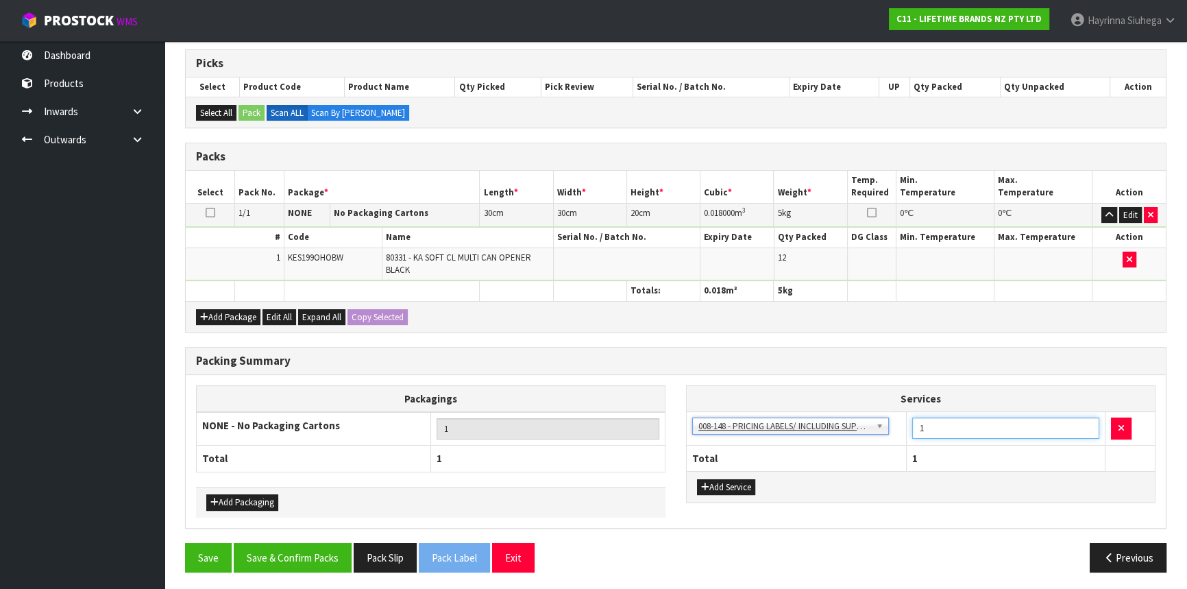
drag, startPoint x: 962, startPoint y: 424, endPoint x: 904, endPoint y: 421, distance: 58.4
click at [904, 421] on tr "003-036 - EXTERNAL PLANT HIRE 008-035 - OUTWARD HDLG+/HOIST LIFT ON/OFF 008-036…" at bounding box center [921, 429] width 468 height 34
click at [295, 550] on button "Save & Confirm Packs" at bounding box center [293, 557] width 118 height 29
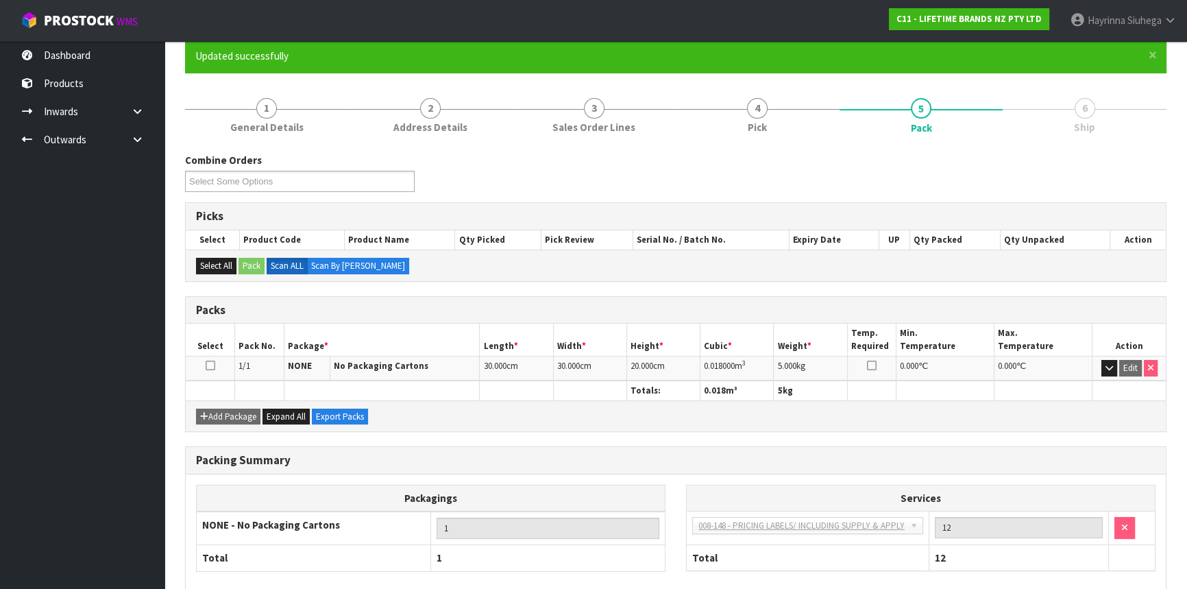
scroll to position [185, 0]
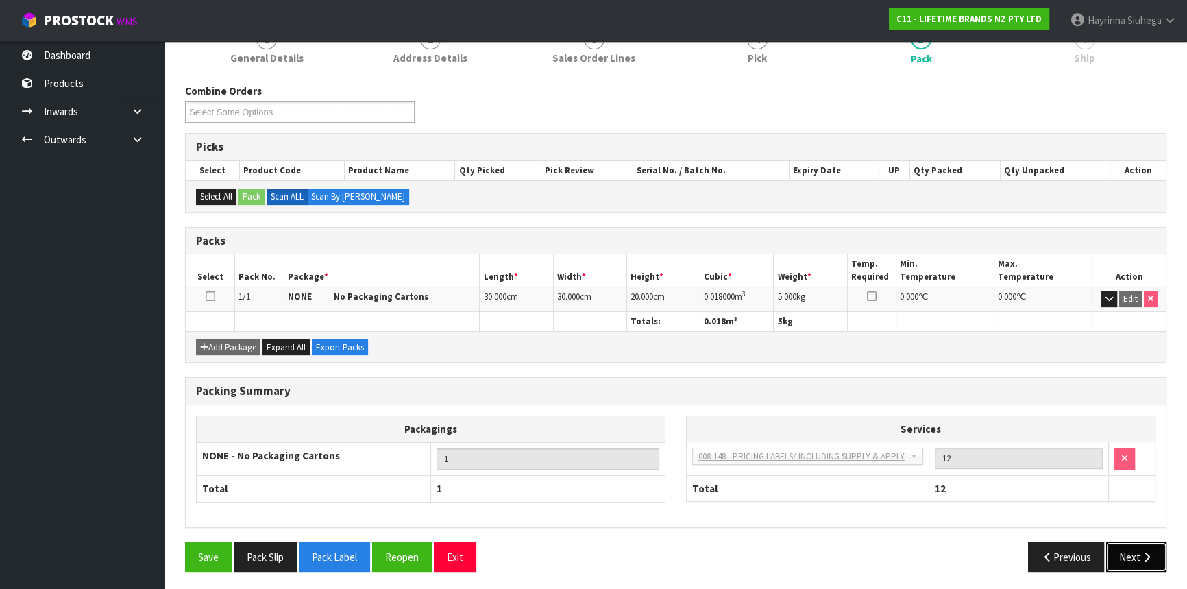
click at [1141, 552] on icon "button" at bounding box center [1147, 557] width 13 height 10
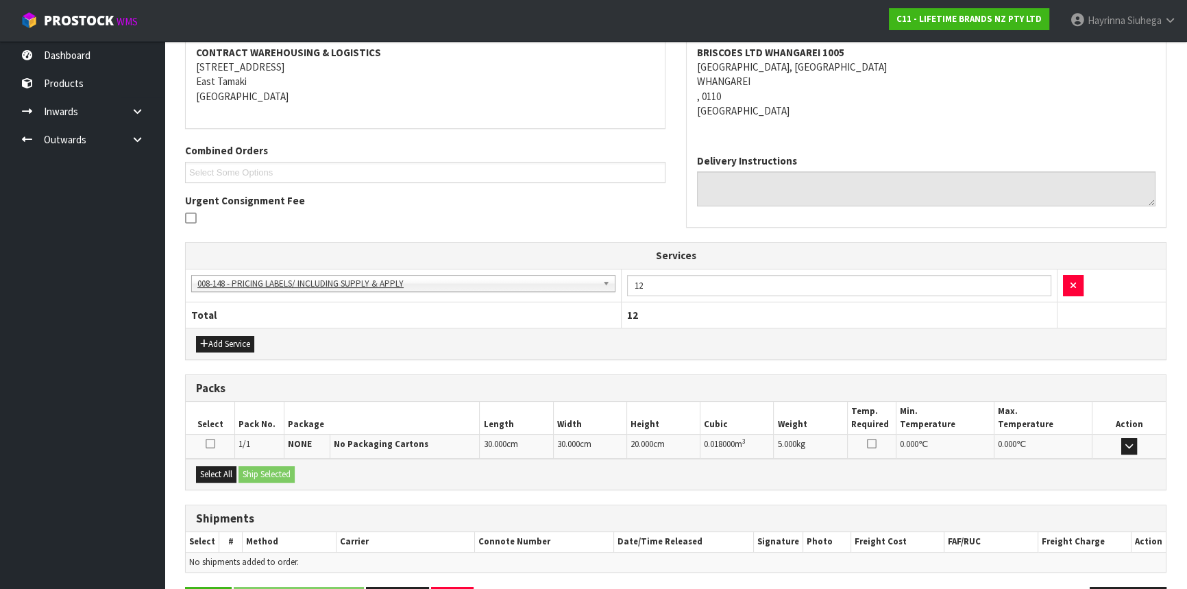
scroll to position [308, 0]
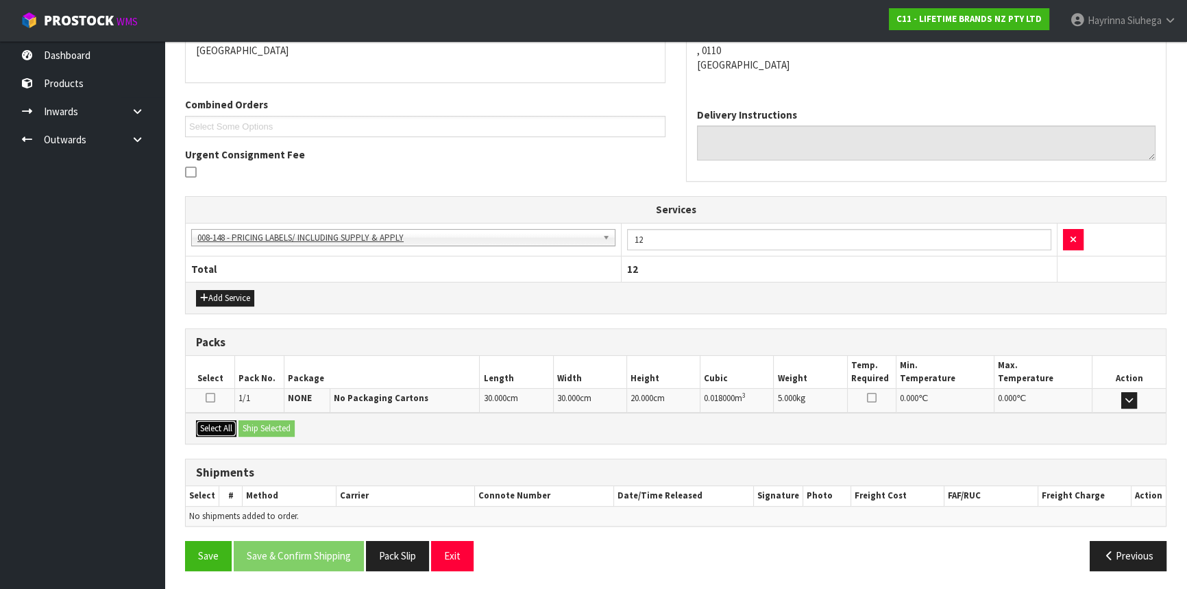
drag, startPoint x: 225, startPoint y: 430, endPoint x: 232, endPoint y: 428, distance: 7.7
click at [226, 430] on button "Select All" at bounding box center [216, 428] width 40 height 16
click at [267, 432] on button "Ship Selected" at bounding box center [267, 428] width 56 height 16
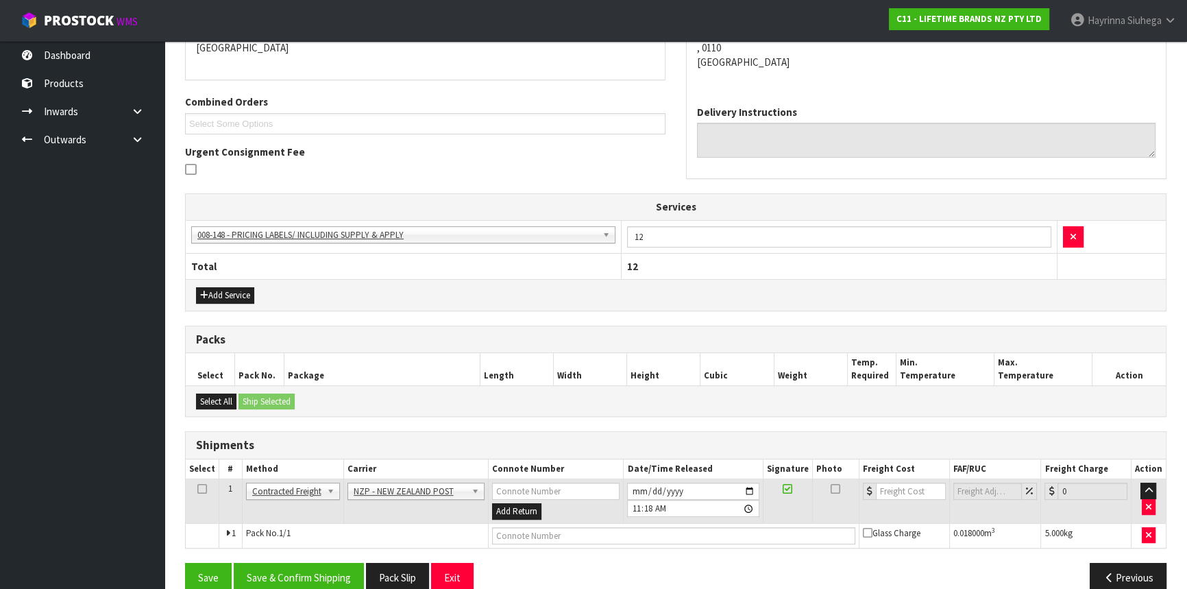
scroll to position [332, 0]
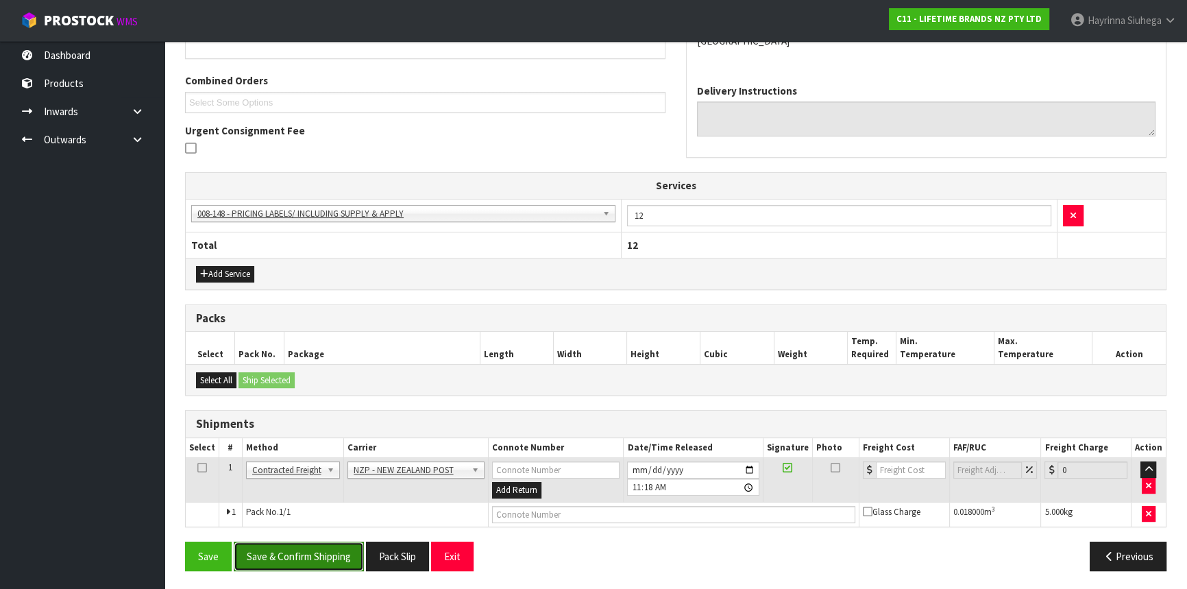
click at [302, 553] on button "Save & Confirm Shipping" at bounding box center [299, 556] width 130 height 29
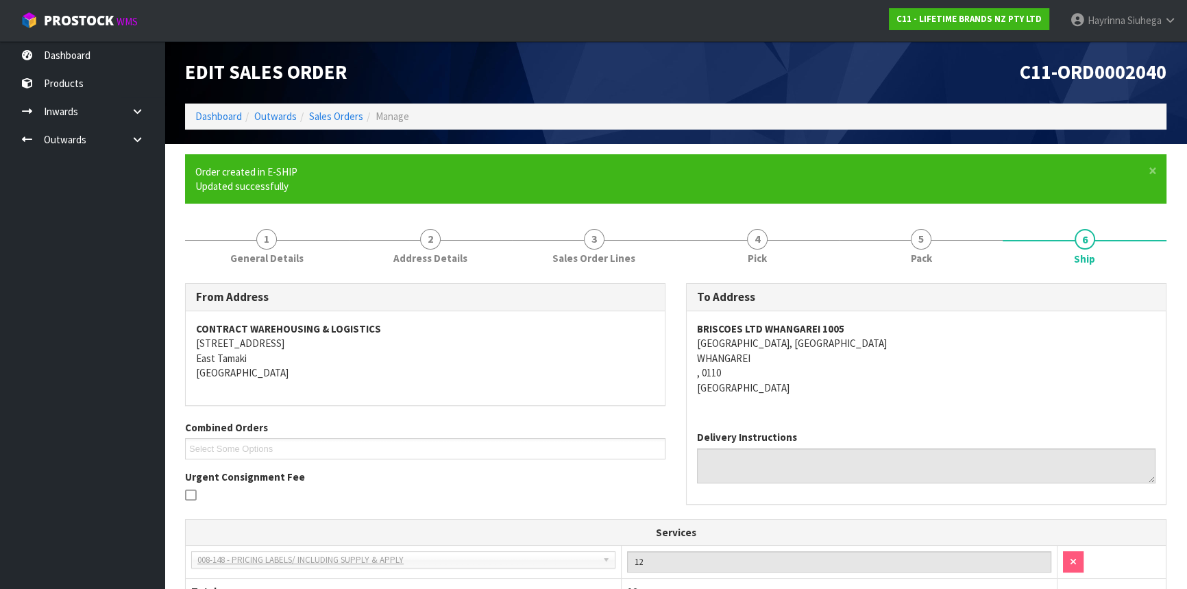
scroll to position [313, 0]
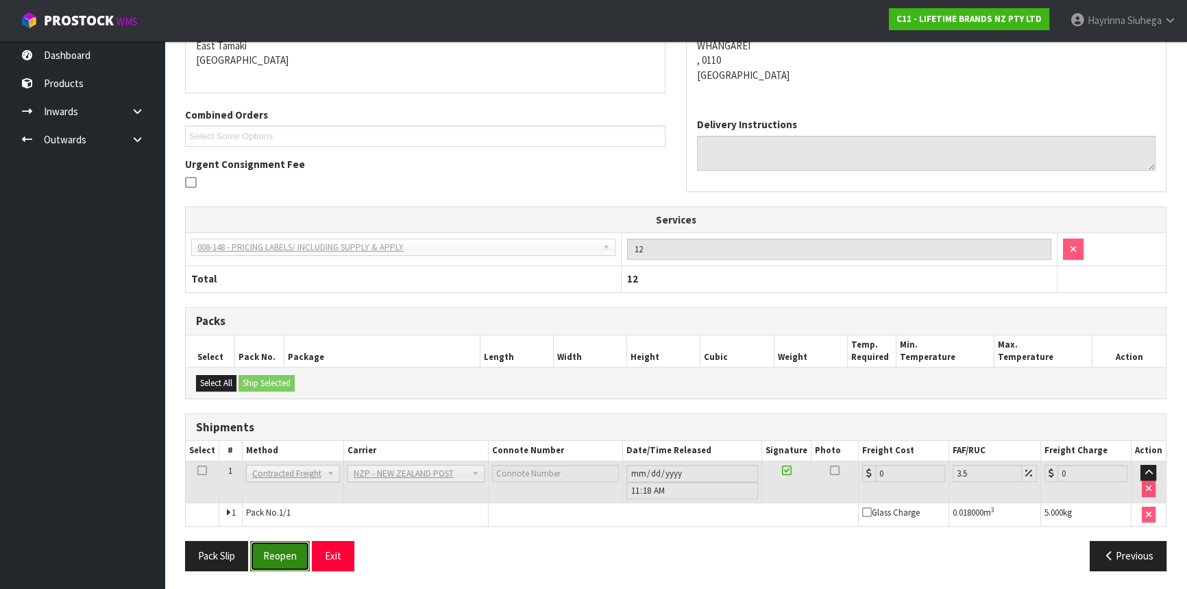
click at [295, 550] on button "Reopen" at bounding box center [280, 555] width 60 height 29
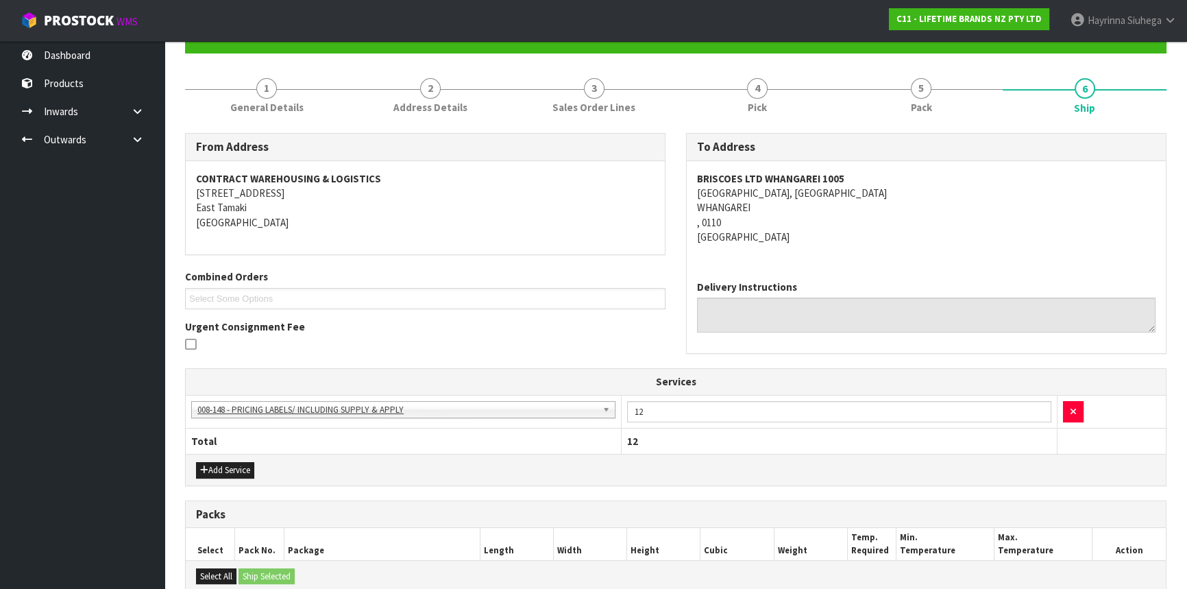
scroll to position [344, 0]
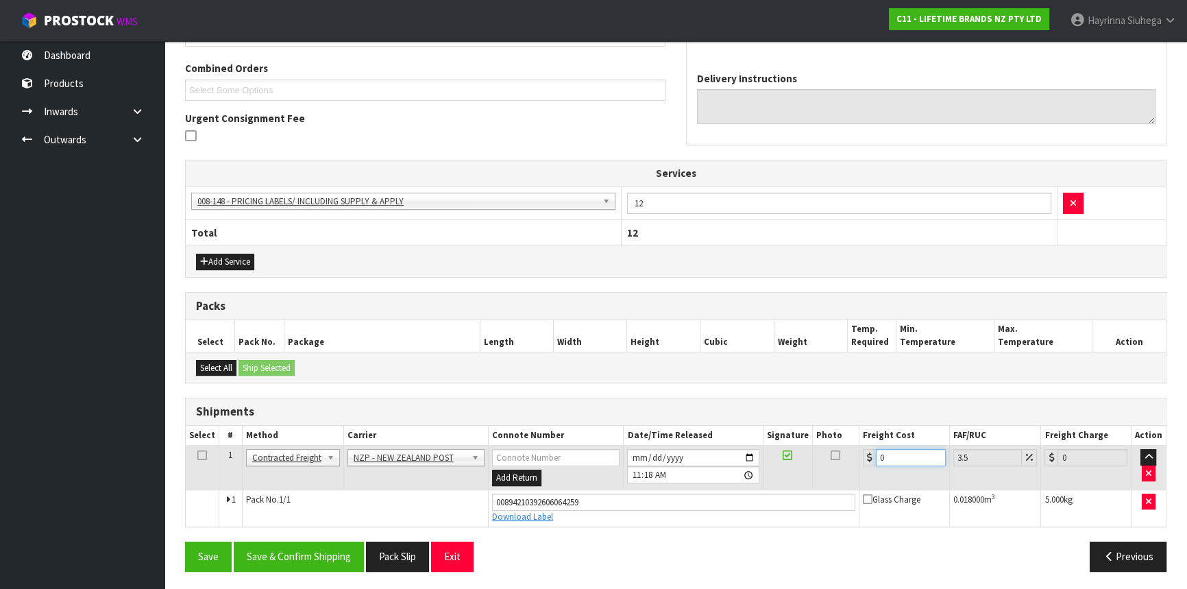
drag, startPoint x: 897, startPoint y: 461, endPoint x: 821, endPoint y: 456, distance: 76.9
click at [815, 459] on tr "1 Client Local Pickup Customer Local Pickup Company Freight Contracted Freight …" at bounding box center [676, 468] width 980 height 45
click at [185, 542] on button "Save" at bounding box center [208, 556] width 47 height 29
click at [335, 551] on button "Save & Confirm Shipping" at bounding box center [299, 556] width 130 height 29
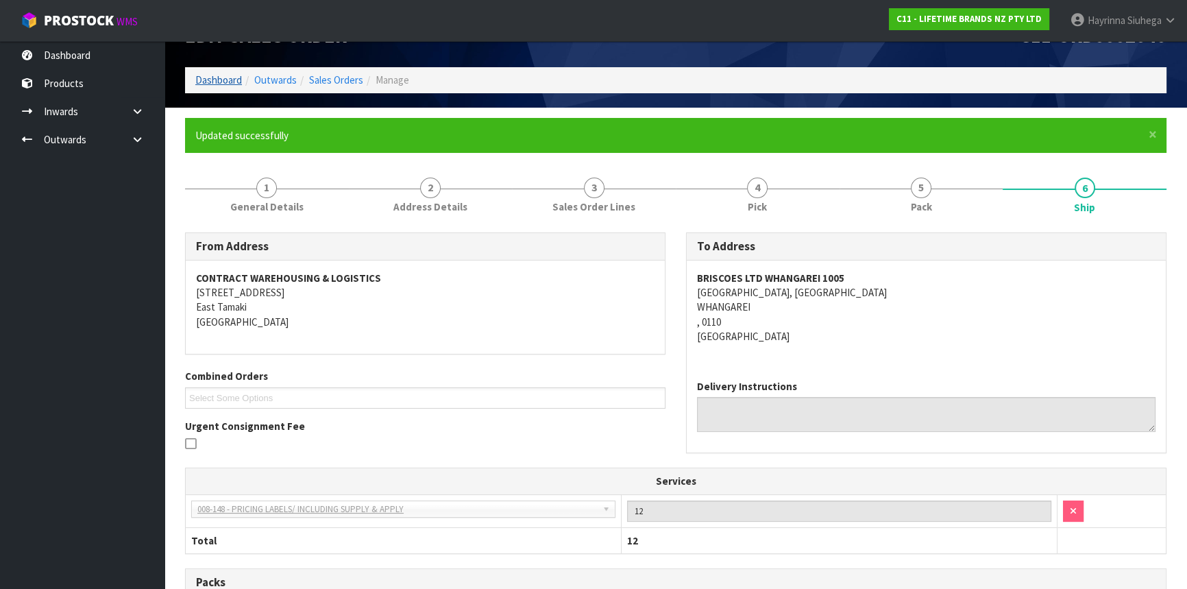
scroll to position [0, 0]
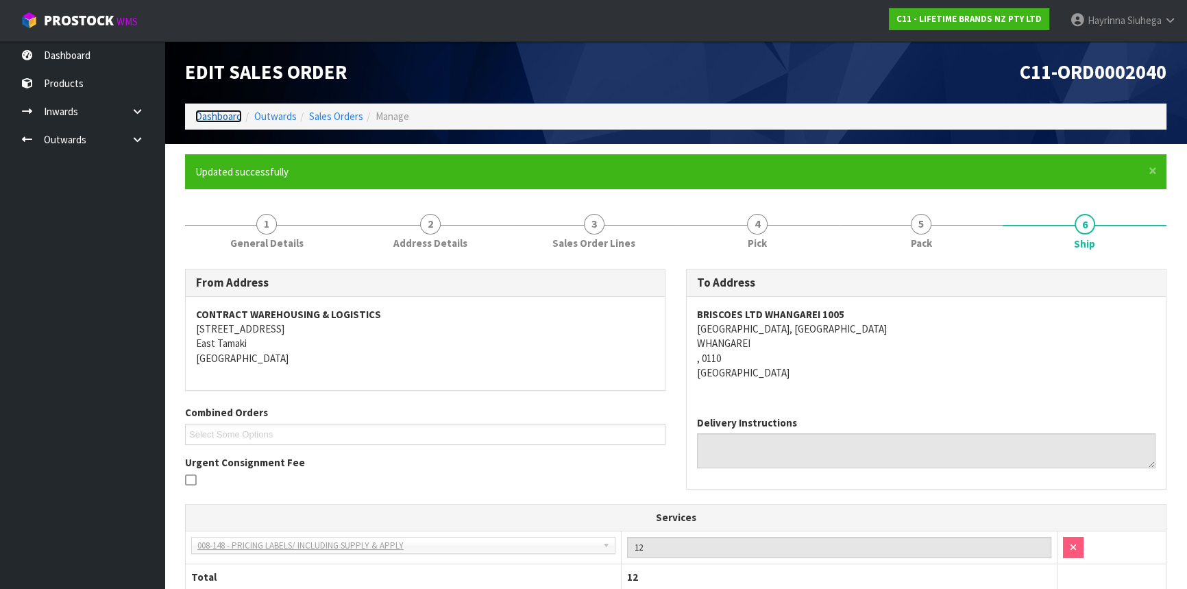
click at [220, 113] on link "Dashboard" at bounding box center [218, 116] width 47 height 13
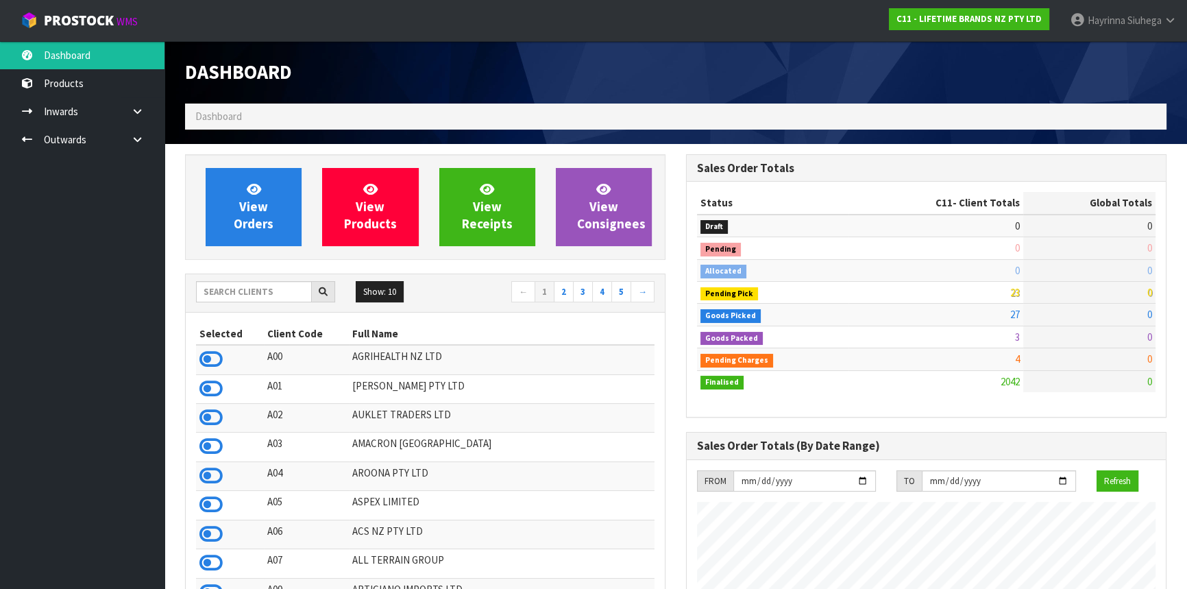
scroll to position [1037, 500]
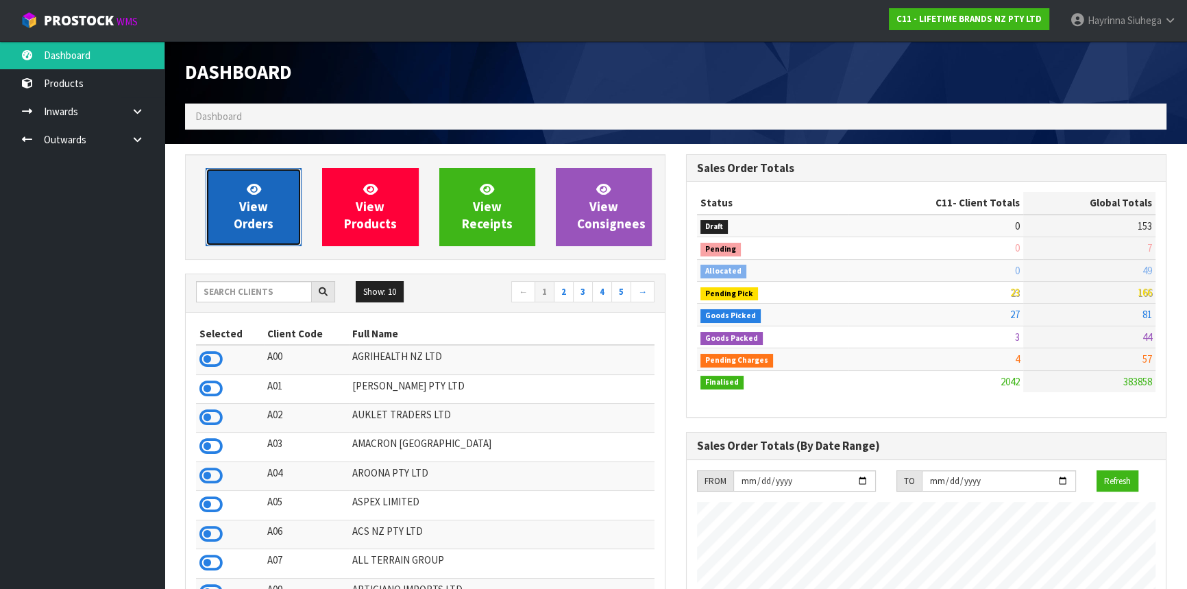
click at [291, 199] on link "View Orders" at bounding box center [254, 207] width 96 height 78
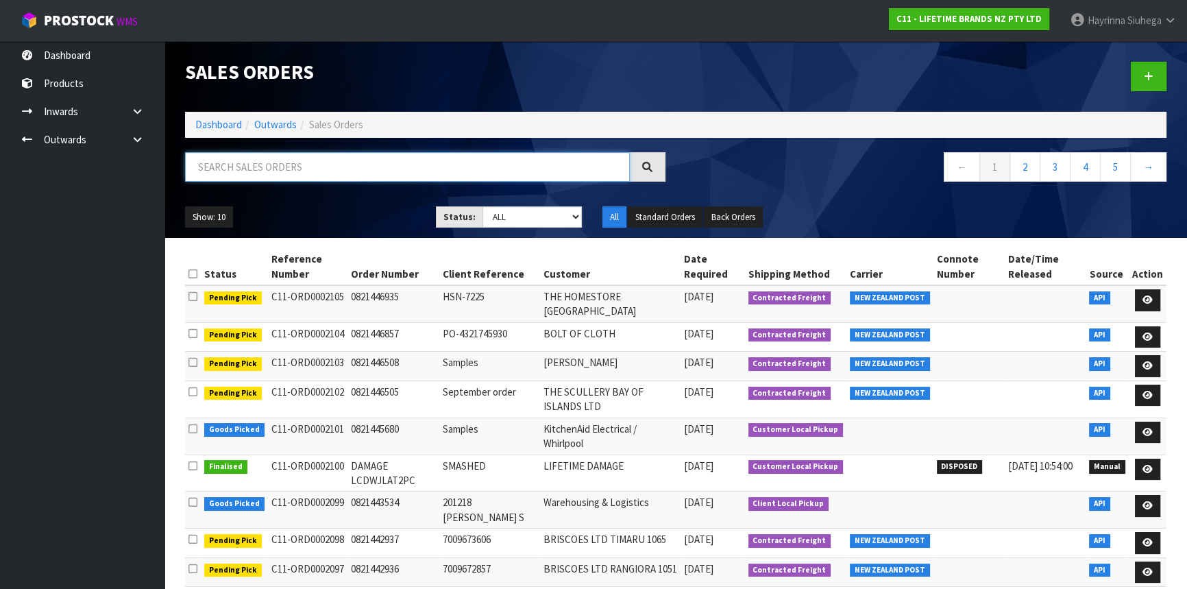
click at [311, 157] on input "text" at bounding box center [407, 166] width 445 height 29
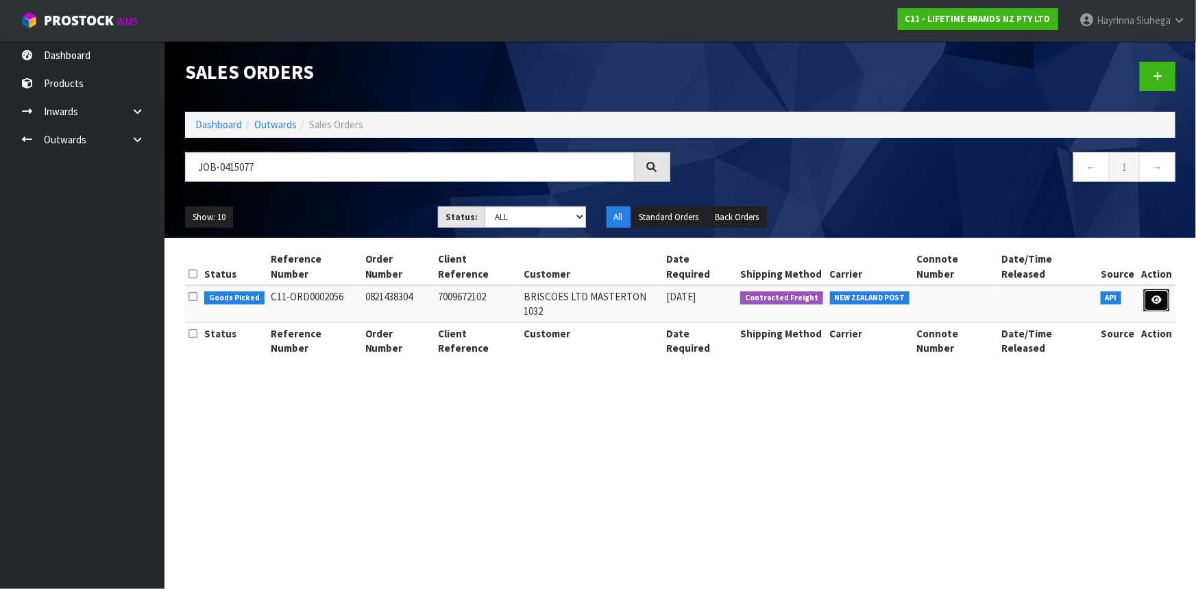
click at [1157, 295] on icon at bounding box center [1157, 299] width 10 height 9
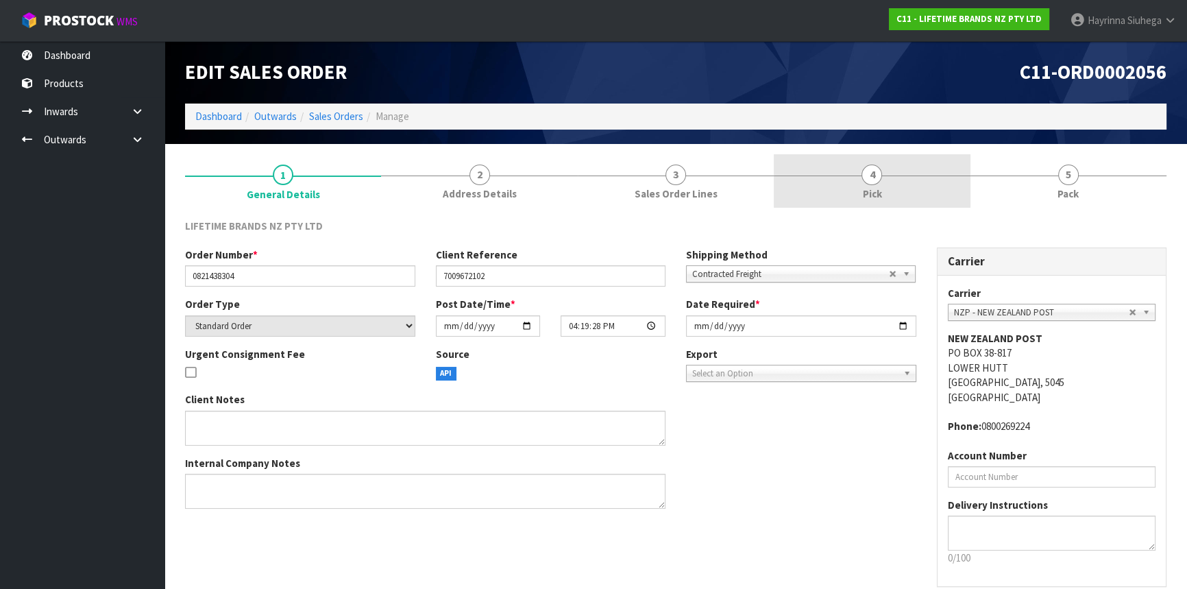
click at [948, 199] on link "4 Pick" at bounding box center [872, 181] width 196 height 54
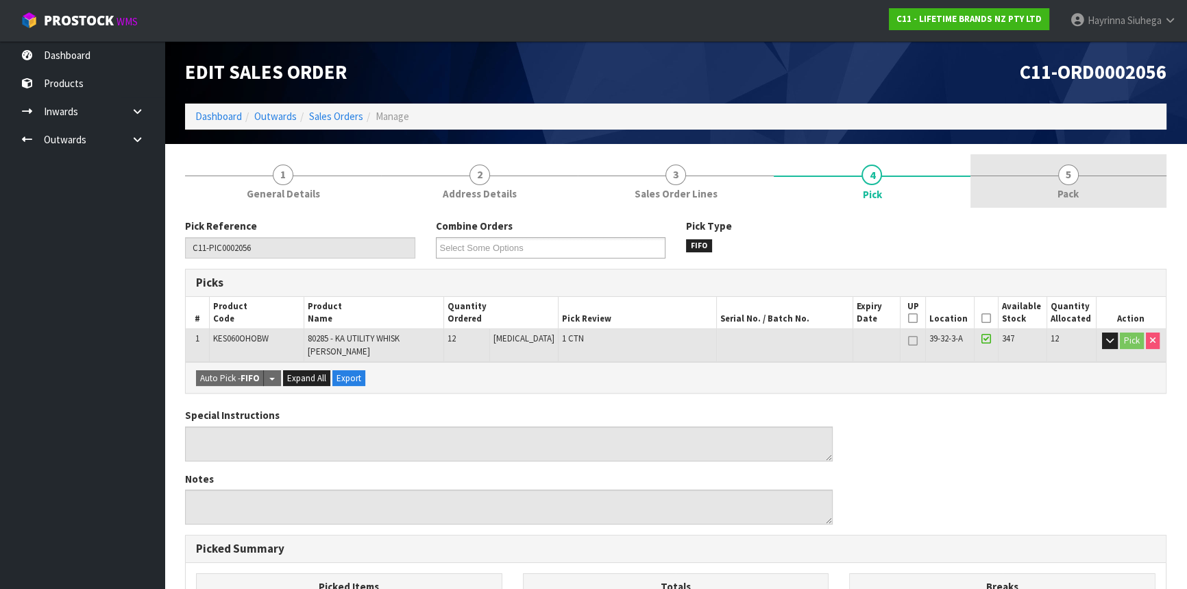
click at [1041, 172] on link "5 Pack" at bounding box center [1069, 181] width 196 height 54
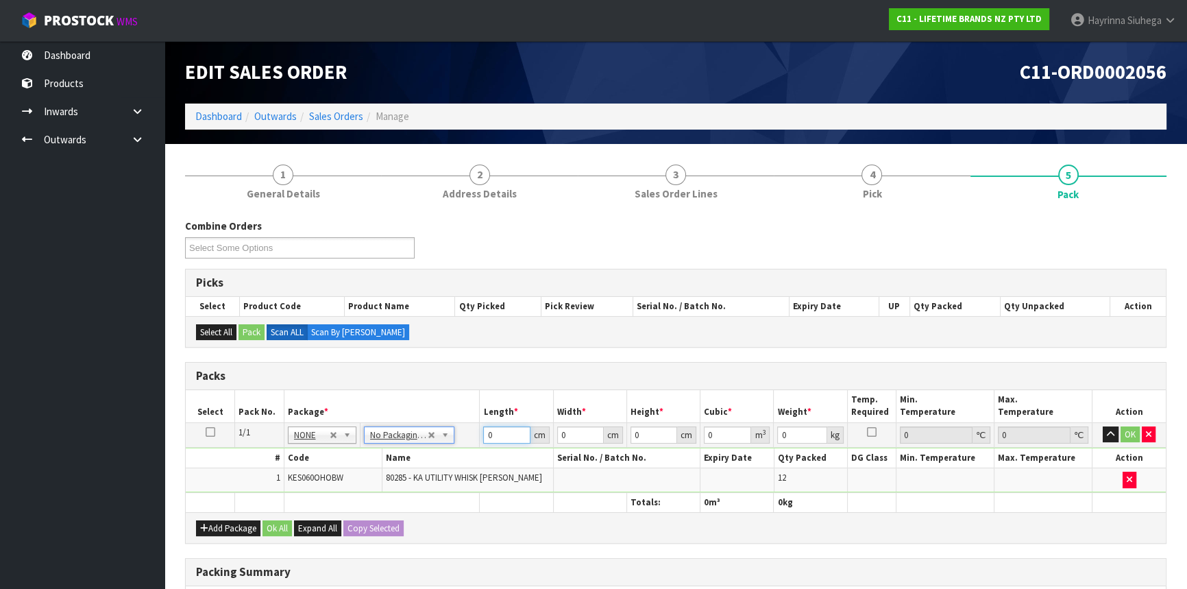
click at [485, 431] on input "0" at bounding box center [506, 434] width 47 height 17
click button "OK" at bounding box center [1130, 434] width 19 height 16
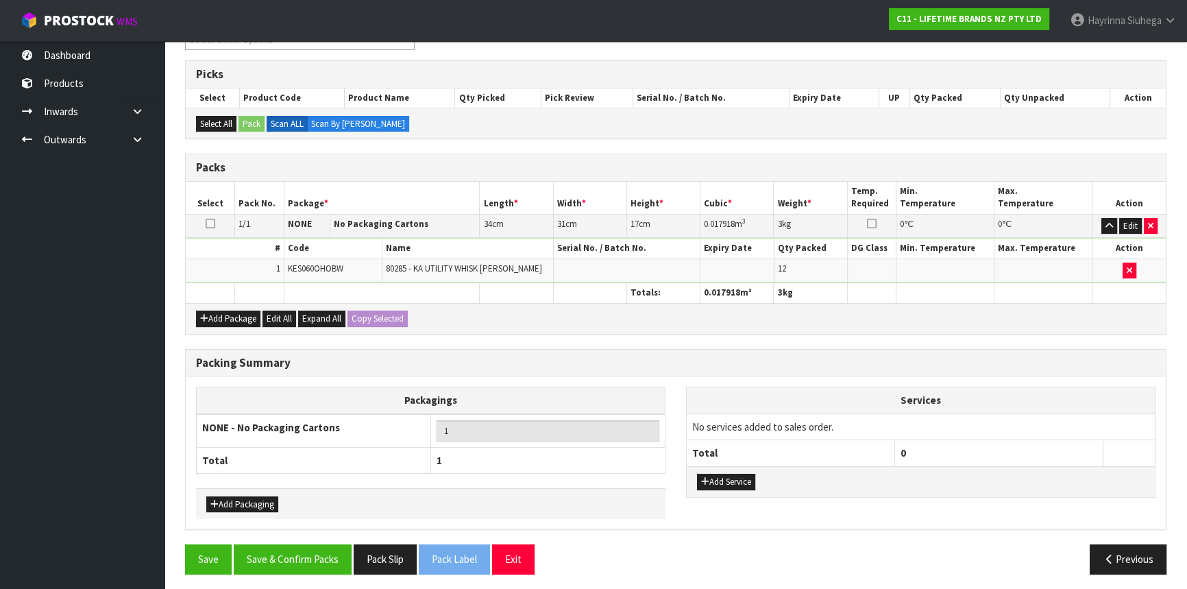
scroll to position [210, 0]
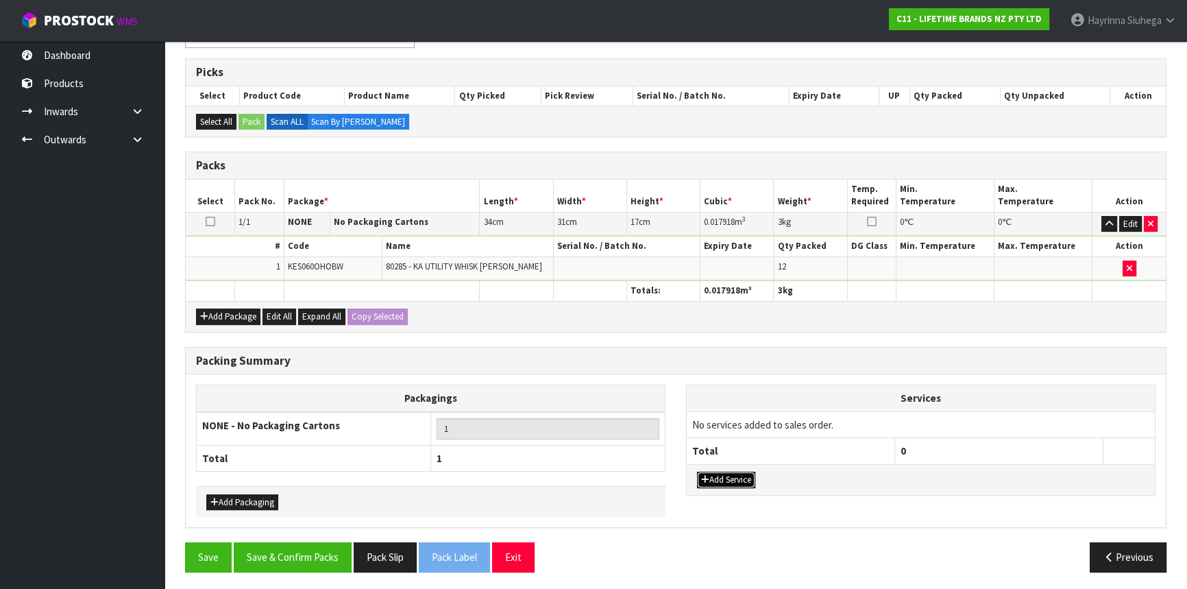
click at [714, 479] on button "Add Service" at bounding box center [726, 480] width 58 height 16
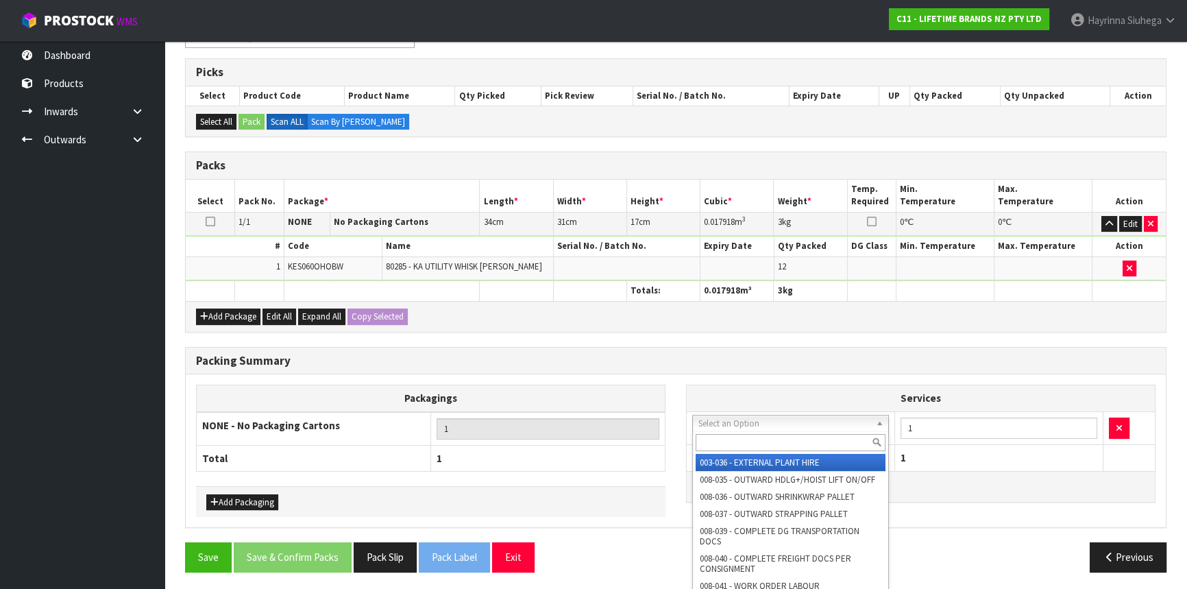
click at [737, 435] on input "text" at bounding box center [791, 442] width 190 height 17
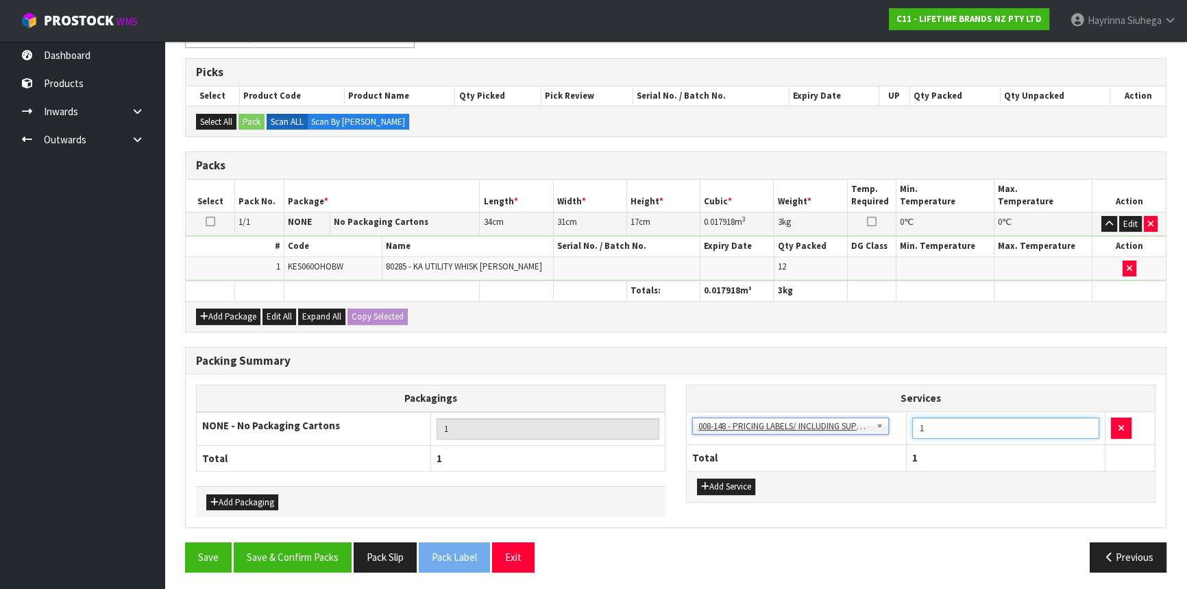
drag, startPoint x: 921, startPoint y: 424, endPoint x: 875, endPoint y: 424, distance: 46.6
click at [879, 424] on tr "003-036 - EXTERNAL PLANT HIRE 008-035 - OUTWARD HDLG+/HOIST LIFT ON/OFF 008-036…" at bounding box center [921, 428] width 468 height 34
click at [290, 551] on button "Save & Confirm Packs" at bounding box center [293, 556] width 118 height 29
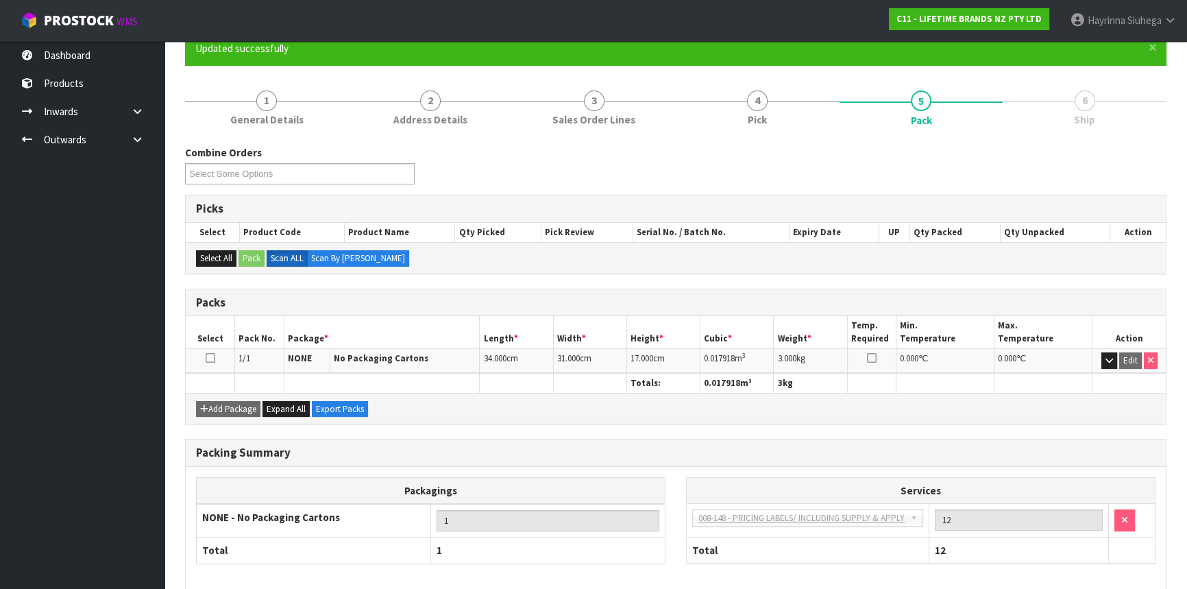
scroll to position [185, 0]
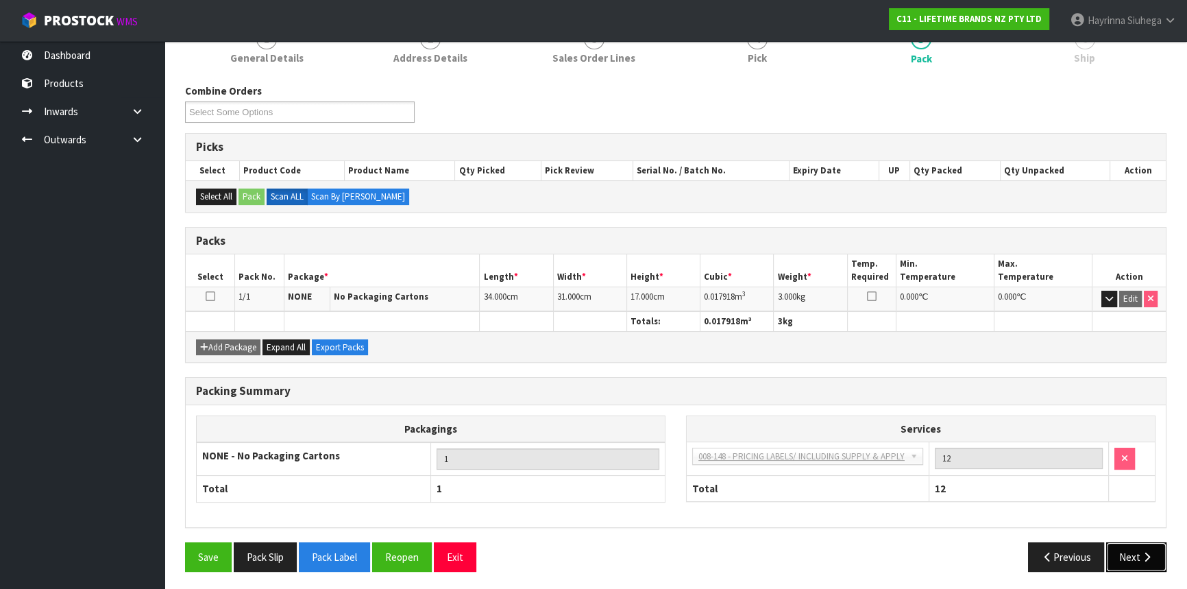
click at [1153, 557] on button "Next" at bounding box center [1137, 556] width 60 height 29
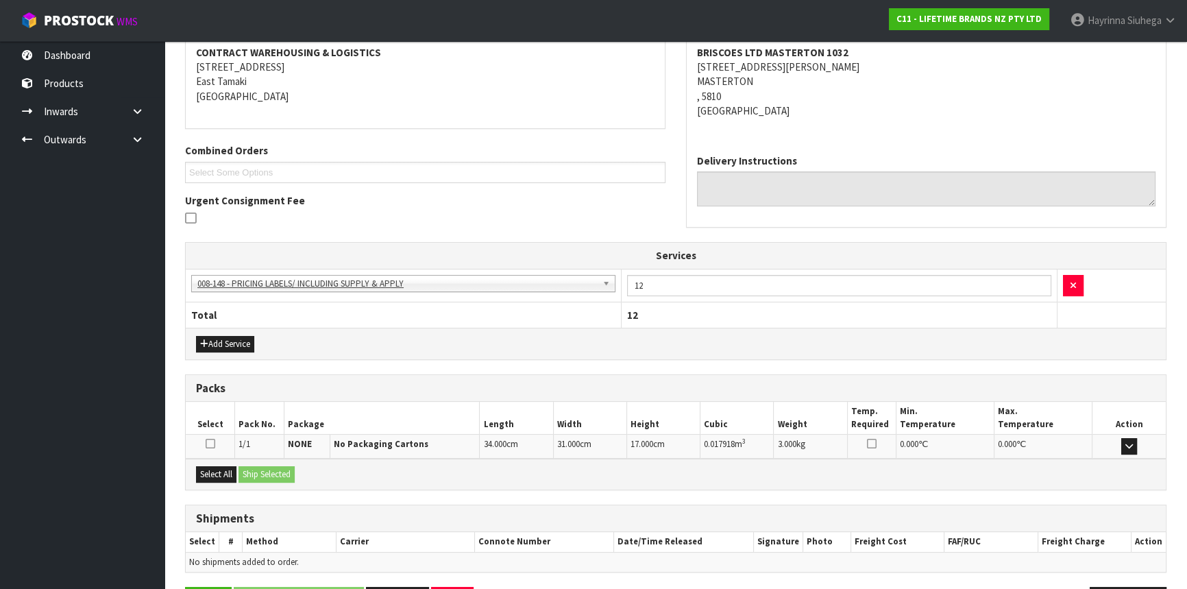
scroll to position [308, 0]
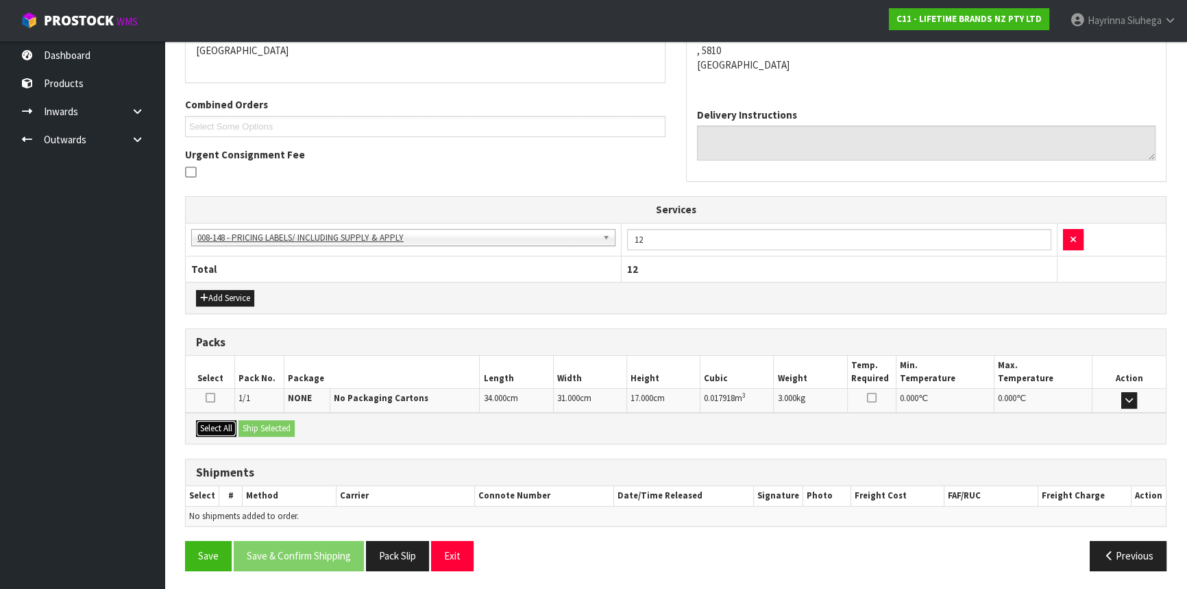
click at [225, 431] on button "Select All" at bounding box center [216, 428] width 40 height 16
click at [276, 426] on button "Ship Selected" at bounding box center [267, 428] width 56 height 16
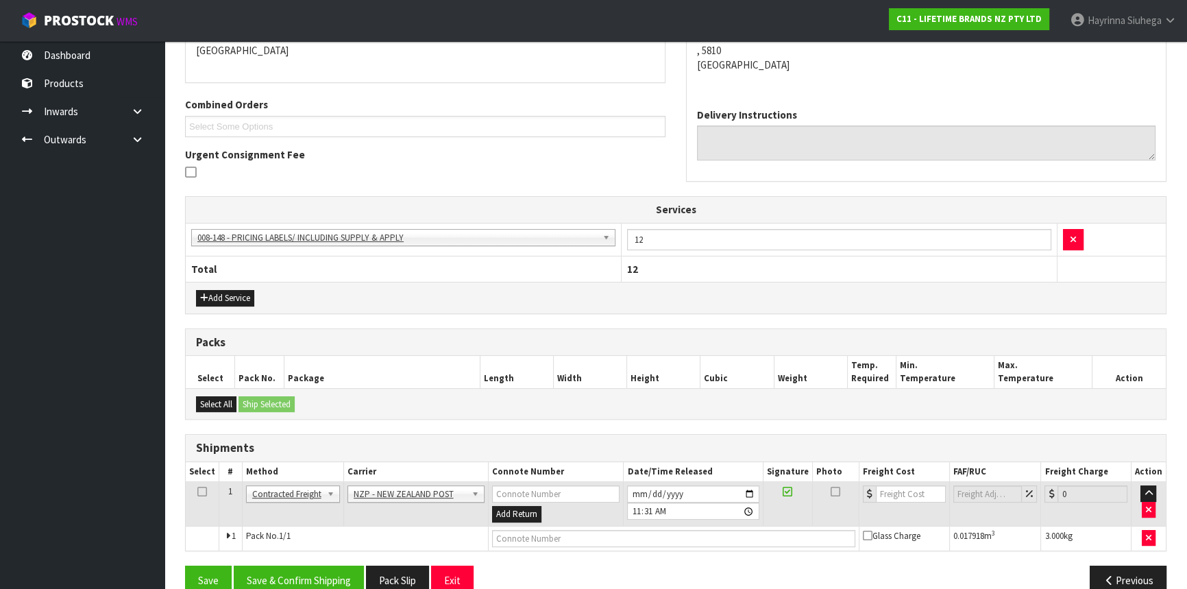
scroll to position [332, 0]
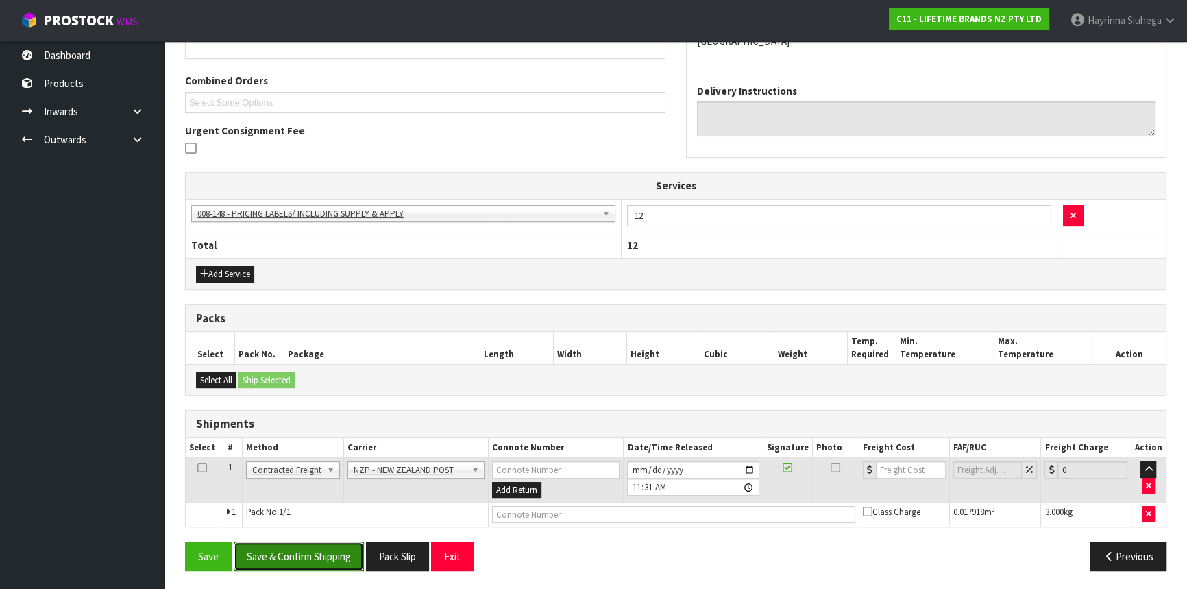
click at [329, 561] on button "Save & Confirm Shipping" at bounding box center [299, 556] width 130 height 29
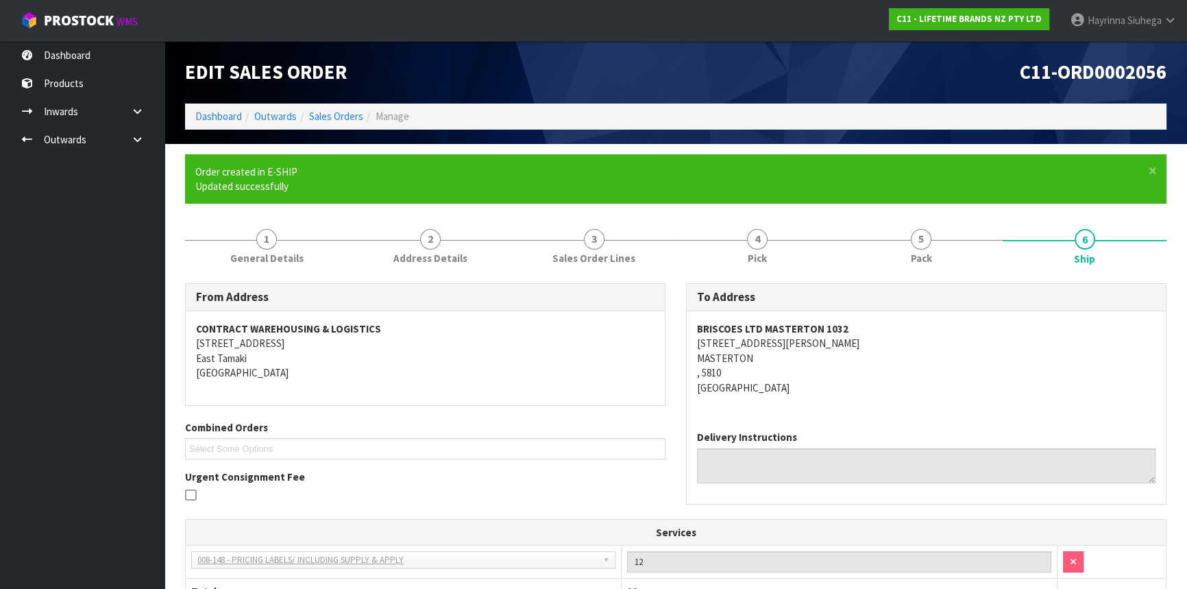
scroll to position [313, 0]
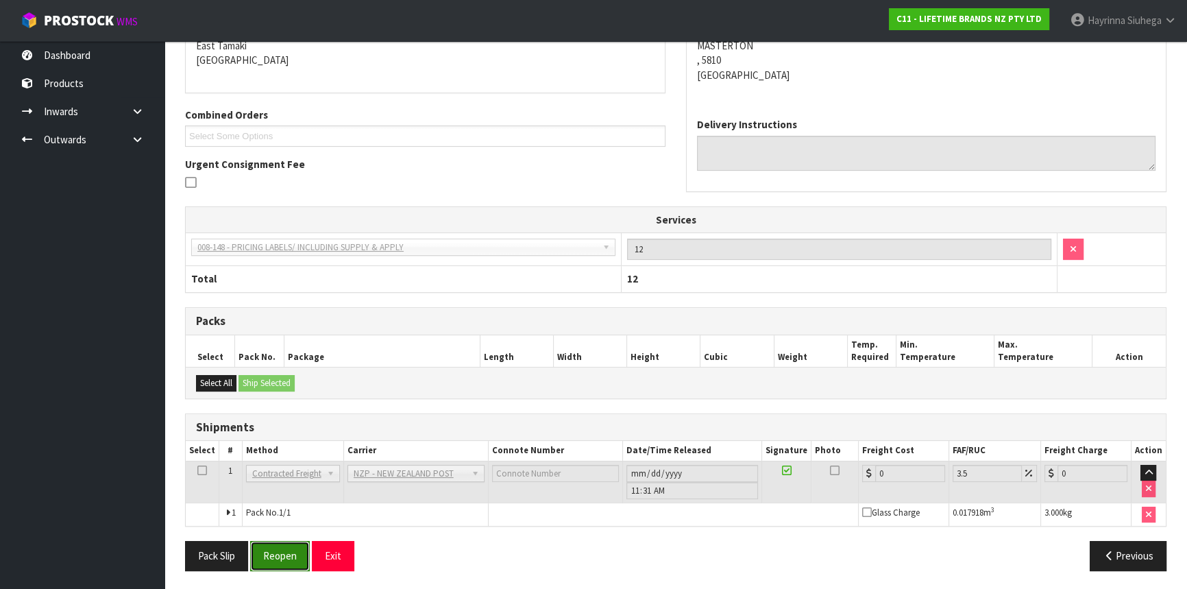
click at [283, 548] on button "Reopen" at bounding box center [280, 555] width 60 height 29
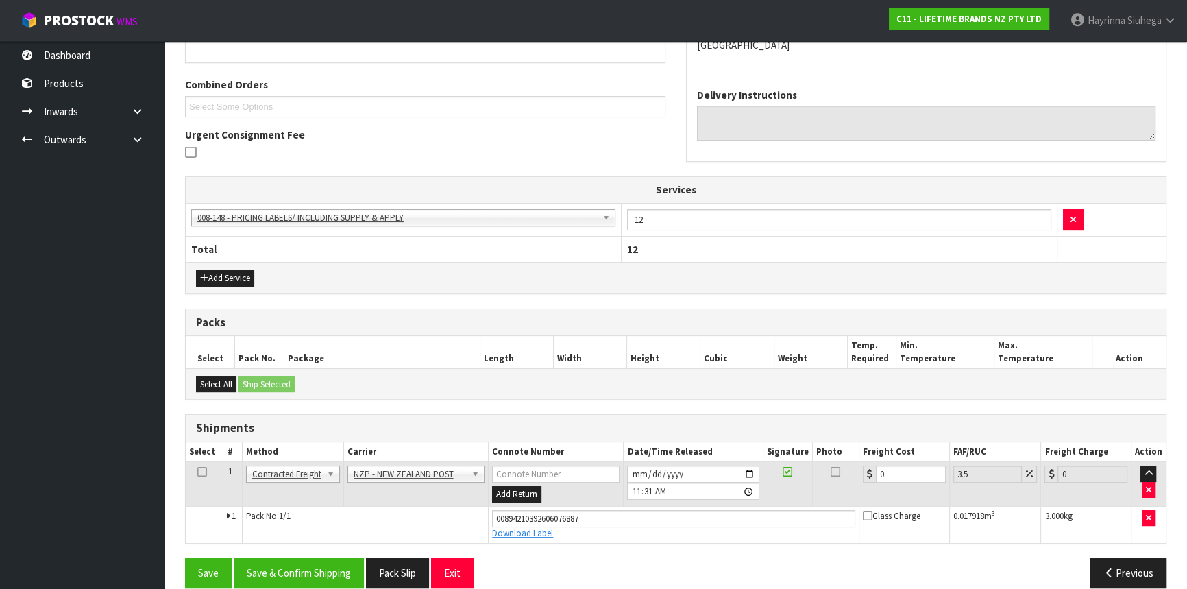
scroll to position [344, 0]
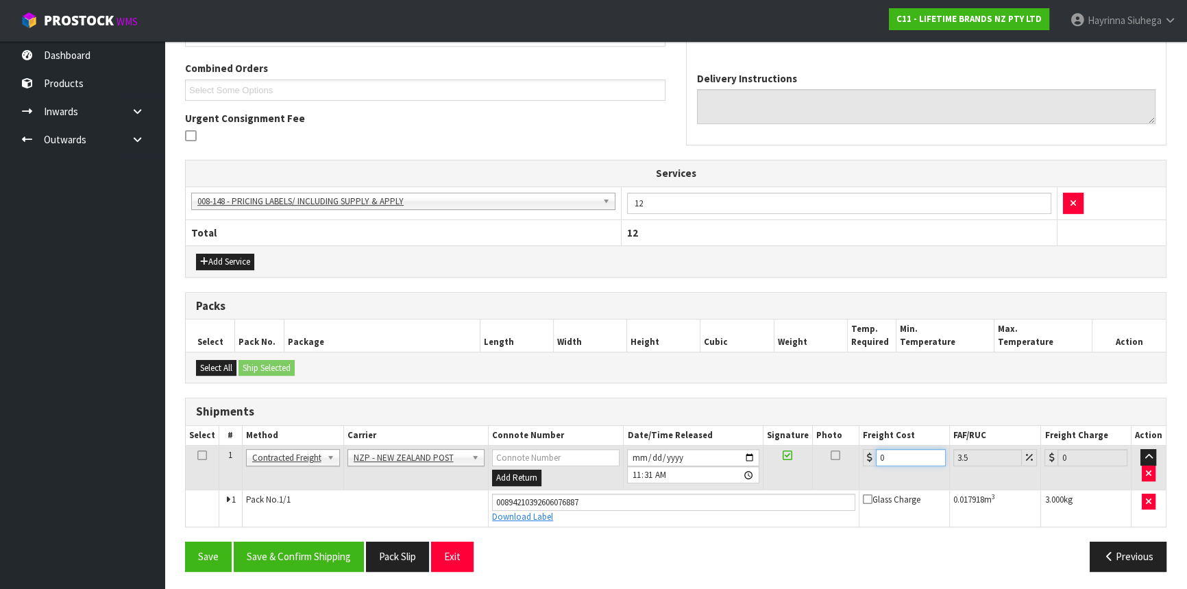
drag, startPoint x: 834, startPoint y: 461, endPoint x: 821, endPoint y: 461, distance: 13.0
click at [821, 461] on tr "1 Client Local Pickup Customer Local Pickup Company Freight Contracted Freight …" at bounding box center [676, 468] width 980 height 45
click at [185, 542] on button "Save" at bounding box center [208, 556] width 47 height 29
click at [280, 552] on button "Save & Confirm Shipping" at bounding box center [299, 556] width 130 height 29
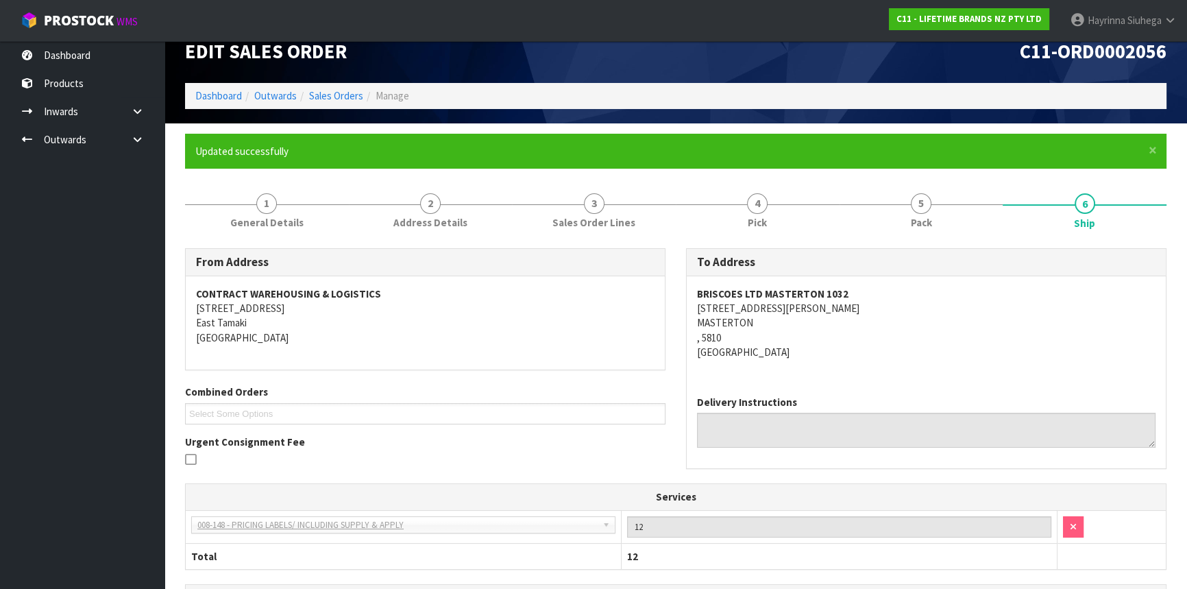
scroll to position [0, 0]
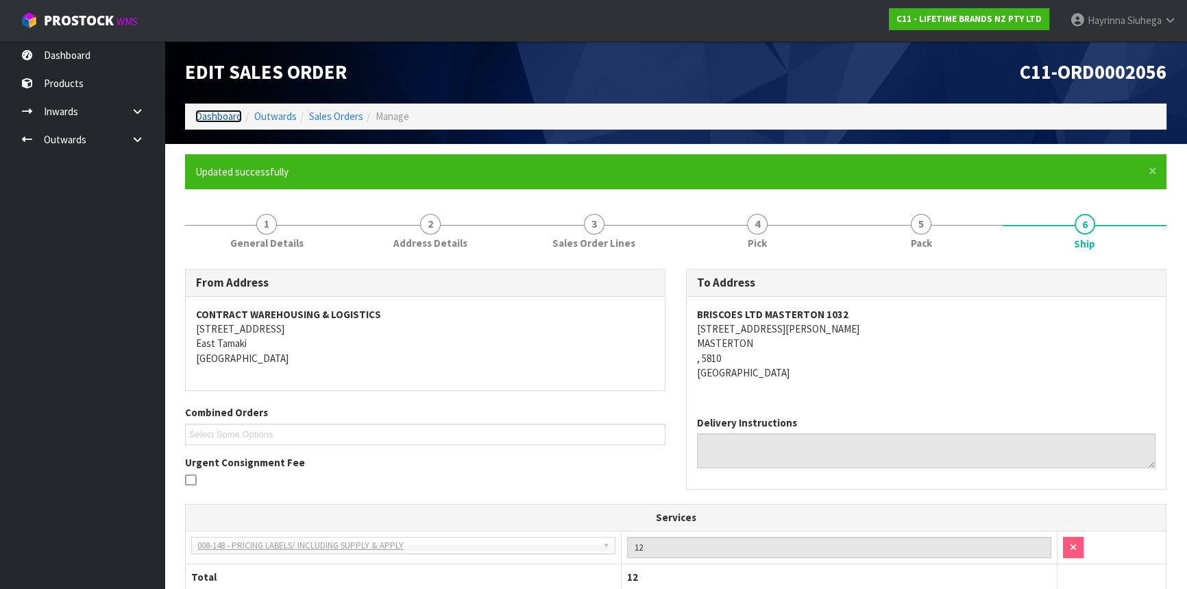
click at [226, 112] on link "Dashboard" at bounding box center [218, 116] width 47 height 13
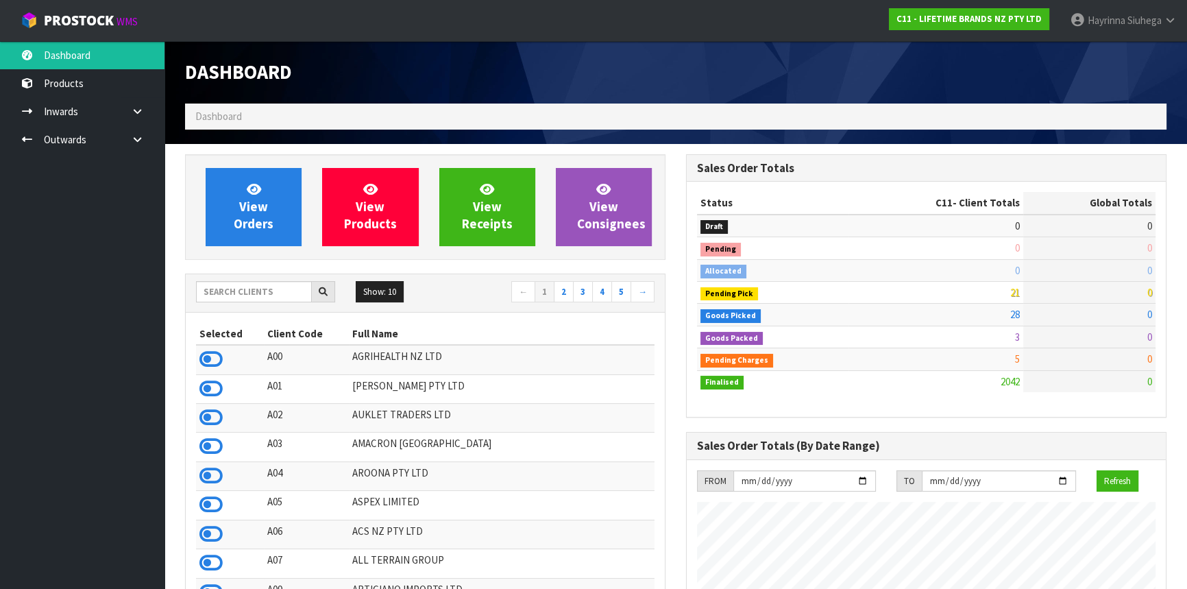
scroll to position [1037, 500]
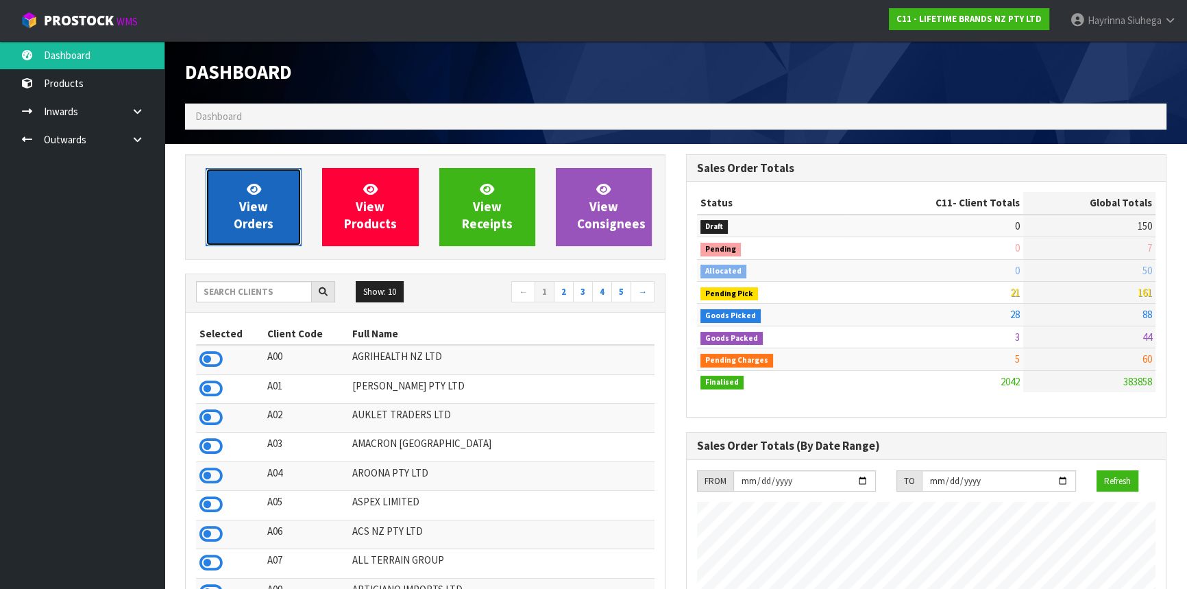
click at [249, 209] on span "View Orders" at bounding box center [254, 206] width 40 height 51
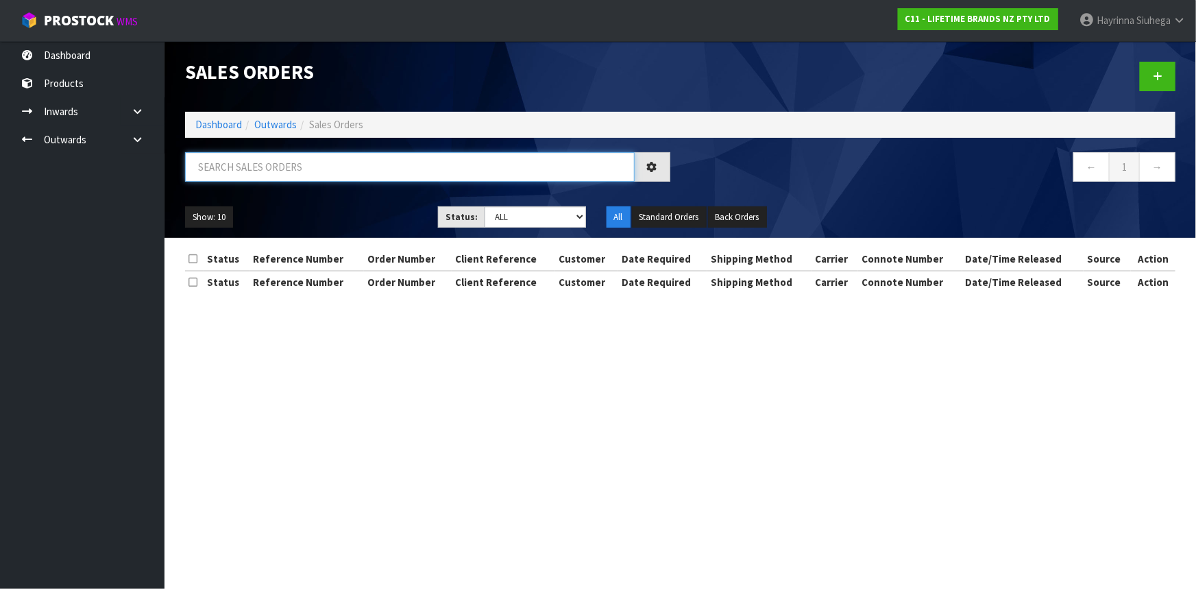
click at [286, 178] on input "text" at bounding box center [410, 166] width 450 height 29
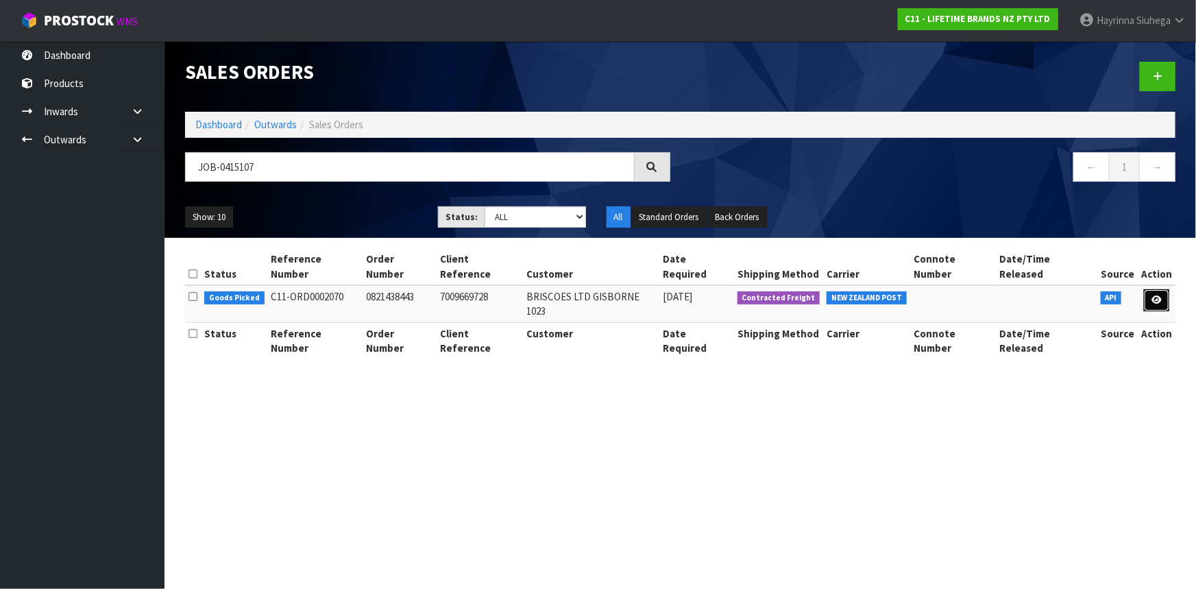
click at [1161, 289] on link at bounding box center [1156, 300] width 25 height 22
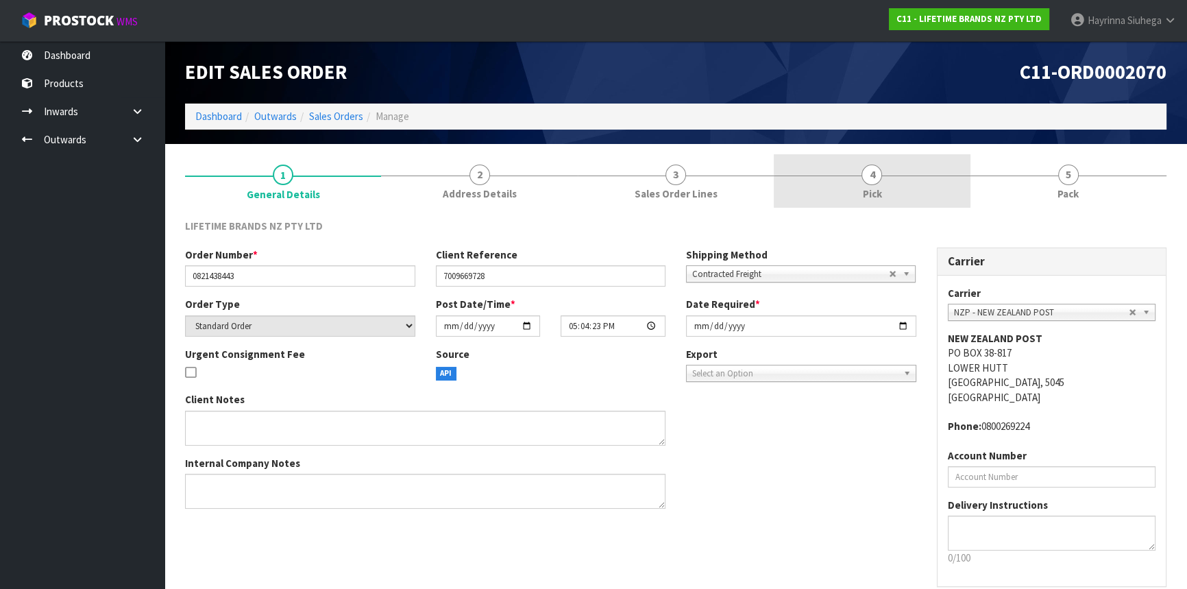
click at [930, 189] on link "4 Pick" at bounding box center [872, 181] width 196 height 54
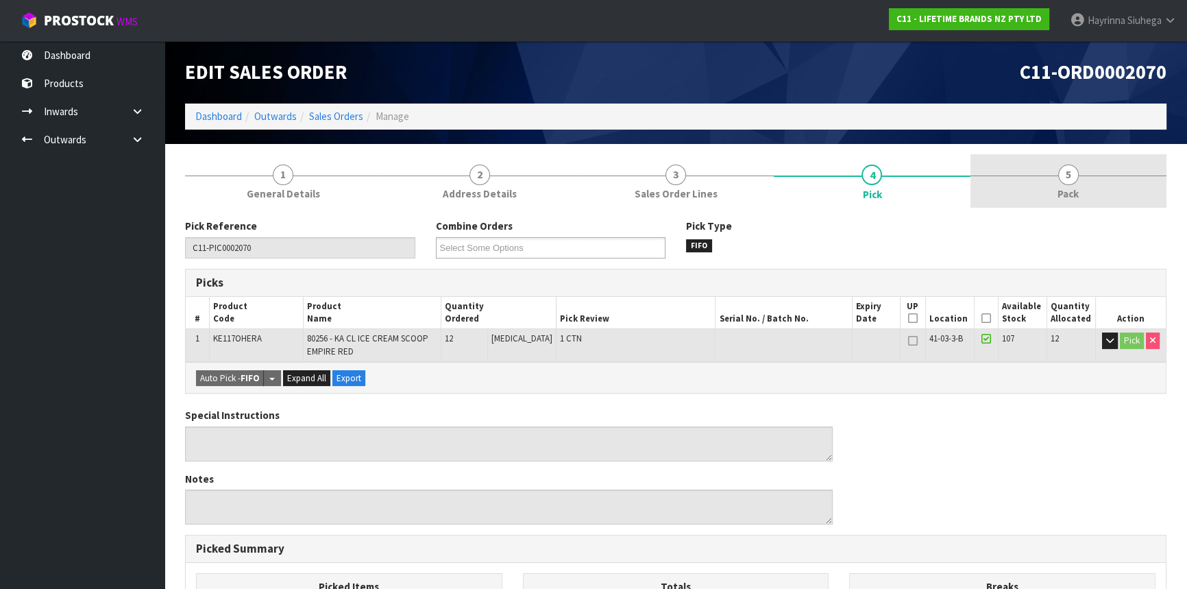
click at [1012, 179] on link "5 Pack" at bounding box center [1069, 181] width 196 height 54
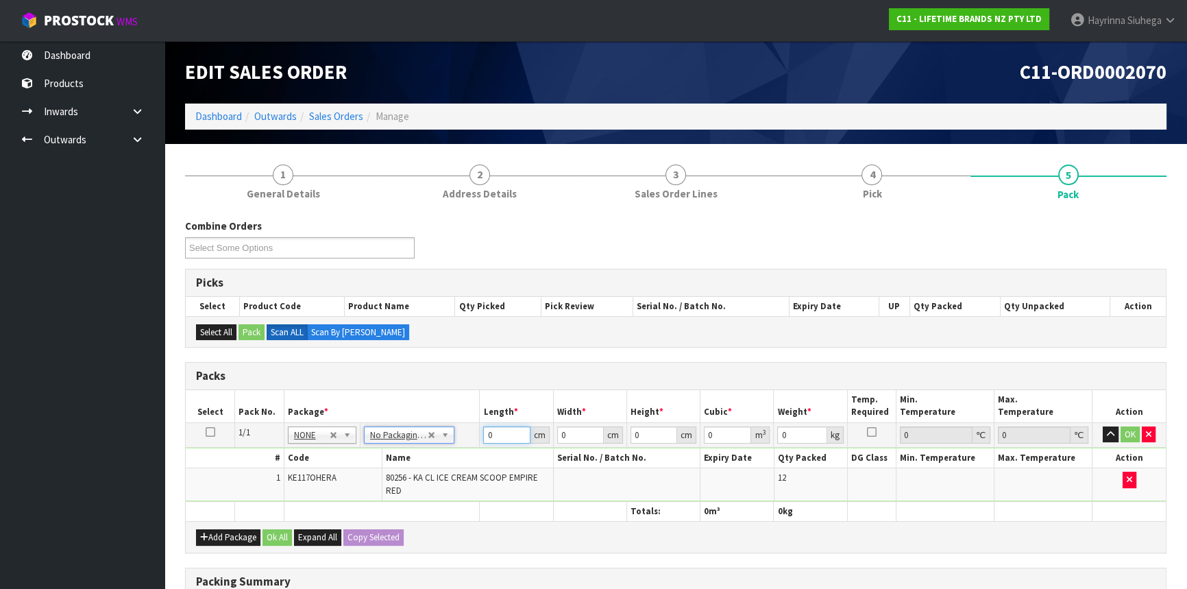
click at [487, 434] on input "0" at bounding box center [506, 434] width 47 height 17
click button "OK" at bounding box center [1130, 434] width 19 height 16
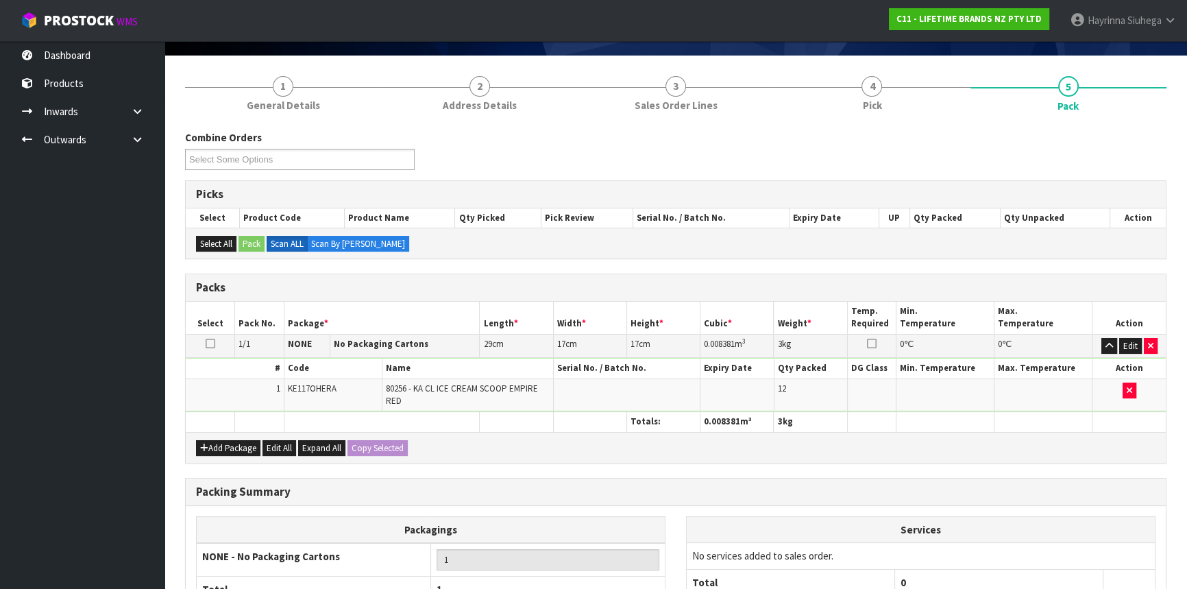
scroll to position [219, 0]
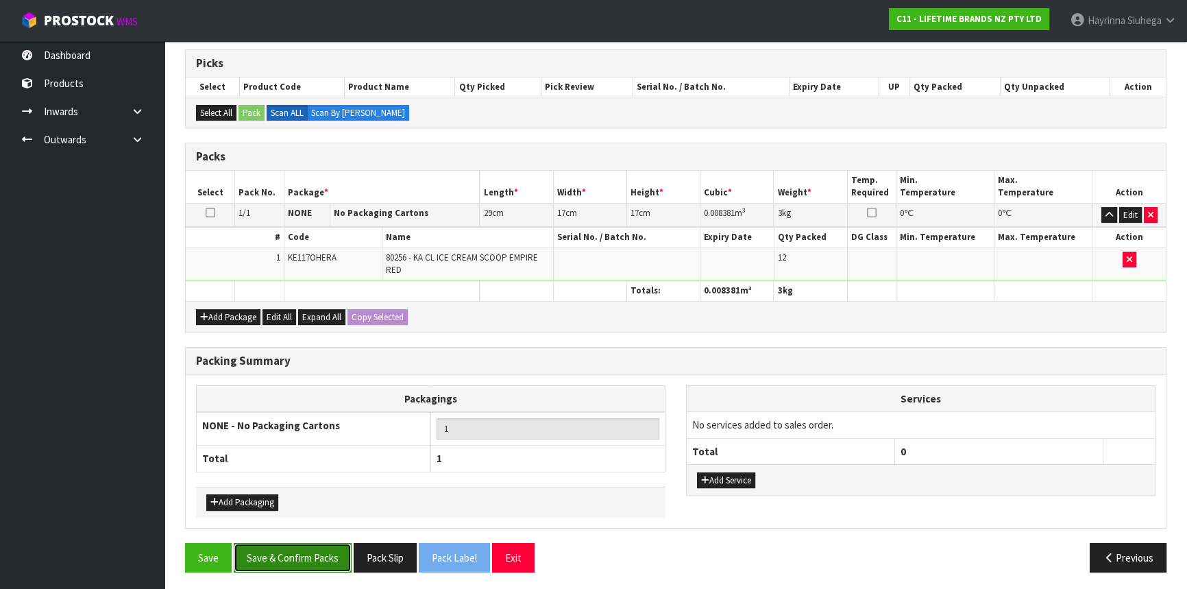
click at [311, 548] on button "Save & Confirm Packs" at bounding box center [293, 557] width 118 height 29
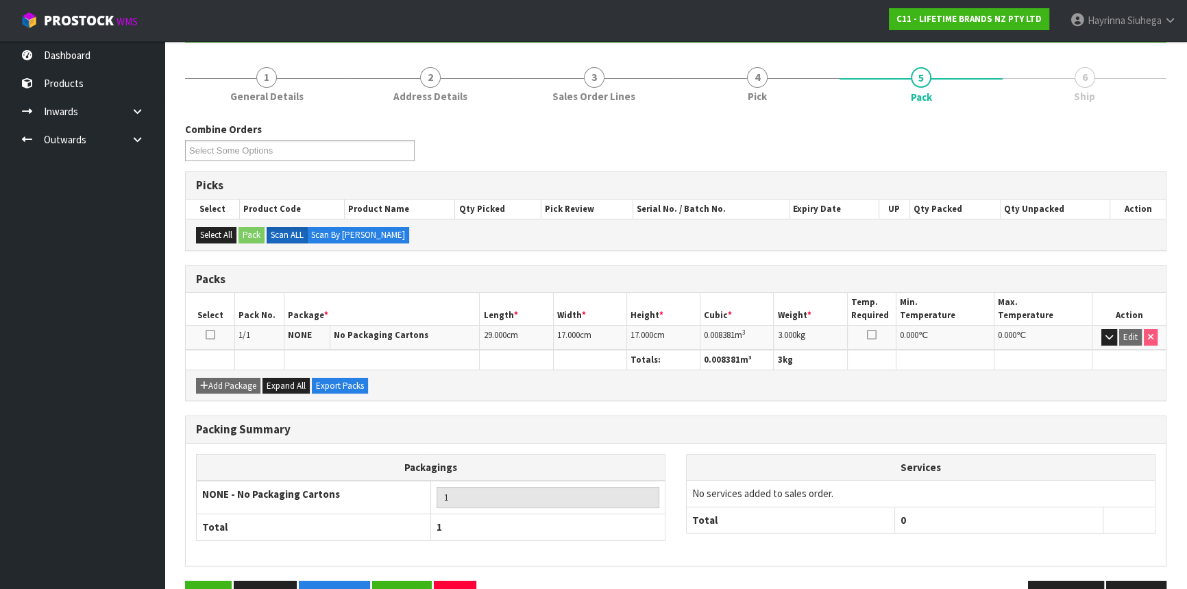
scroll to position [185, 0]
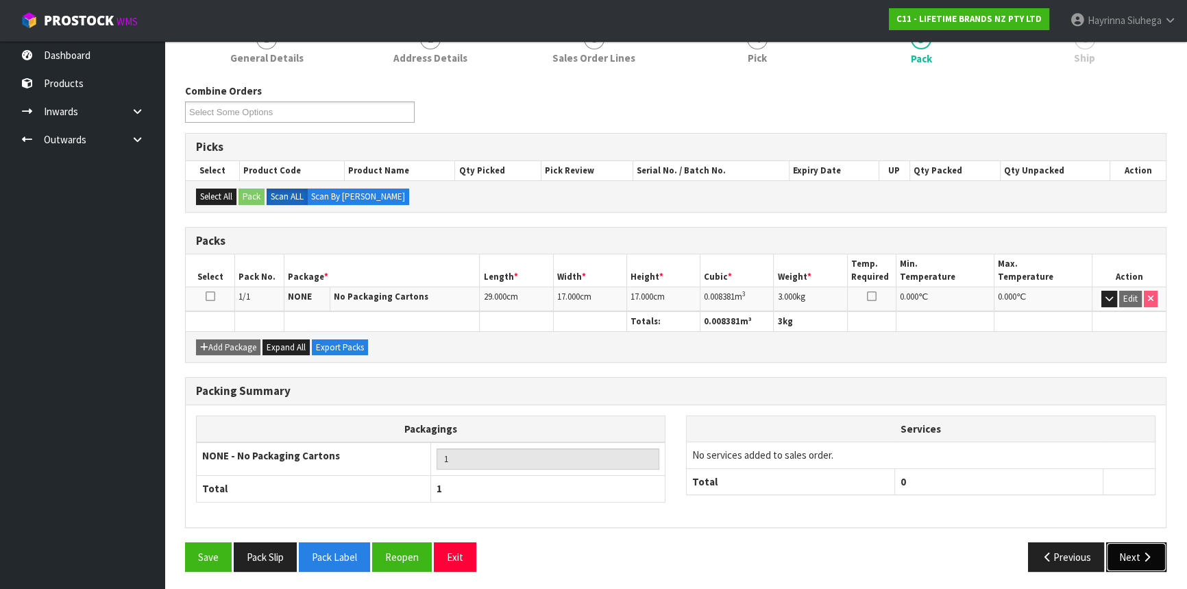
click at [1138, 544] on button "Next" at bounding box center [1137, 556] width 60 height 29
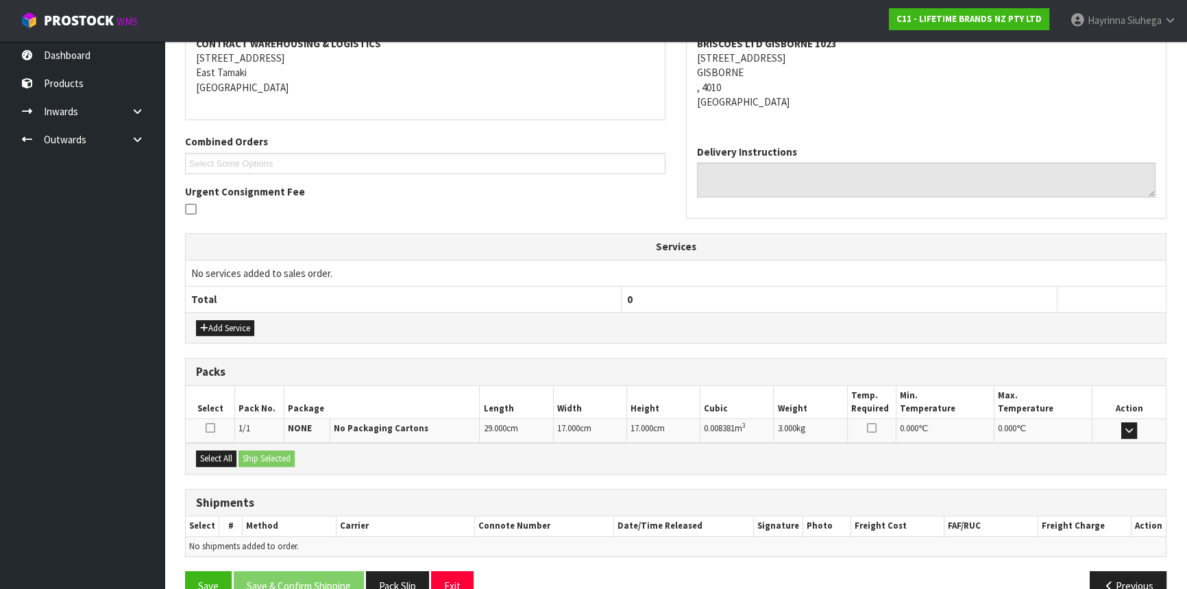
scroll to position [301, 0]
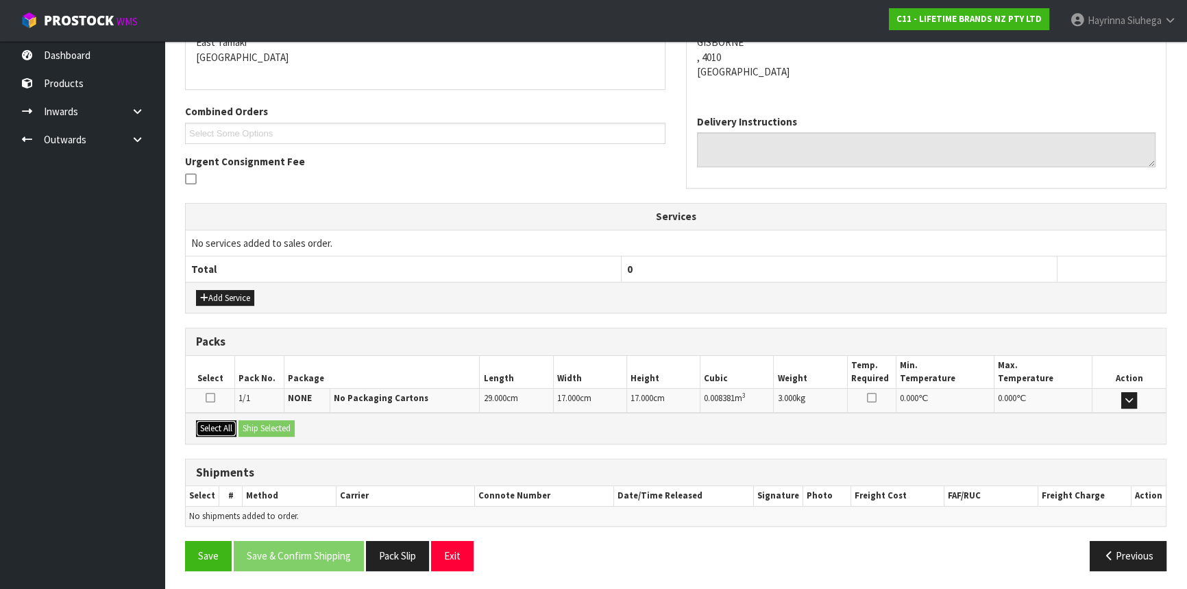
click at [233, 431] on button "Select All" at bounding box center [216, 428] width 40 height 16
click at [275, 426] on button "Ship Selected" at bounding box center [267, 428] width 56 height 16
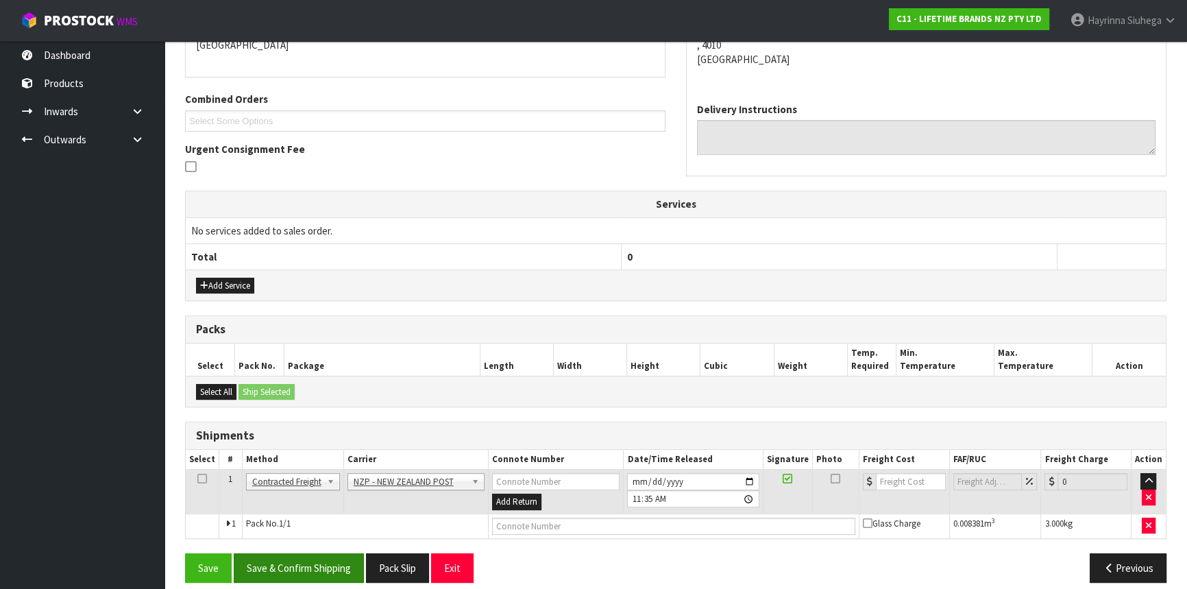
scroll to position [325, 0]
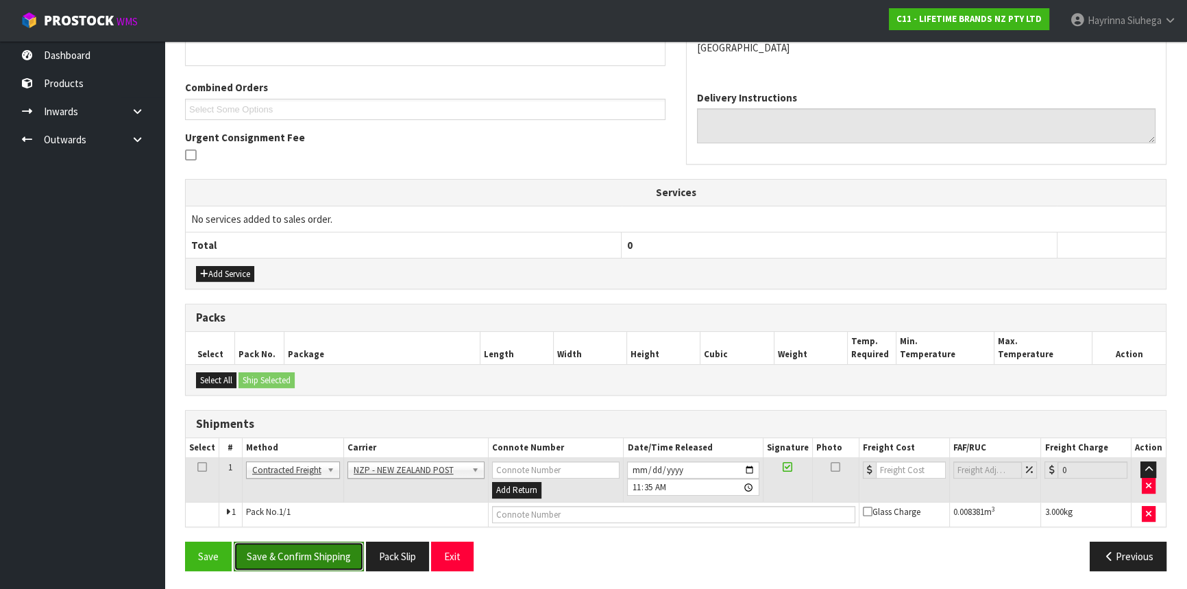
click at [330, 542] on button "Save & Confirm Shipping" at bounding box center [299, 556] width 130 height 29
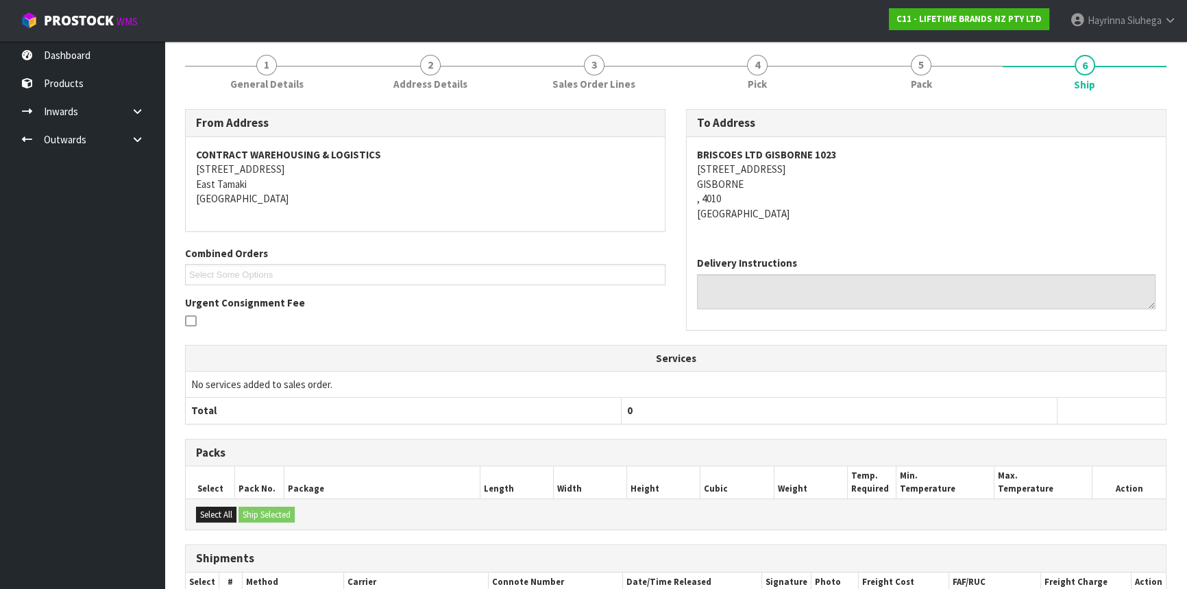
scroll to position [306, 0]
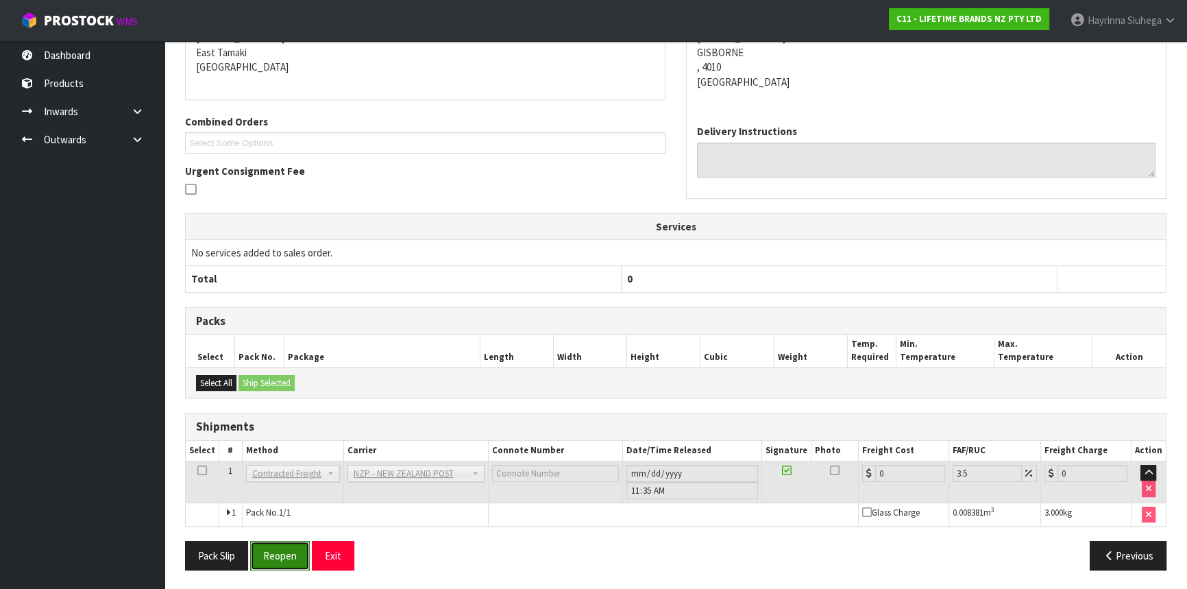
click at [281, 561] on button "Reopen" at bounding box center [280, 555] width 60 height 29
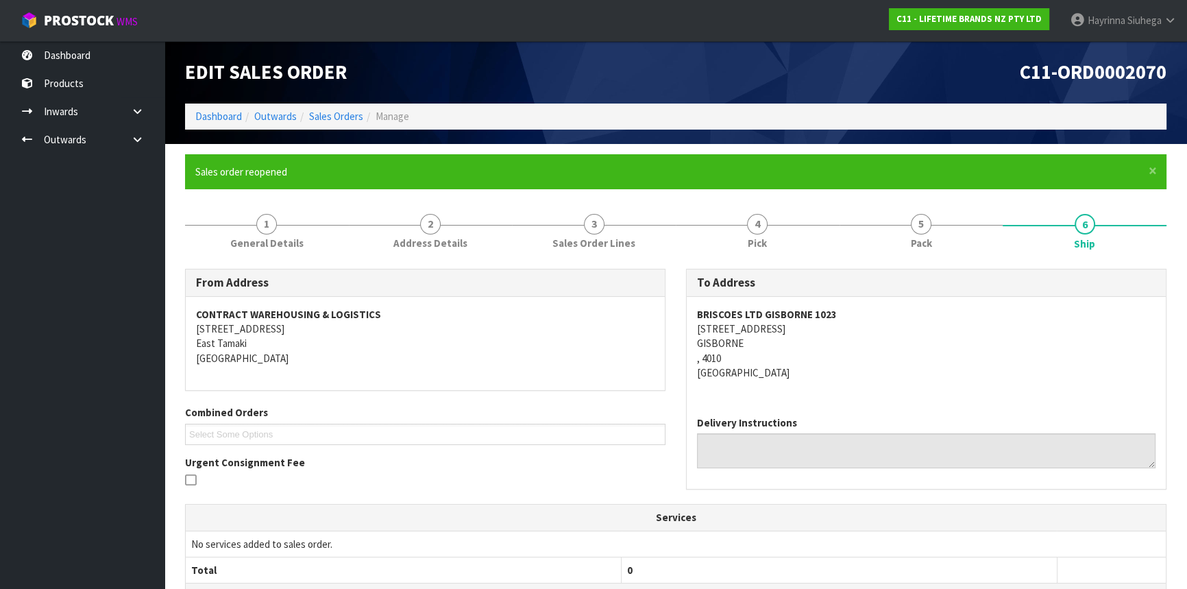
scroll to position [337, 0]
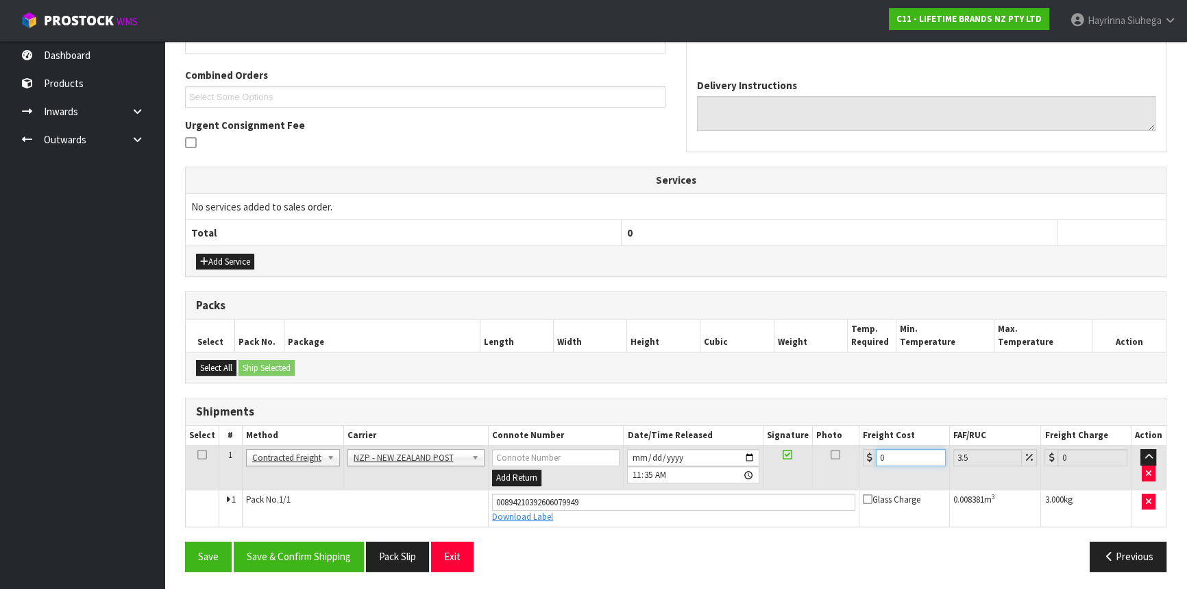
drag, startPoint x: 889, startPoint y: 452, endPoint x: 839, endPoint y: 460, distance: 50.6
click at [878, 453] on input "0" at bounding box center [911, 457] width 70 height 17
click at [185, 542] on button "Save" at bounding box center [208, 556] width 47 height 29
click at [327, 557] on button "Save & Confirm Shipping" at bounding box center [299, 556] width 130 height 29
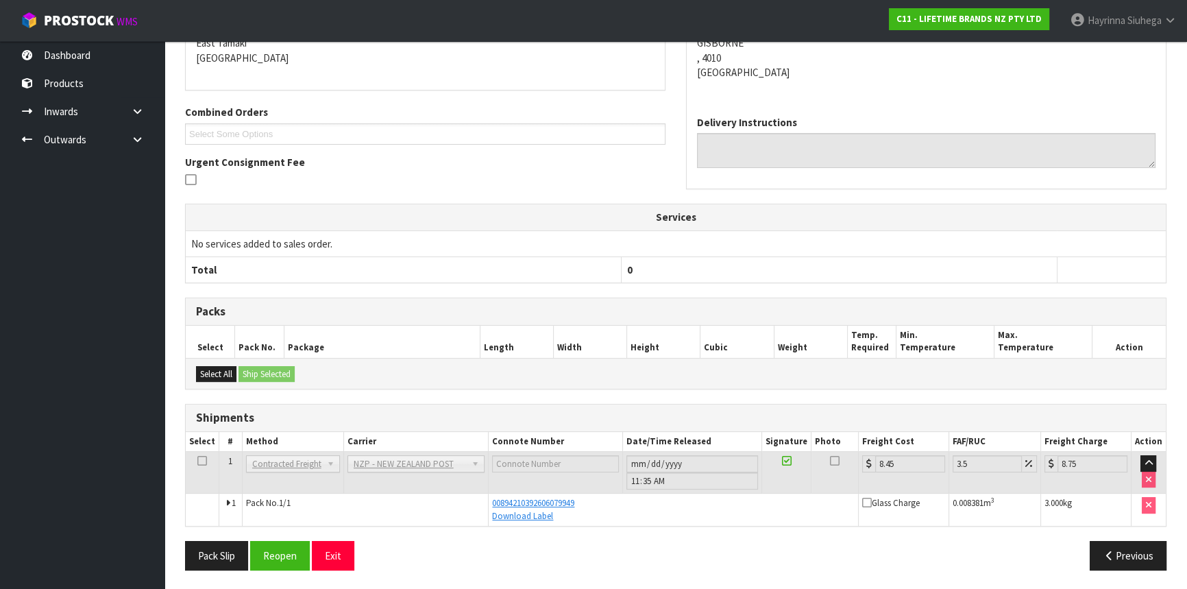
scroll to position [0, 0]
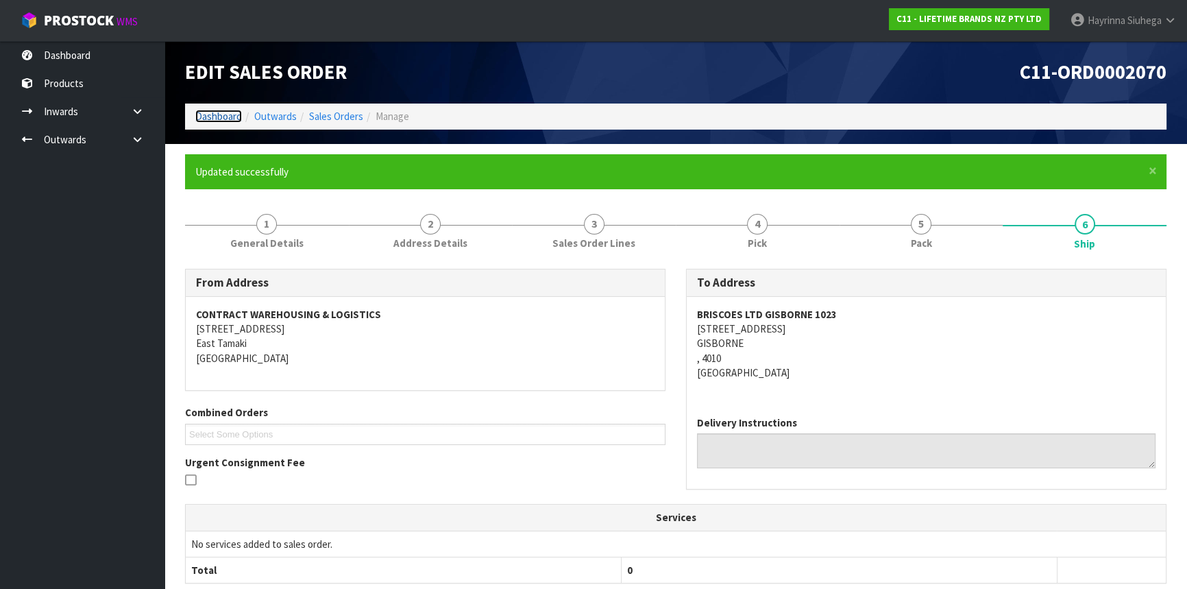
click at [224, 117] on link "Dashboard" at bounding box center [218, 116] width 47 height 13
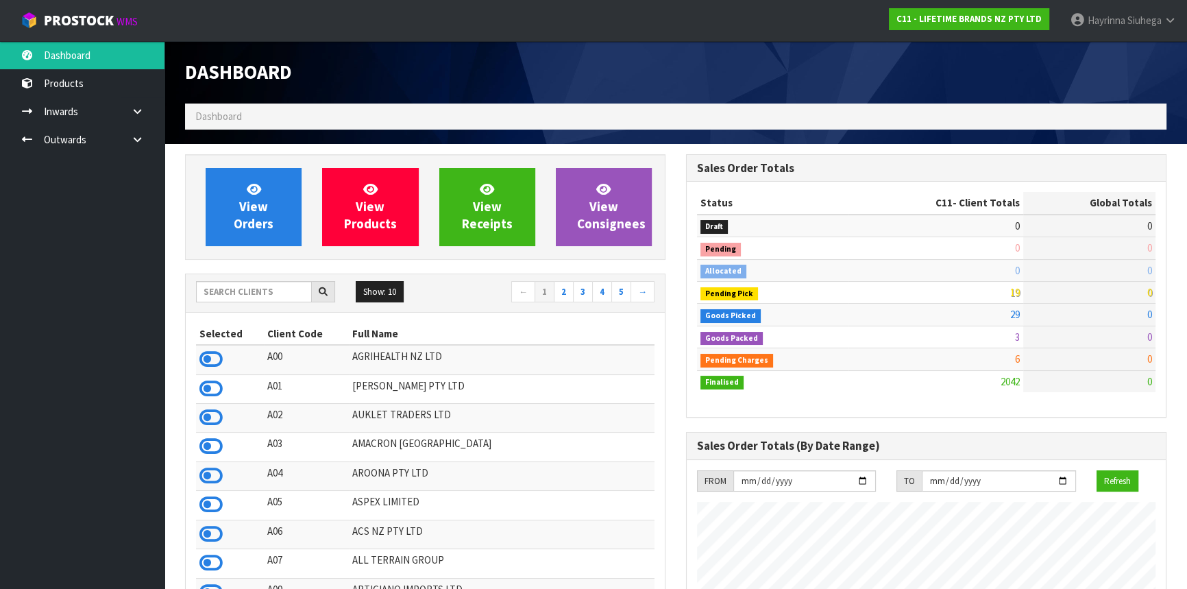
scroll to position [1037, 500]
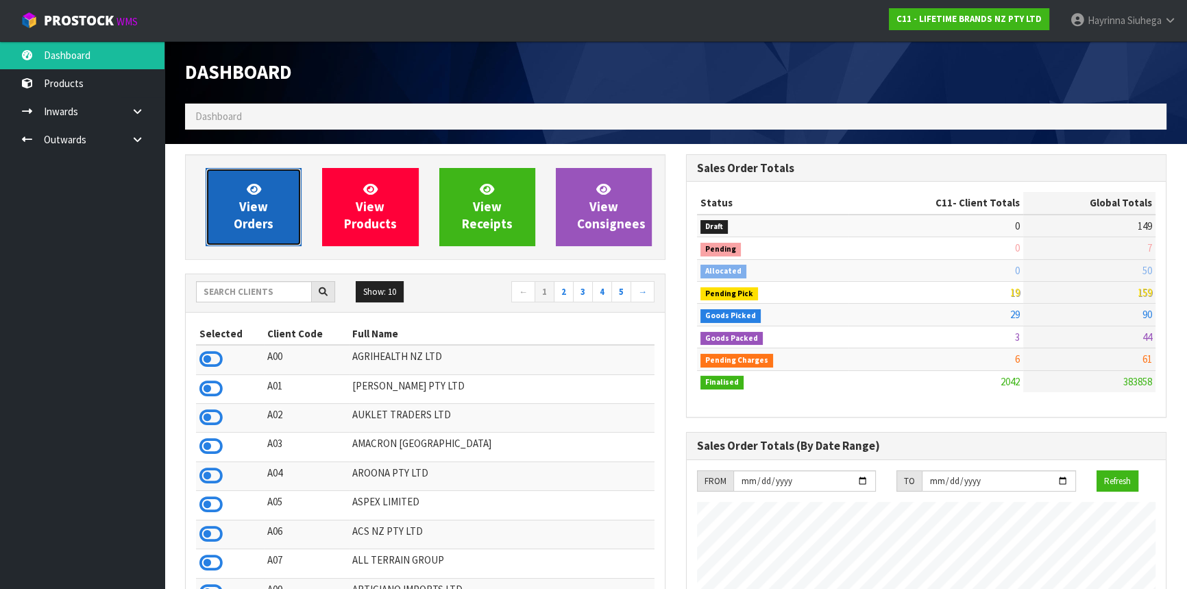
click at [258, 185] on icon at bounding box center [254, 188] width 14 height 13
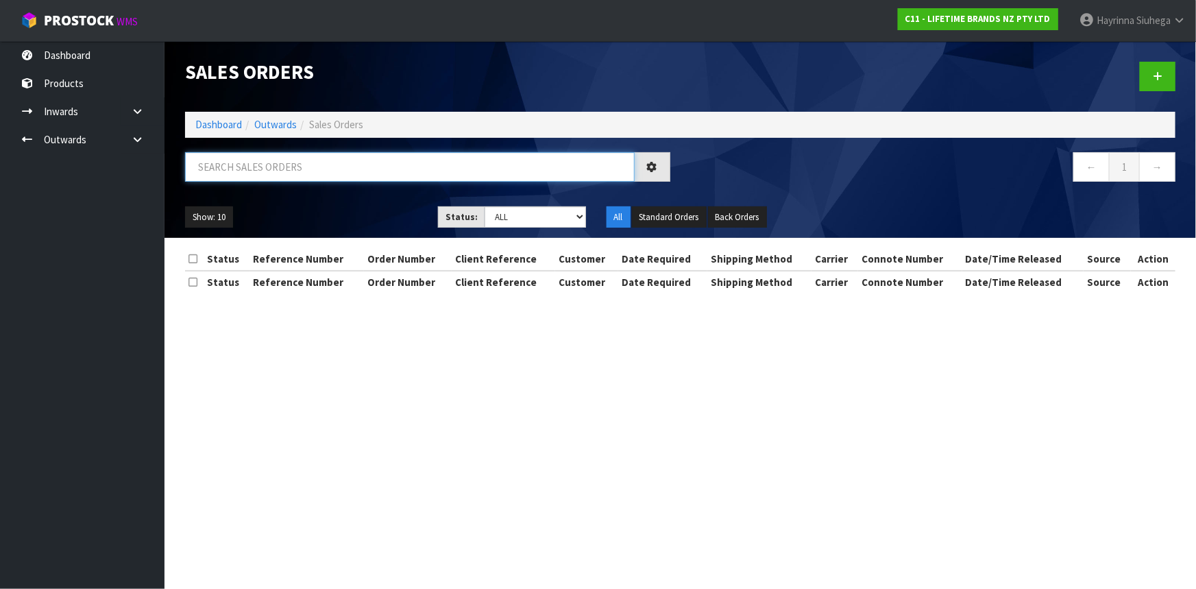
click at [271, 175] on input "text" at bounding box center [410, 166] width 450 height 29
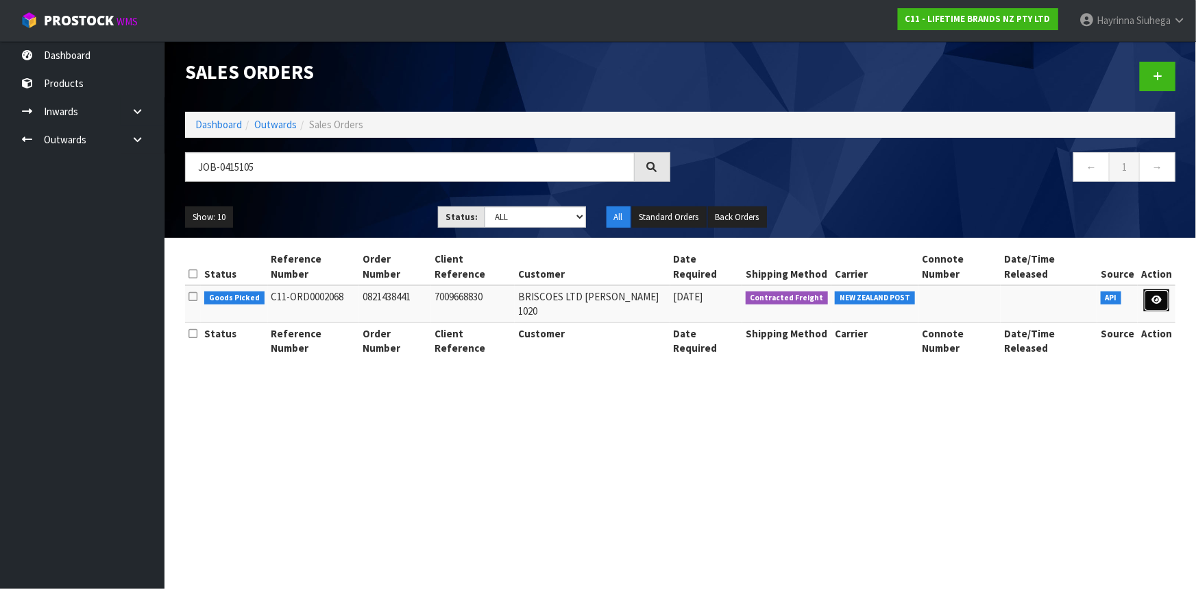
click at [1165, 289] on link at bounding box center [1156, 300] width 25 height 22
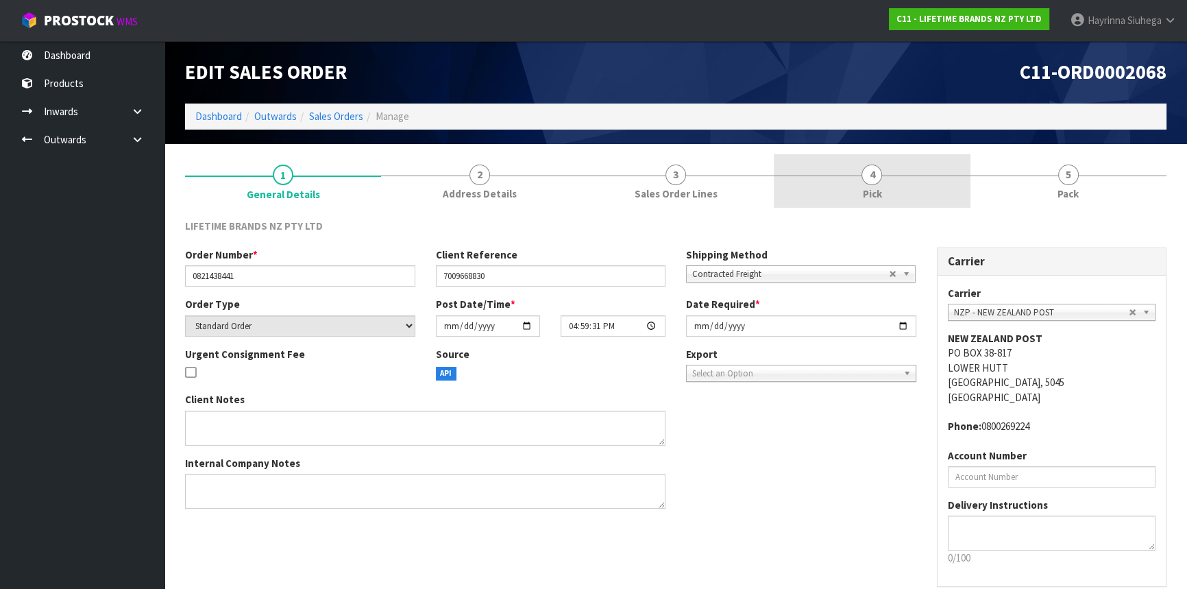
click at [883, 192] on link "4 Pick" at bounding box center [872, 181] width 196 height 54
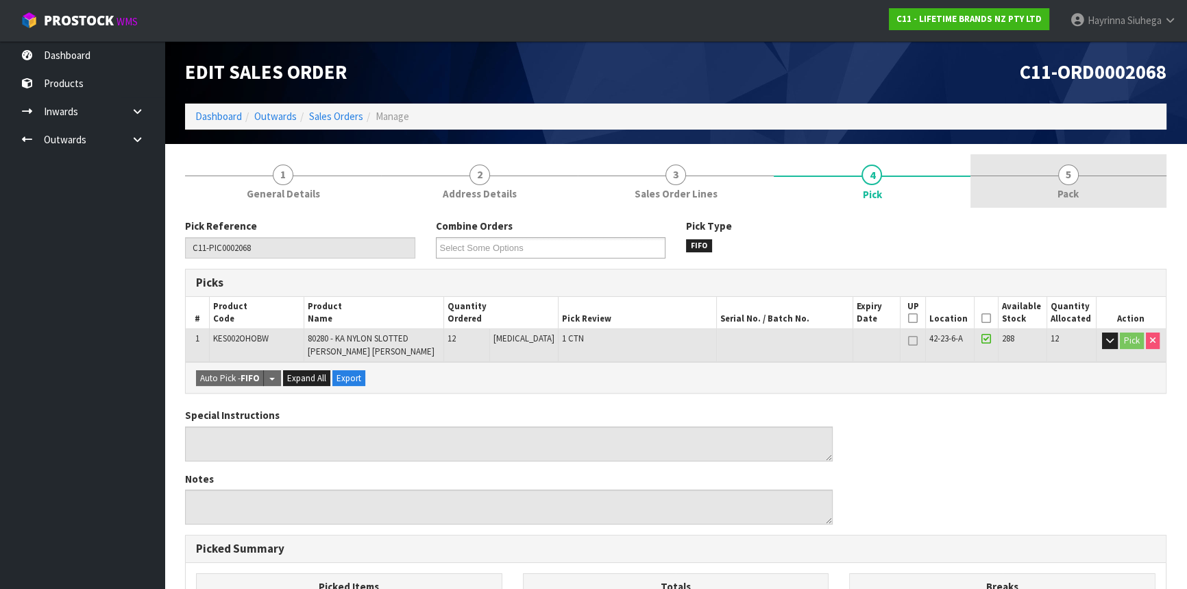
click at [1006, 187] on link "5 Pack" at bounding box center [1069, 181] width 196 height 54
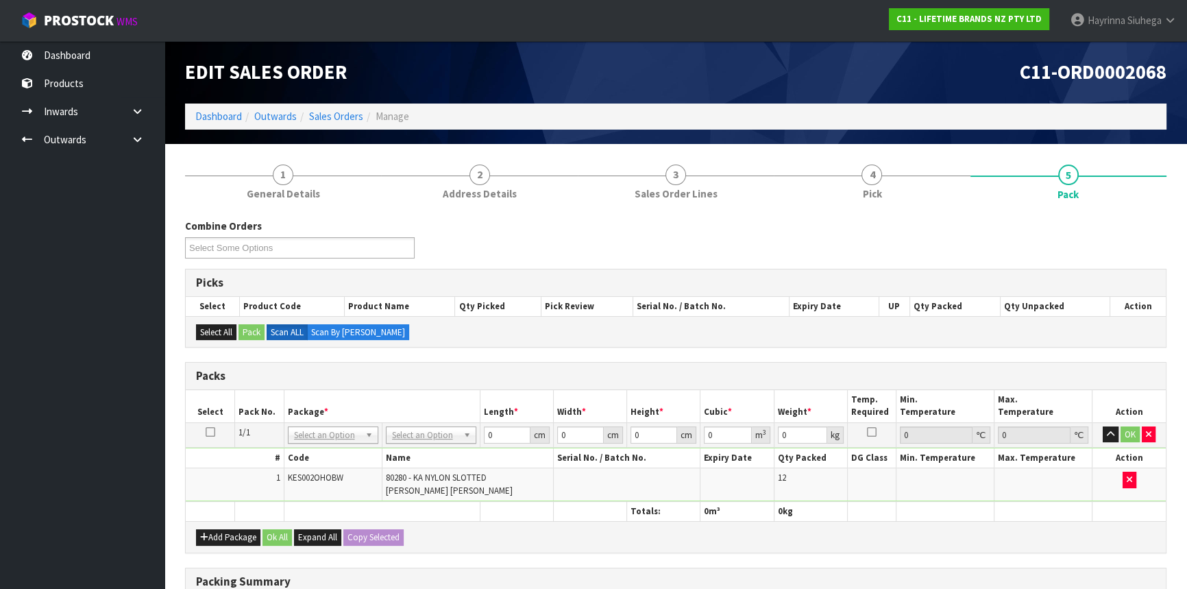
click at [415, 424] on td "No Packaging Cartons PLT GEN120 (1200 X 1000) PLT ONE WAY SKID CHEP HIRE PALLET…" at bounding box center [431, 434] width 98 height 25
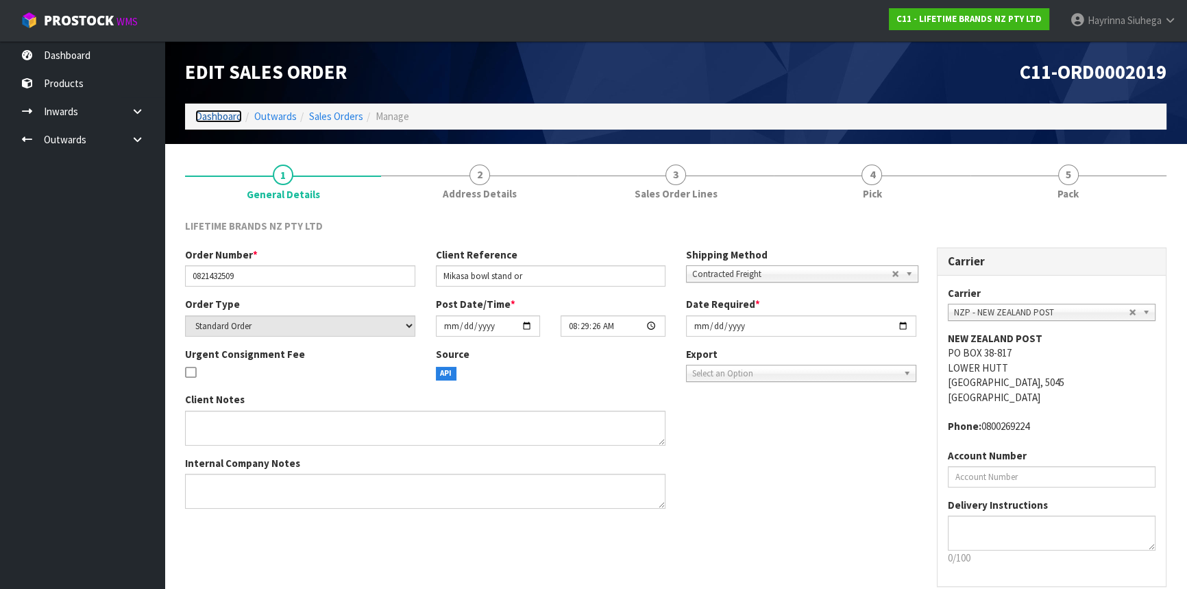
click at [217, 112] on link "Dashboard" at bounding box center [218, 116] width 47 height 13
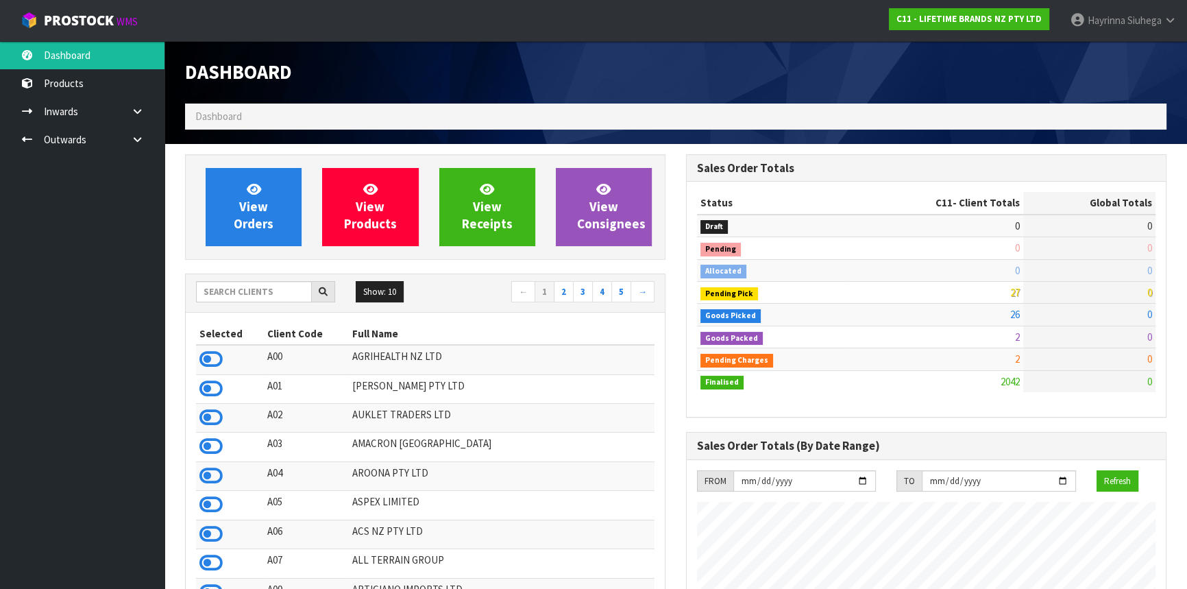
scroll to position [1037, 500]
click at [271, 294] on input "text" at bounding box center [254, 291] width 116 height 21
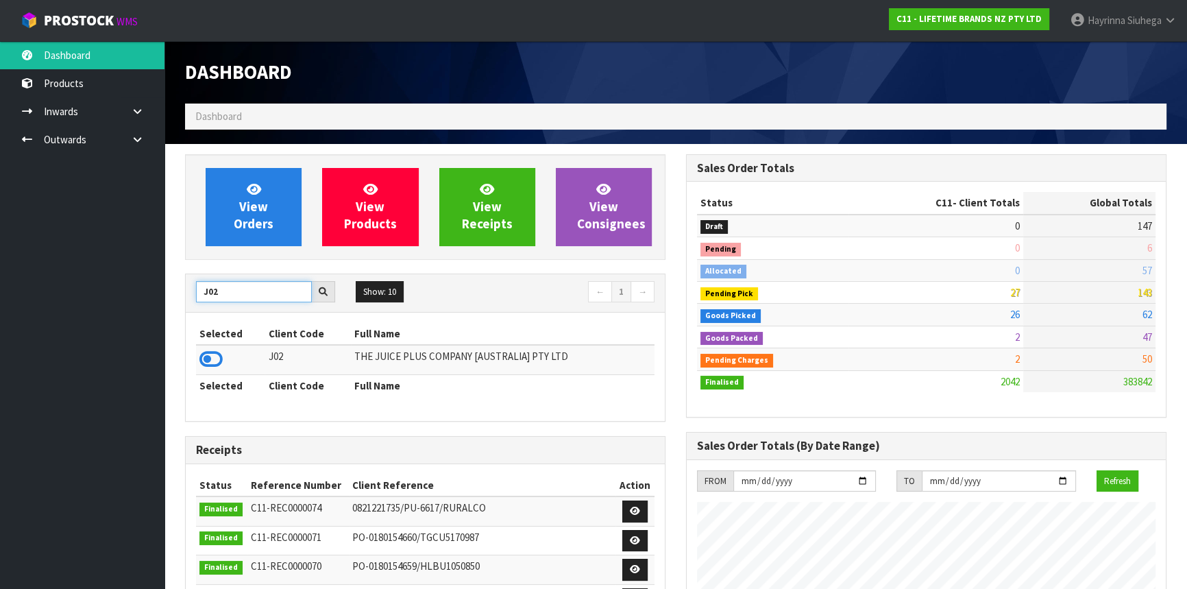
type input "J02"
drag, startPoint x: 209, startPoint y: 372, endPoint x: 216, endPoint y: 369, distance: 7.7
click at [209, 372] on td at bounding box center [230, 359] width 69 height 29
click at [217, 364] on icon at bounding box center [211, 359] width 23 height 21
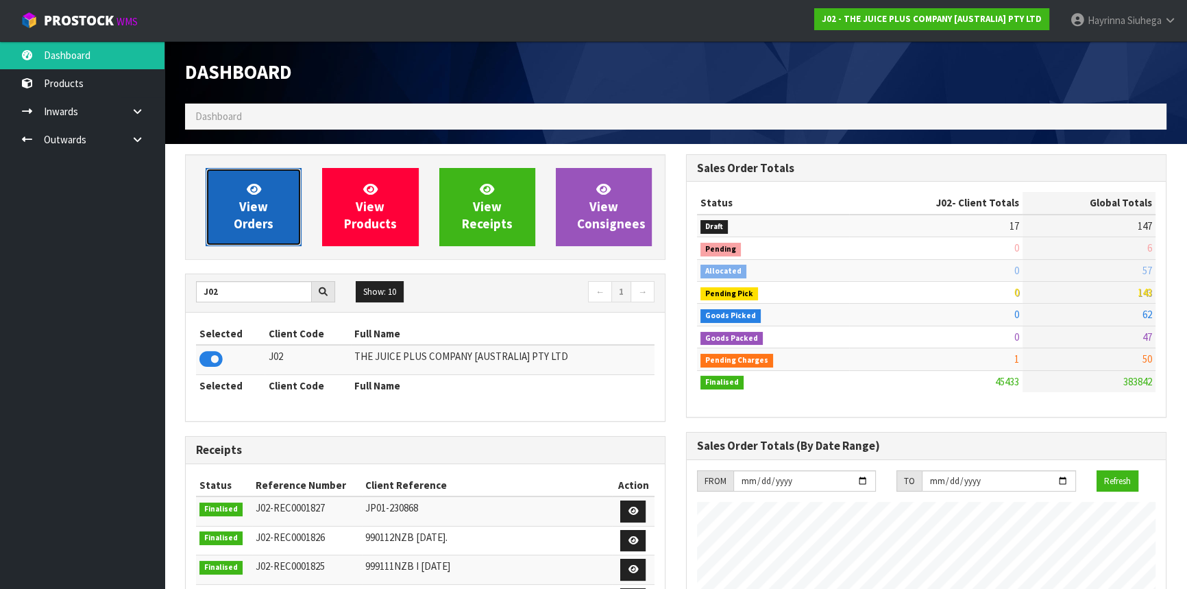
click at [249, 181] on span "View Orders" at bounding box center [254, 206] width 40 height 51
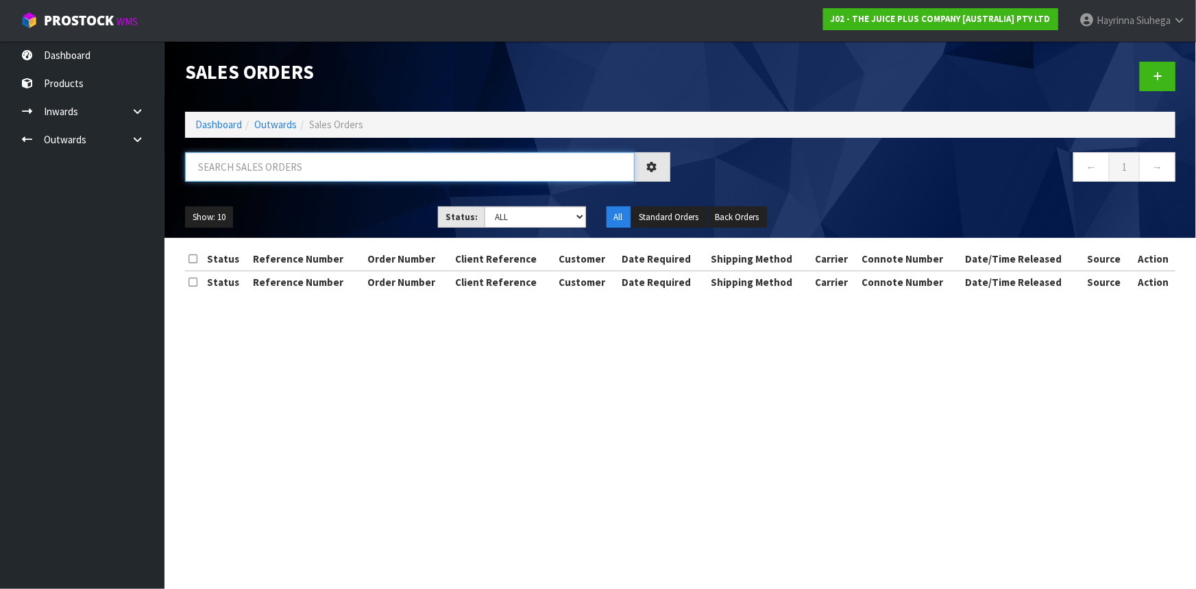
click at [254, 178] on input "text" at bounding box center [410, 166] width 450 height 29
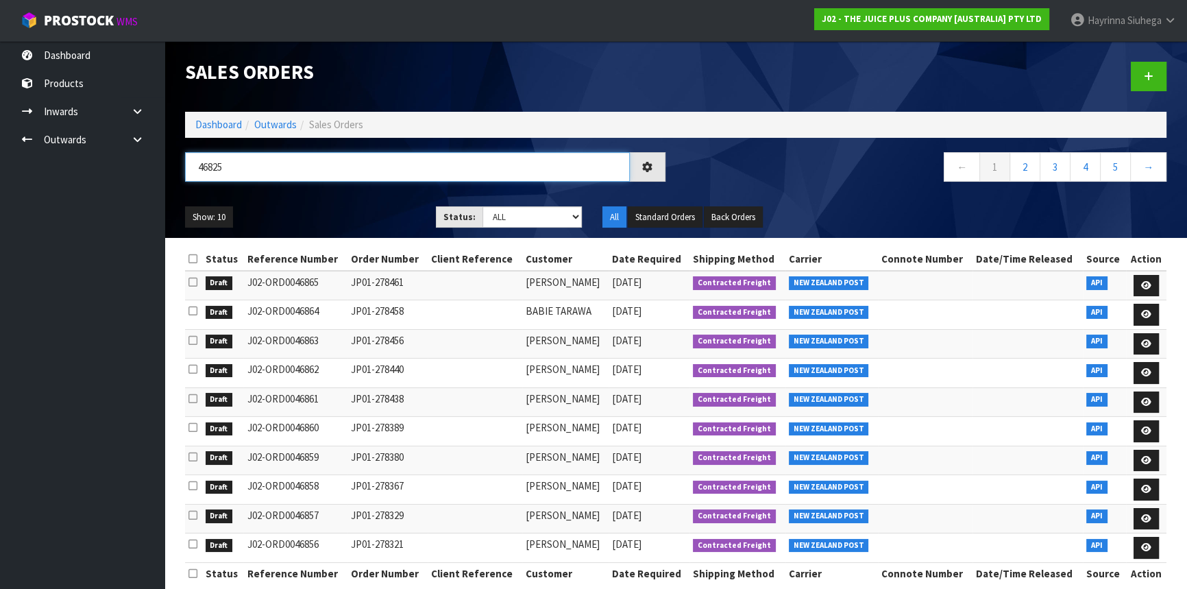
type input "46825"
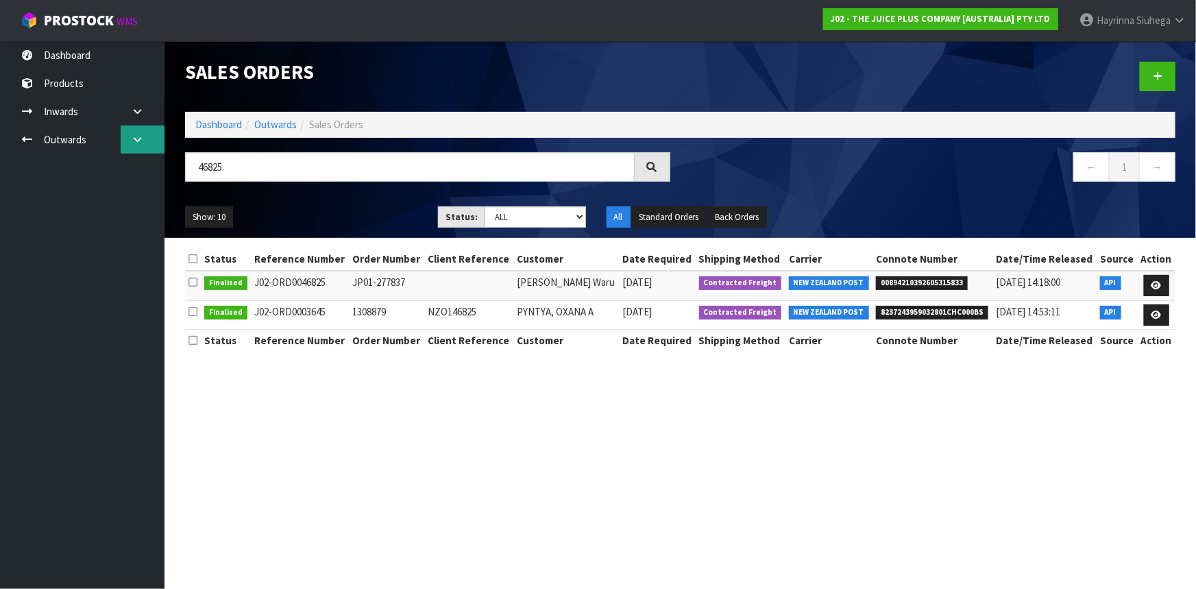
click at [140, 136] on icon at bounding box center [137, 139] width 13 height 10
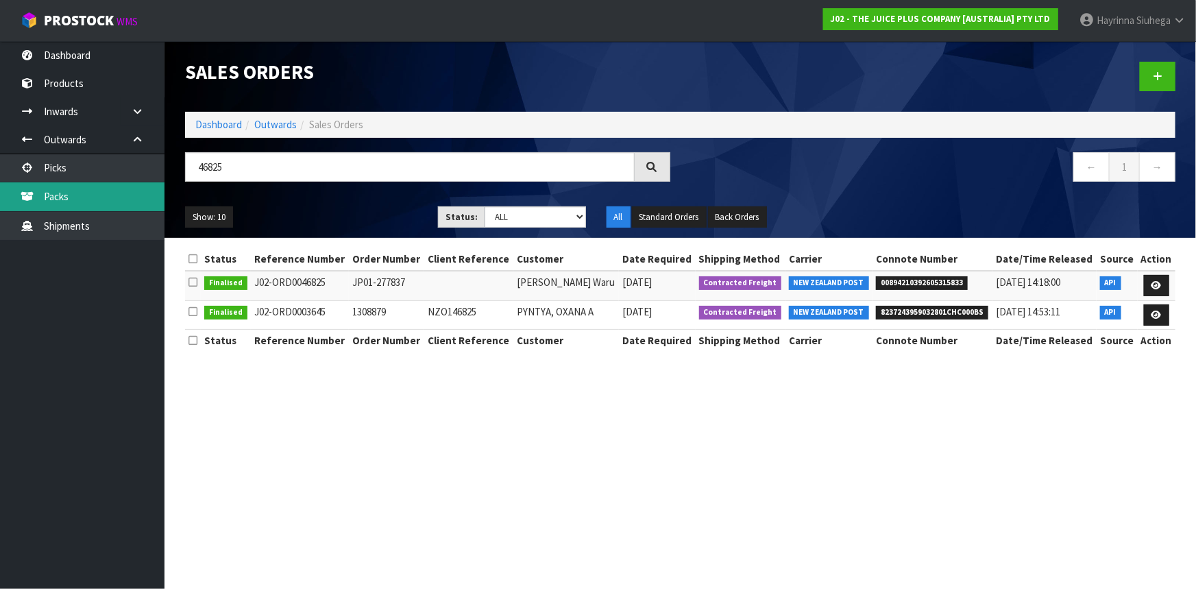
click at [115, 208] on link "Packs" at bounding box center [82, 196] width 165 height 28
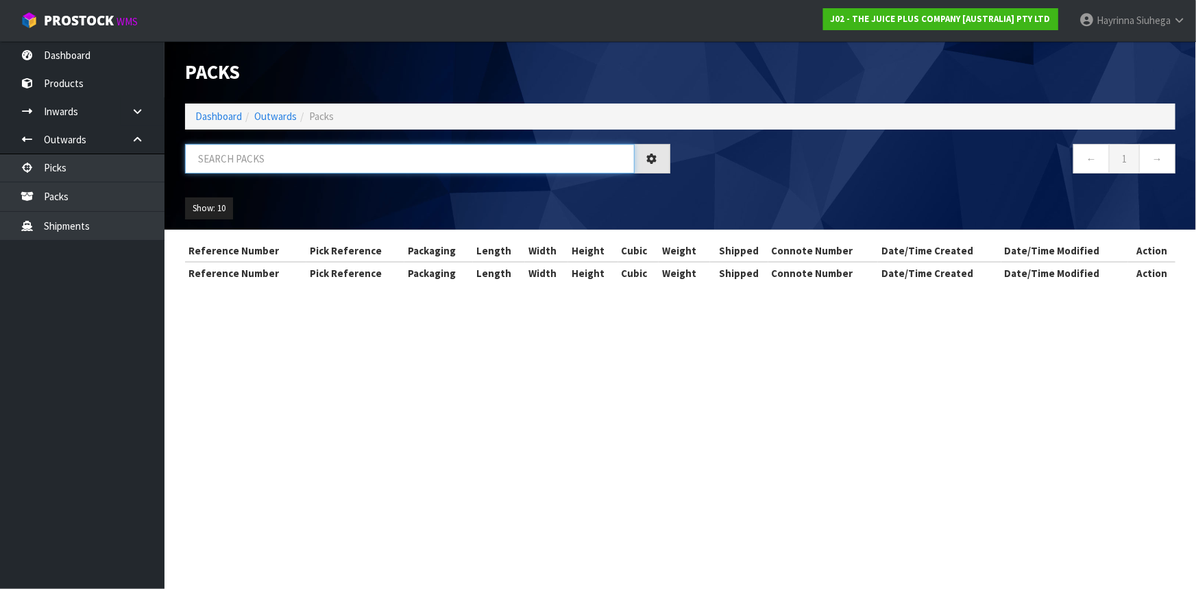
click at [258, 159] on input "text" at bounding box center [410, 158] width 450 height 29
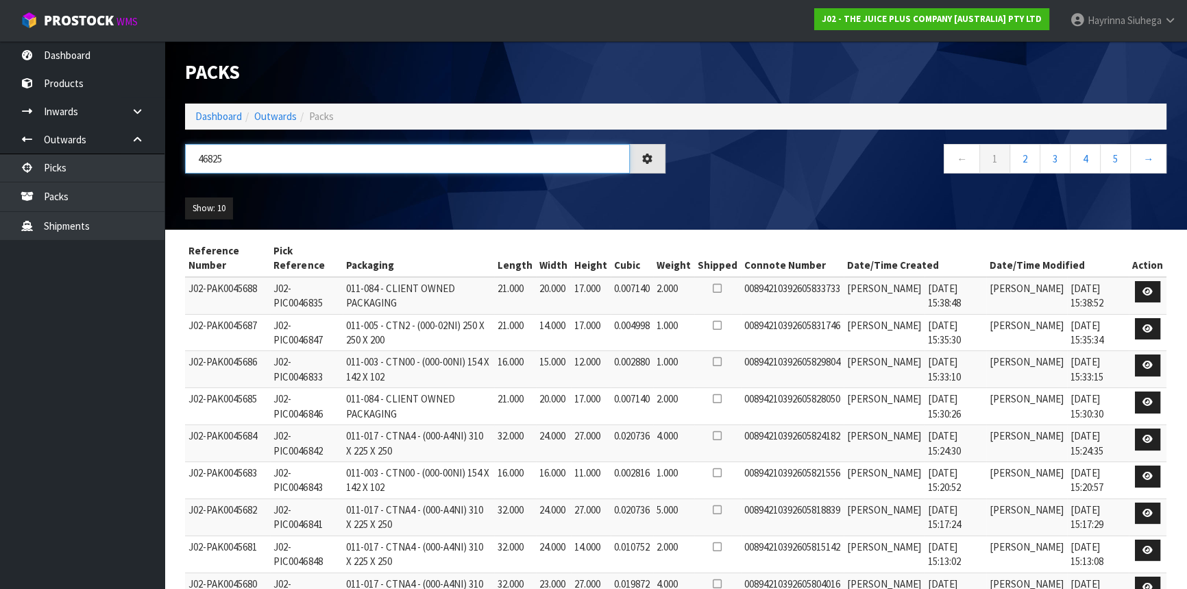
type input "46825"
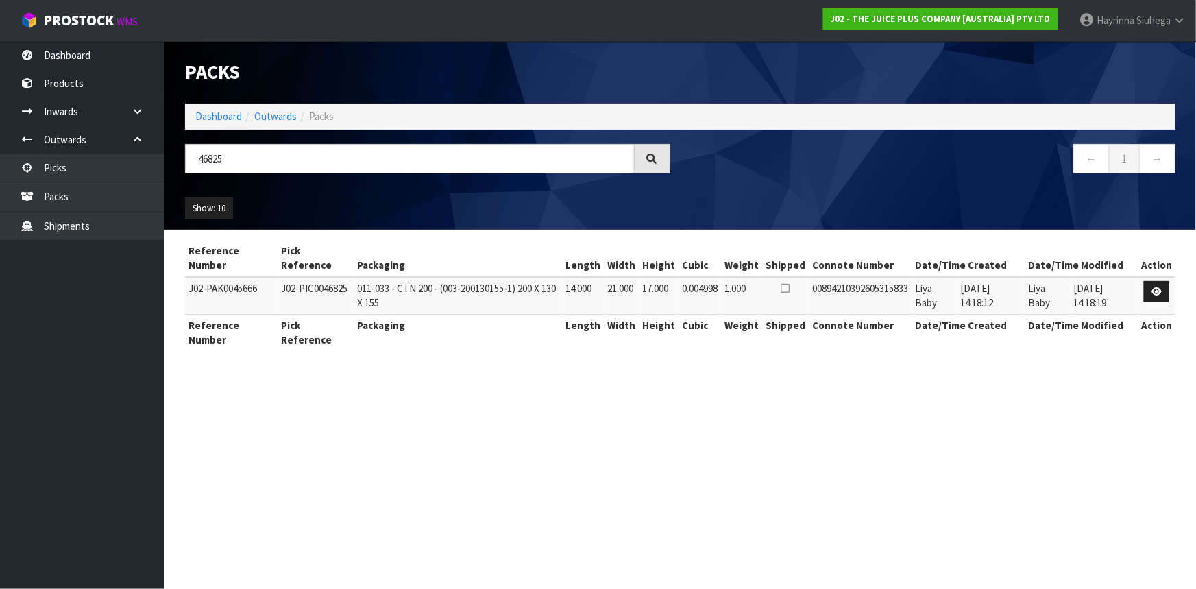
click at [199, 106] on ol "Dashboard Outwards Packs" at bounding box center [680, 116] width 991 height 25
click at [200, 116] on link "Dashboard" at bounding box center [218, 116] width 47 height 13
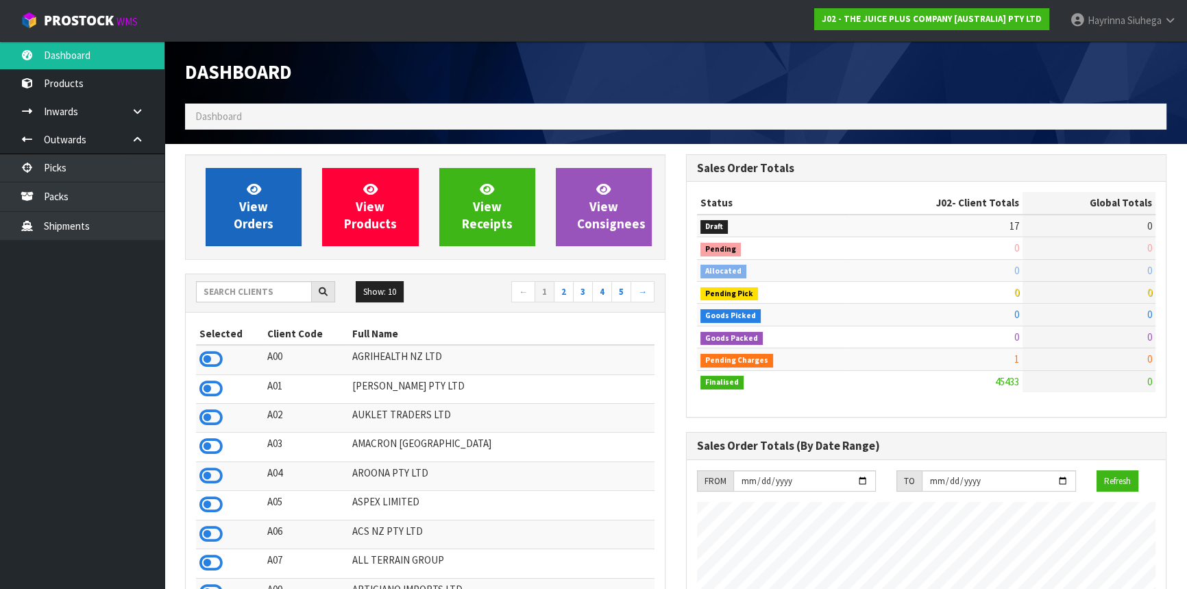
scroll to position [1037, 500]
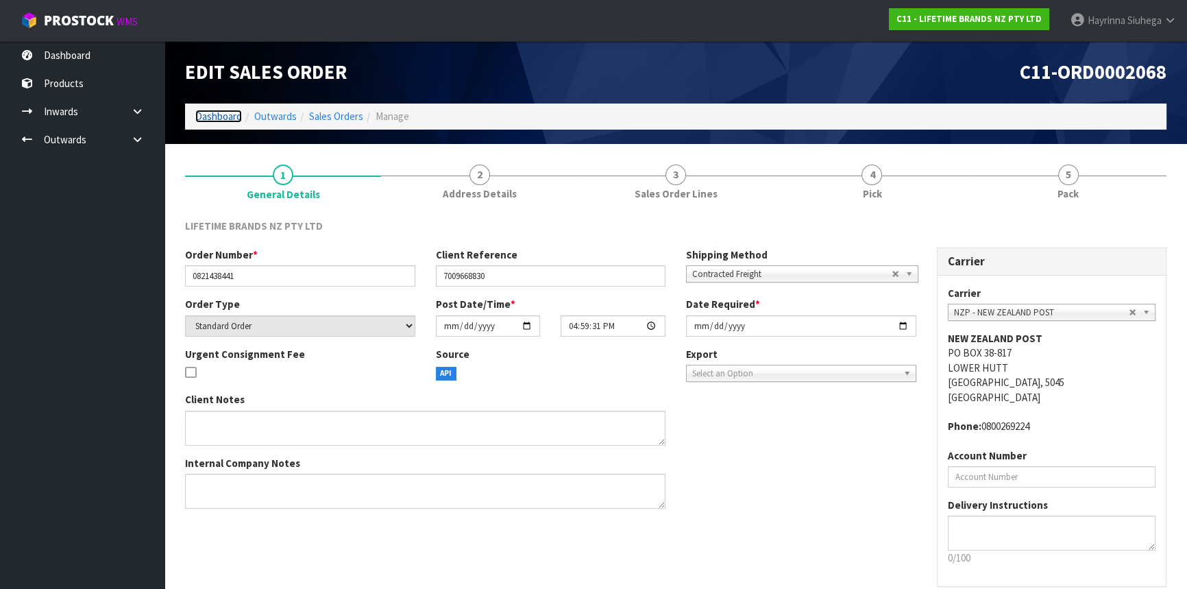
click at [226, 117] on link "Dashboard" at bounding box center [218, 116] width 47 height 13
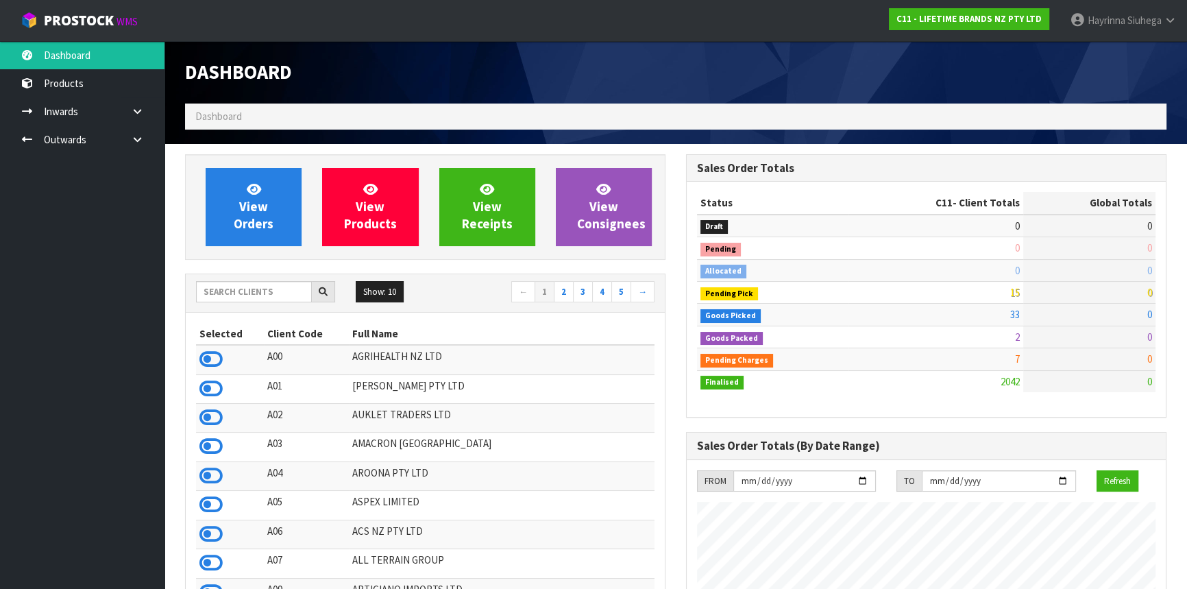
scroll to position [1037, 500]
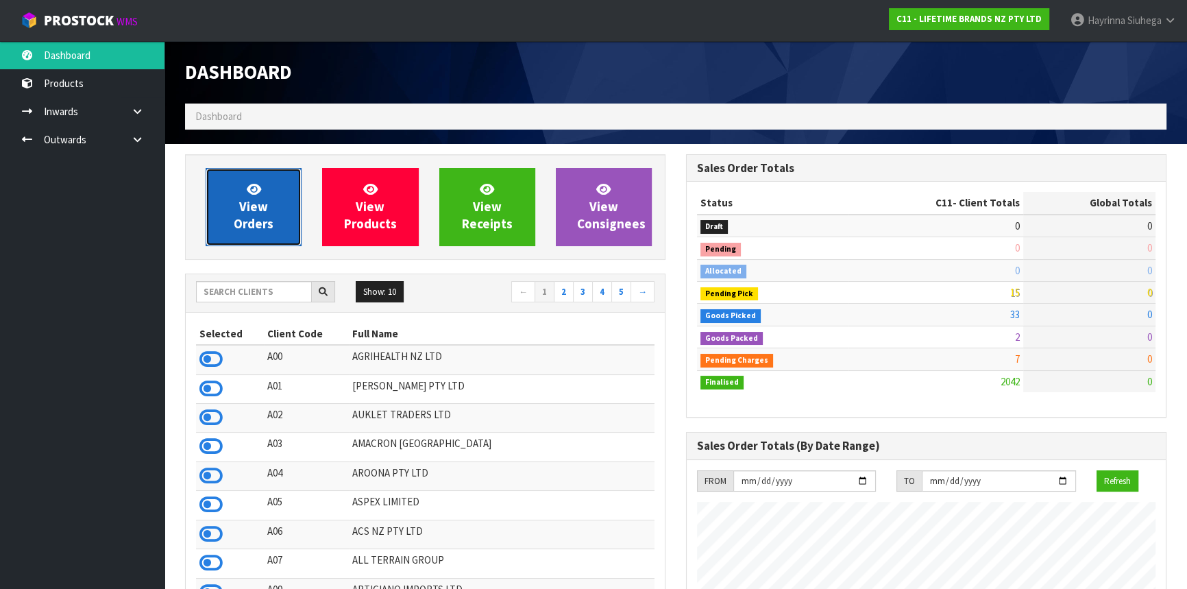
click at [274, 193] on link "View Orders" at bounding box center [254, 207] width 96 height 78
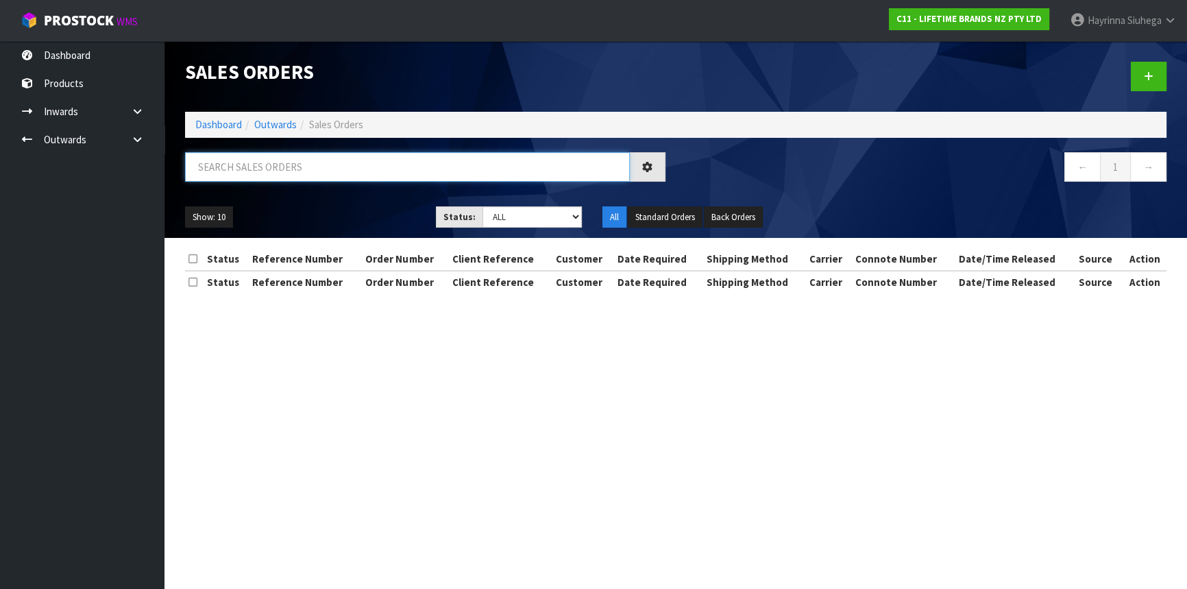
click at [282, 165] on input "text" at bounding box center [407, 166] width 445 height 29
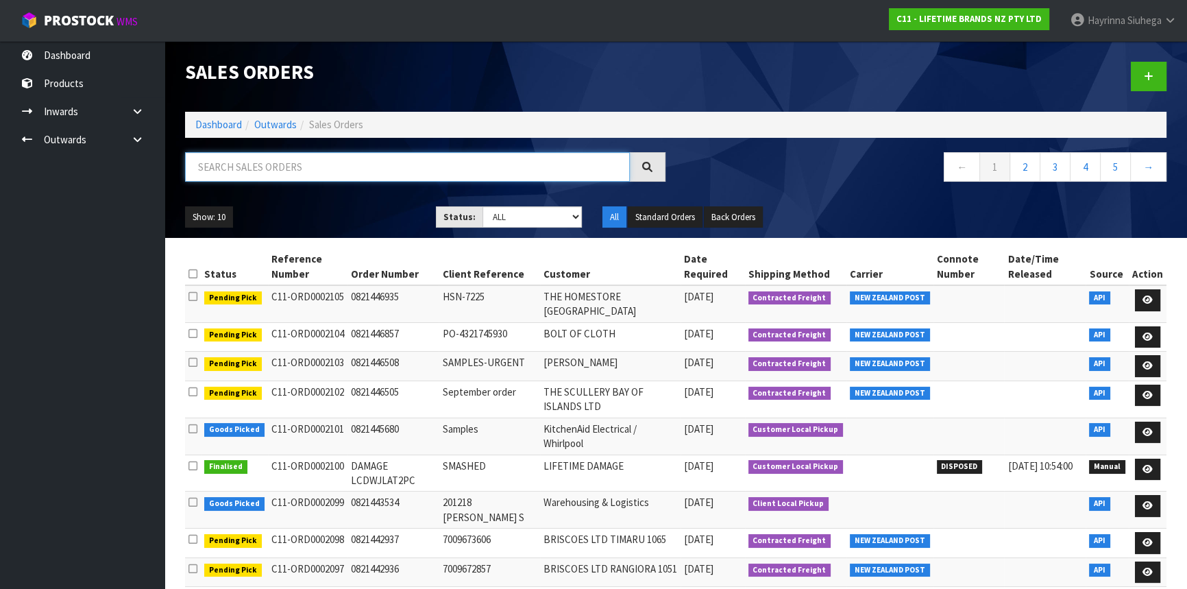
click at [285, 165] on input "text" at bounding box center [407, 166] width 445 height 29
type input "JOB-0415329"
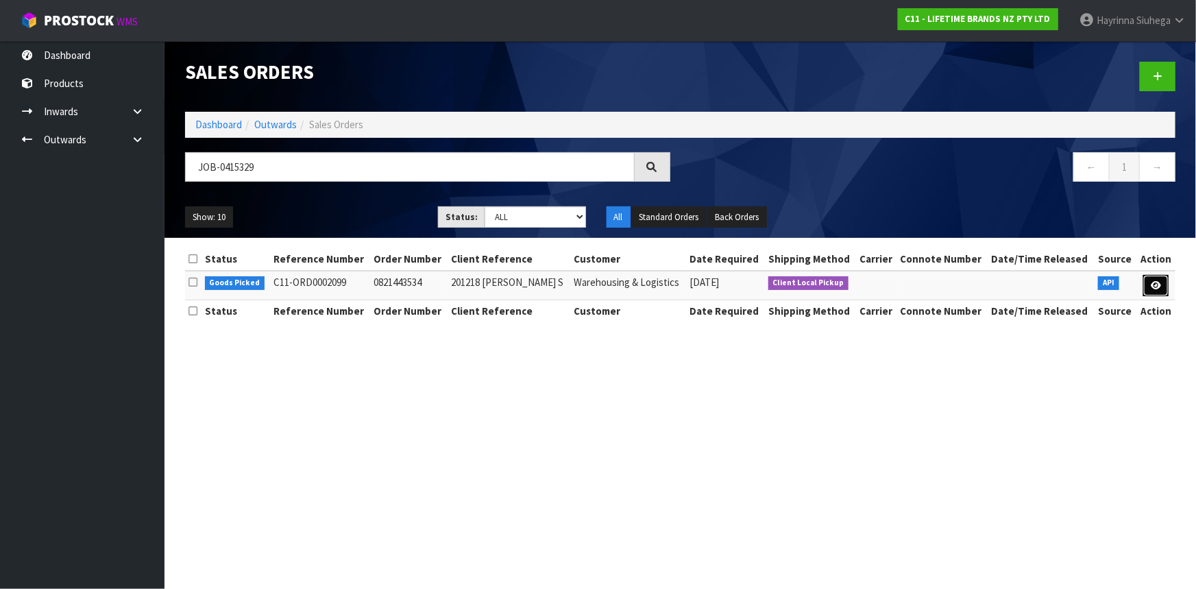
click at [1159, 282] on icon at bounding box center [1156, 285] width 10 height 9
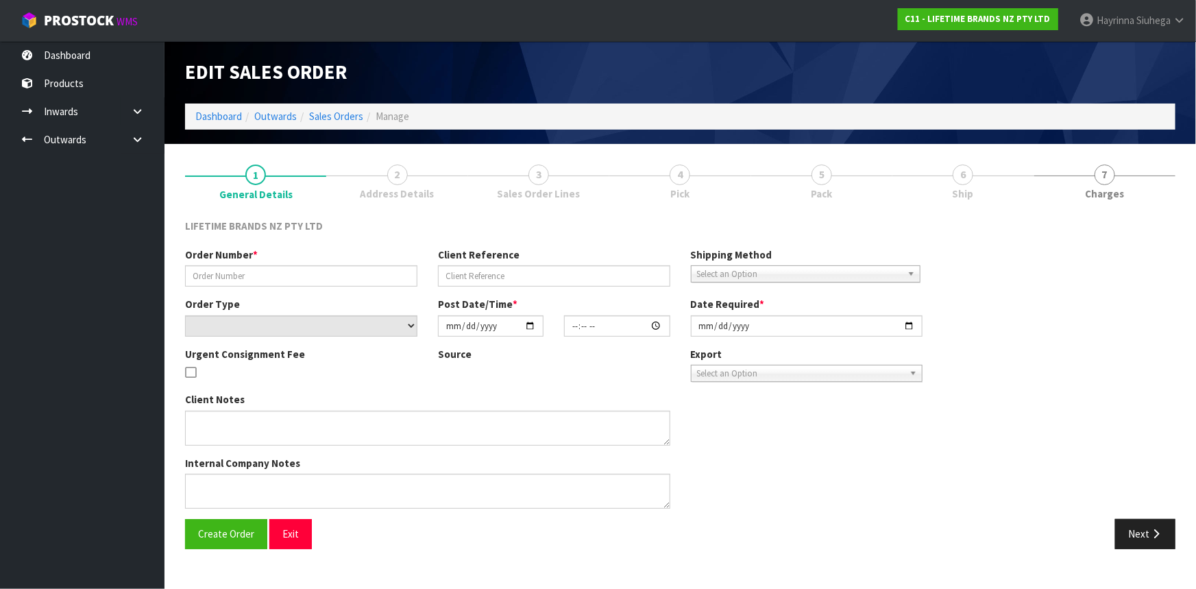
type input "0821443534"
type input "201218 [PERSON_NAME] S"
select select "number:0"
type input "[DATE]"
type input "22:14:31.000"
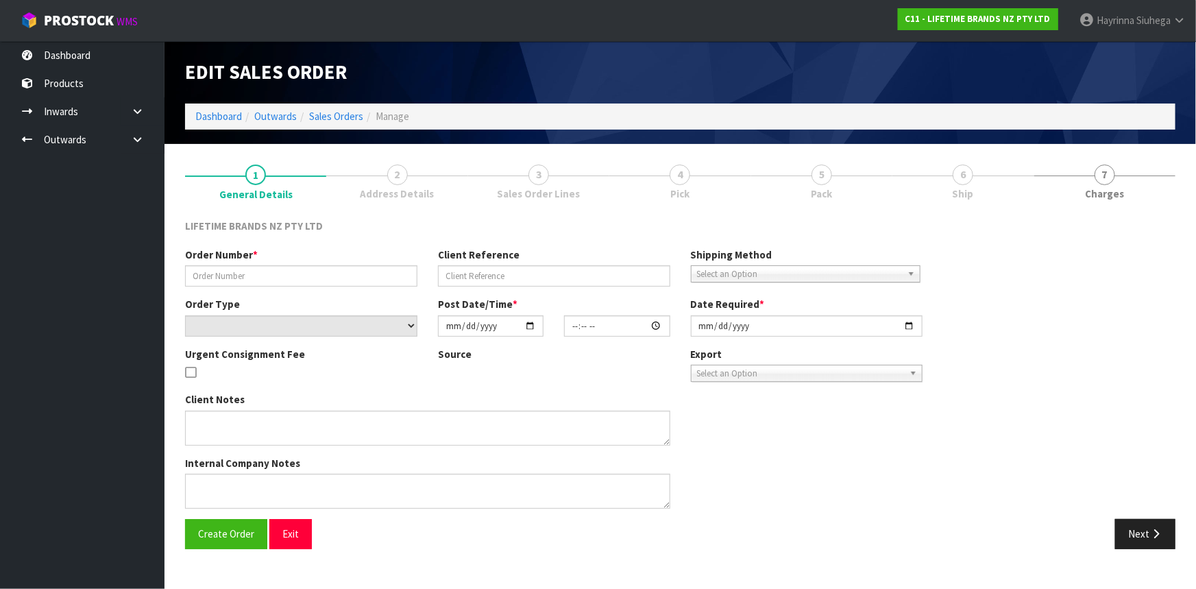
type input "[DATE]"
type textarea "AN ORDER HAS BEEN PUT THROUGH FOR ME. I'D LIKE TO PICK THIS UP TOMORROW WHEN I …"
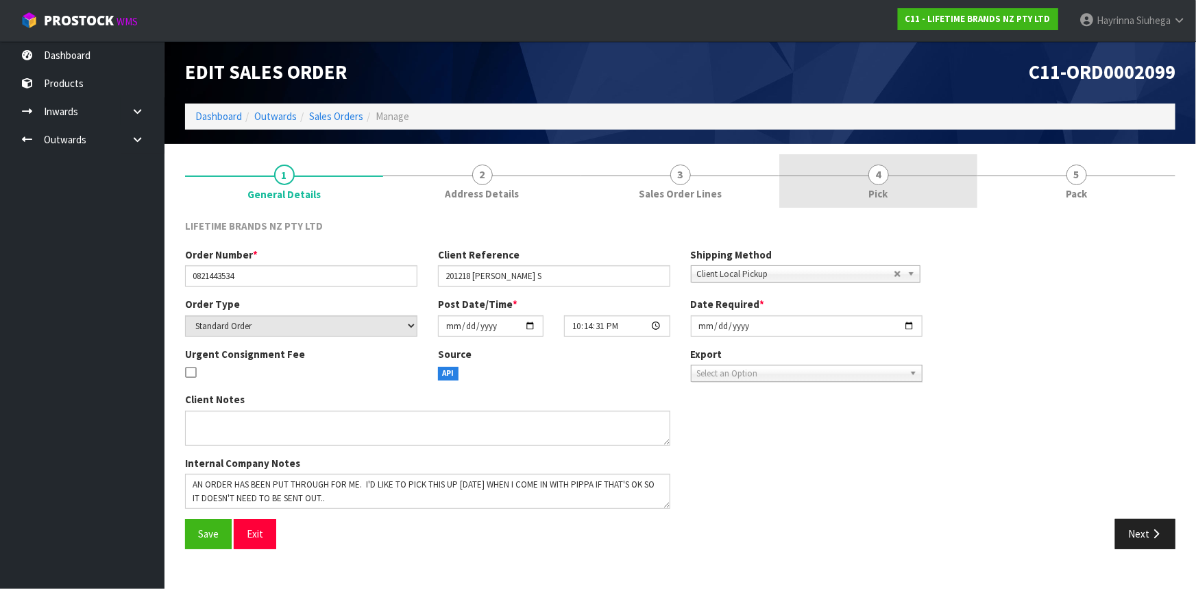
click at [934, 181] on link "4 Pick" at bounding box center [879, 181] width 198 height 54
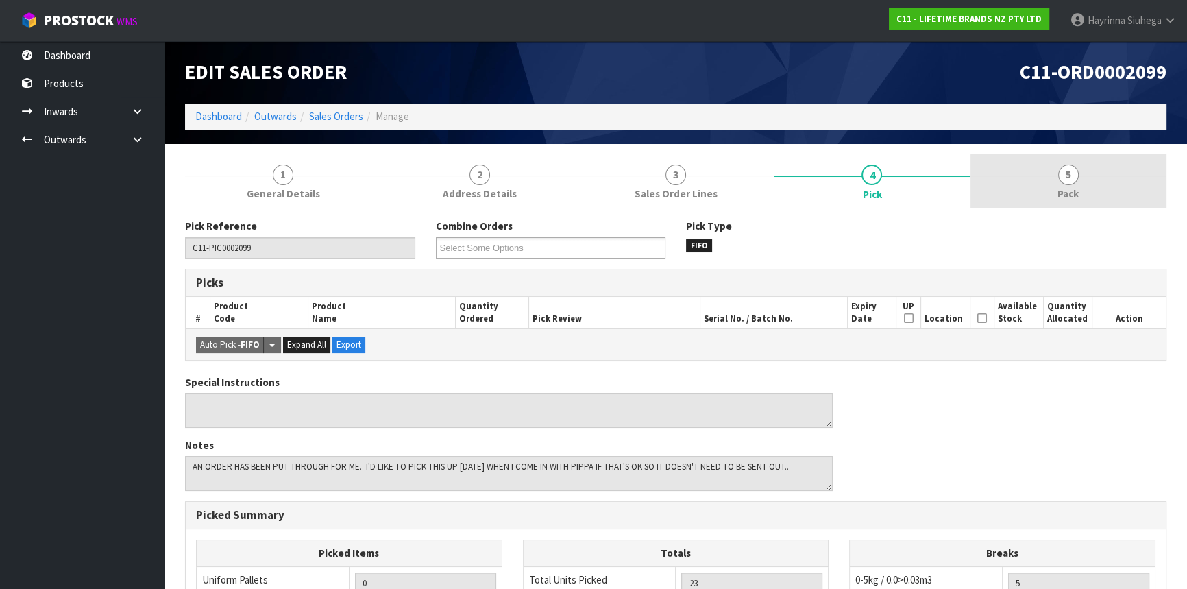
click at [1046, 181] on link "5 Pack" at bounding box center [1069, 181] width 196 height 54
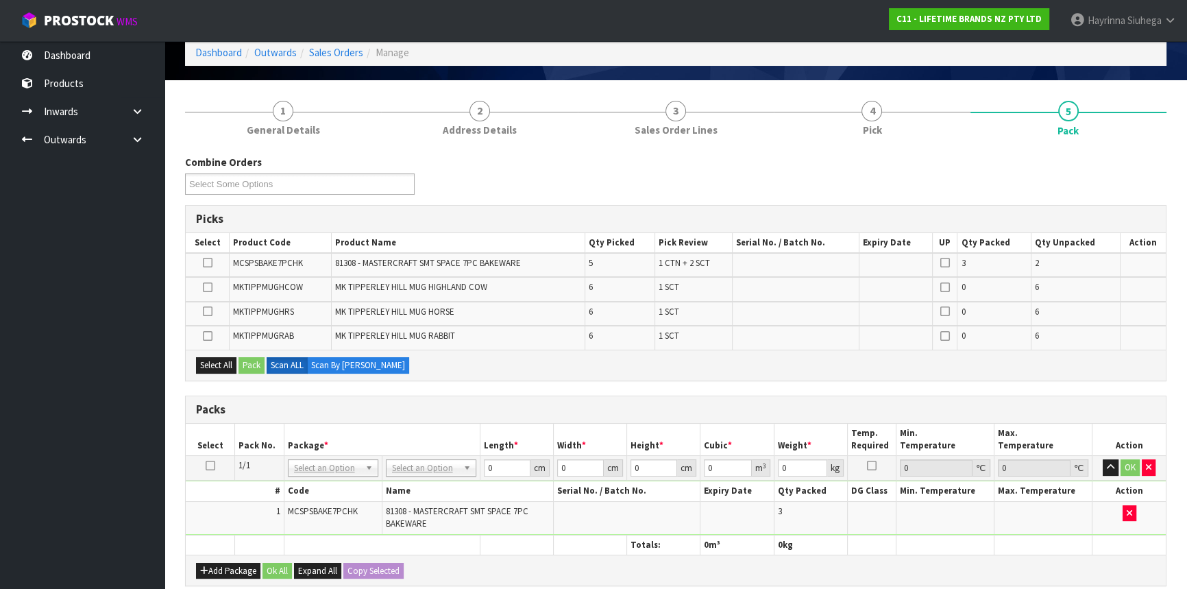
scroll to position [124, 0]
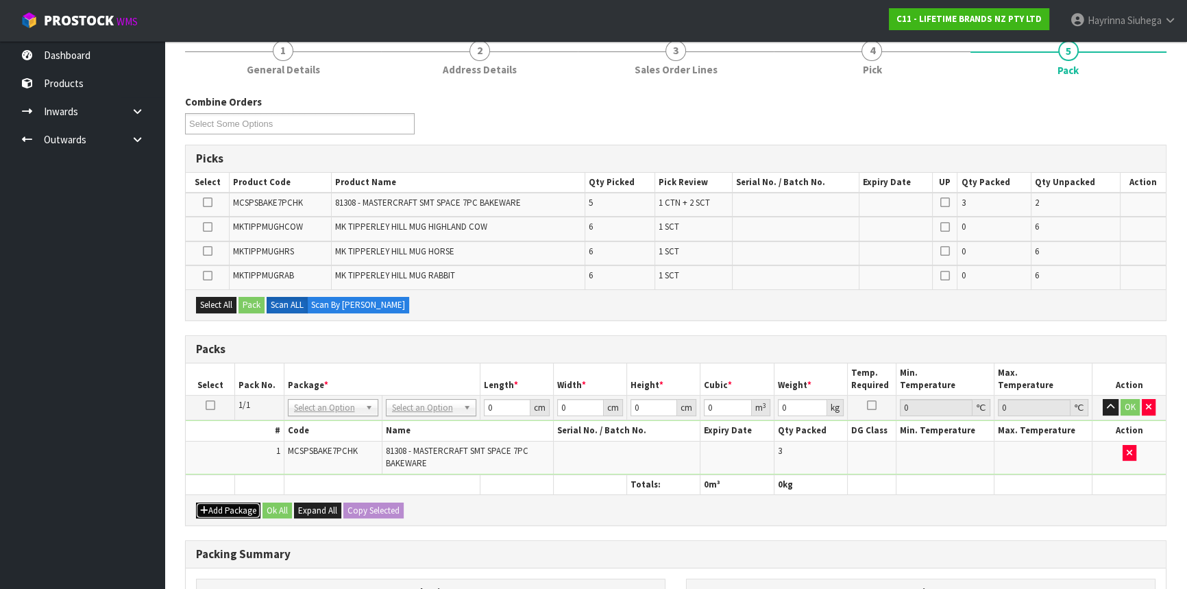
drag, startPoint x: 244, startPoint y: 505, endPoint x: 223, endPoint y: 505, distance: 21.3
click at [242, 506] on button "Add Package" at bounding box center [228, 511] width 64 height 16
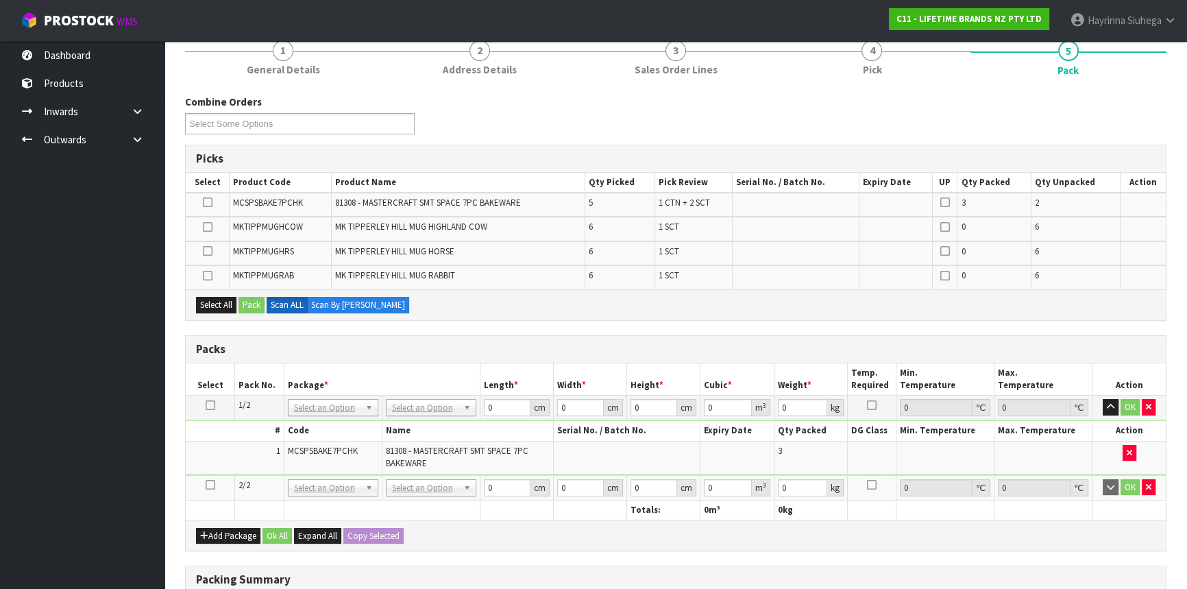
click at [206, 485] on icon at bounding box center [211, 485] width 10 height 1
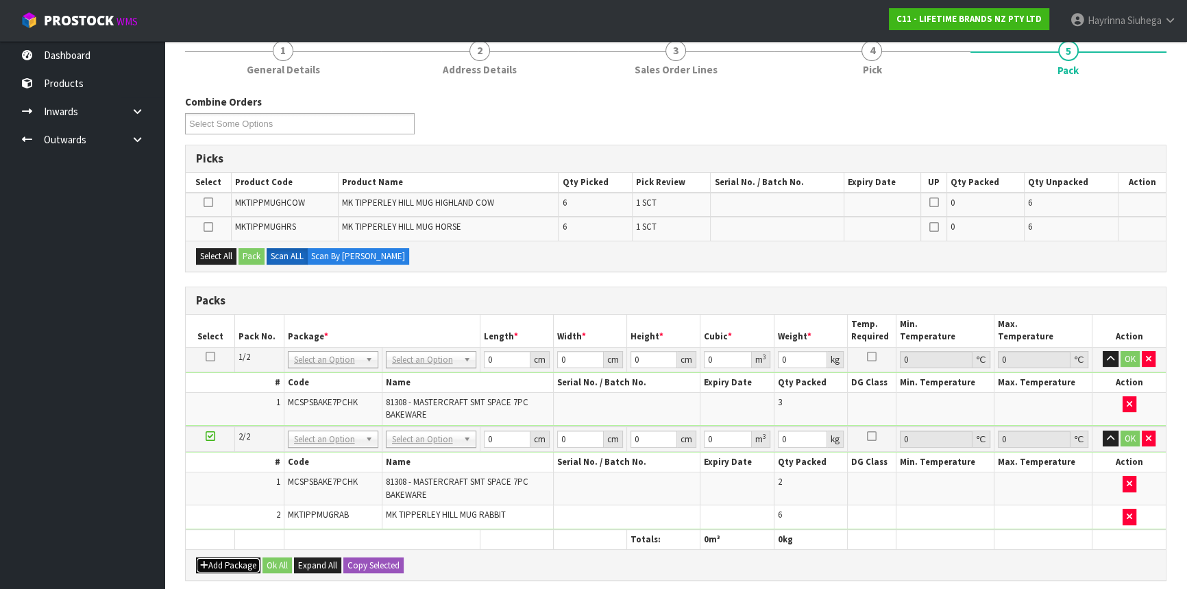
click at [252, 560] on button "Add Package" at bounding box center [228, 565] width 64 height 16
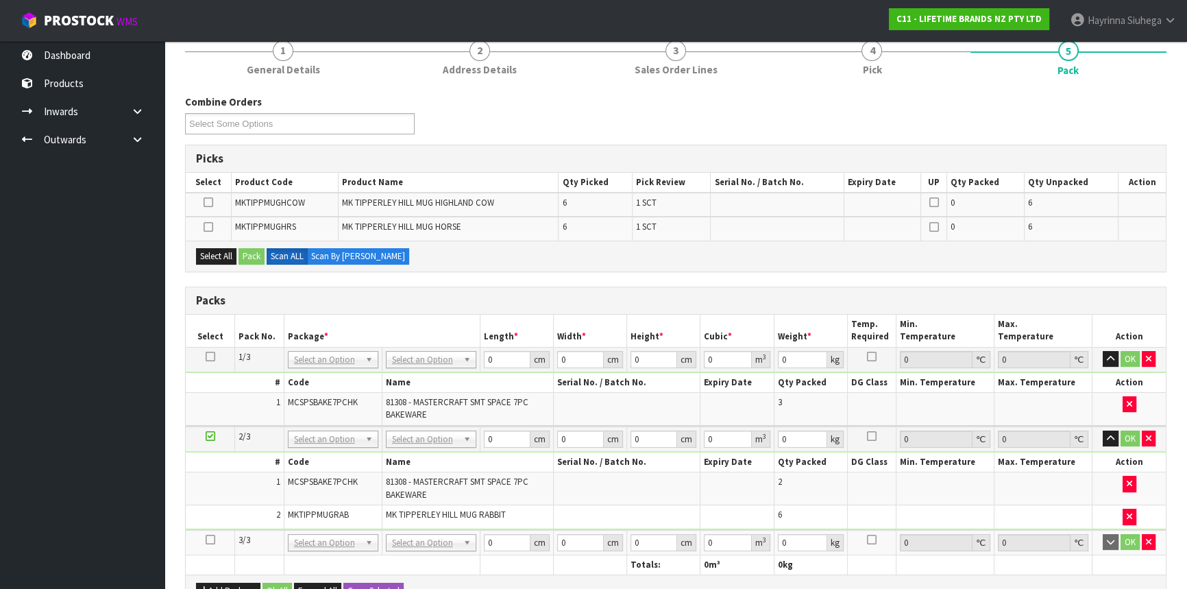
click at [210, 540] on icon at bounding box center [211, 540] width 10 height 1
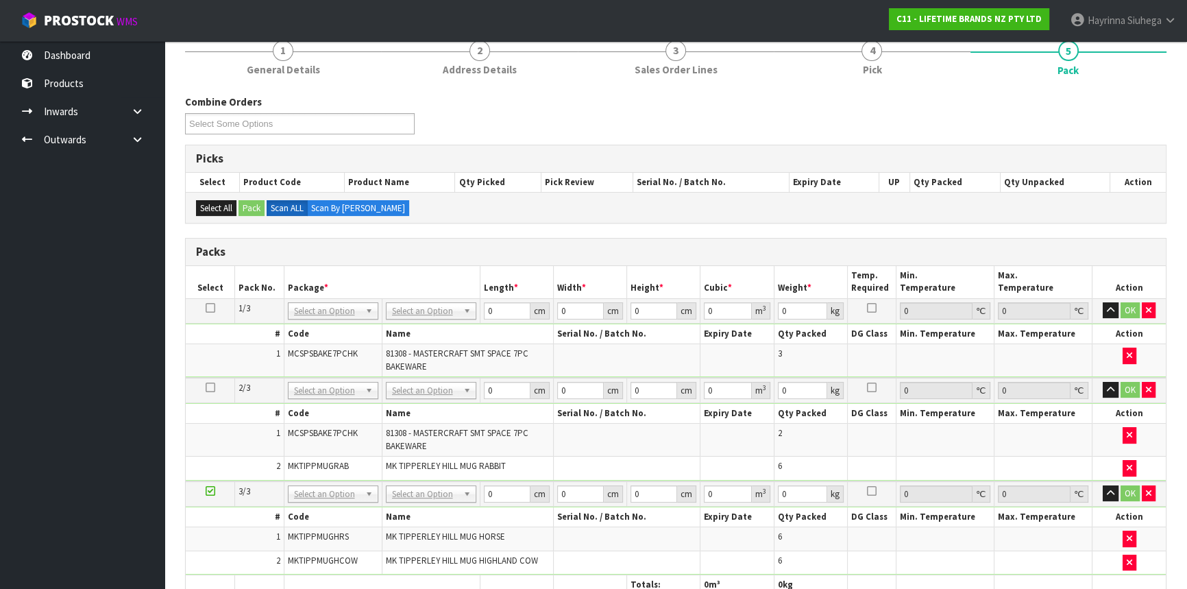
click at [415, 319] on td "No Packaging Cartons PLT GEN120 (1200 X 1000) PLT ONE WAY SKID CHEP HIRE PALLET…" at bounding box center [431, 310] width 98 height 25
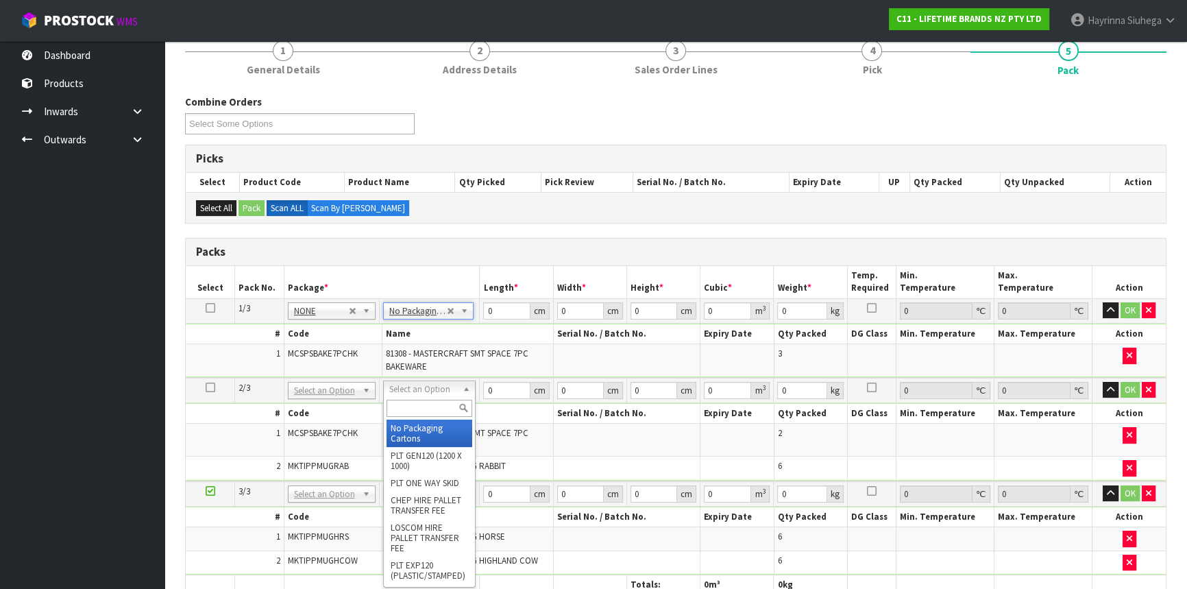
drag, startPoint x: 419, startPoint y: 381, endPoint x: 410, endPoint y: 399, distance: 19.9
click at [409, 405] on input "text" at bounding box center [430, 408] width 86 height 17
type input "oc"
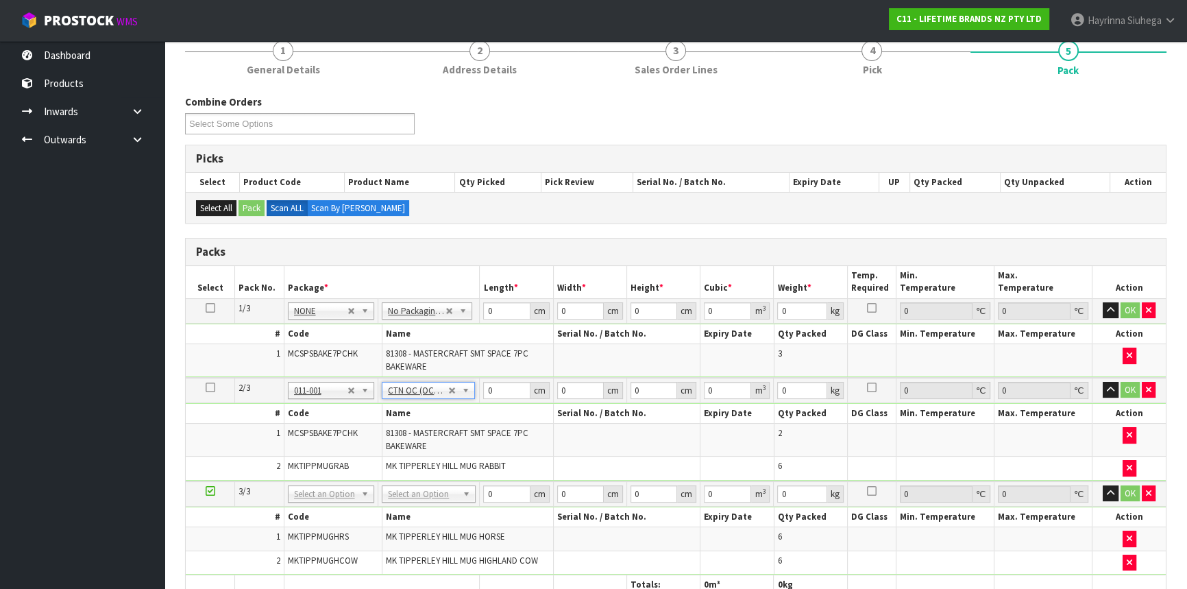
type input "9.9"
click at [413, 513] on input "text" at bounding box center [428, 511] width 87 height 17
type input "no"
type input "2"
click at [487, 306] on input "0" at bounding box center [506, 310] width 47 height 17
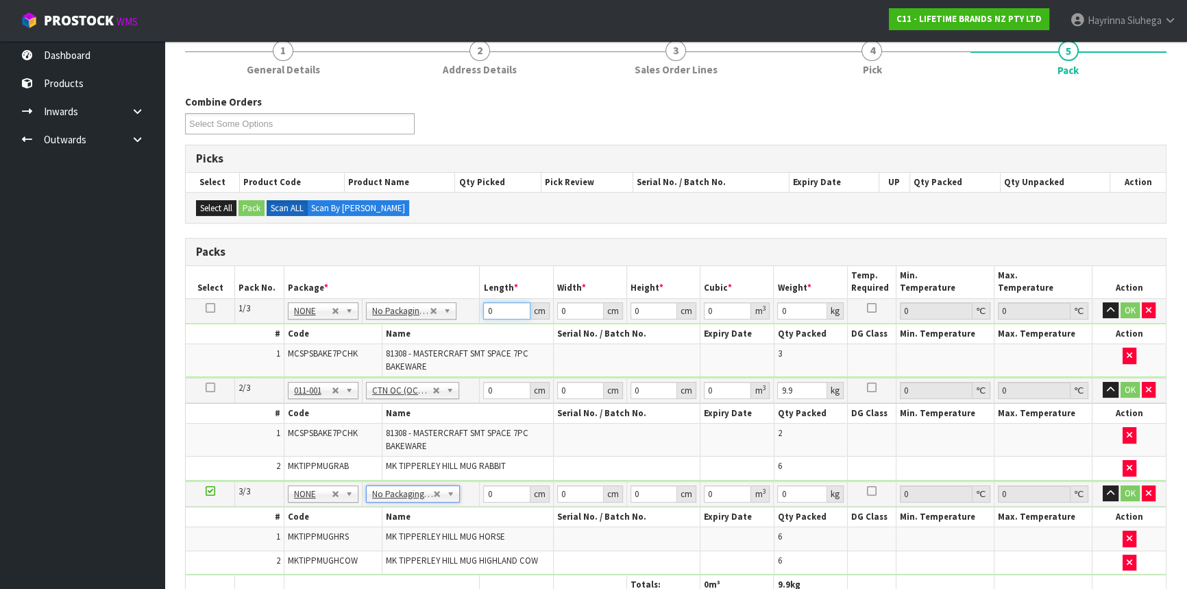
click at [487, 306] on input "0" at bounding box center [506, 310] width 47 height 17
type input "44"
type input "33"
type input "3"
type input "0.004356"
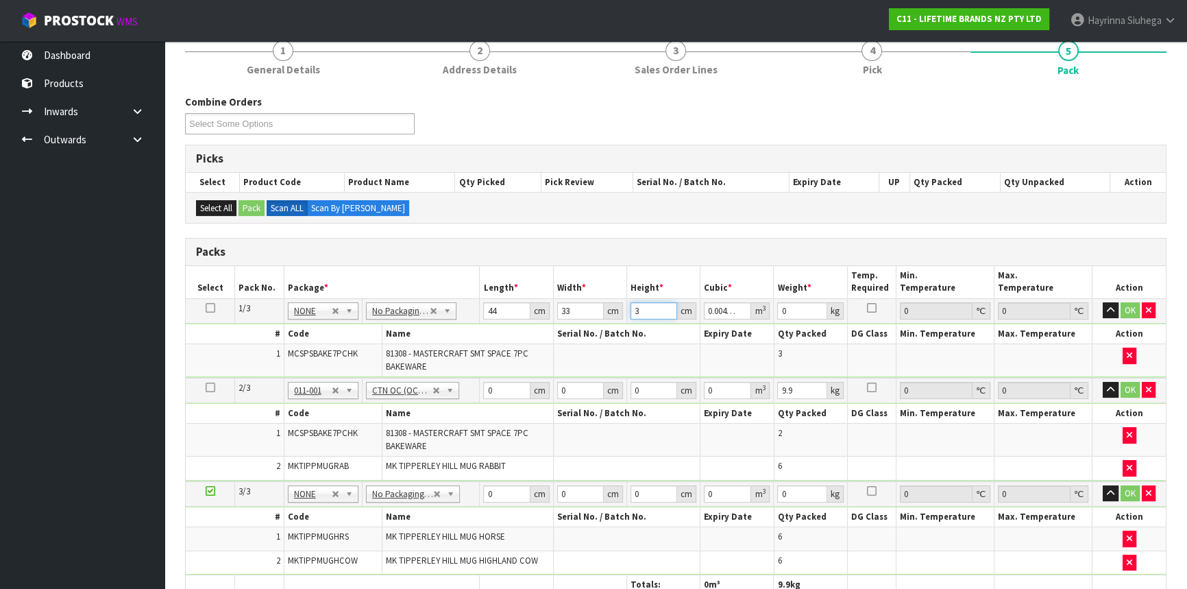
type input "32"
type input "0.046464"
type input "32"
type input "12"
click button "OK" at bounding box center [1130, 310] width 19 height 16
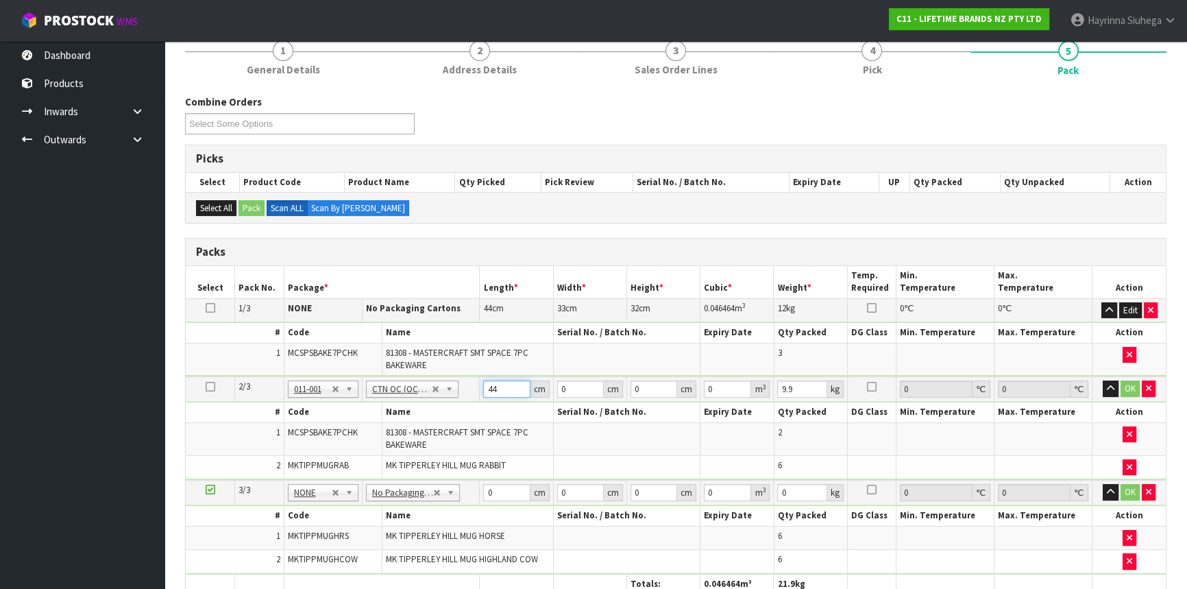
type input "44"
type input "33"
type input "3"
type input "0.004356"
type input "33"
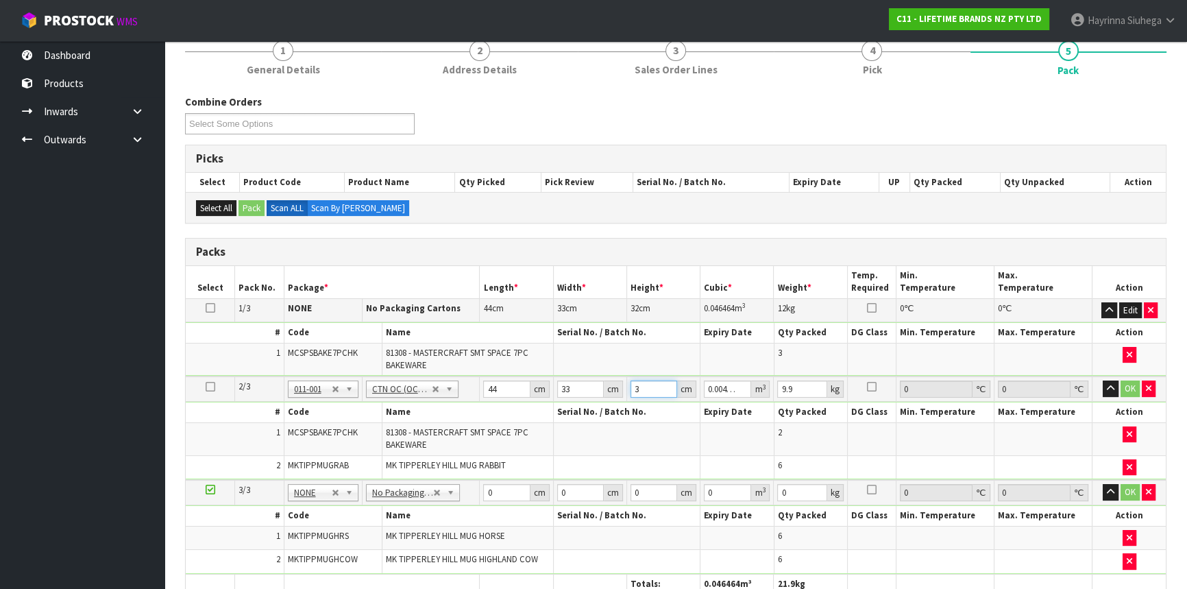
type input "0.047916"
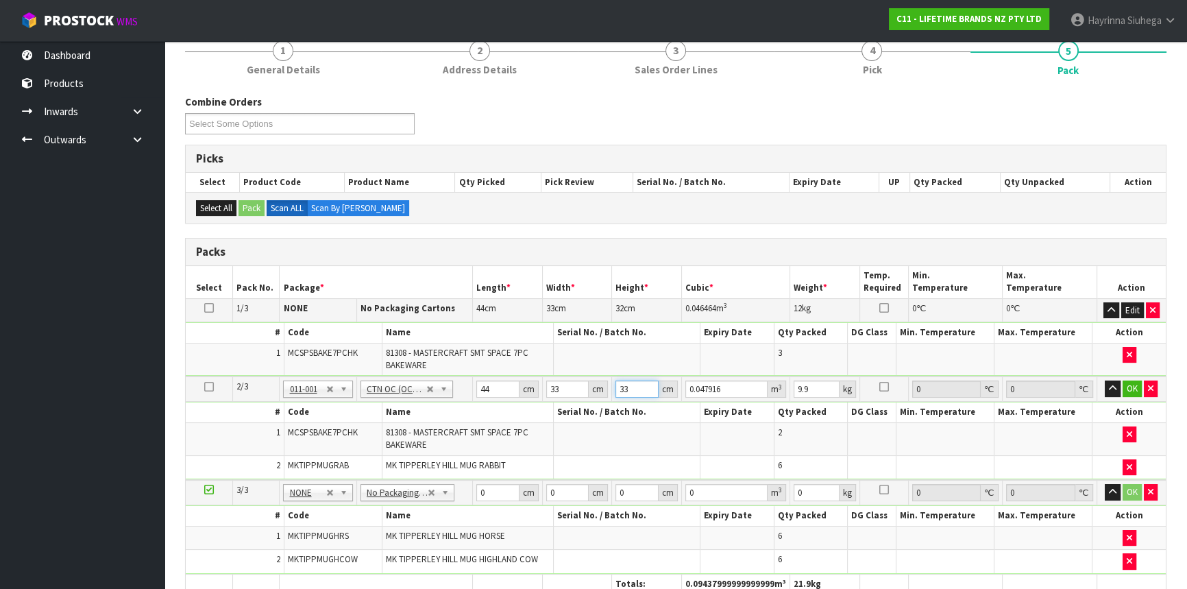
type input "33"
type input "11"
click button "OK" at bounding box center [1132, 389] width 19 height 16
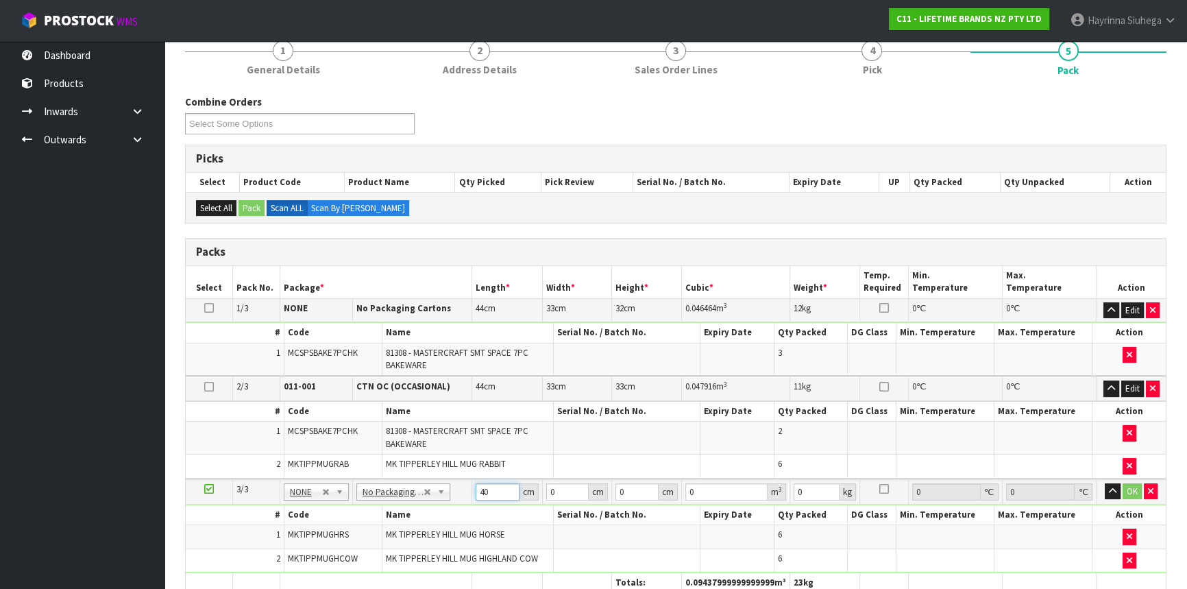
type input "40"
type input "28"
type input "2"
type input "0.00224"
type input "25"
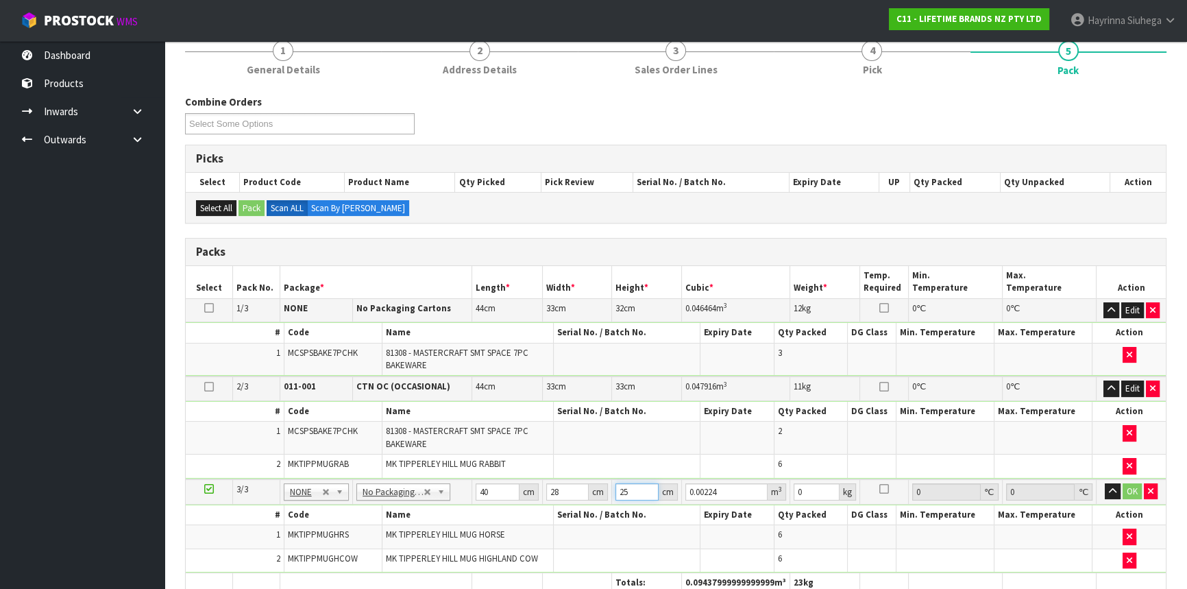
type input "0.028"
type input "25"
type input "6"
click button "OK" at bounding box center [1132, 491] width 19 height 16
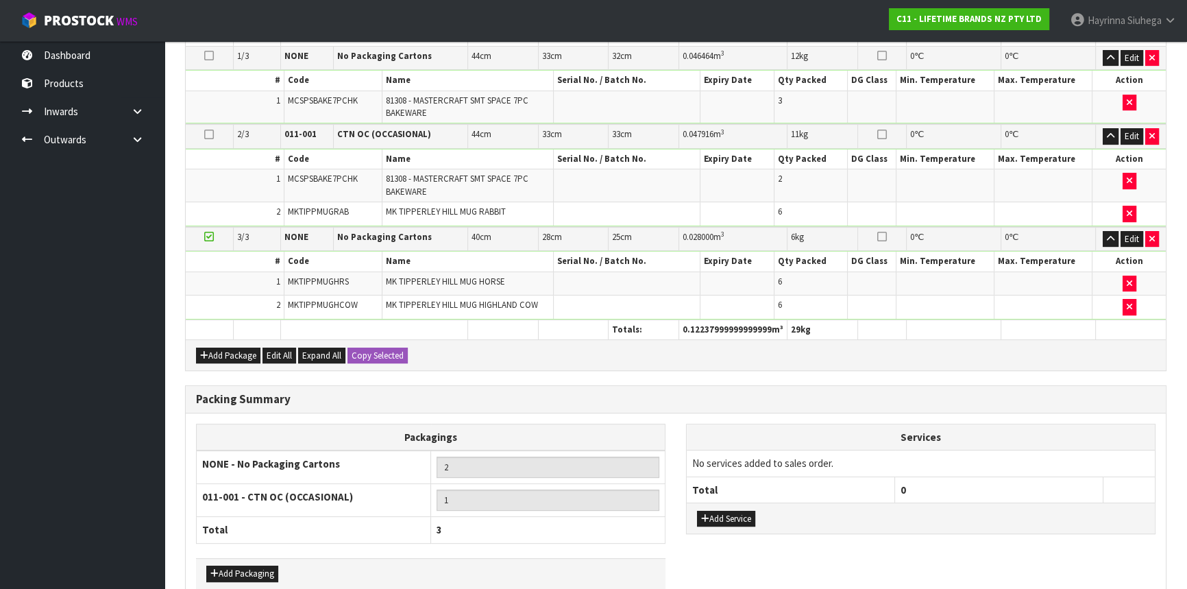
scroll to position [446, 0]
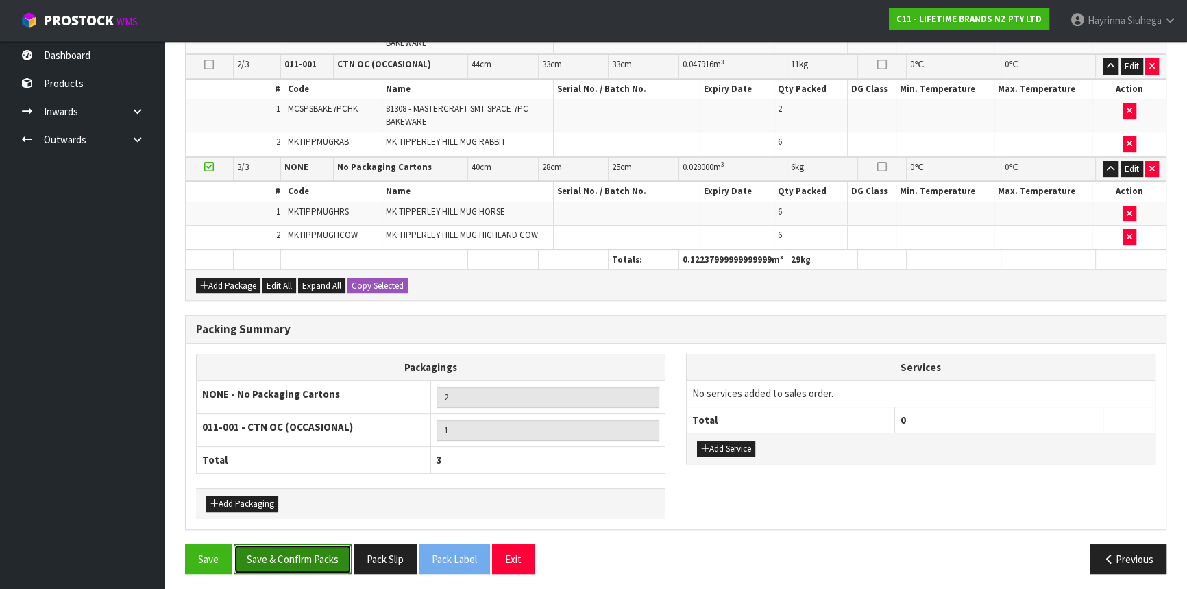
click at [309, 557] on button "Save & Confirm Packs" at bounding box center [293, 558] width 118 height 29
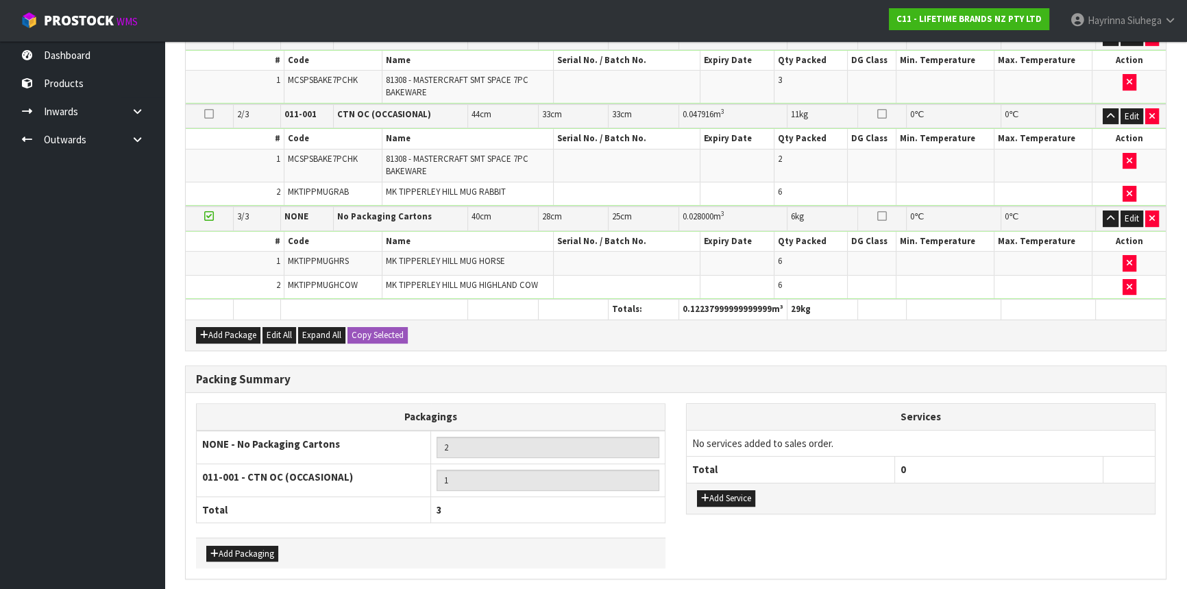
scroll to position [0, 0]
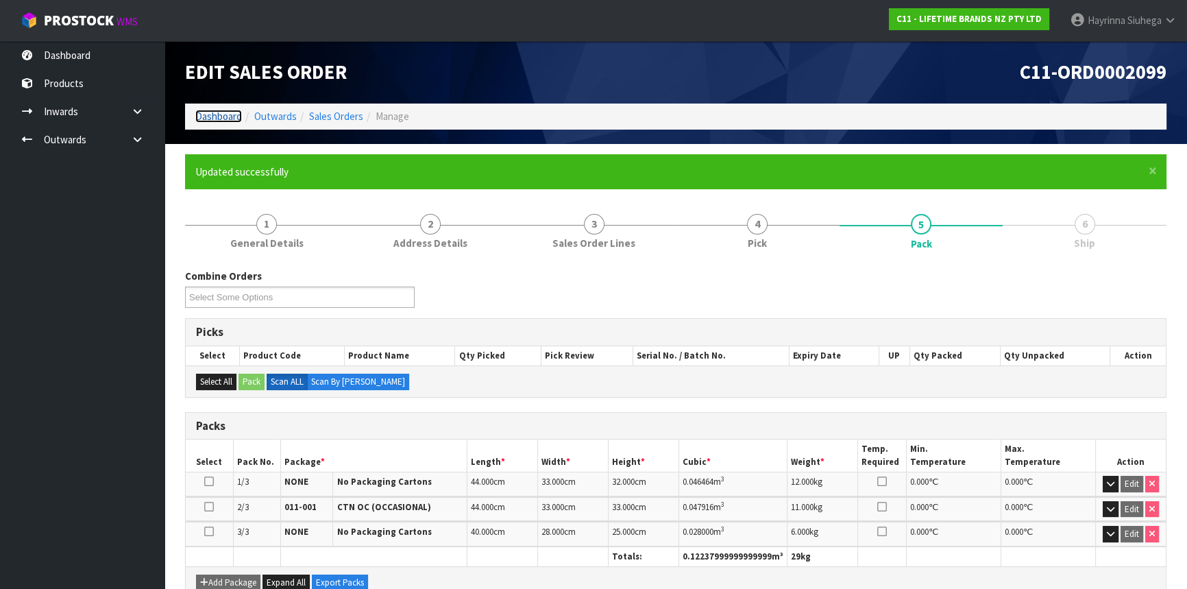
click at [223, 112] on link "Dashboard" at bounding box center [218, 116] width 47 height 13
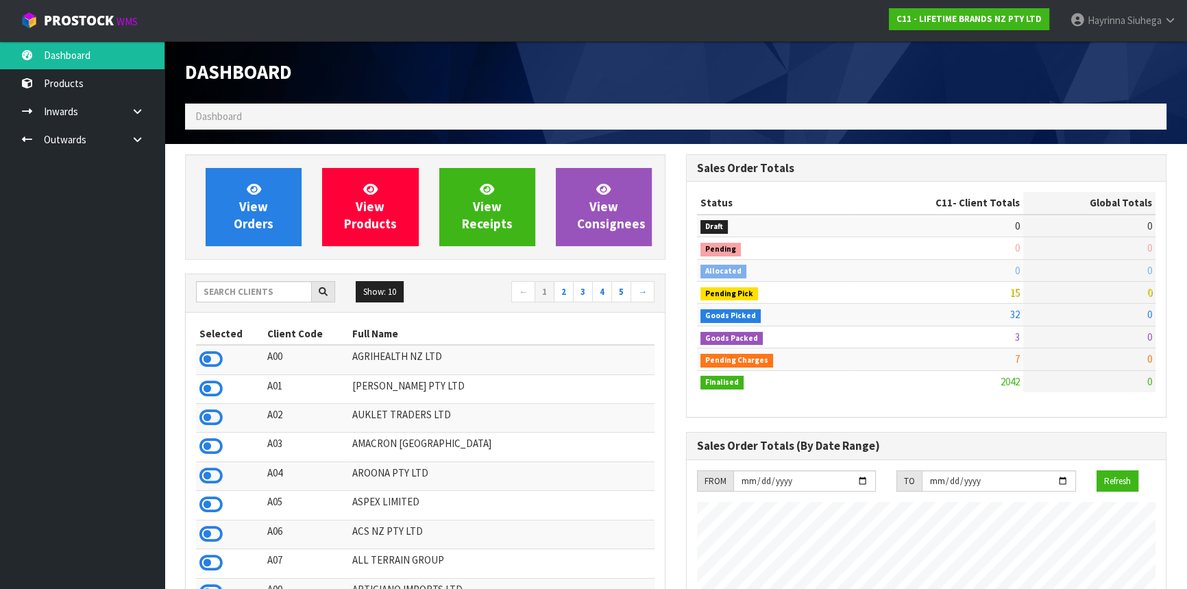
scroll to position [1037, 500]
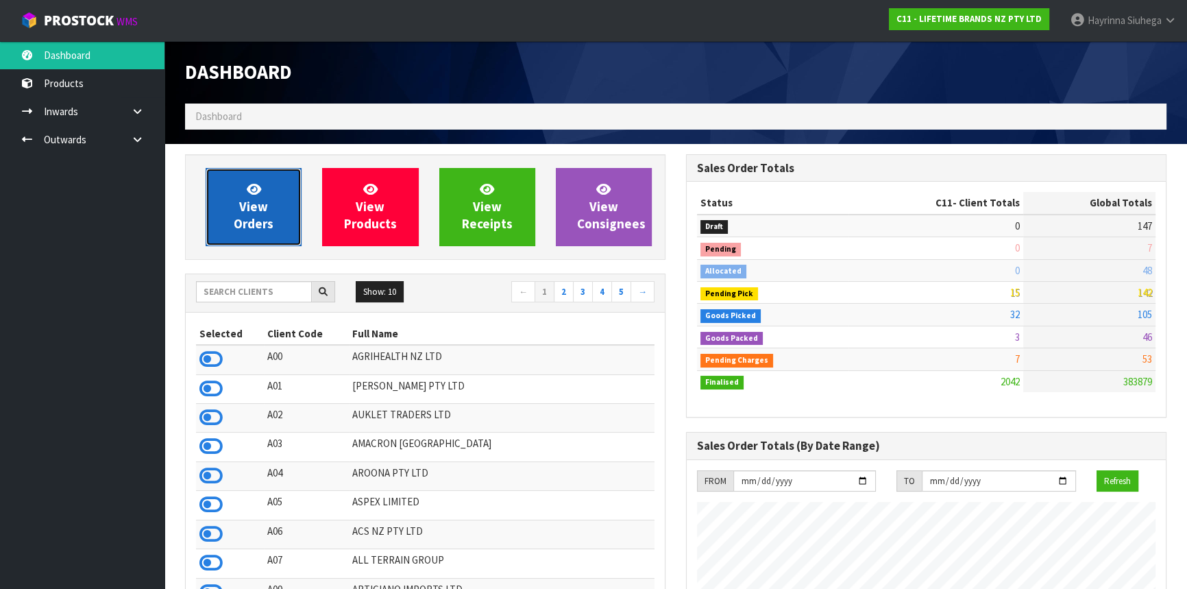
click at [230, 195] on link "View Orders" at bounding box center [254, 207] width 96 height 78
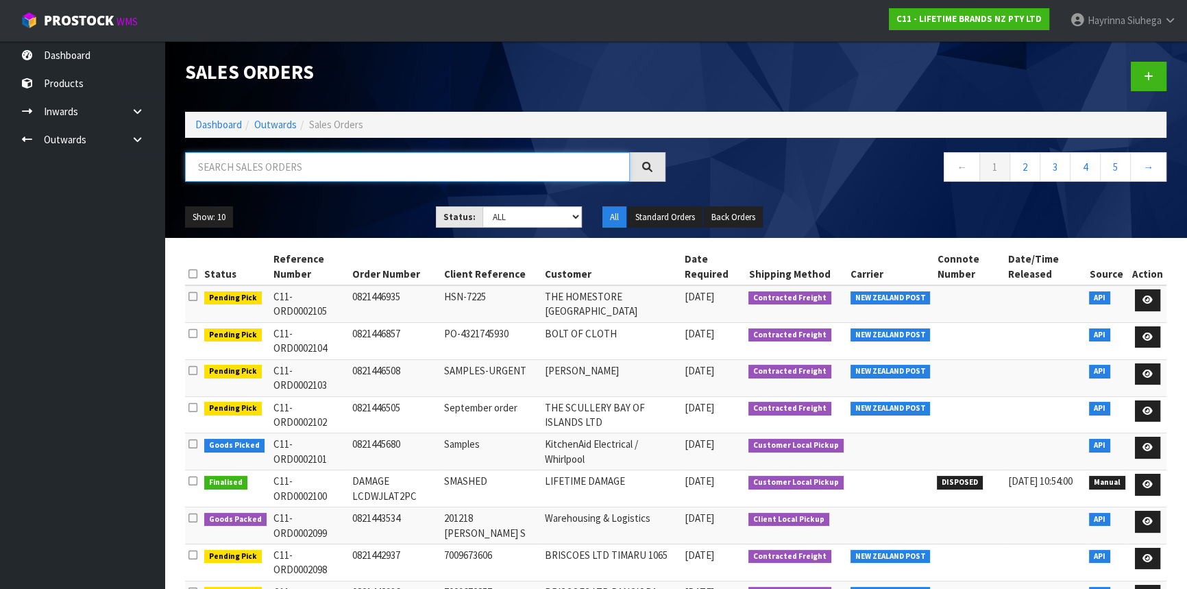
click at [320, 179] on input "text" at bounding box center [407, 166] width 445 height 29
type input "JOB-0415429"
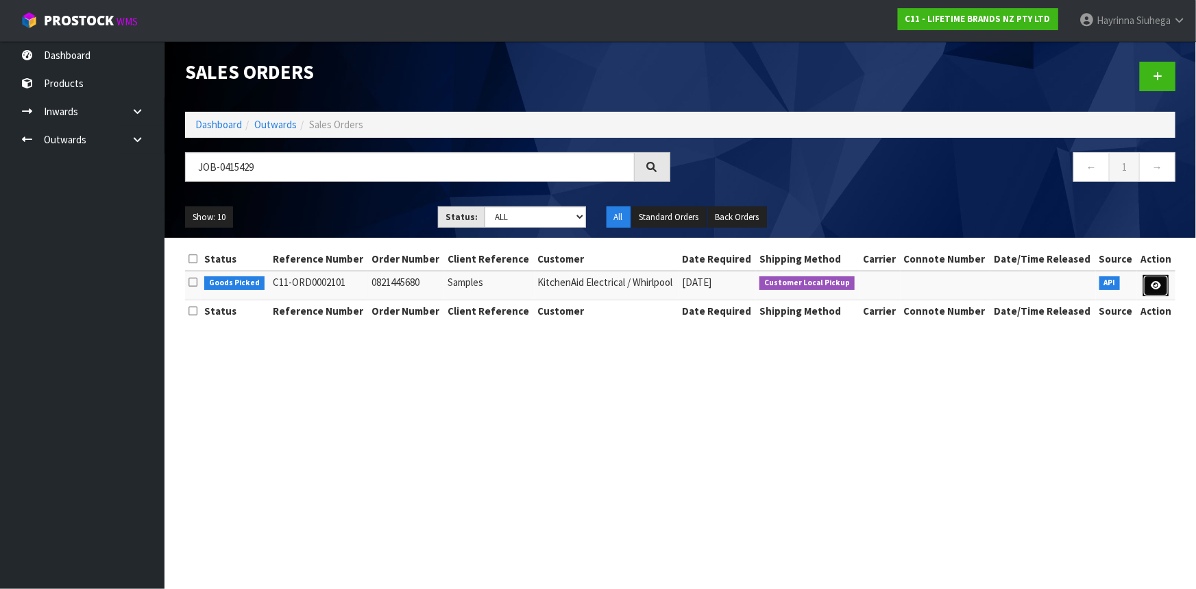
click at [1159, 291] on link at bounding box center [1156, 286] width 25 height 22
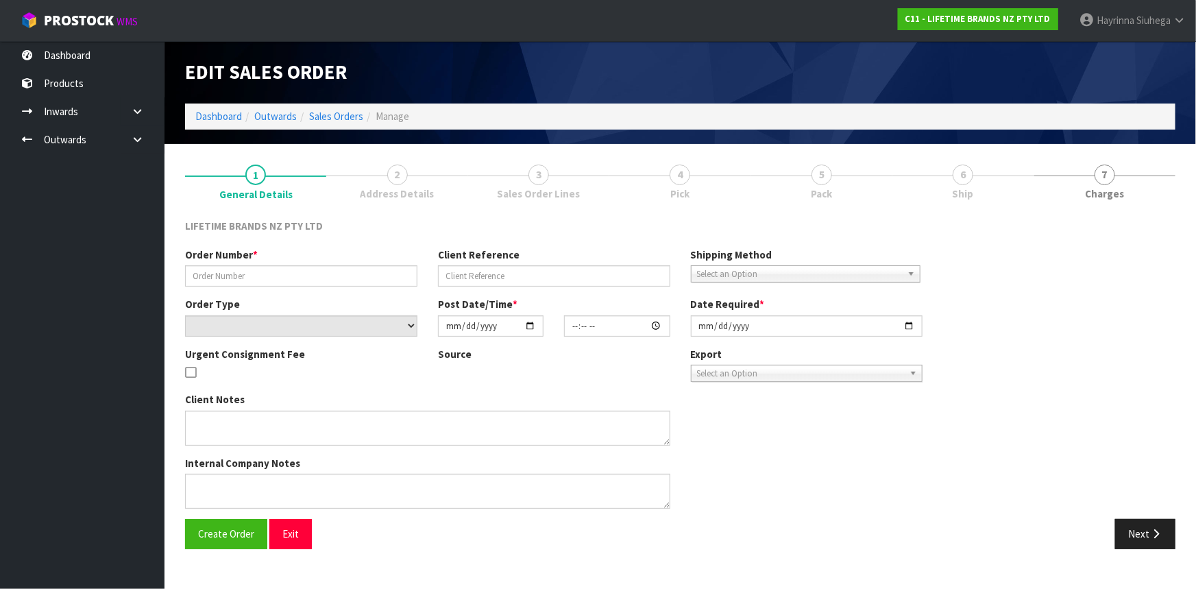
type input "0821445680"
type input "Samples"
select select "number:0"
type input "[DATE]"
type input "11:59:29.000"
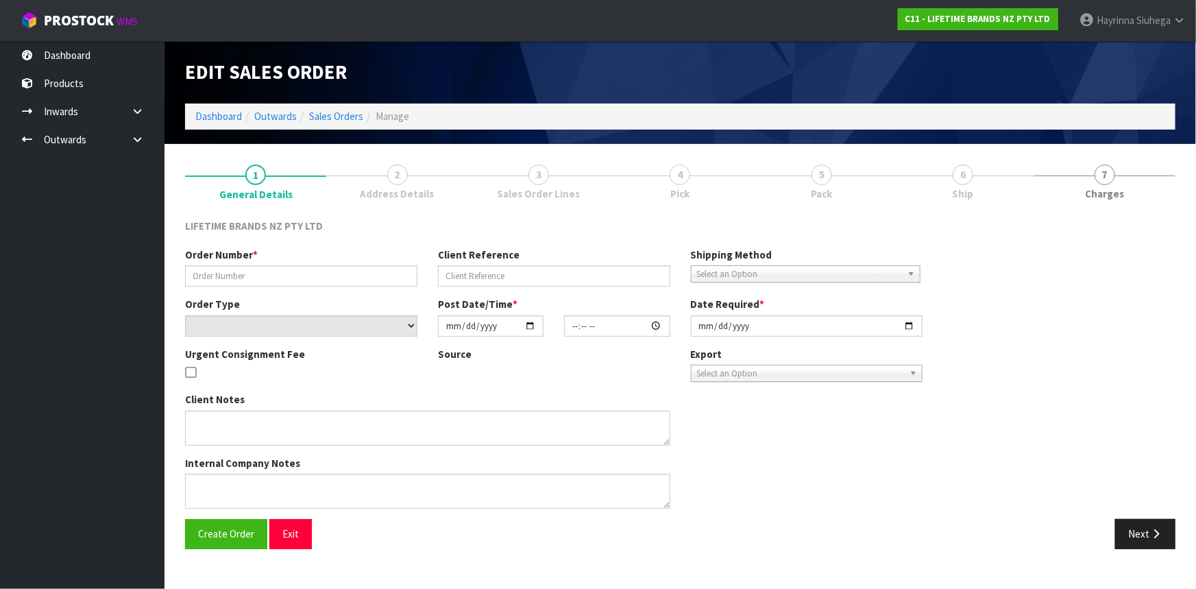
type input "[DATE]"
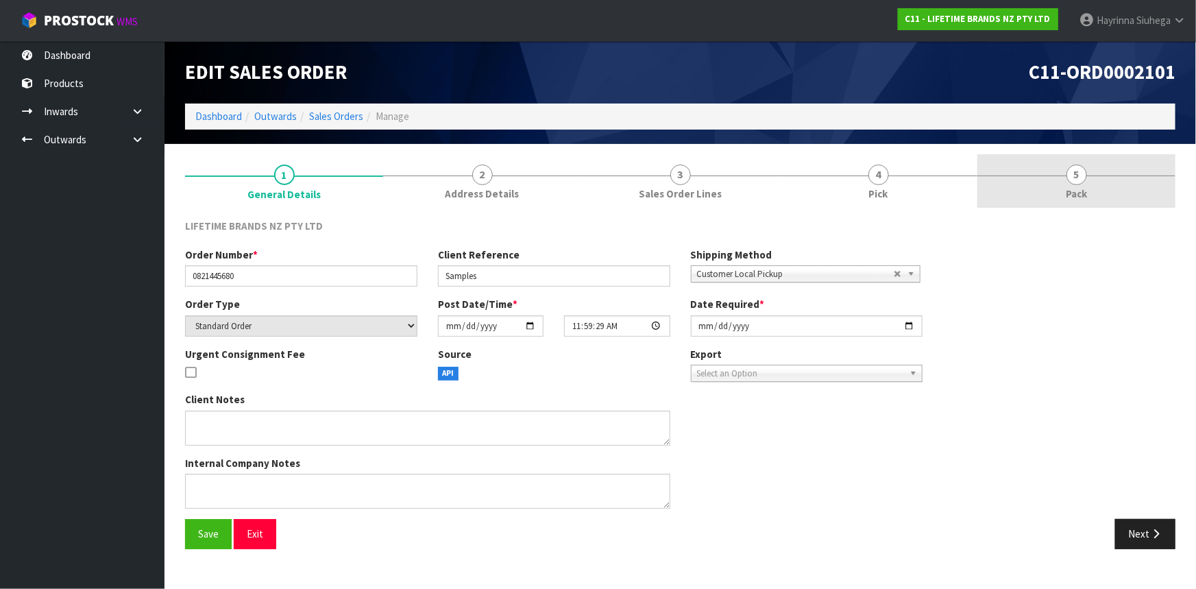
click at [1059, 192] on link "5 Pack" at bounding box center [1077, 181] width 198 height 54
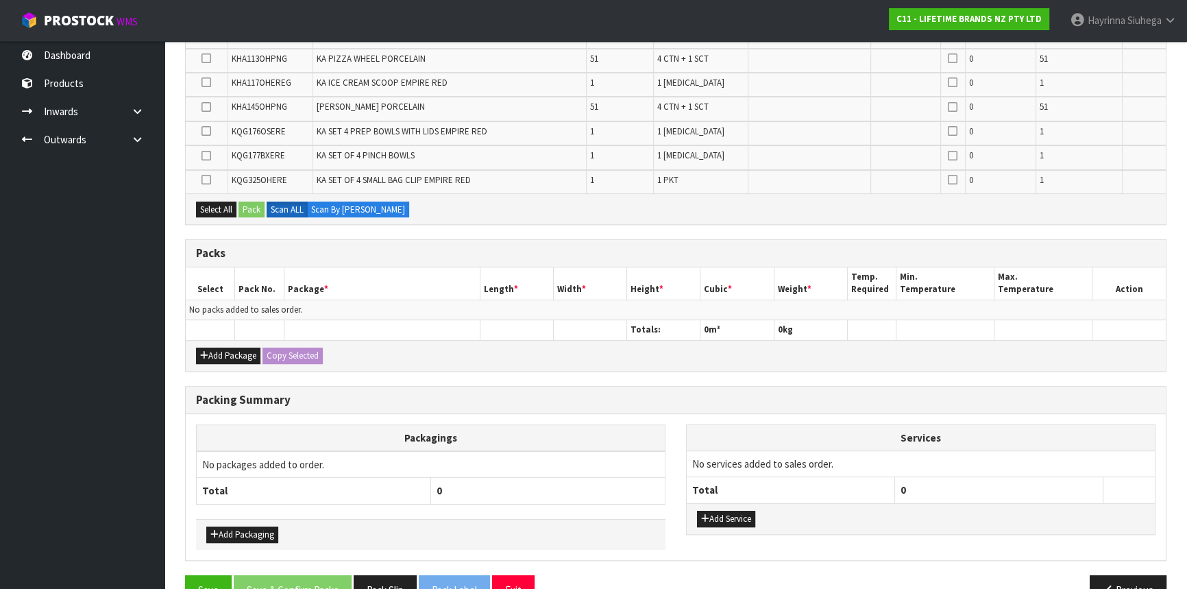
scroll to position [446, 0]
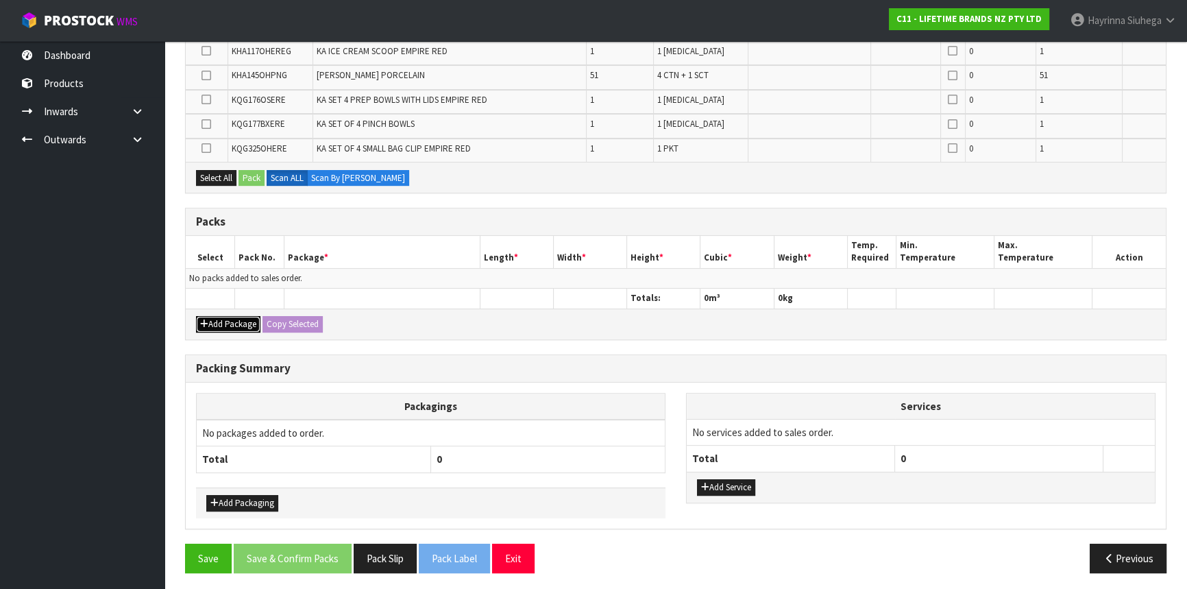
click at [214, 317] on button "Add Package" at bounding box center [228, 324] width 64 height 16
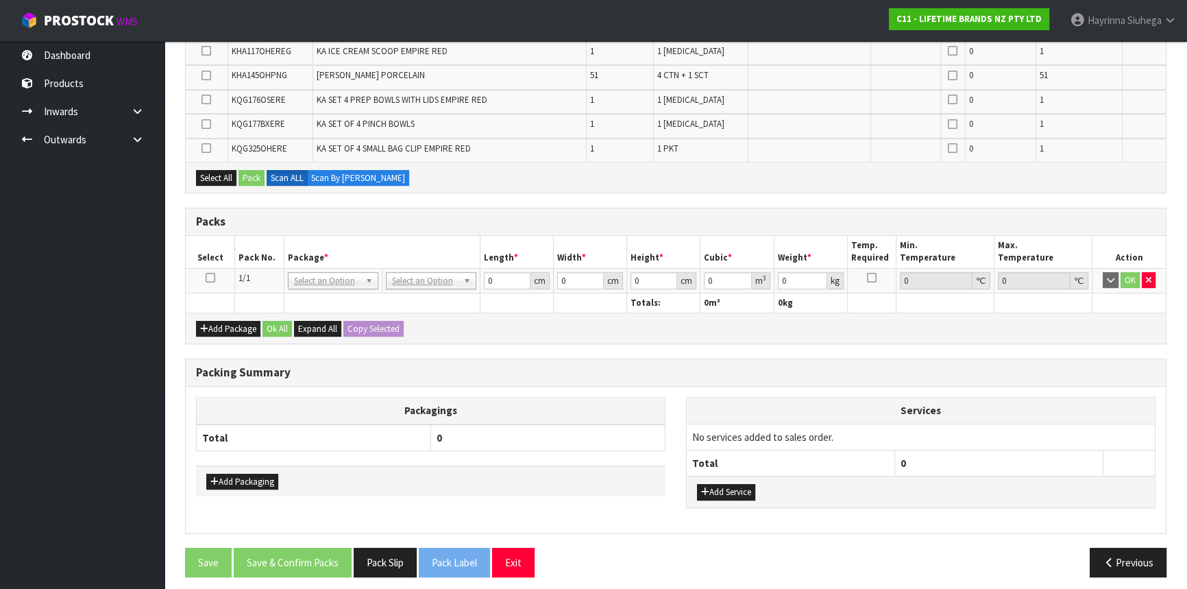
click at [206, 278] on icon at bounding box center [211, 278] width 10 height 1
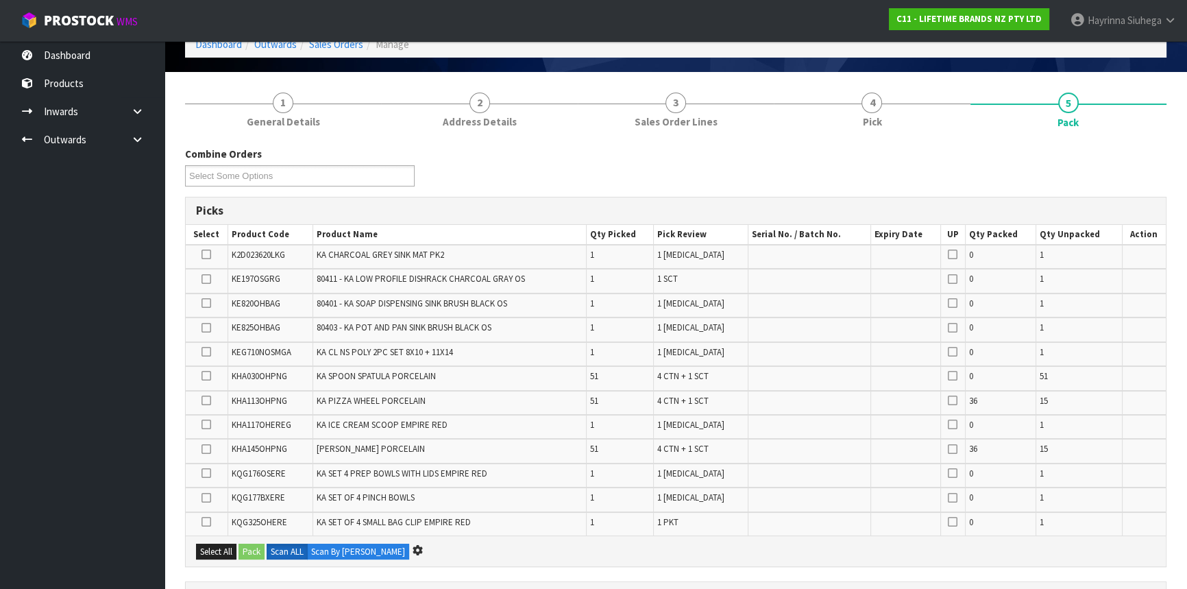
scroll to position [0, 0]
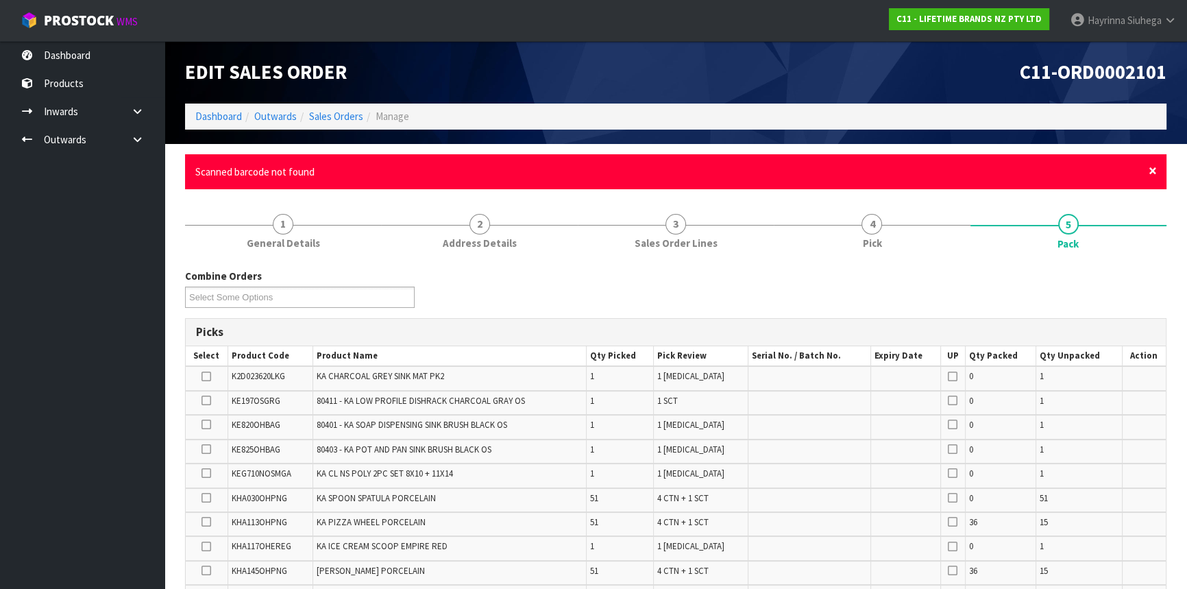
click at [1149, 167] on span "×" at bounding box center [1153, 170] width 8 height 19
click at [1155, 170] on span "×" at bounding box center [1153, 170] width 8 height 19
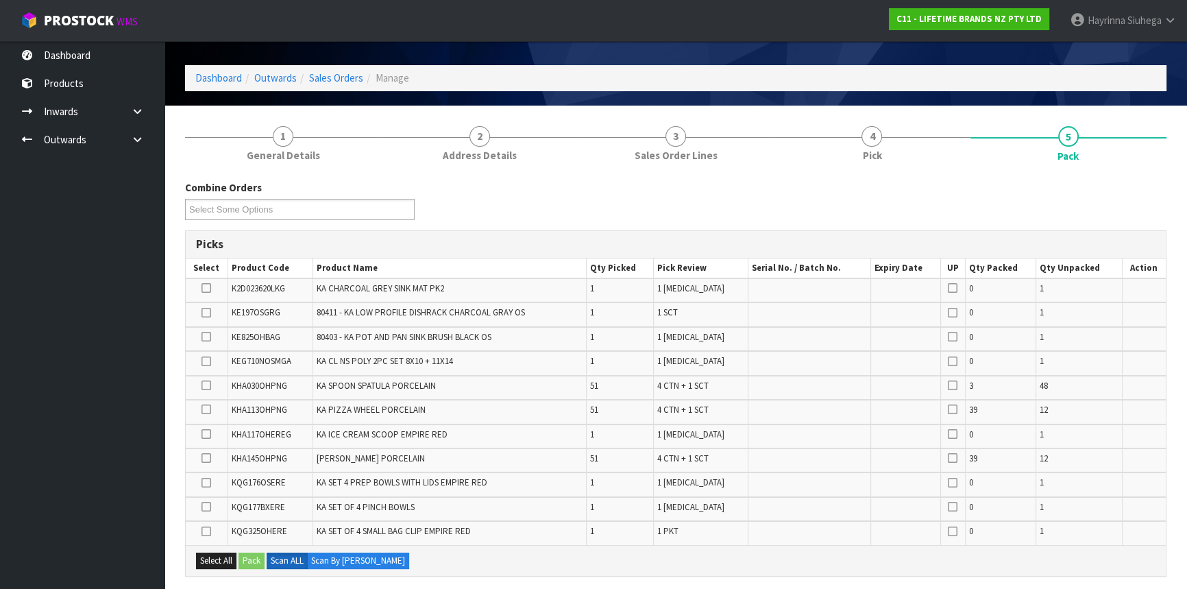
scroll to position [186, 0]
